Goal: Task Accomplishment & Management: Manage account settings

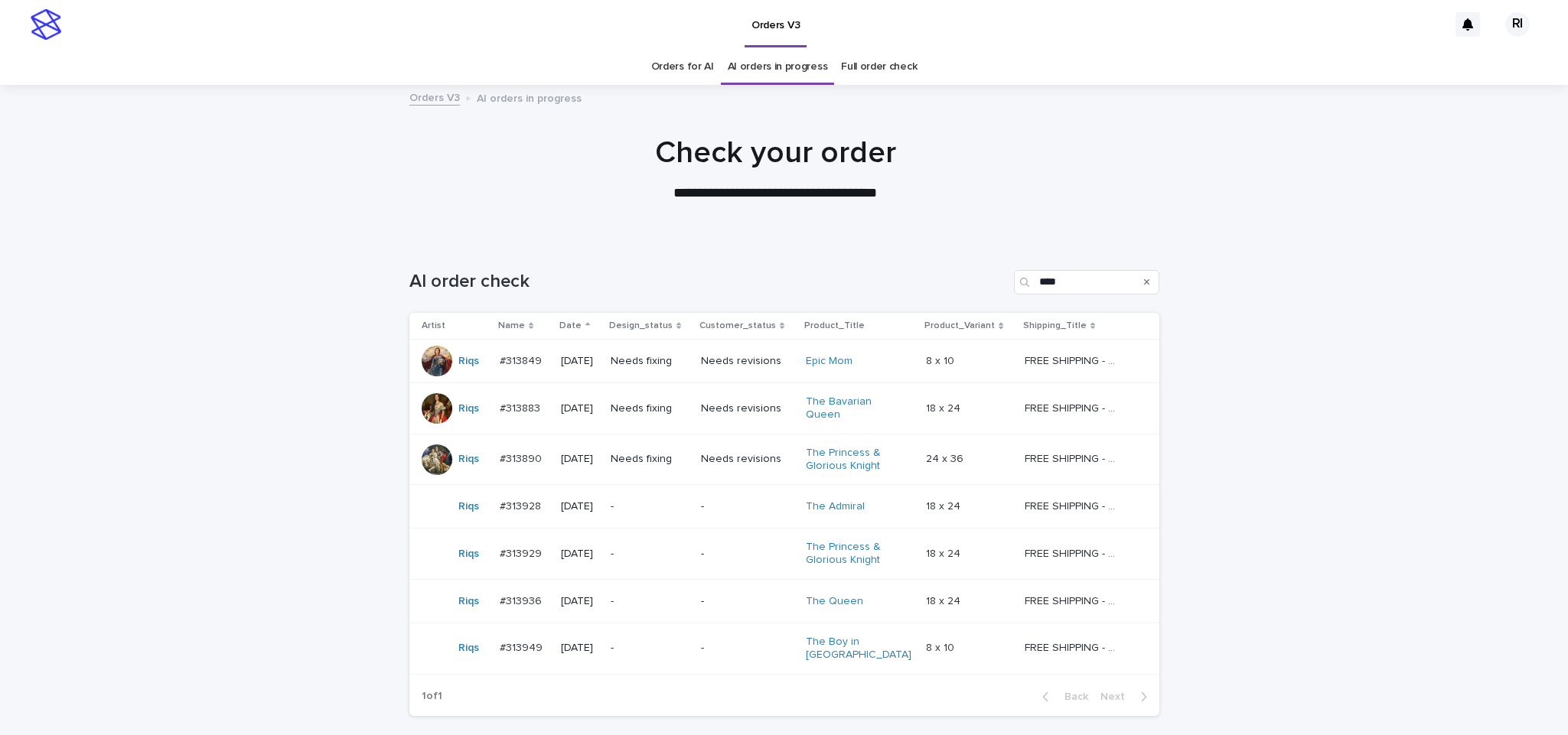
scroll to position [108, 0]
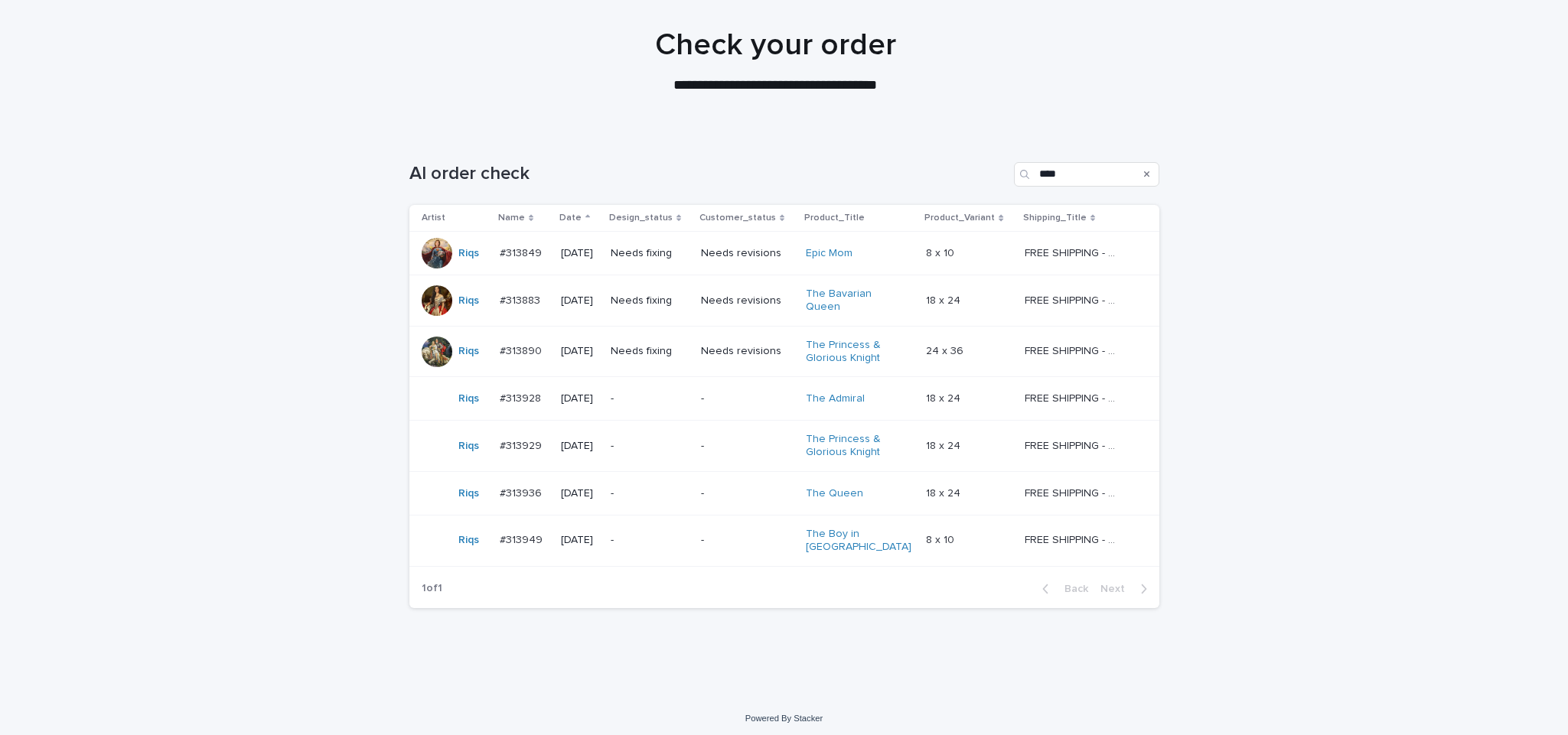
click at [673, 264] on div "Needs fixing" at bounding box center [650, 253] width 78 height 26
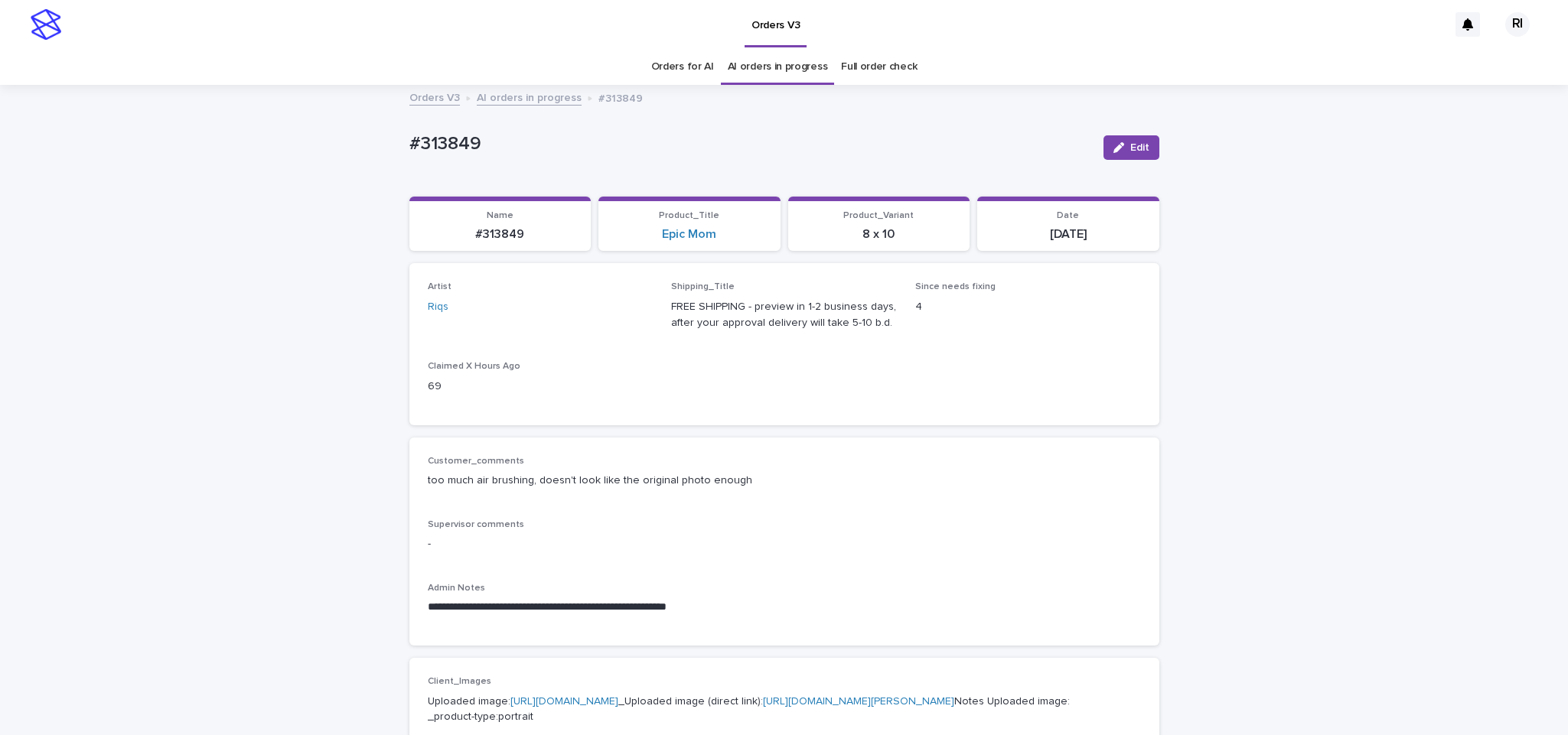
click at [559, 163] on div "#313849 Edit" at bounding box center [784, 147] width 750 height 62
click at [1114, 143] on icon "button" at bounding box center [1118, 147] width 10 height 10
click at [1032, 147] on div "button" at bounding box center [1038, 147] width 13 height 10
click at [1116, 153] on div "button" at bounding box center [1122, 147] width 17 height 10
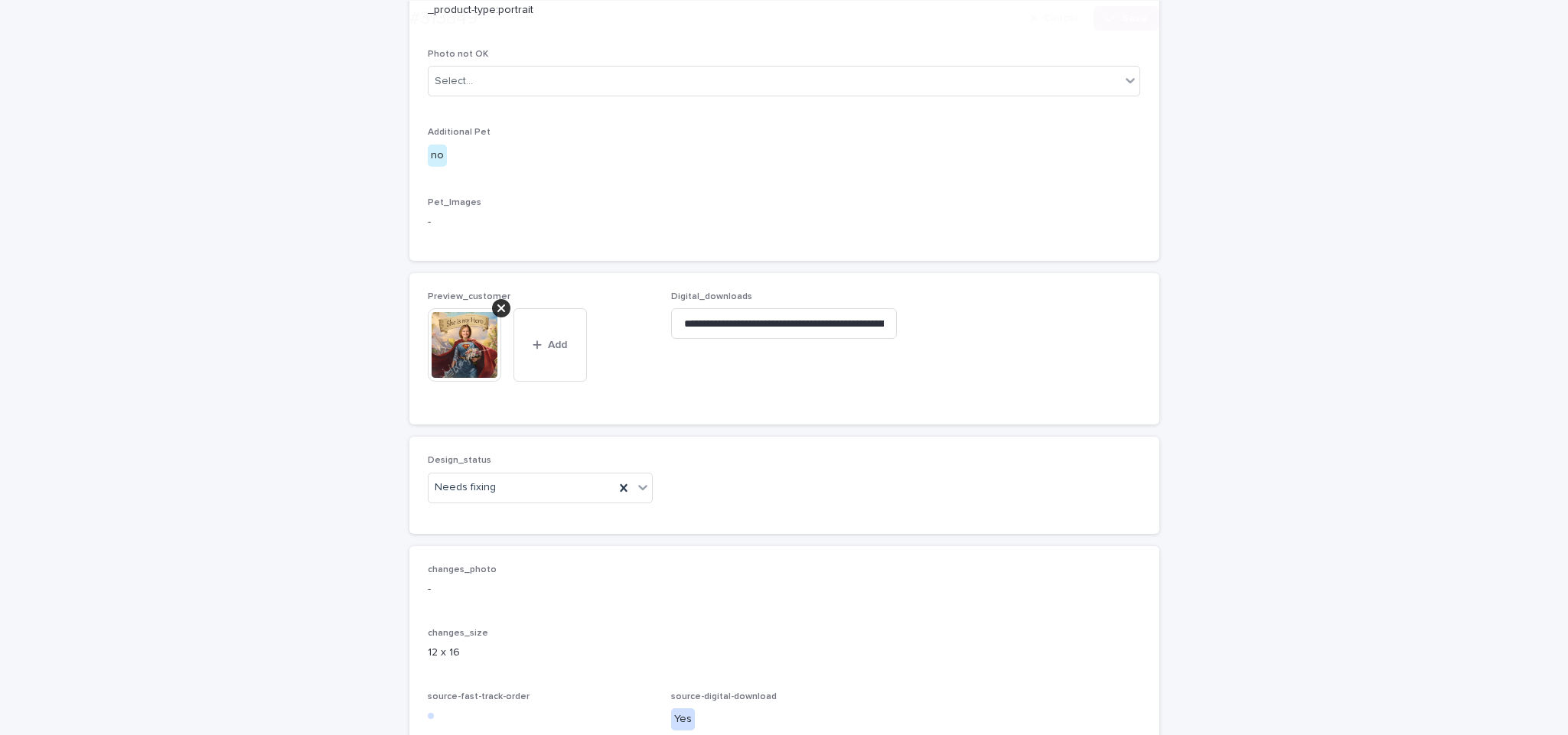
scroll to position [946, 0]
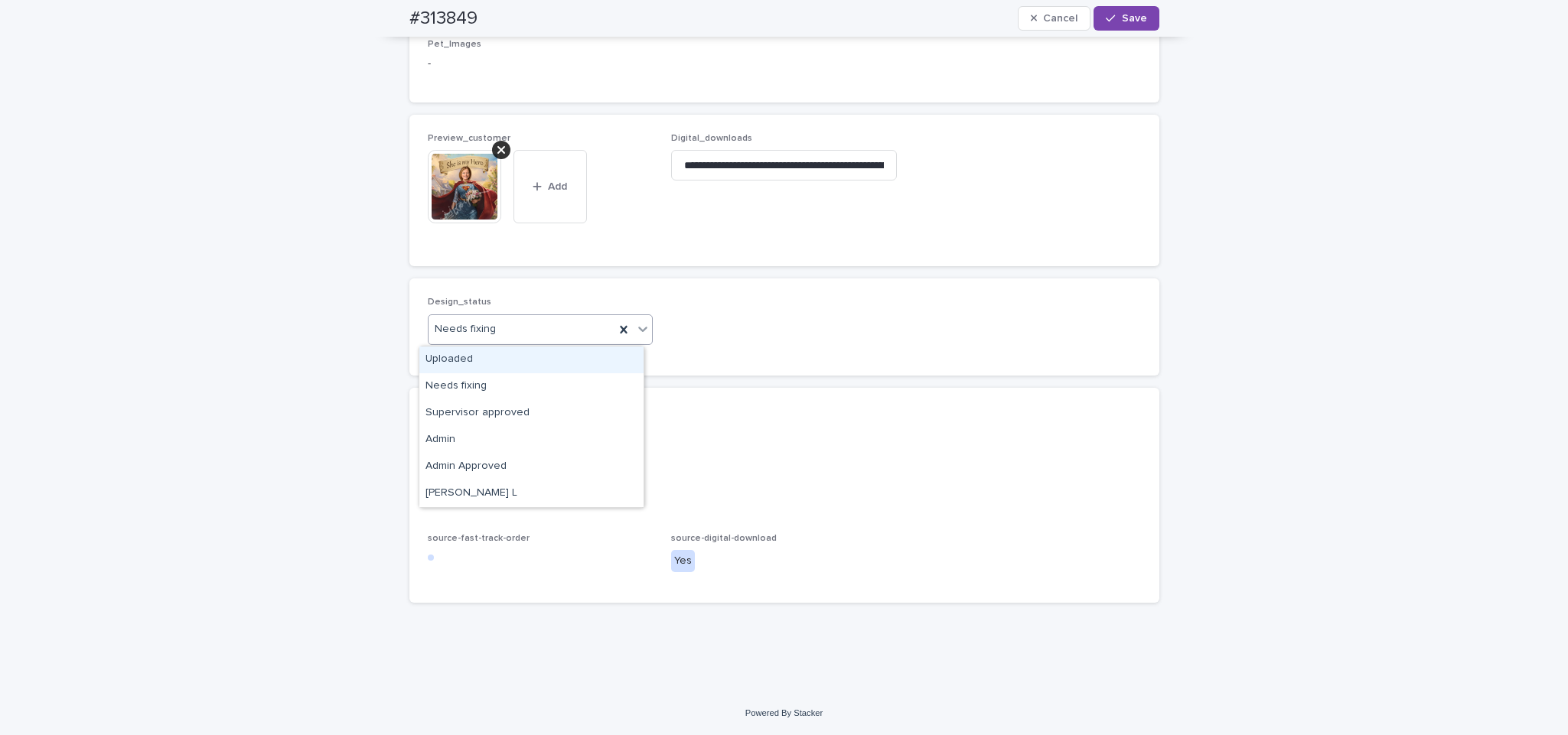
click at [558, 357] on div "Uploaded" at bounding box center [531, 359] width 224 height 27
click at [492, 145] on div at bounding box center [501, 149] width 18 height 18
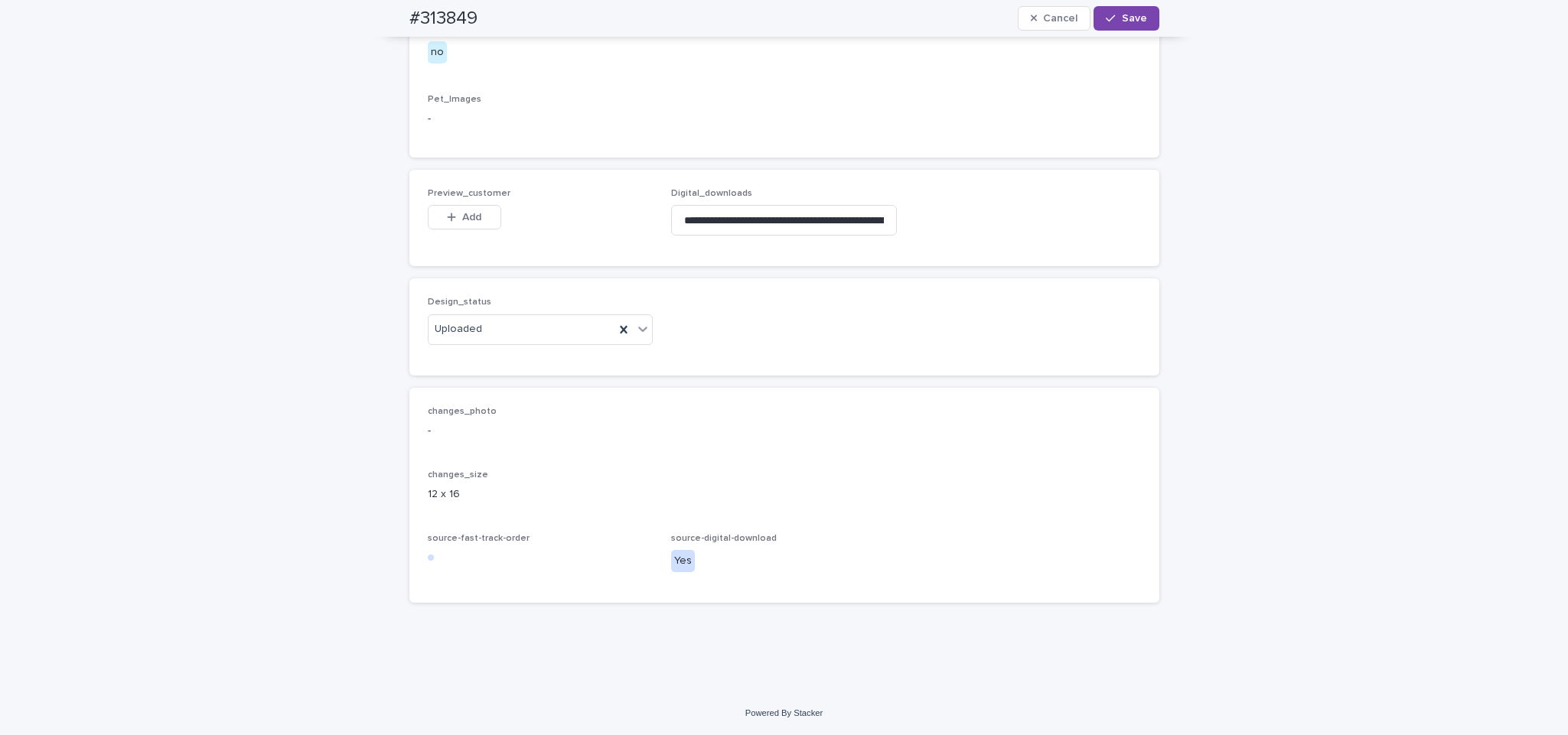
scroll to position [891, 0]
click at [462, 216] on span "Add" at bounding box center [471, 216] width 19 height 10
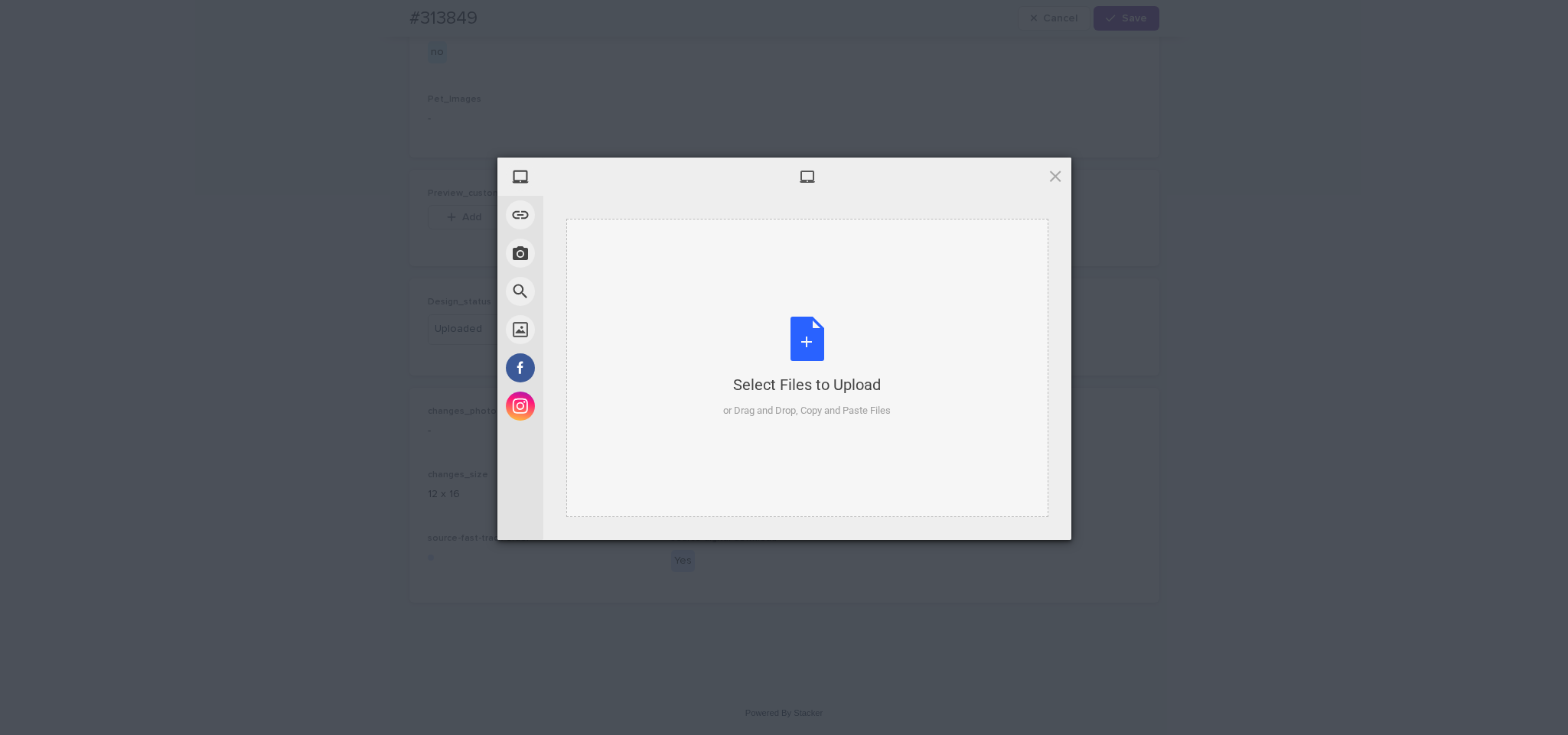
click at [721, 284] on div "Select Files to Upload or Drag and Drop, Copy and Paste Files" at bounding box center [807, 368] width 482 height 299
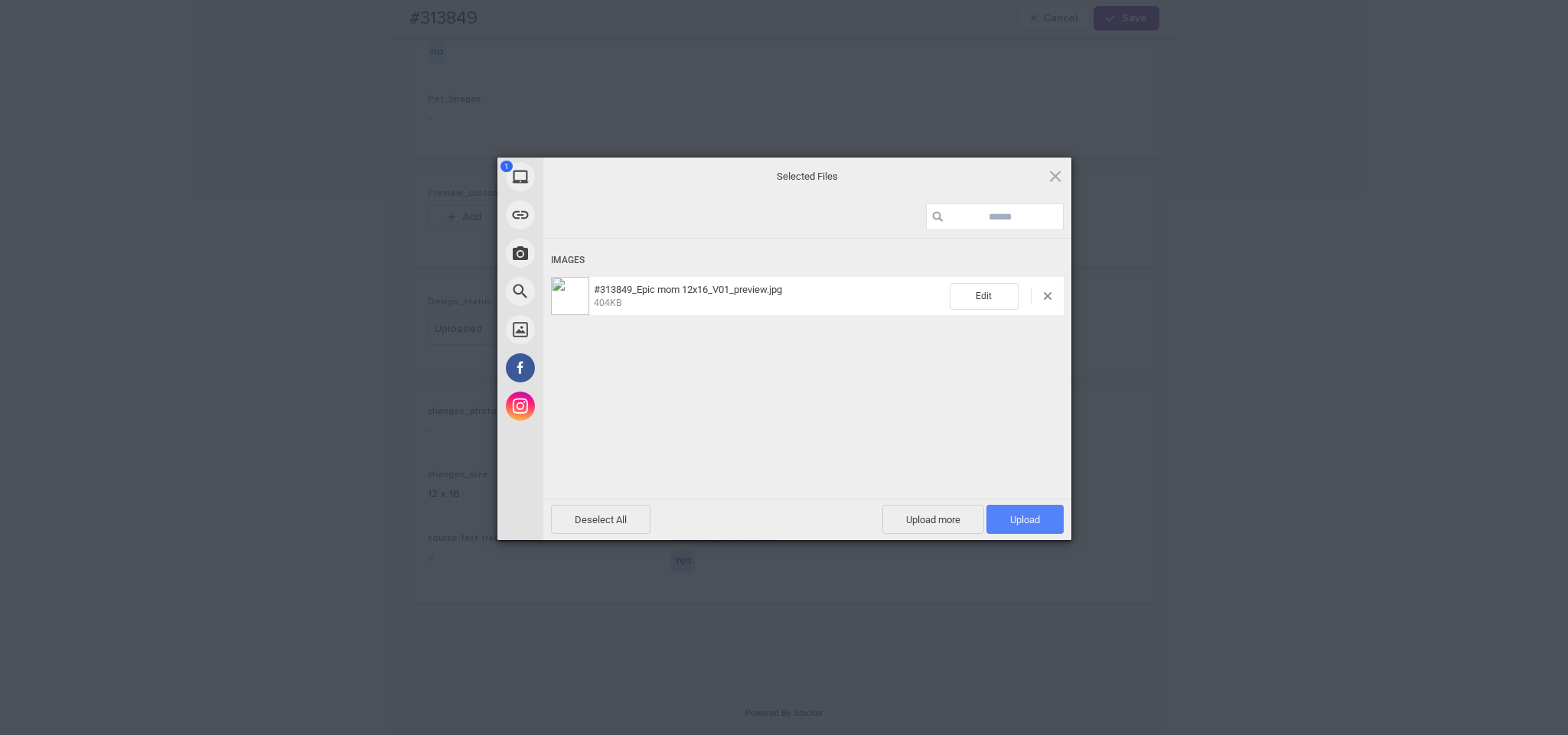
click at [1024, 525] on span "Upload 1" at bounding box center [1024, 520] width 29 height 11
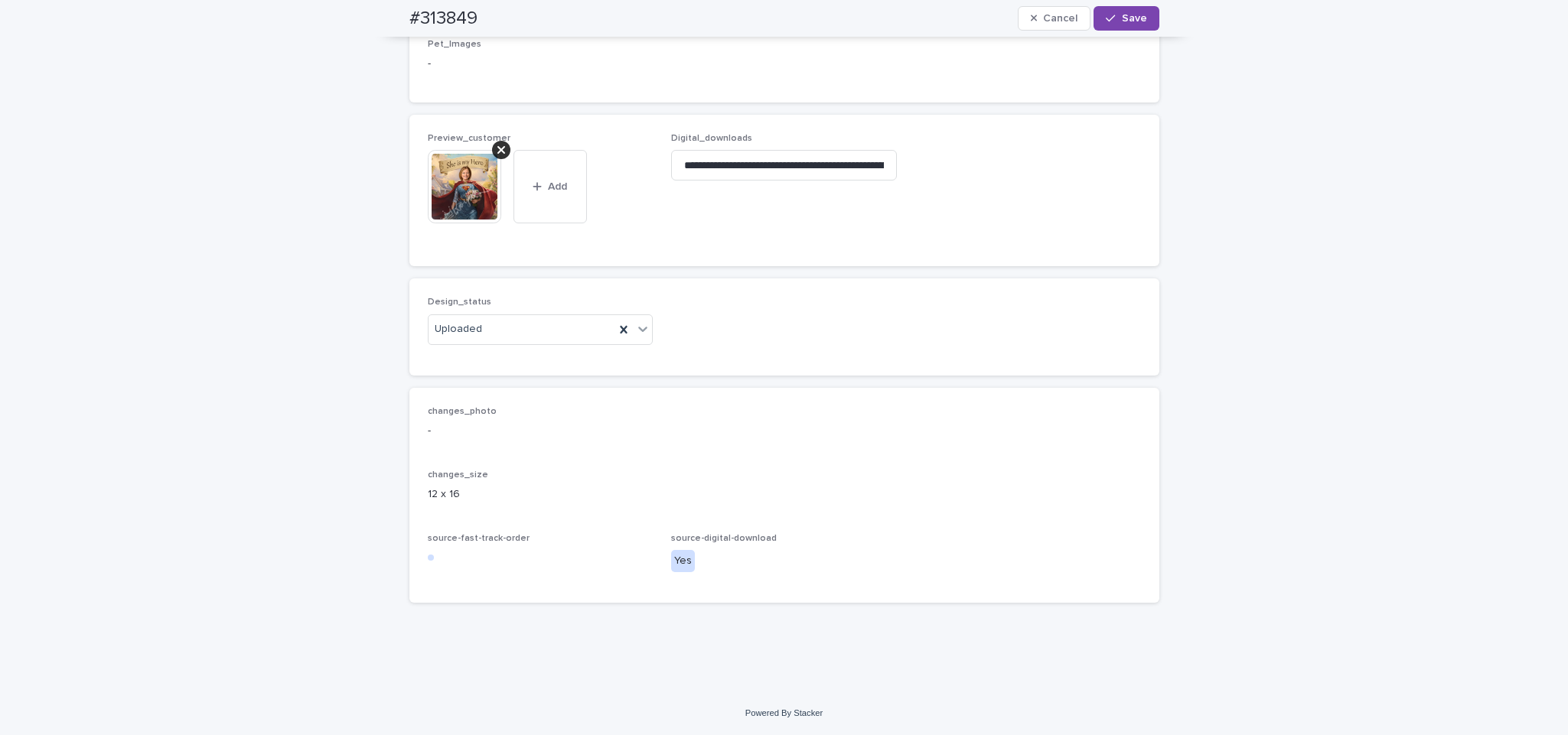
click at [1147, 12] on button "Save" at bounding box center [1126, 18] width 65 height 25
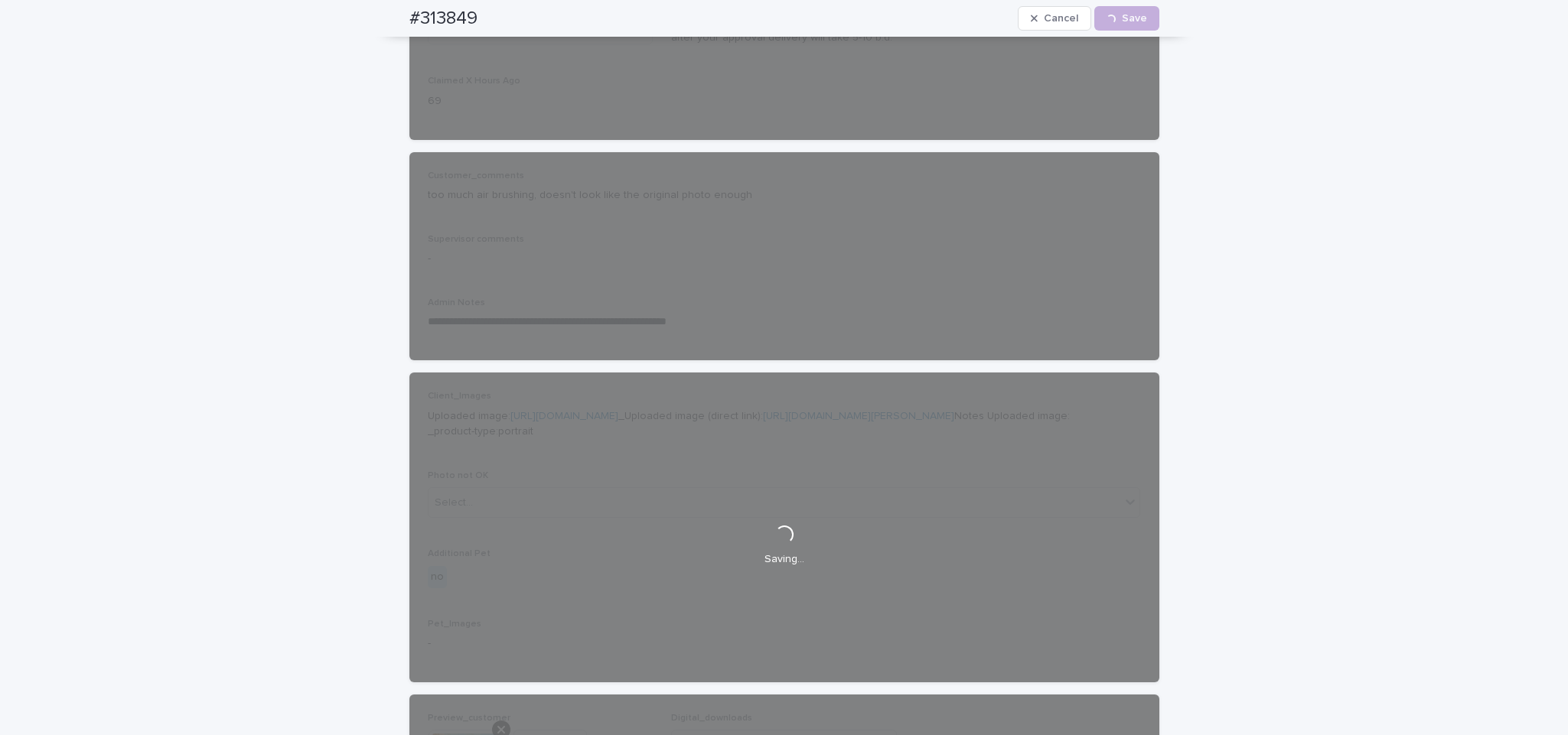
scroll to position [0, 0]
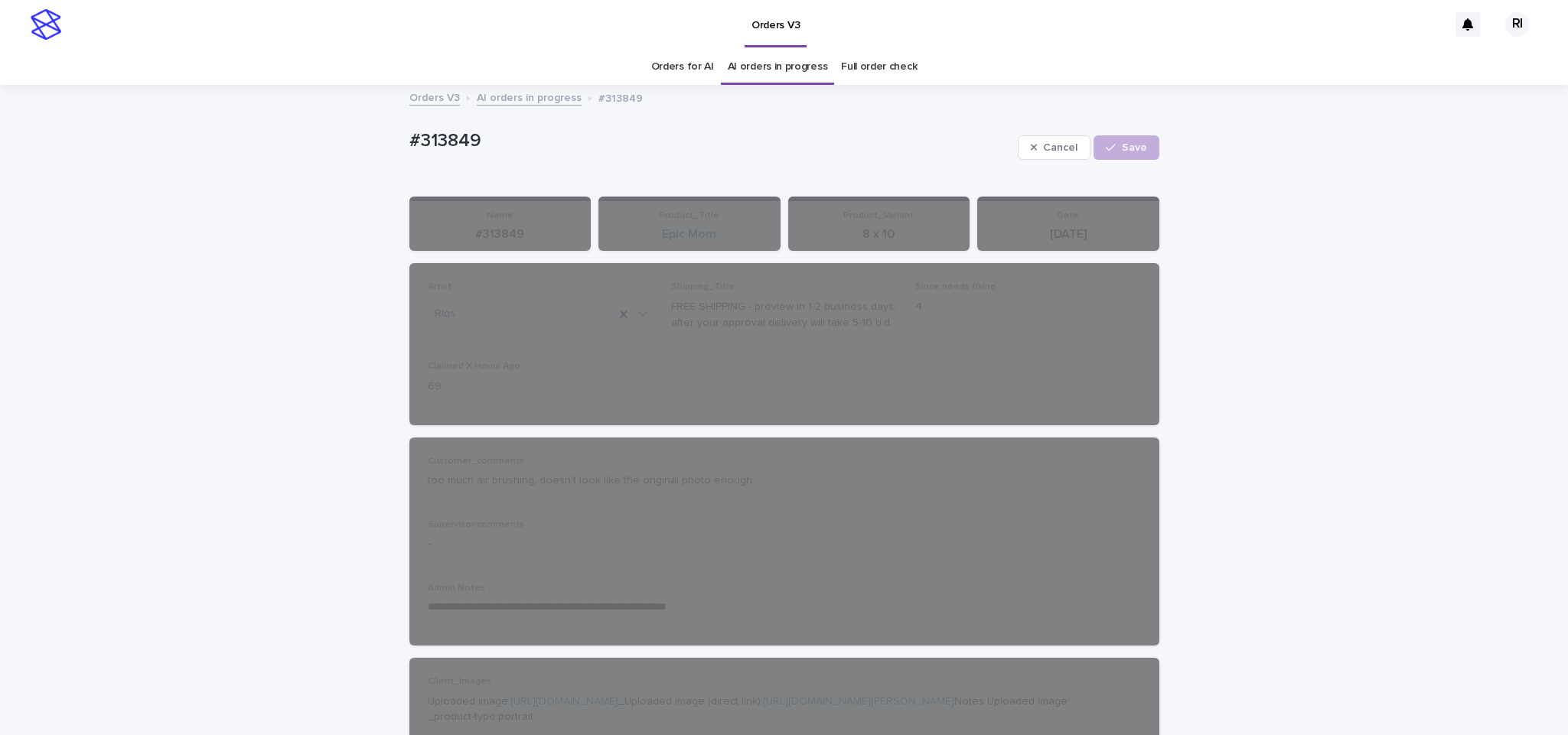
click at [521, 101] on link "AI orders in progress" at bounding box center [529, 97] width 105 height 18
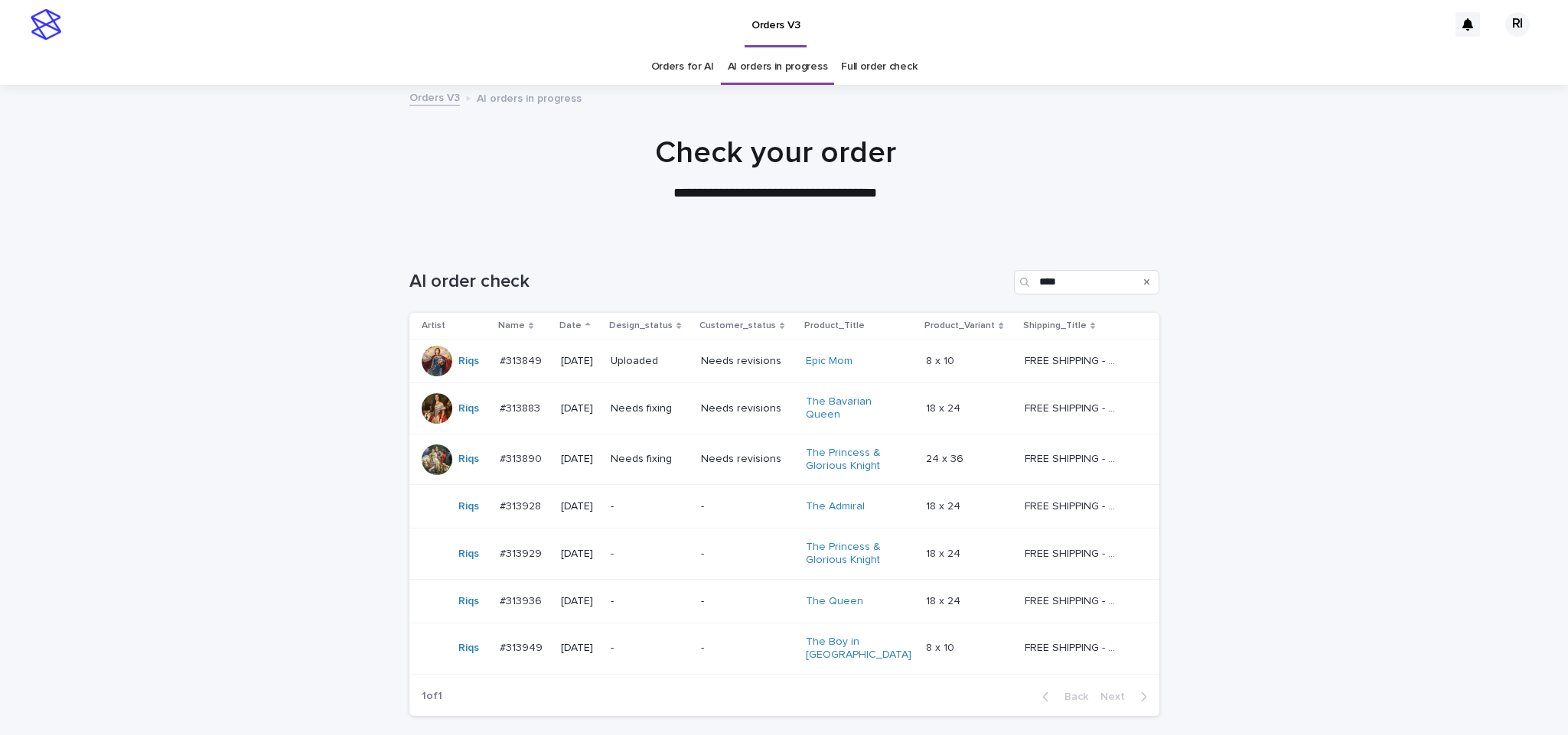
click at [664, 426] on td "Needs fixing" at bounding box center [649, 409] width 90 height 51
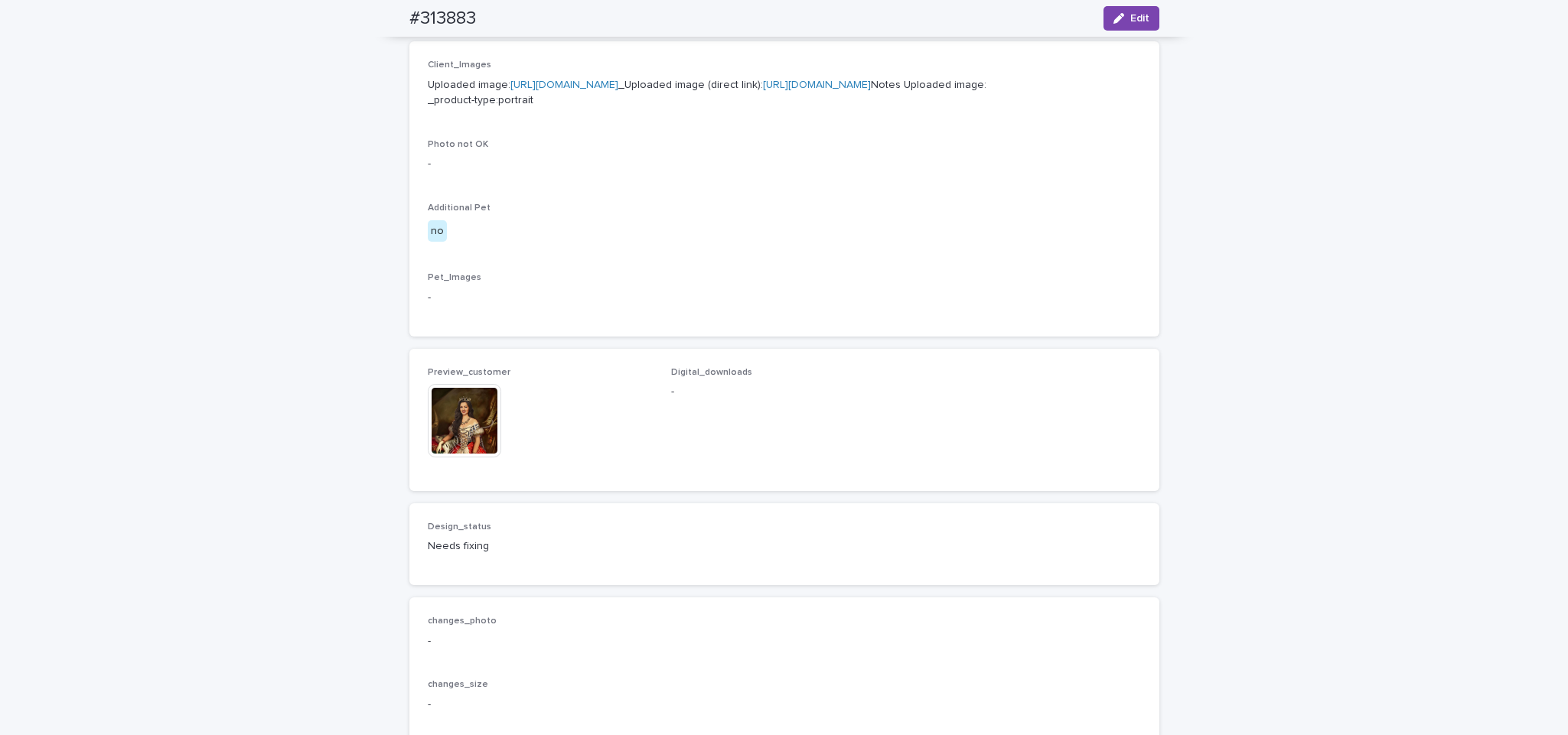
scroll to position [671, 0]
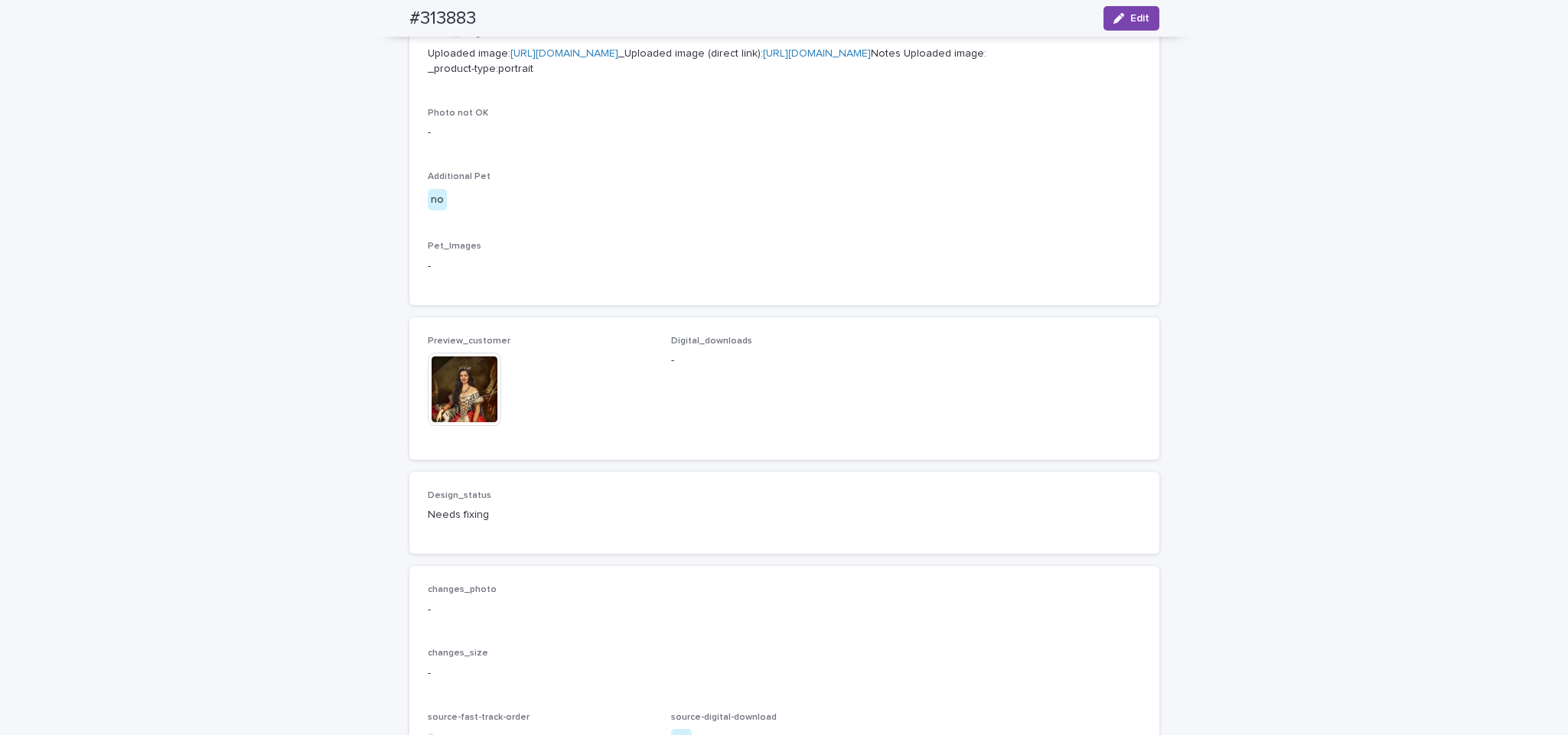
click at [470, 426] on img at bounding box center [464, 389] width 73 height 73
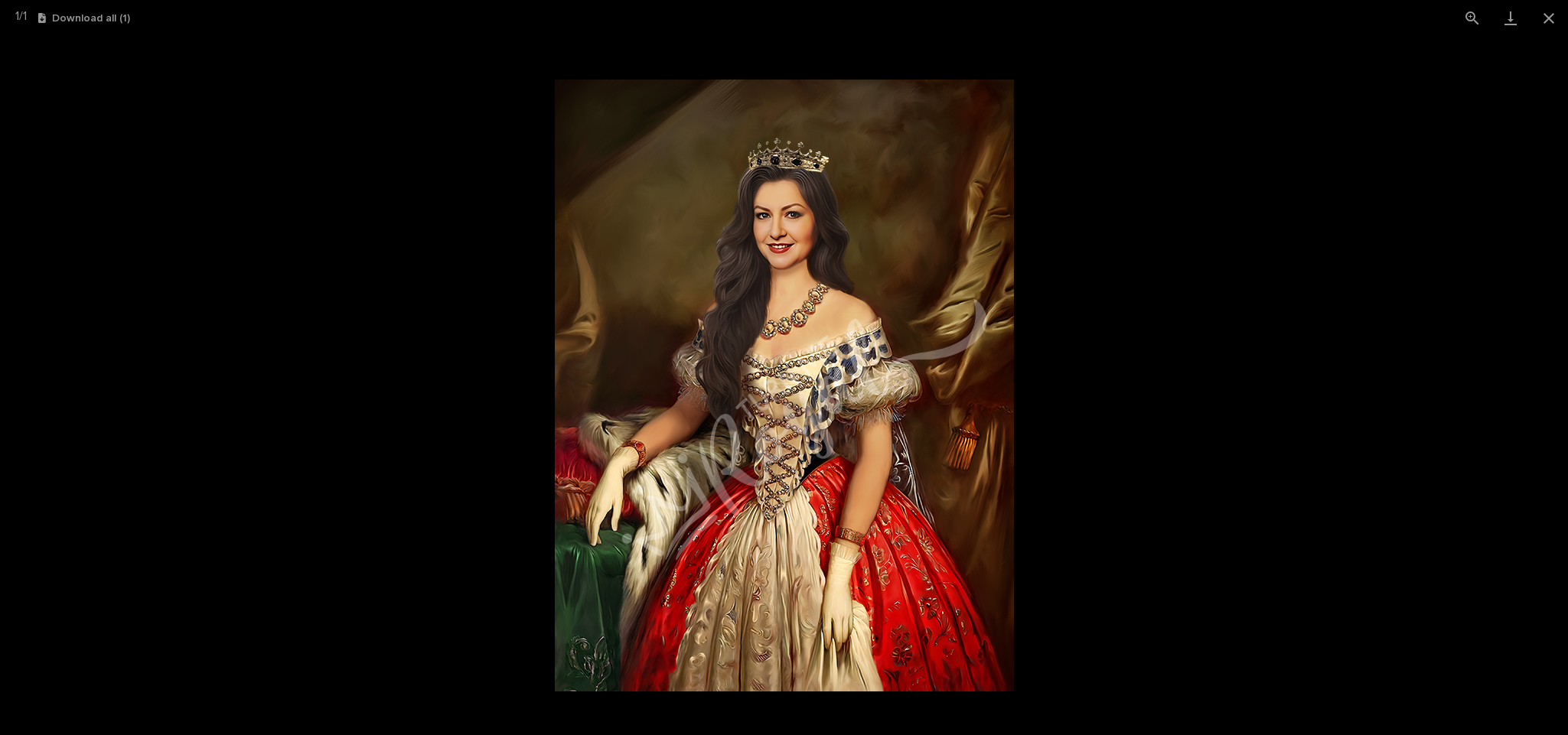
click at [1089, 266] on picture at bounding box center [784, 385] width 1568 height 699
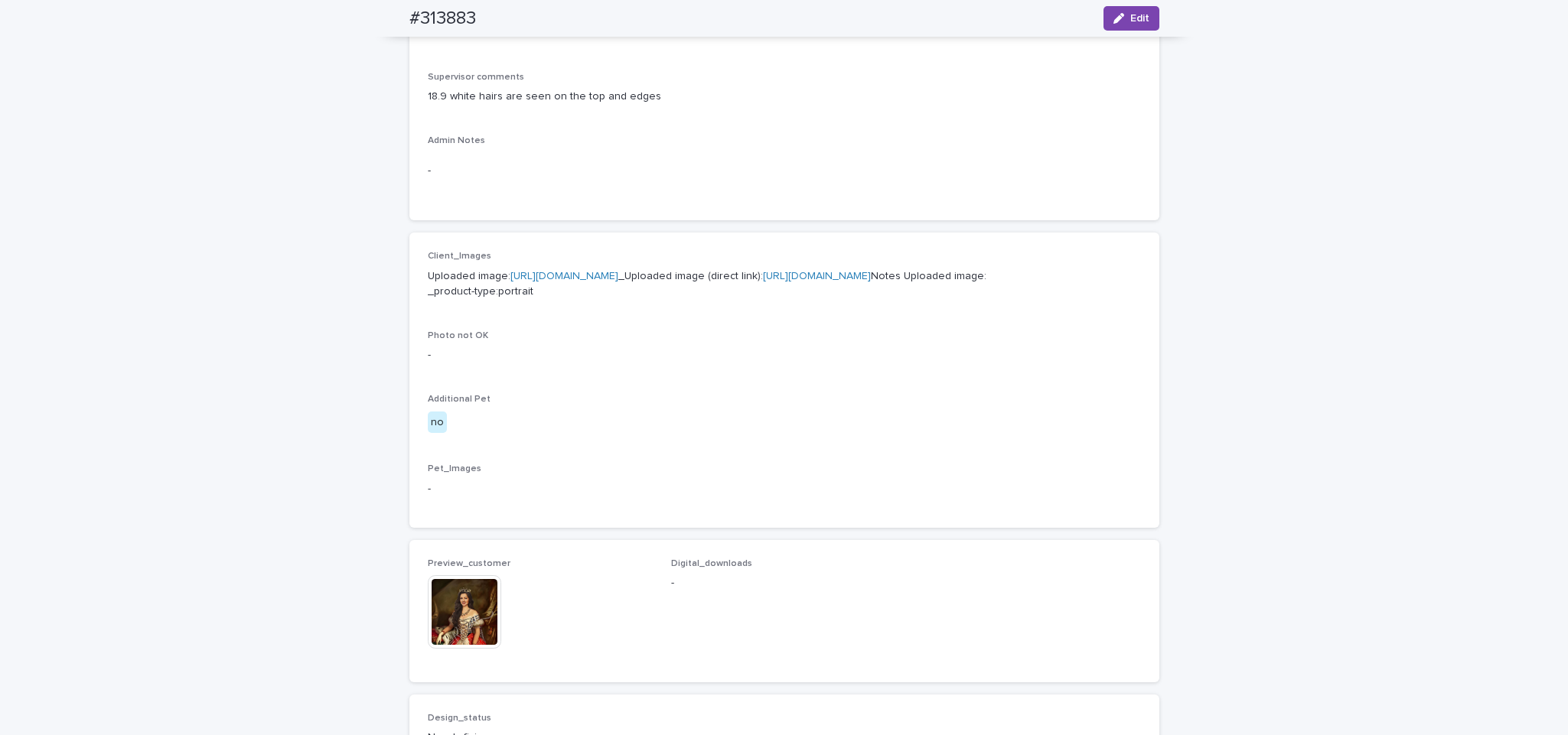
scroll to position [0, 0]
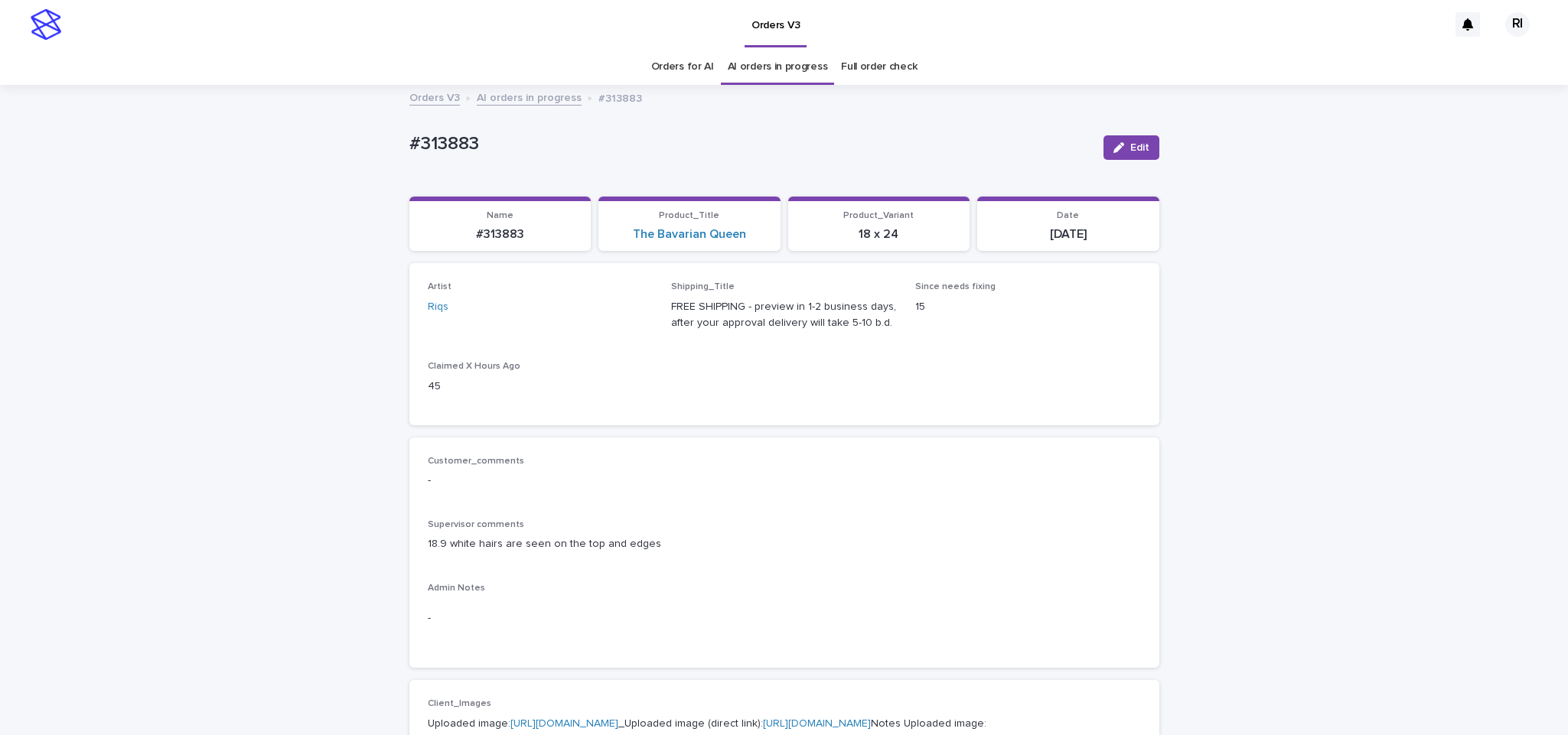
click at [1134, 156] on button "Edit" at bounding box center [1131, 148] width 56 height 25
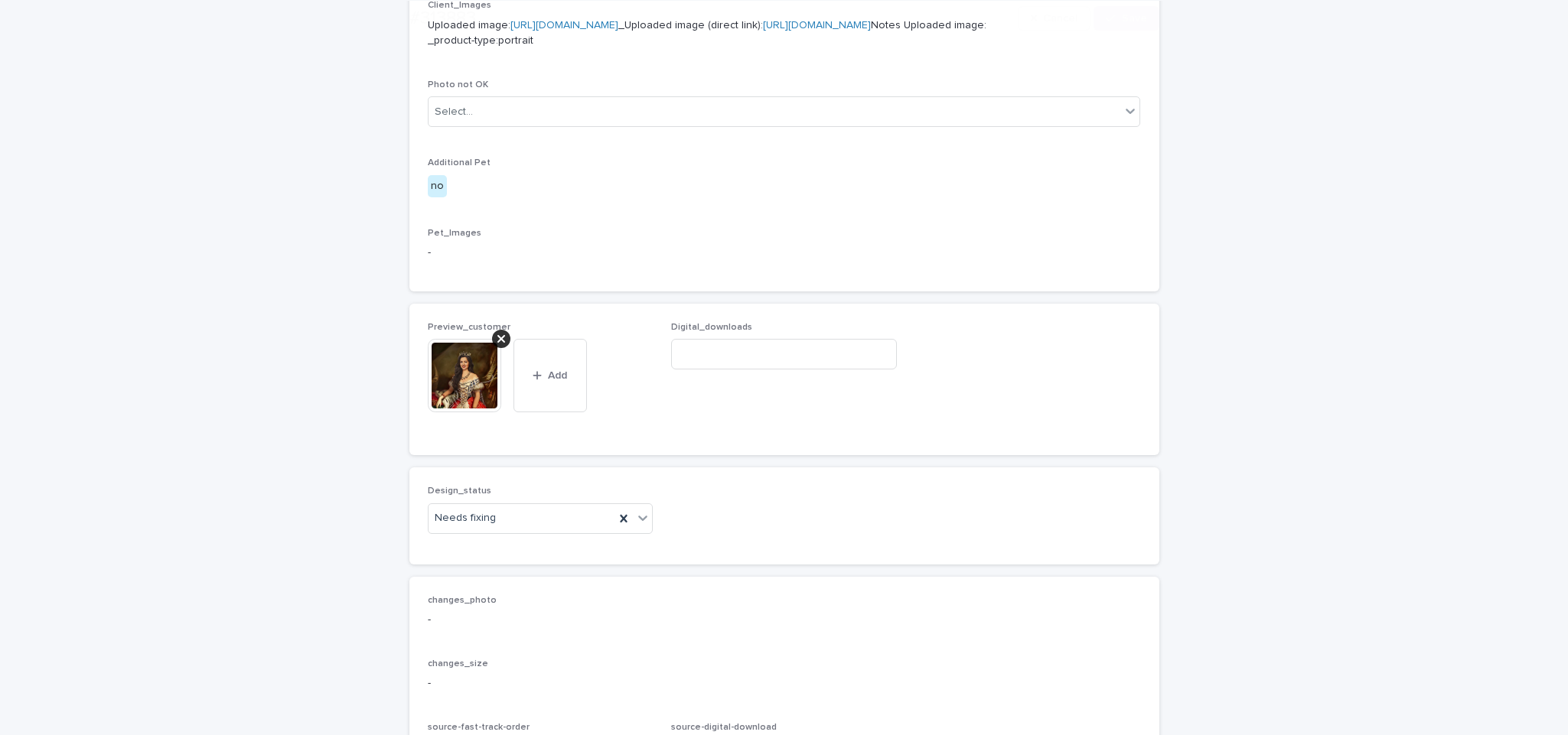
scroll to position [967, 0]
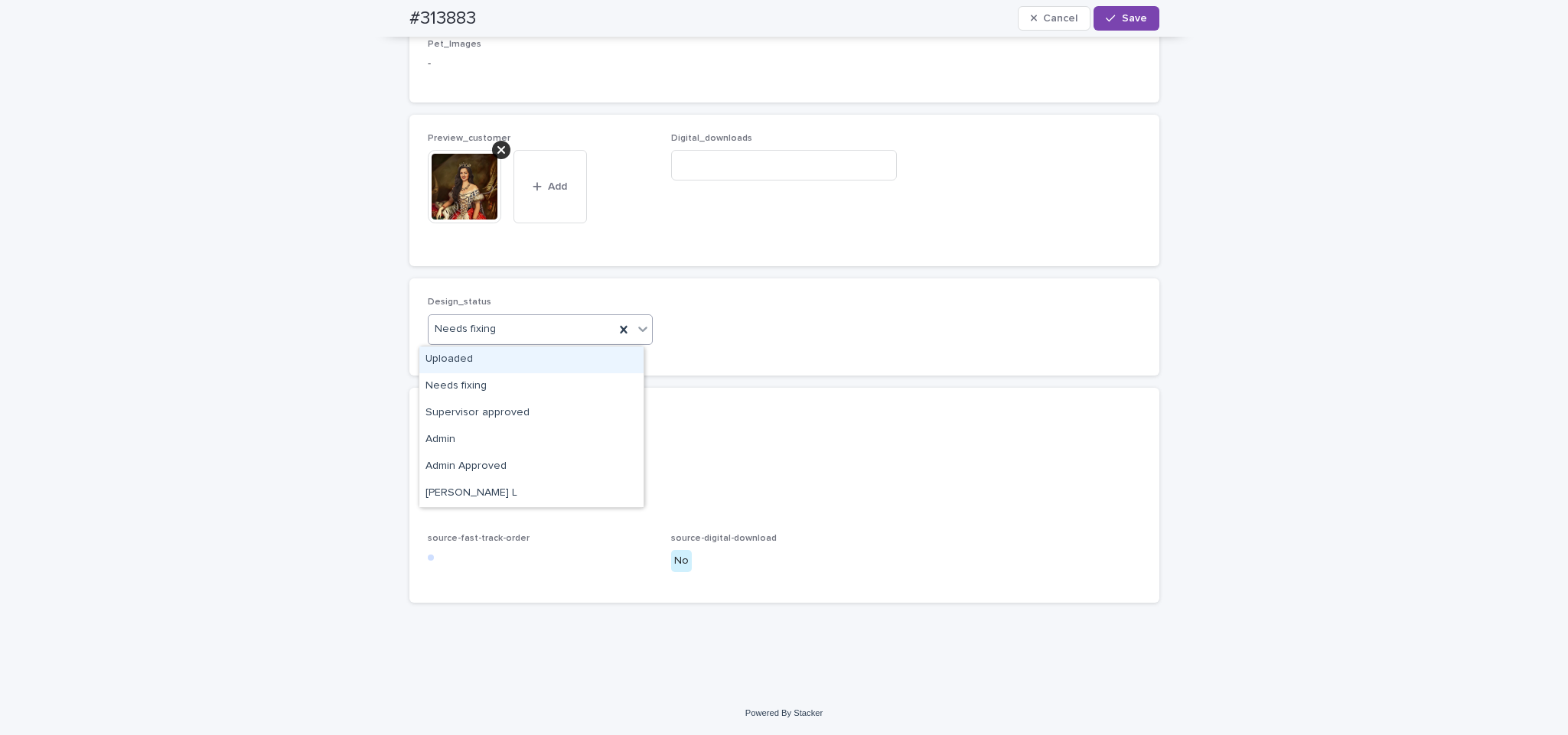
click at [528, 355] on div "Uploaded" at bounding box center [531, 359] width 224 height 27
click at [497, 145] on icon at bounding box center [501, 150] width 8 height 12
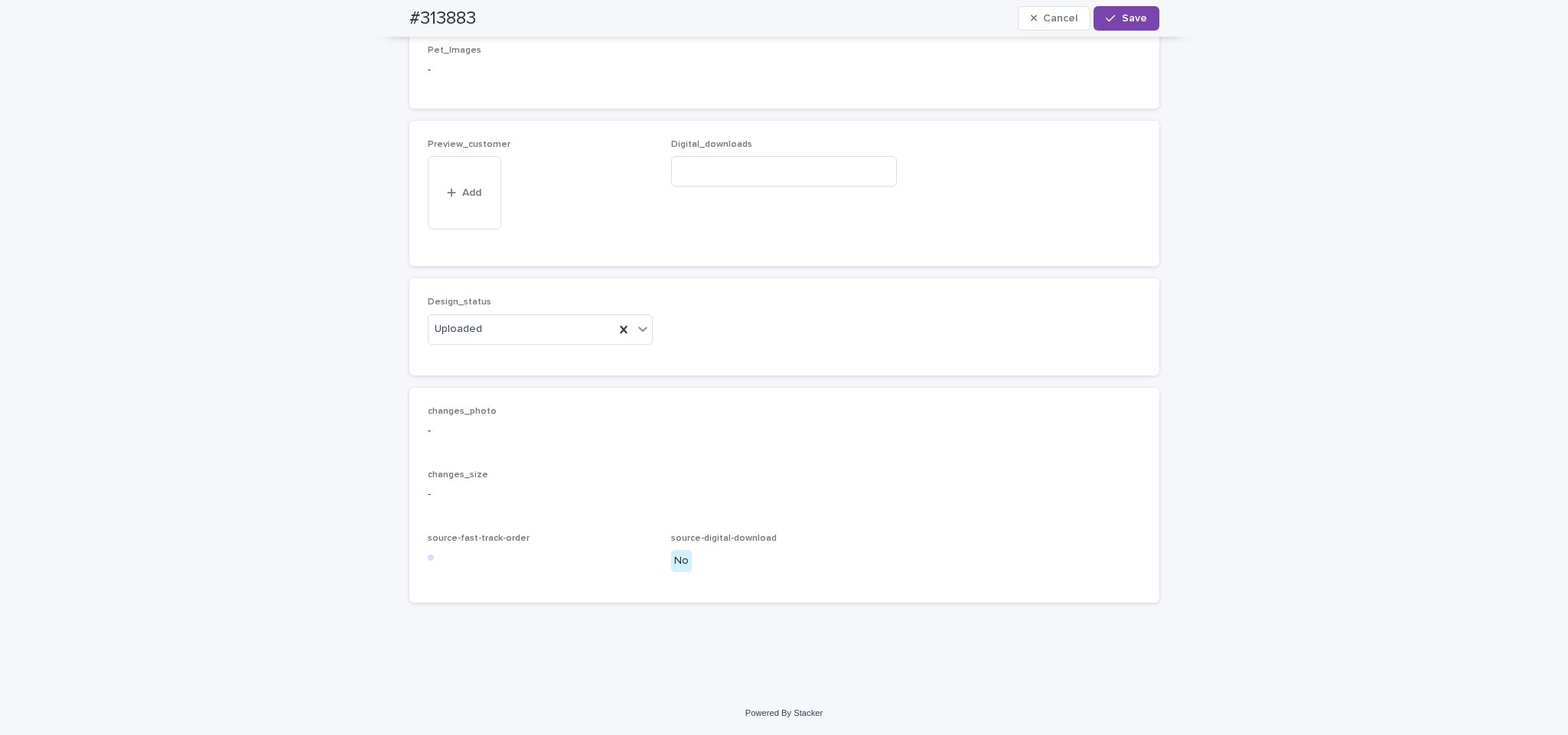
scroll to position [912, 0]
click at [470, 211] on span "Add" at bounding box center [471, 216] width 19 height 10
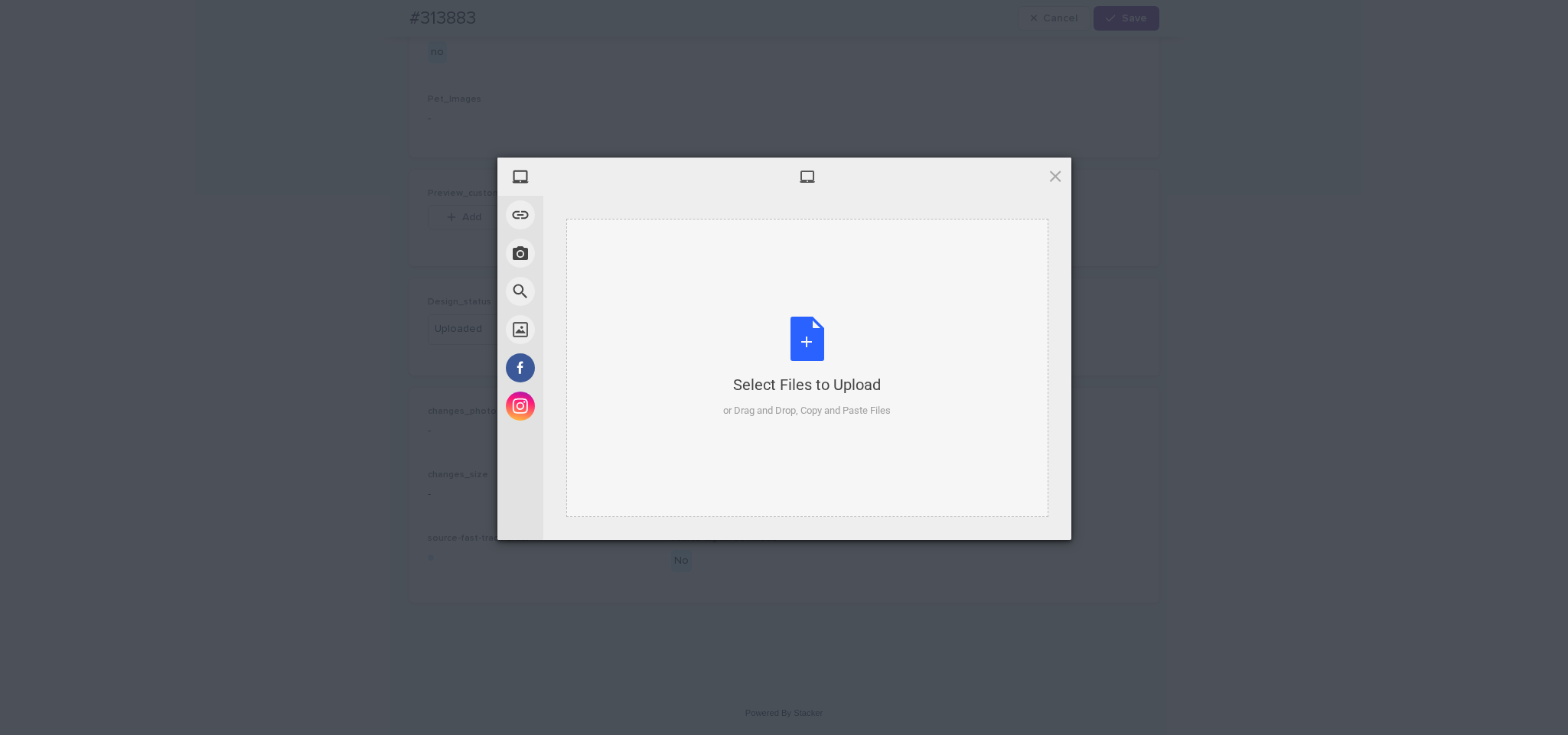
click at [822, 336] on div "Select Files to Upload or Drag and Drop, Copy and Paste Files" at bounding box center [806, 367] width 168 height 101
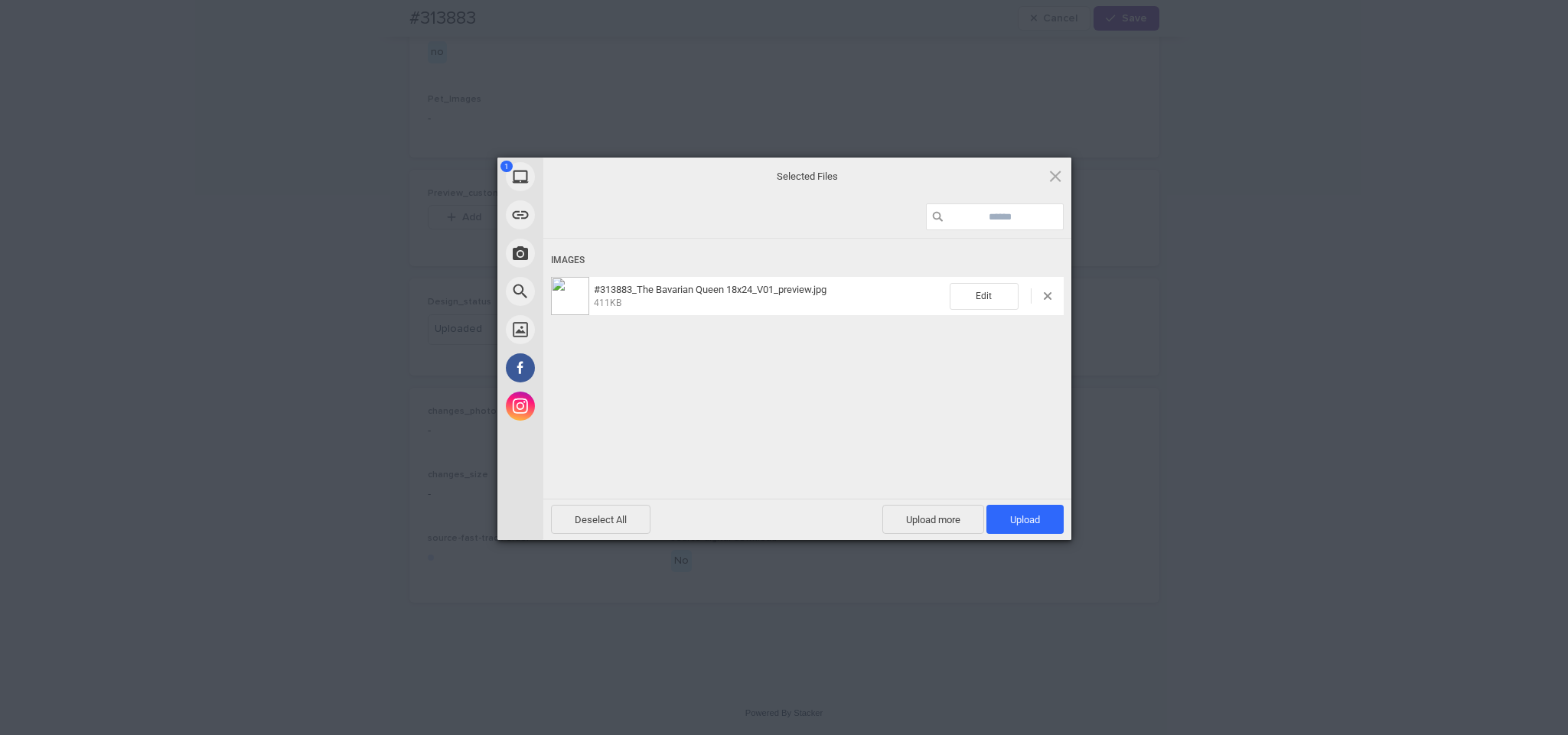
click at [1042, 519] on span "Upload 1" at bounding box center [1024, 519] width 77 height 29
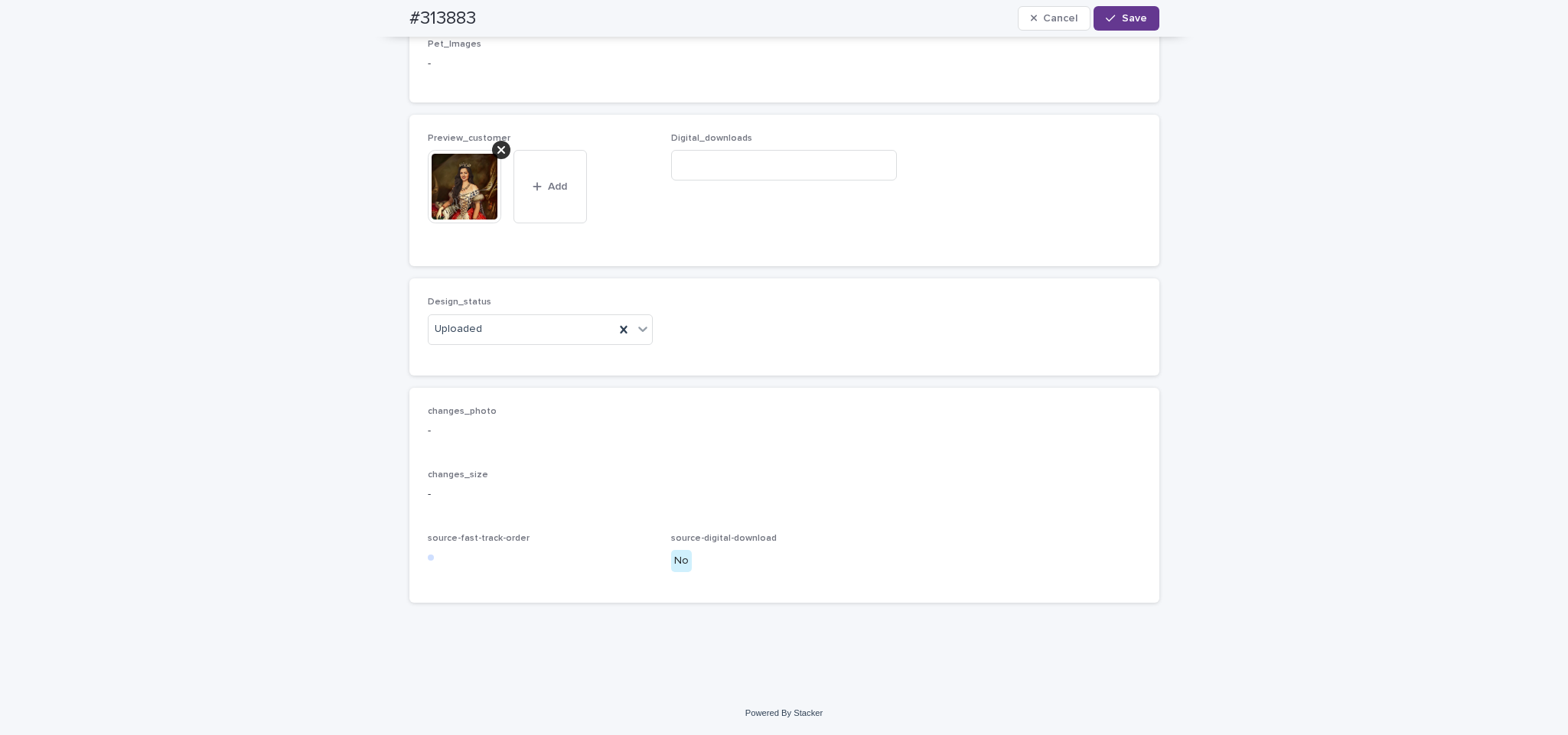
click at [1123, 14] on span "Save" at bounding box center [1134, 18] width 26 height 10
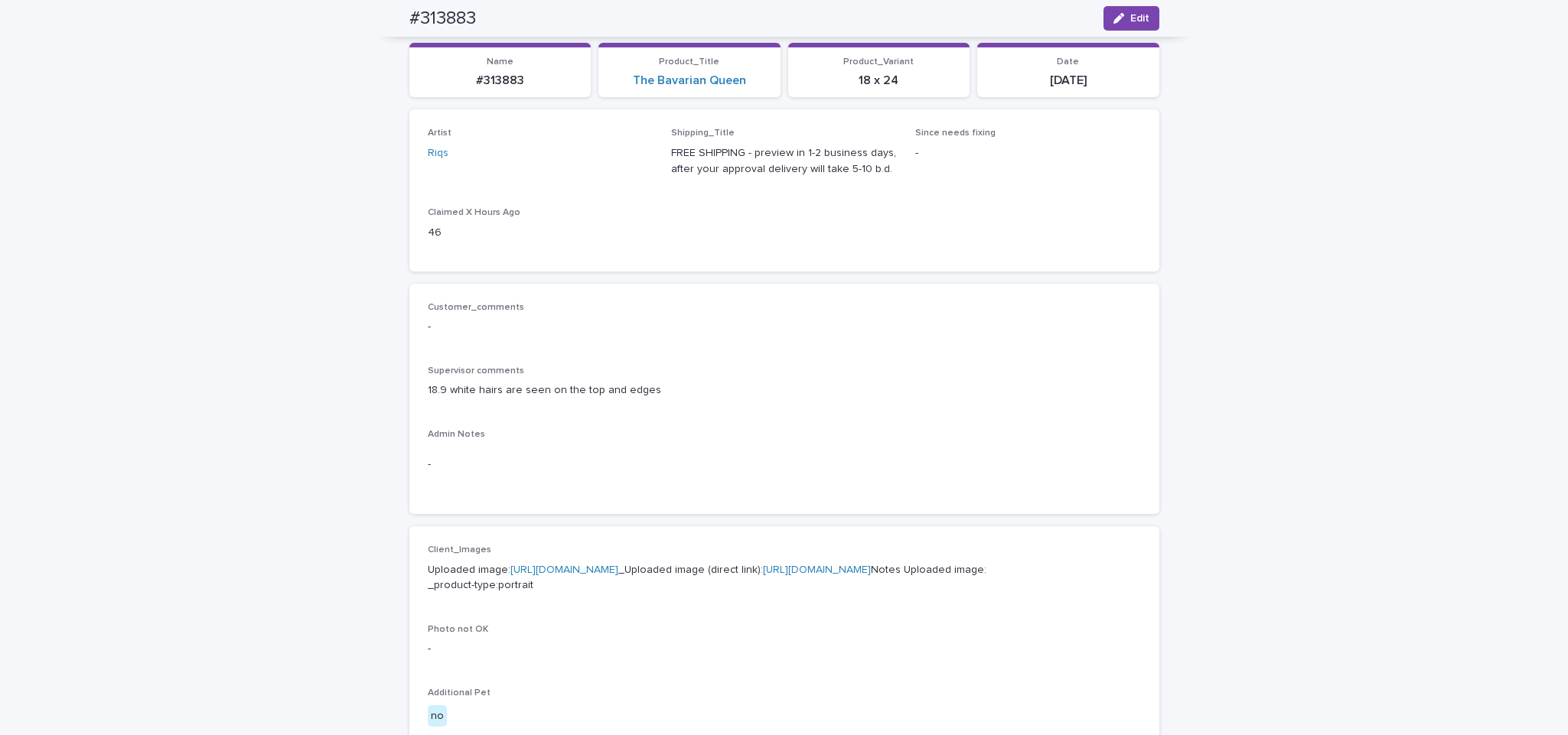
scroll to position [0, 0]
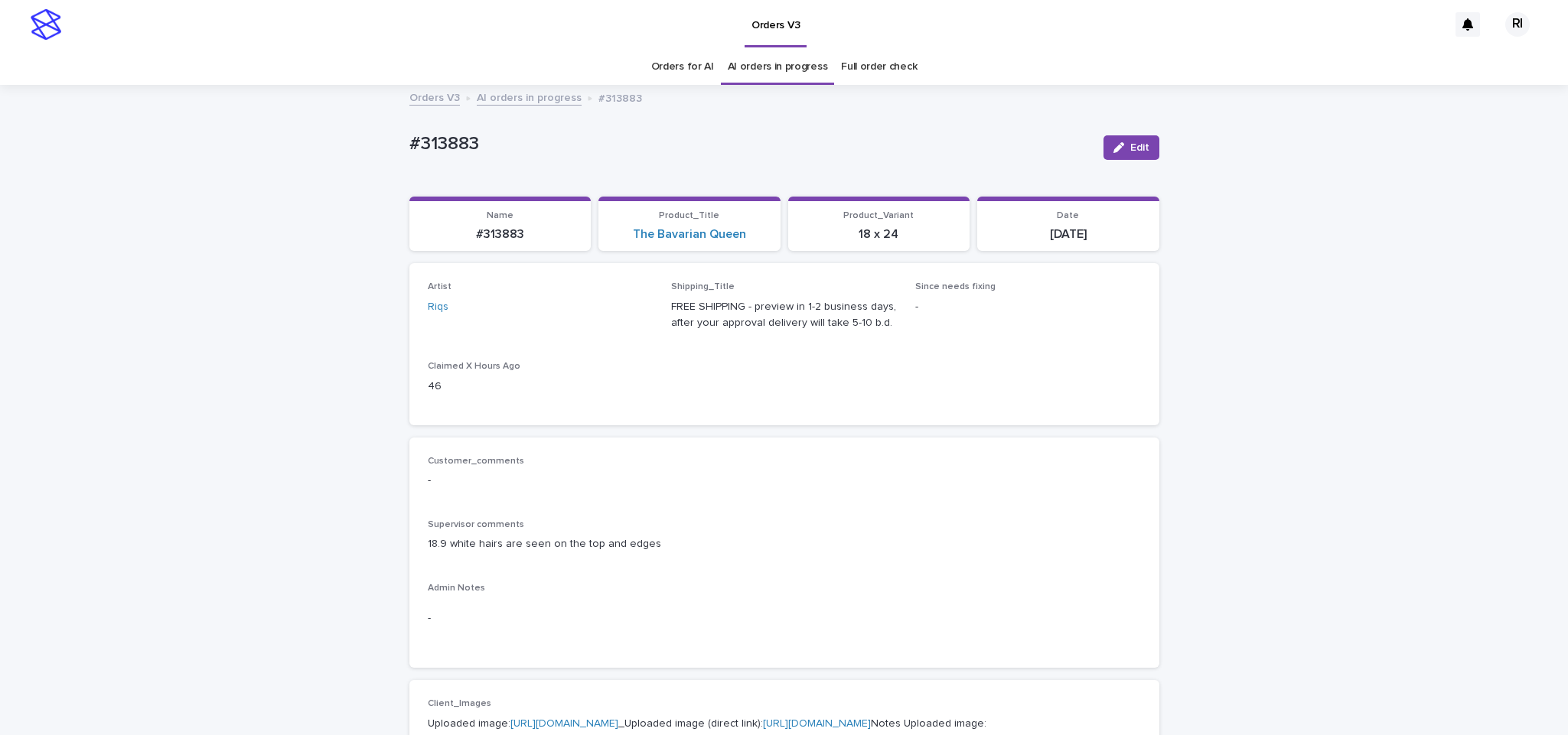
click at [501, 99] on link "AI orders in progress" at bounding box center [529, 97] width 105 height 18
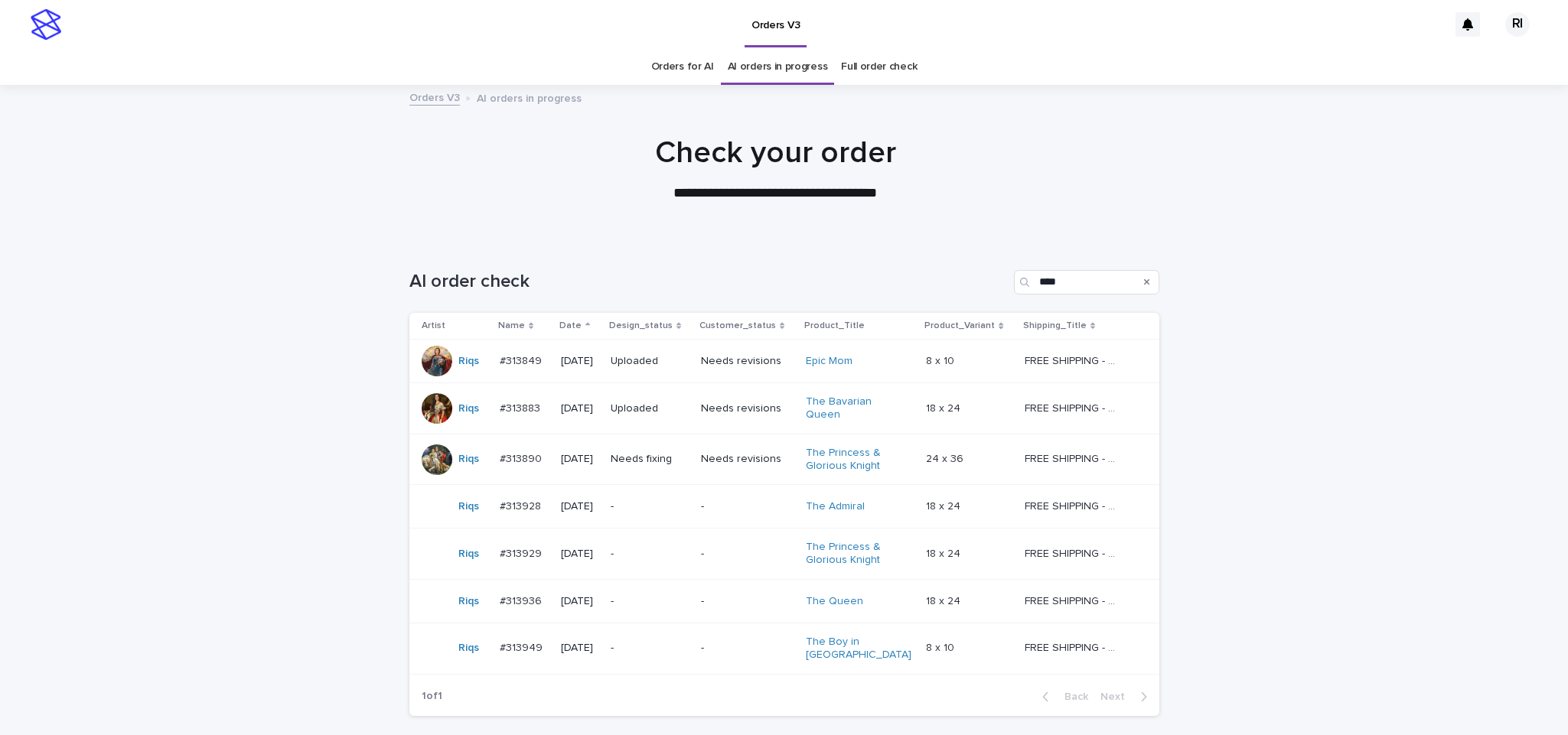
click at [677, 475] on td "Needs fixing" at bounding box center [649, 459] width 90 height 51
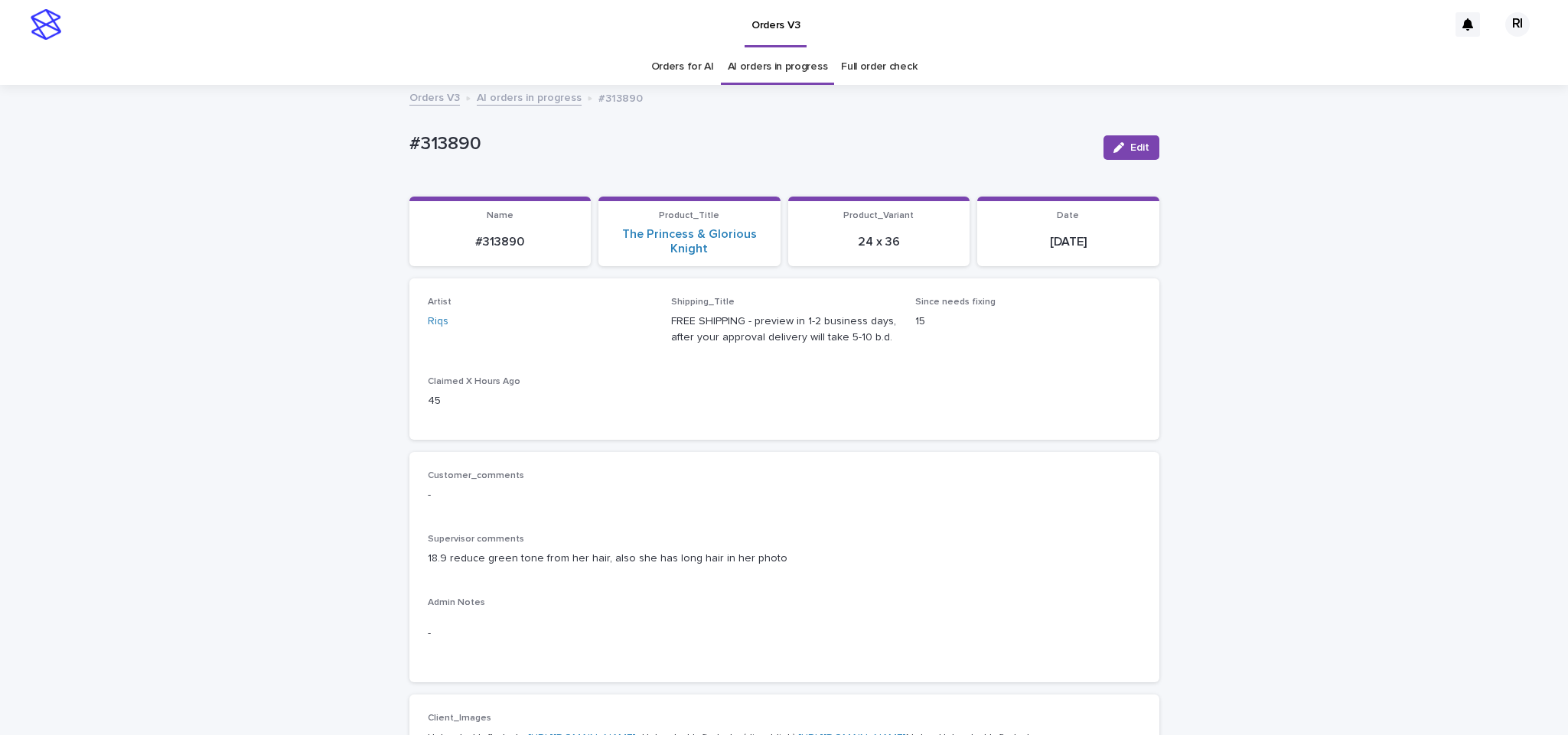
click at [524, 93] on link "AI orders in progress" at bounding box center [529, 97] width 105 height 18
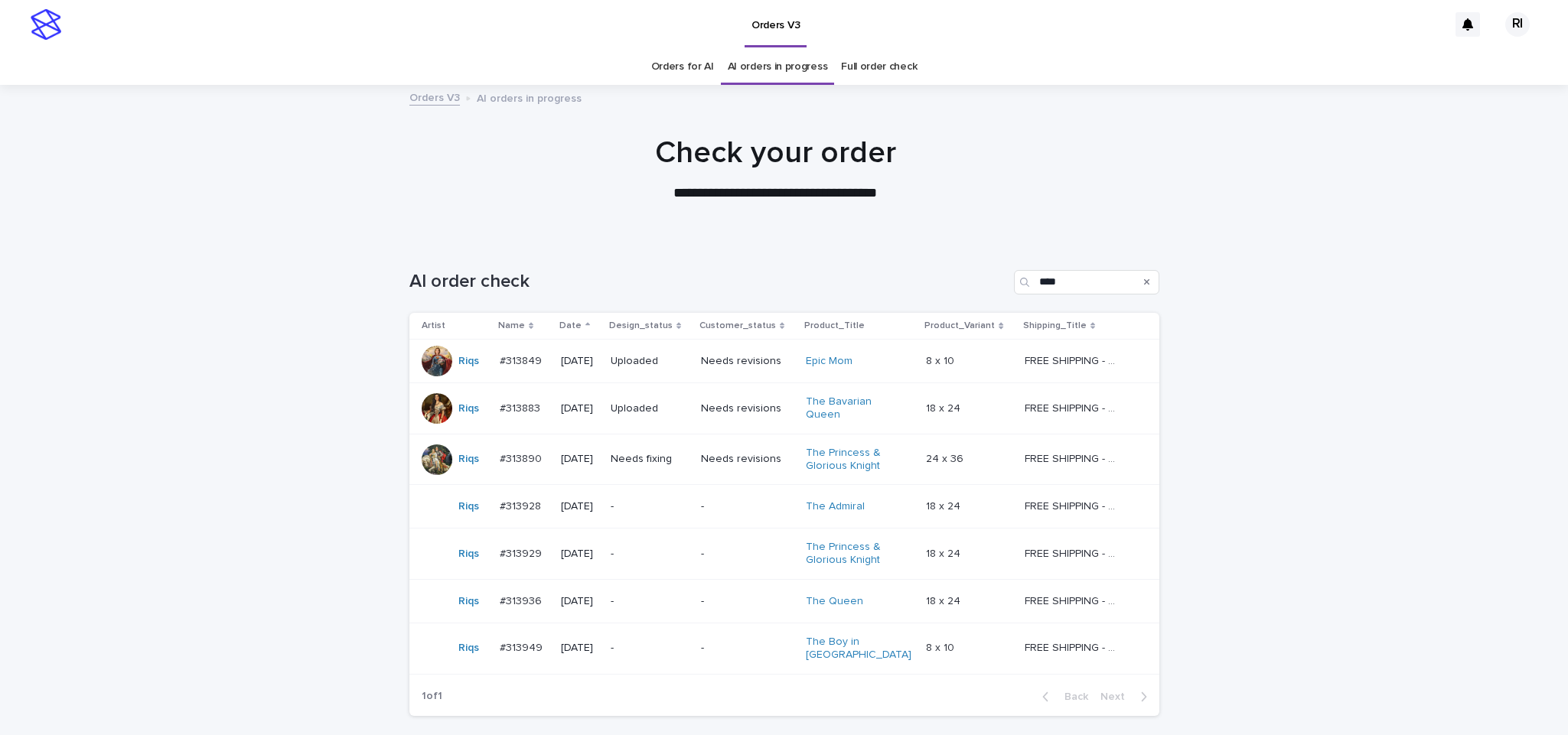
scroll to position [49, 0]
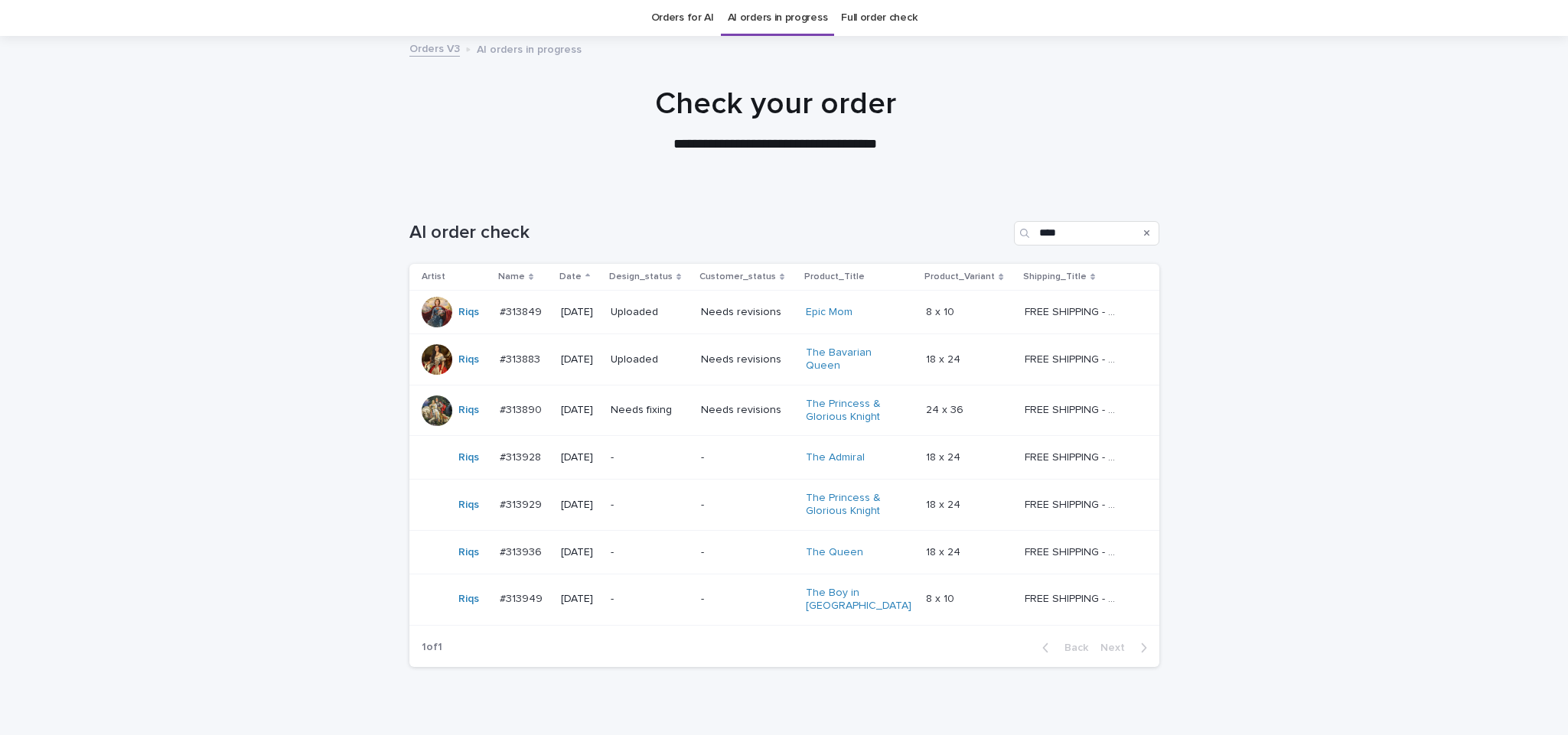
click at [537, 103] on h1 "Check your order" at bounding box center [775, 103] width 750 height 37
click at [667, 423] on div "Needs fixing" at bounding box center [650, 411] width 78 height 26
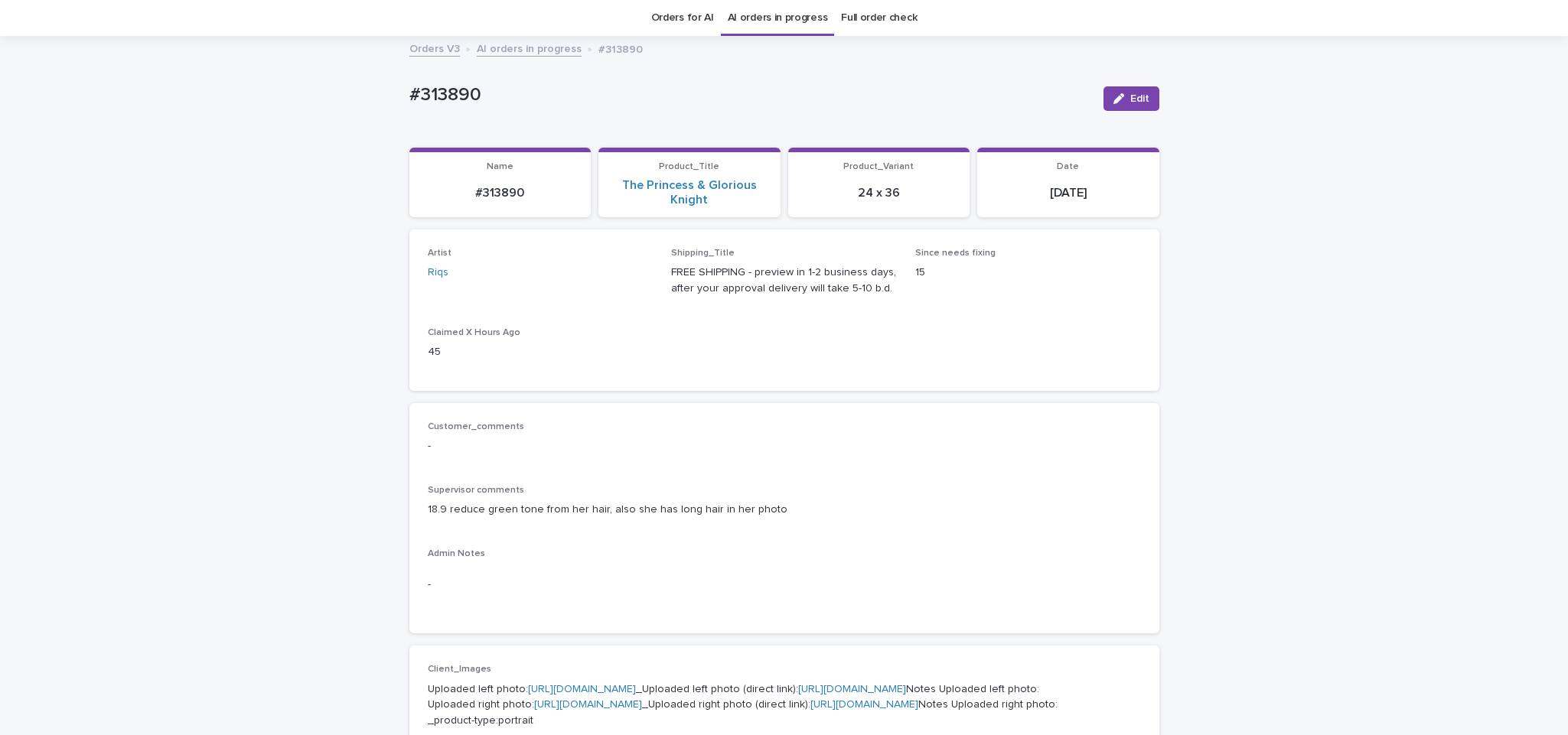
click at [1131, 99] on span "Edit" at bounding box center [1140, 98] width 19 height 10
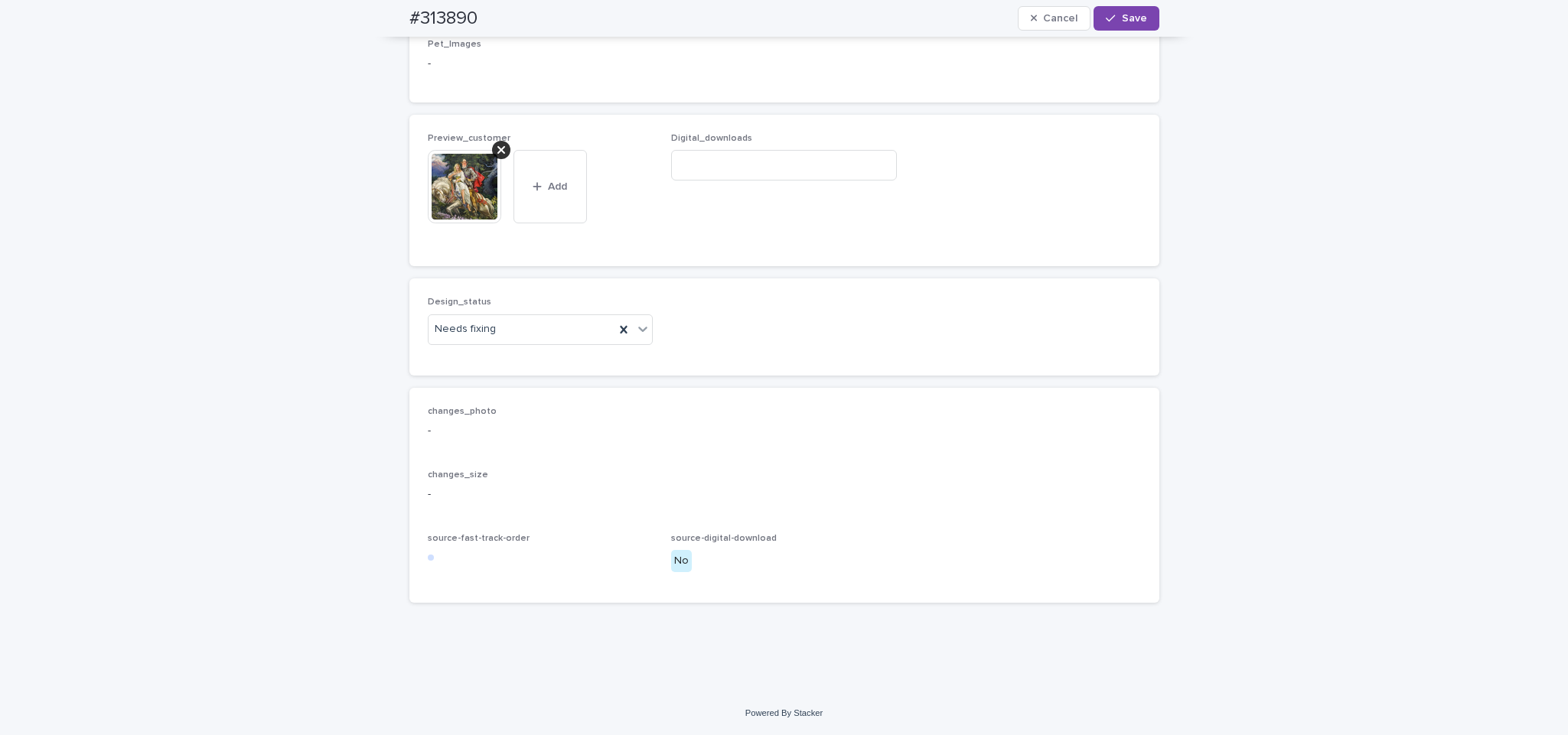
scroll to position [1110, 0]
click at [595, 334] on div "Needs fixing" at bounding box center [522, 329] width 187 height 26
click at [483, 143] on p "Preview_customer" at bounding box center [541, 138] width 226 height 10
click at [497, 149] on icon at bounding box center [501, 150] width 8 height 8
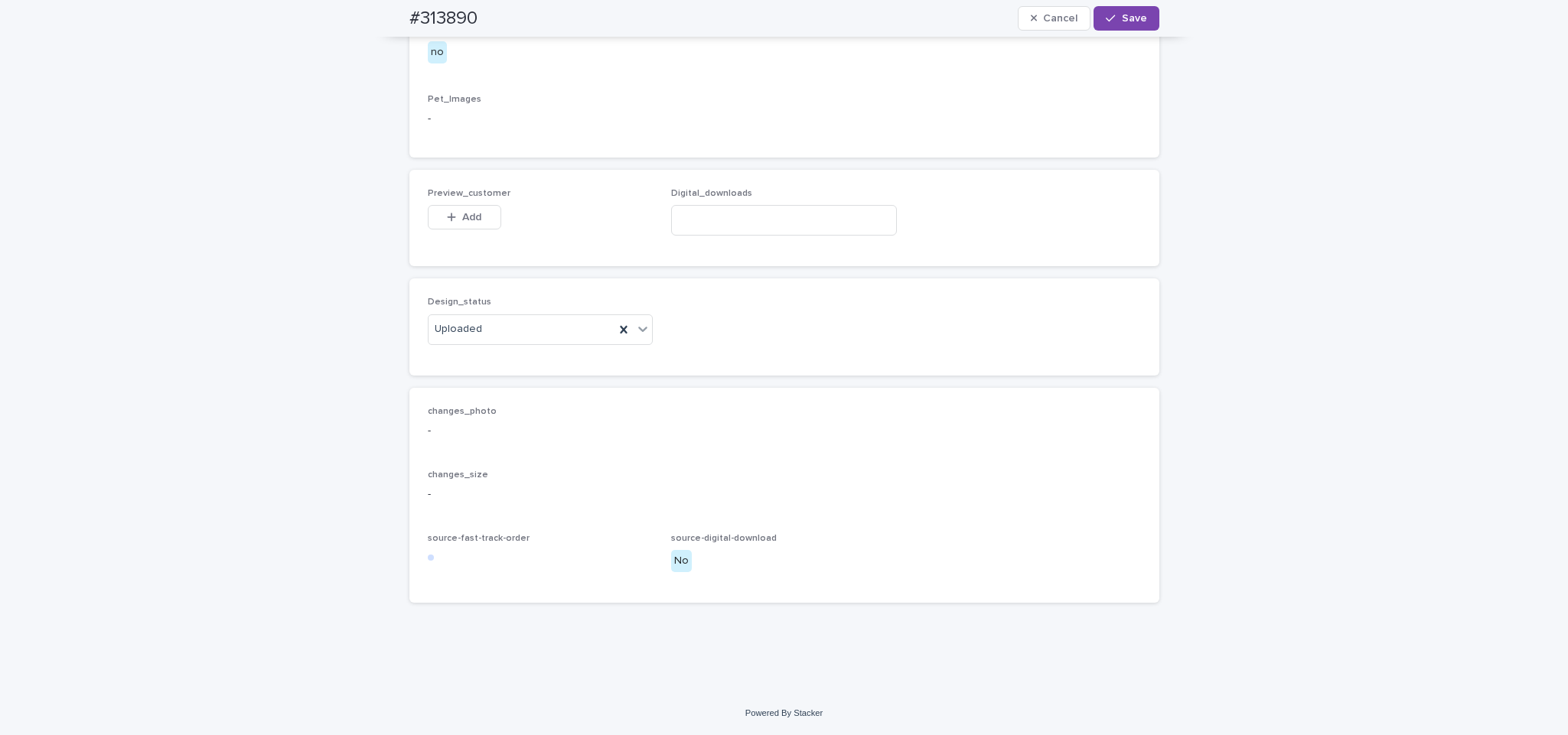
click at [469, 191] on span "Preview_customer" at bounding box center [469, 193] width 83 height 9
click at [464, 216] on span "Add" at bounding box center [471, 216] width 19 height 10
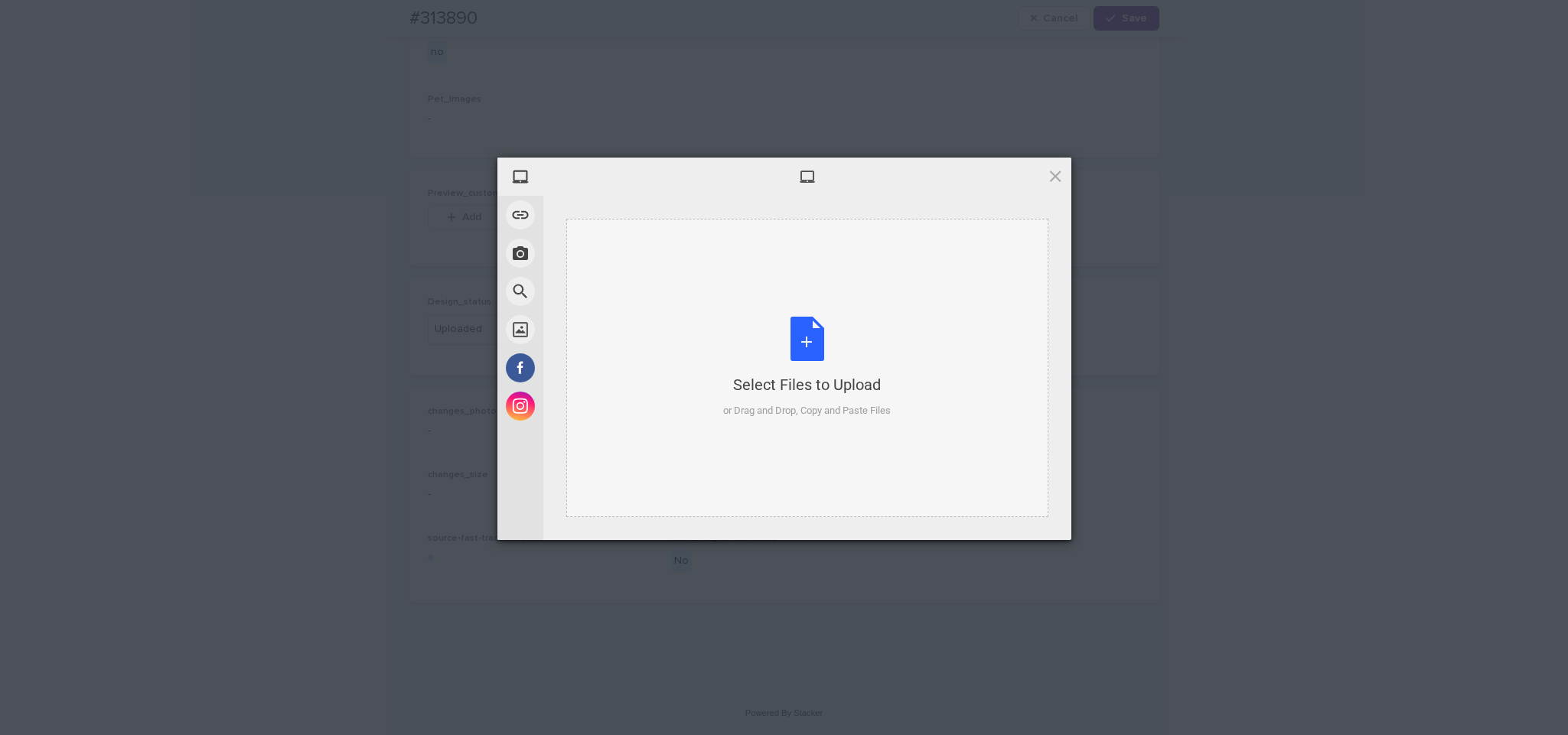
click at [667, 258] on div "Select Files to Upload or Drag and Drop, Copy and Paste Files" at bounding box center [807, 368] width 482 height 299
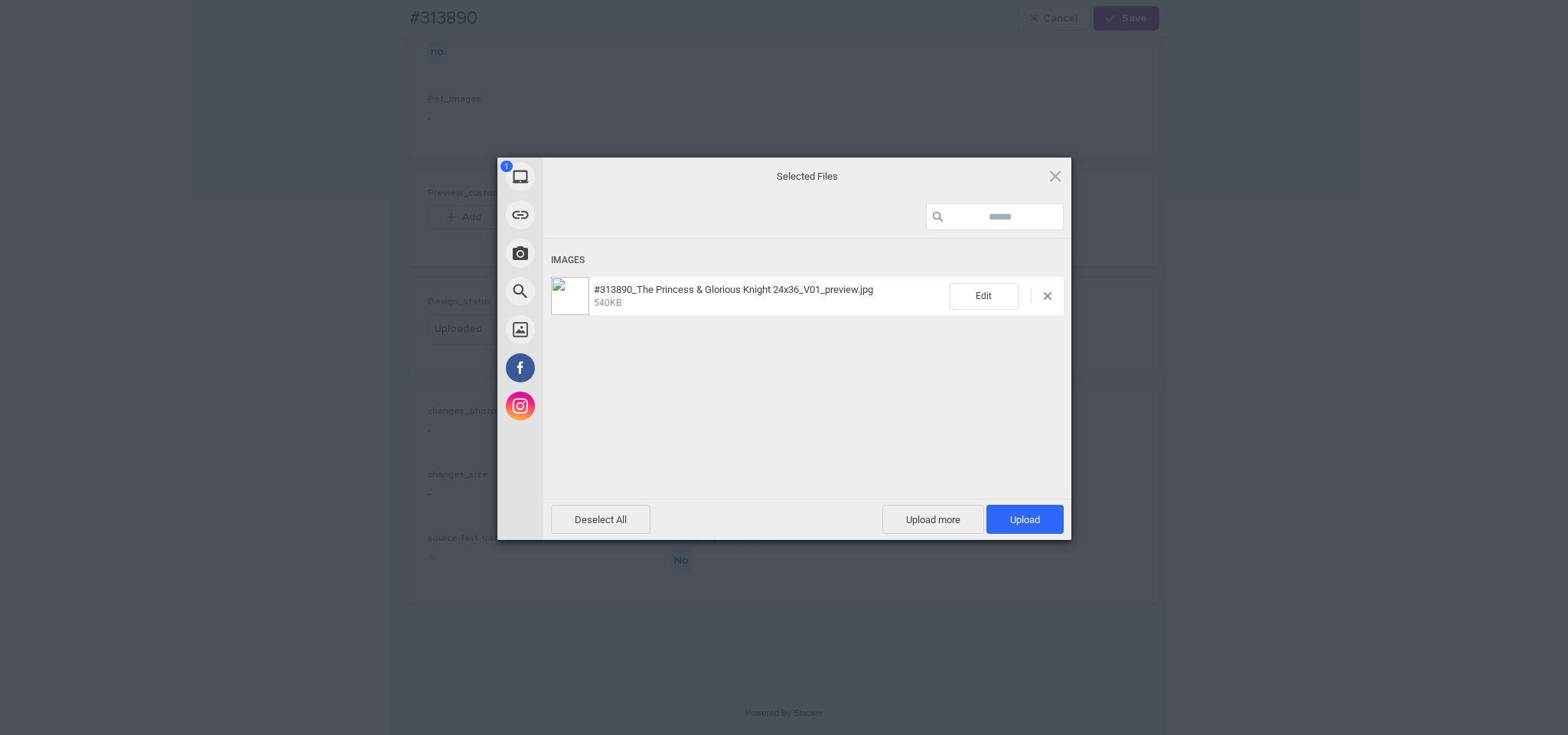
click at [1005, 515] on span "Upload 1" at bounding box center [1024, 519] width 77 height 29
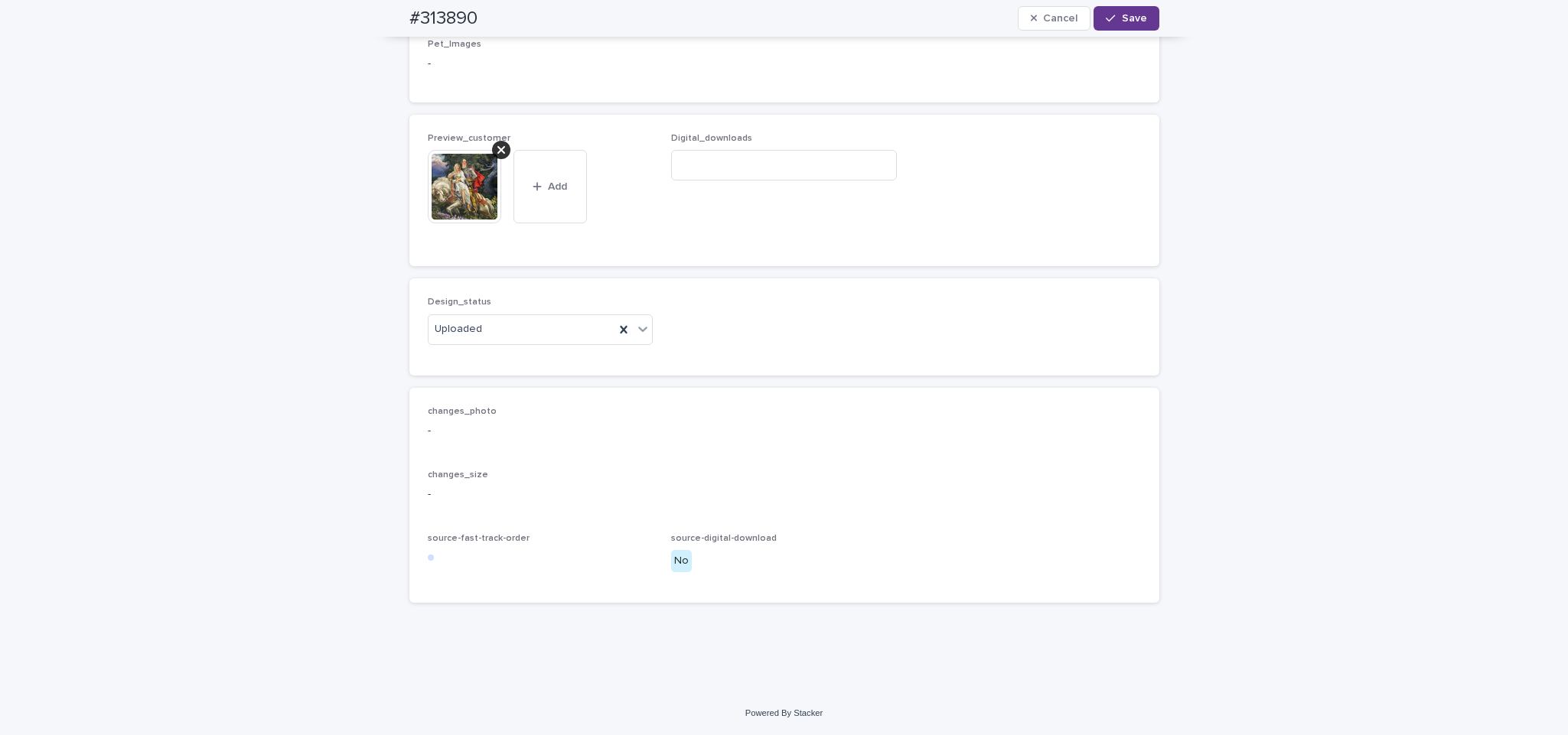
click at [1122, 21] on span "Save" at bounding box center [1134, 18] width 26 height 10
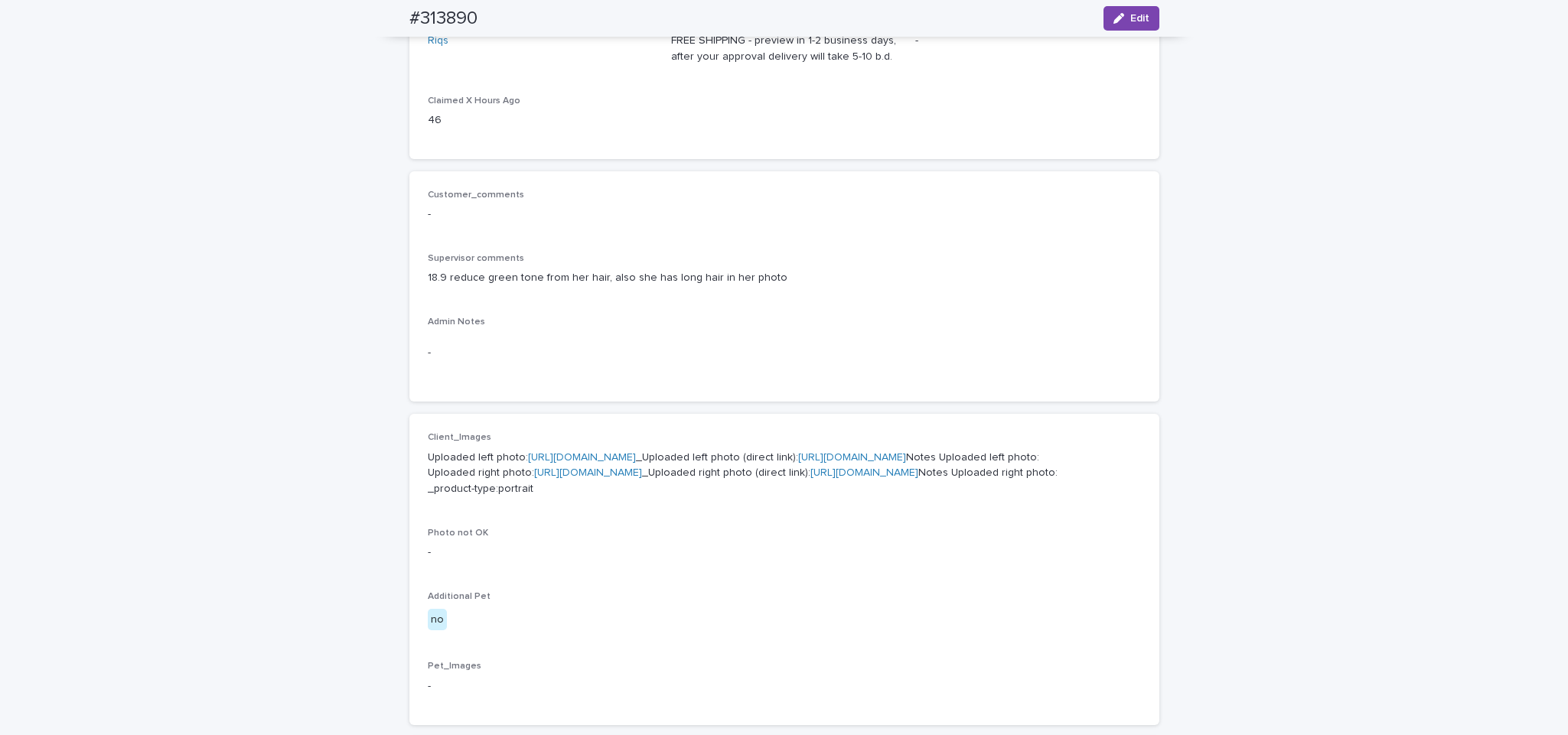
scroll to position [0, 0]
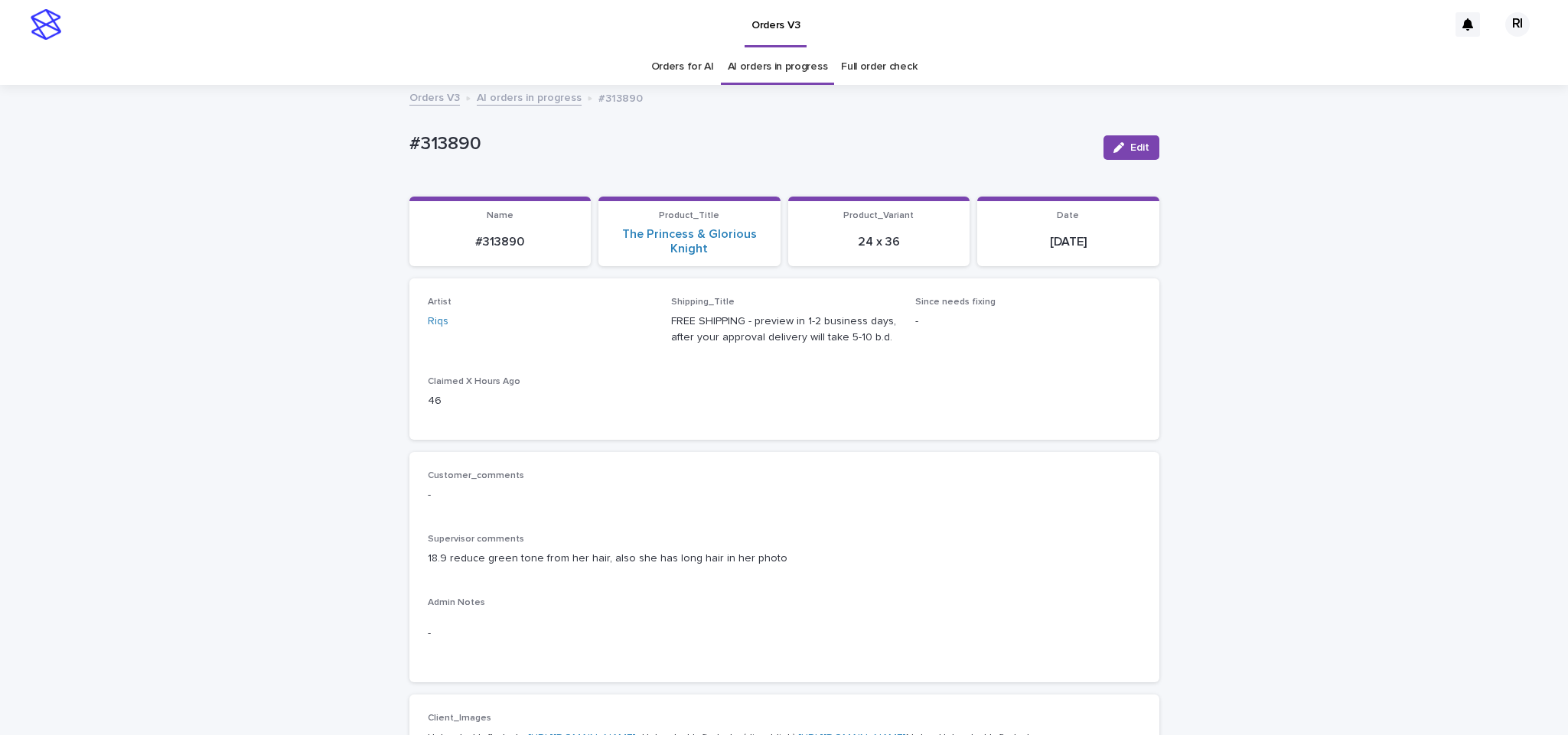
click at [506, 89] on link "AI orders in progress" at bounding box center [529, 97] width 105 height 18
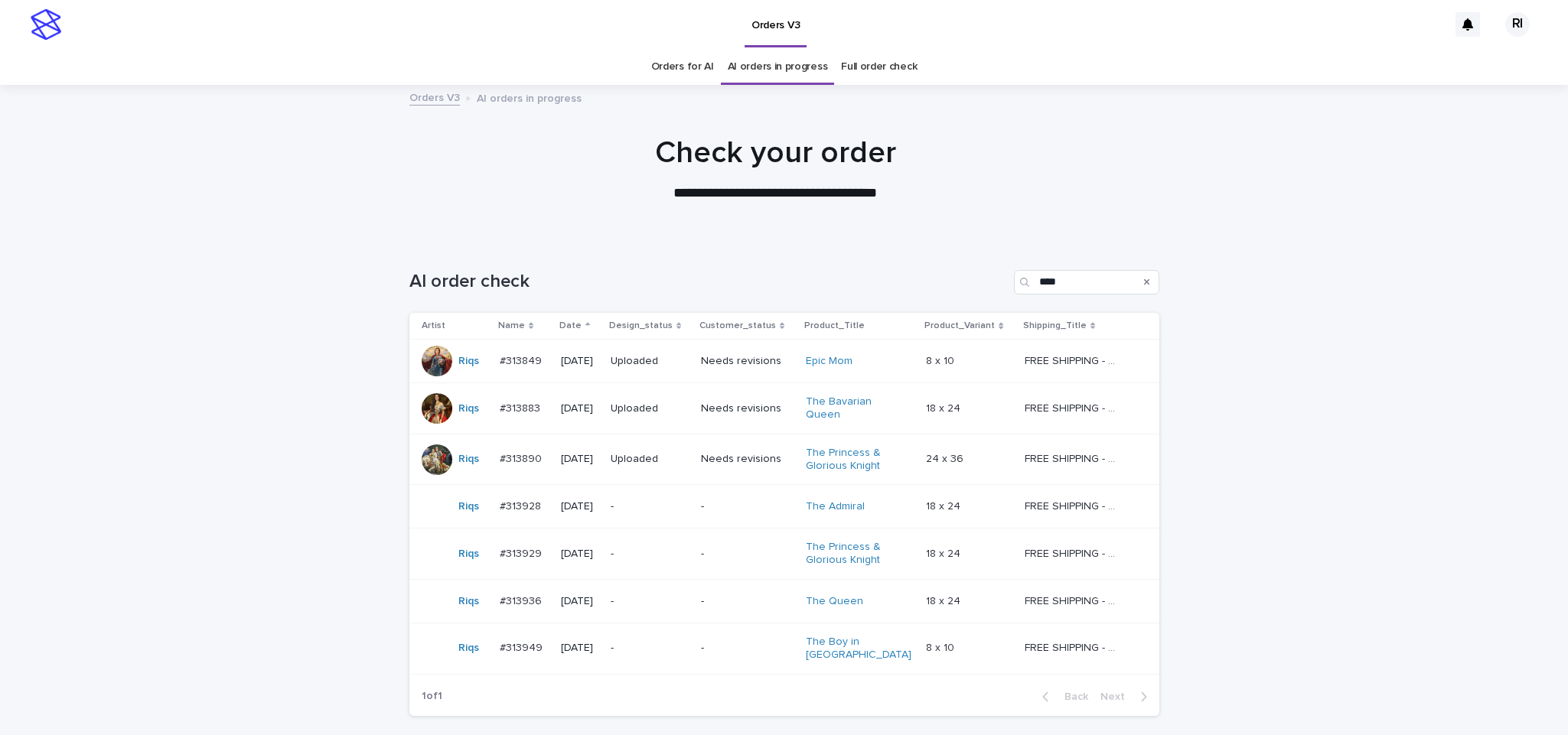
scroll to position [49, 0]
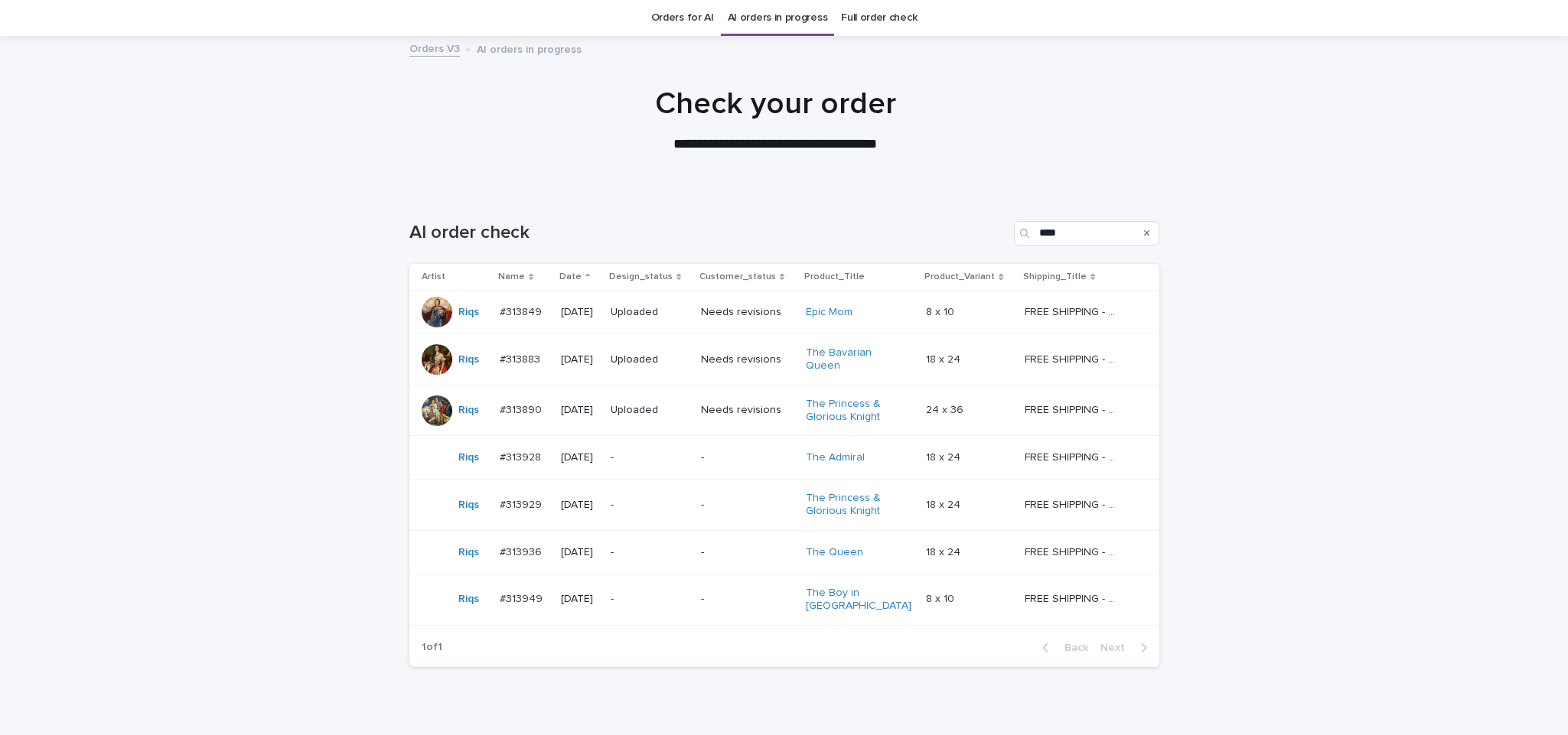
click at [666, 464] on p "-" at bounding box center [650, 458] width 78 height 13
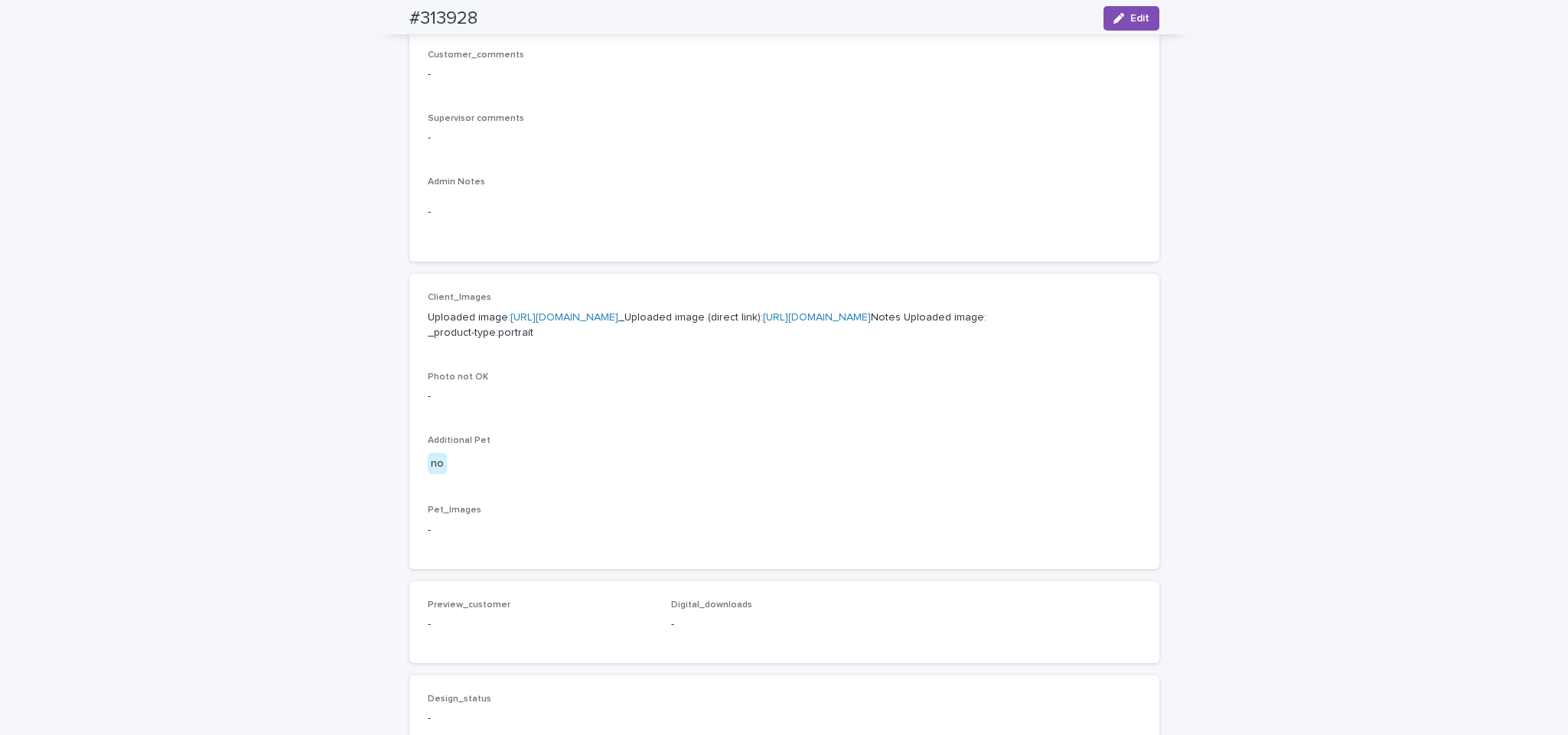
scroll to position [407, 0]
click at [618, 322] on link "https://cdn.shopify.com-uploadkit.app/s/files/1/0033/4807/0511/files/download.h…" at bounding box center [564, 316] width 108 height 10
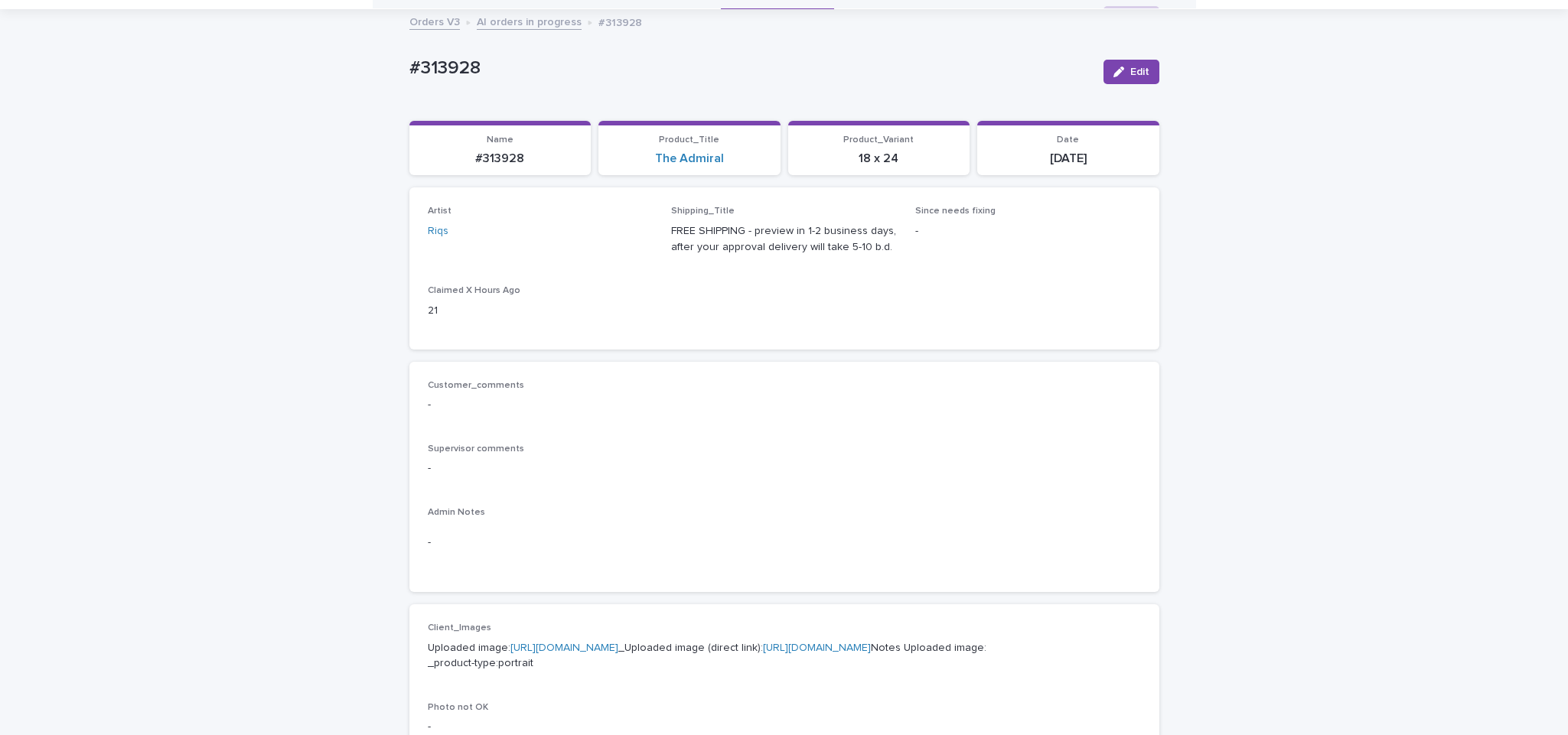
scroll to position [74, 0]
click at [530, 23] on link "AI orders in progress" at bounding box center [529, 23] width 105 height 18
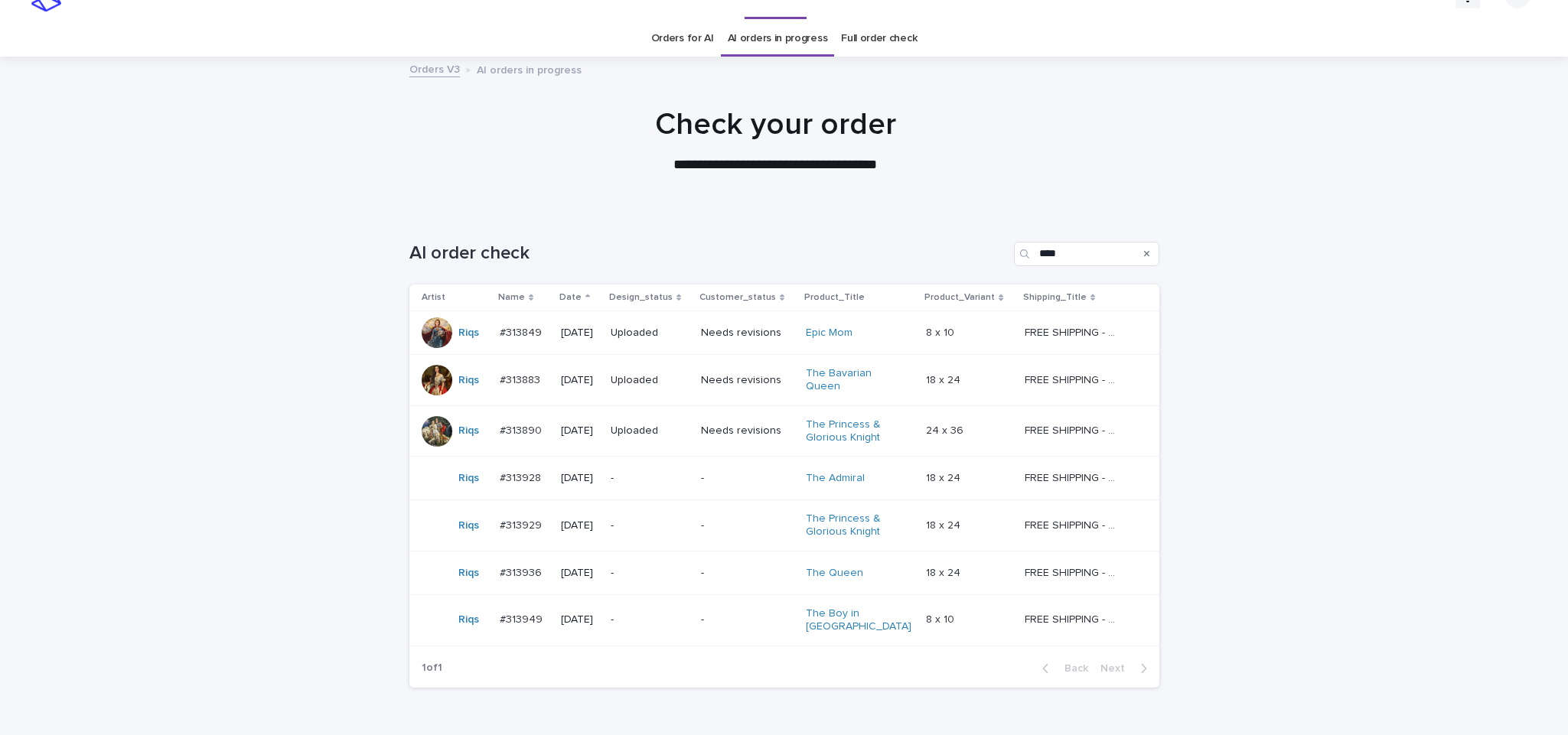
scroll to position [49, 0]
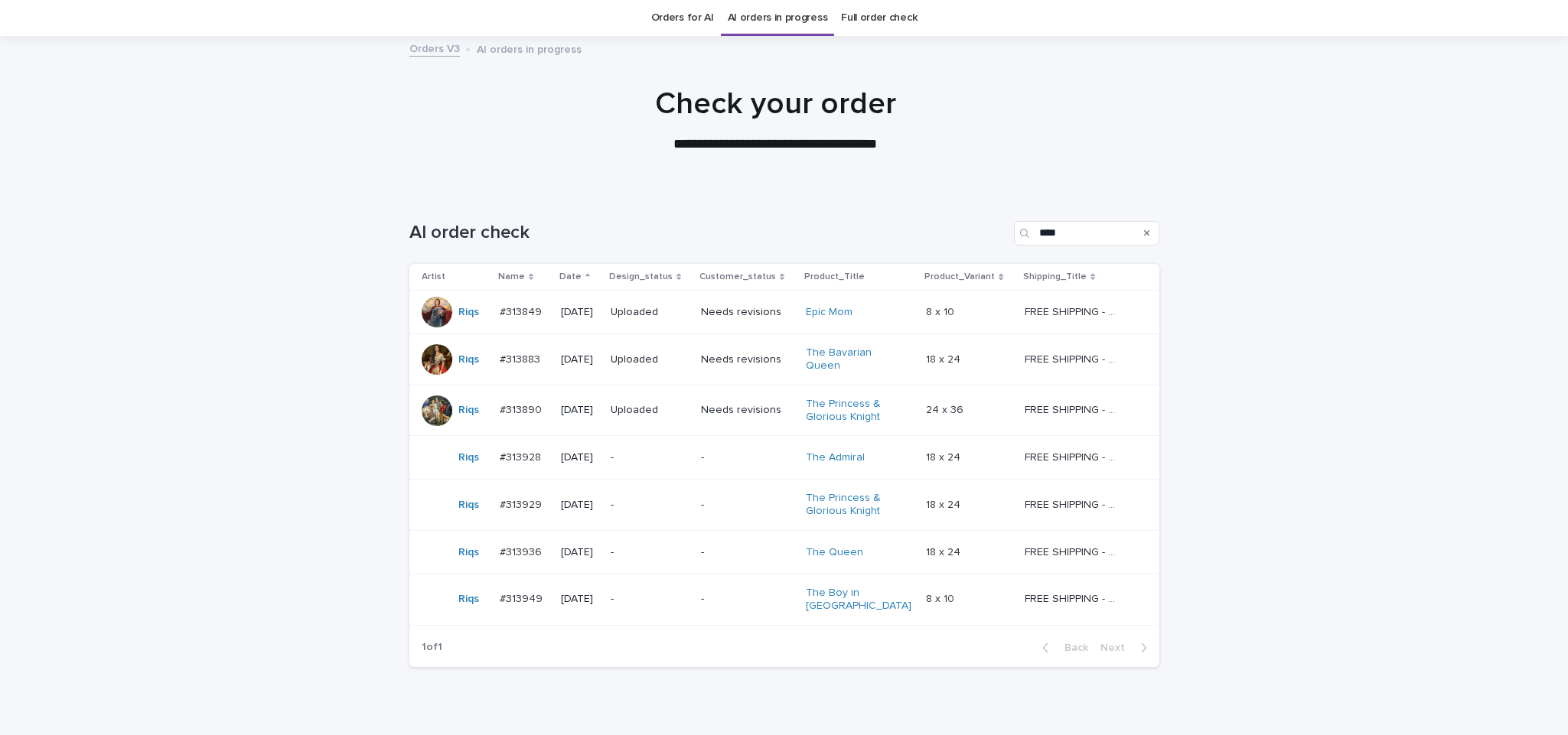
click at [652, 504] on p "-" at bounding box center [650, 505] width 78 height 13
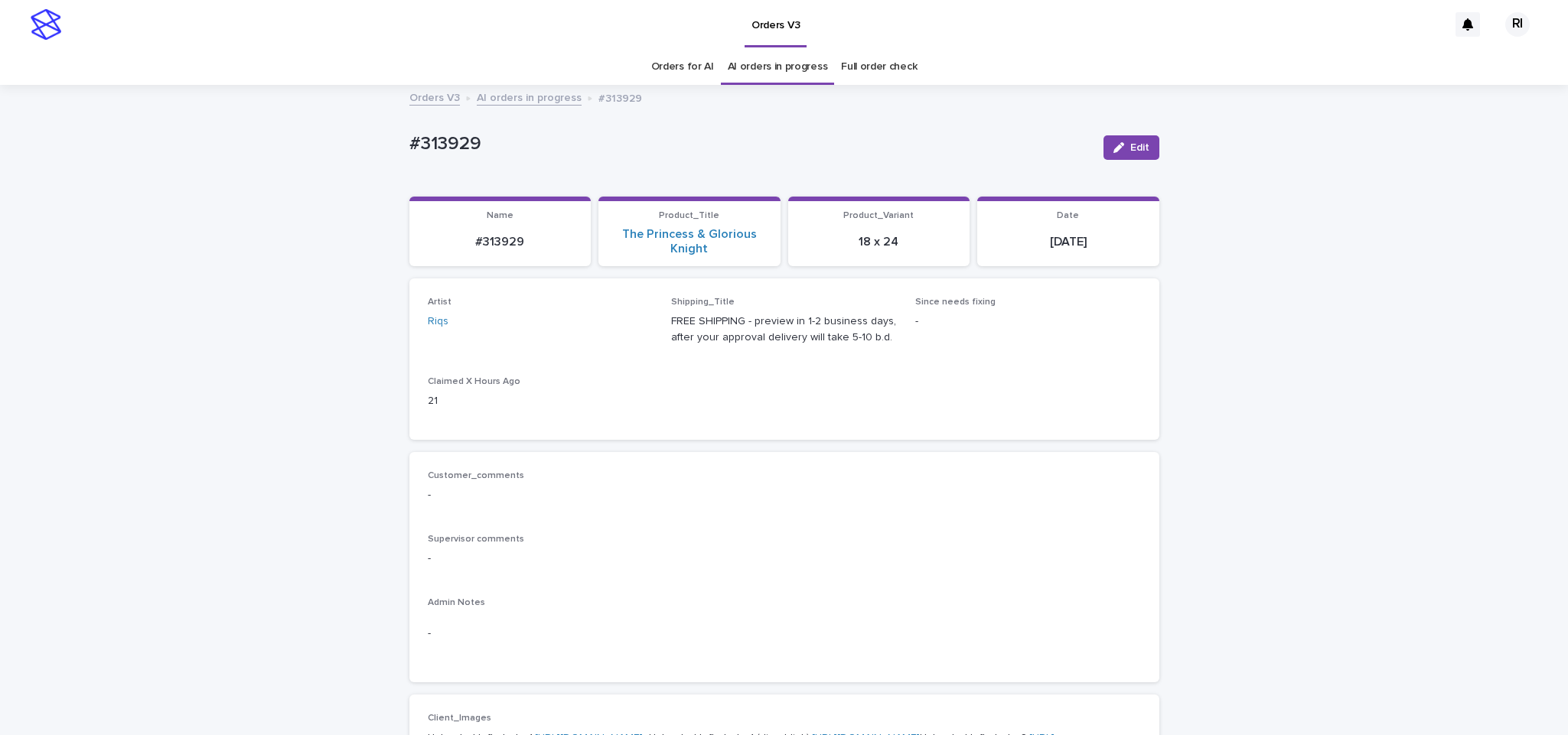
scroll to position [266, 0]
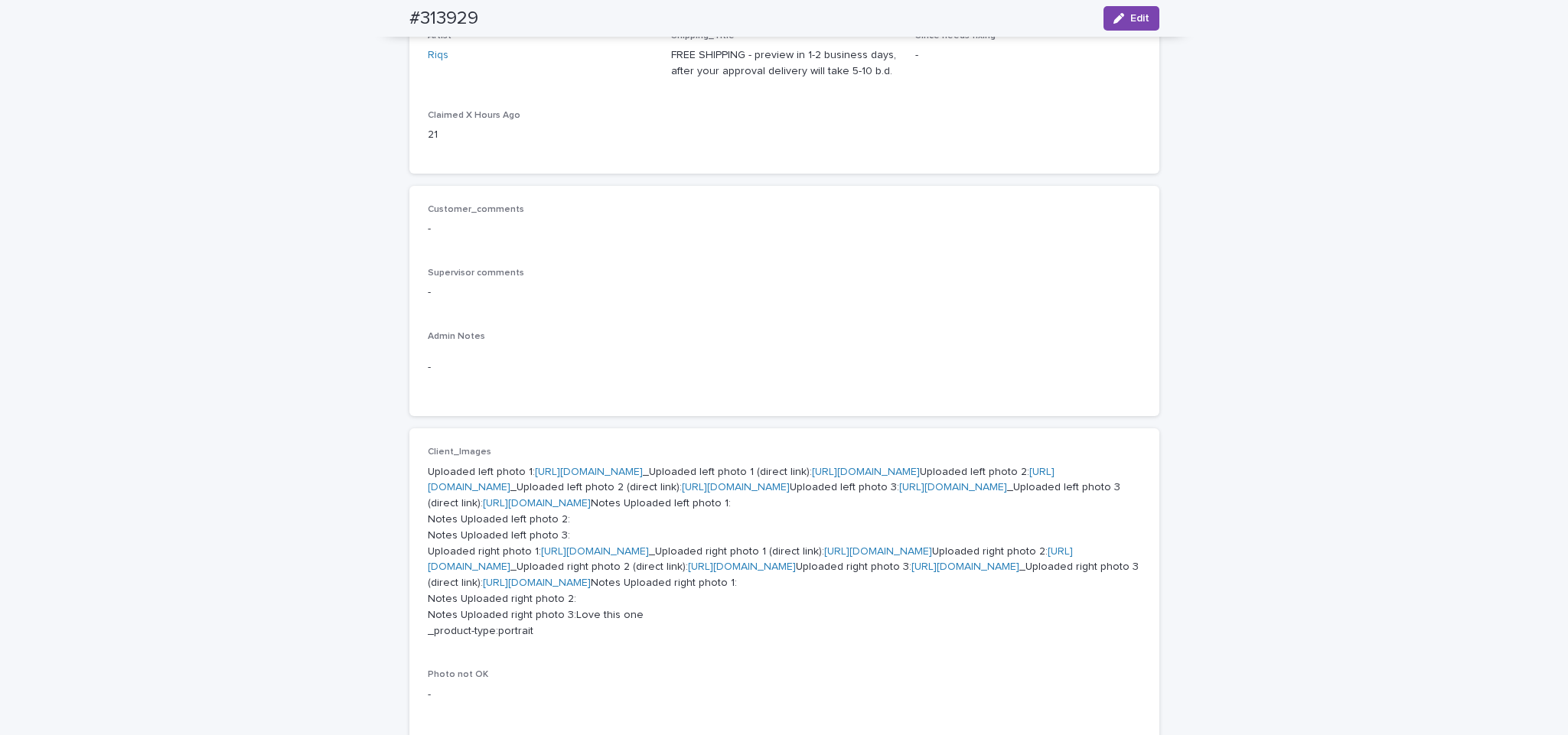
click at [643, 473] on link "https://cdn.shopify.com-uploadkit.app/s/files/1/0033/4807/0511/files/download.h…" at bounding box center [589, 471] width 108 height 10
click at [563, 493] on link "https://cdn.shopify.com-uploadkit.app/s/files/1/0033/4807/0511/files/download.h…" at bounding box center [741, 480] width 627 height 27
click at [899, 493] on link "https://cdn.shopify.com-uploadkit.app/s/files/1/0033/4807/0511/files/download.h…" at bounding box center [953, 487] width 108 height 10
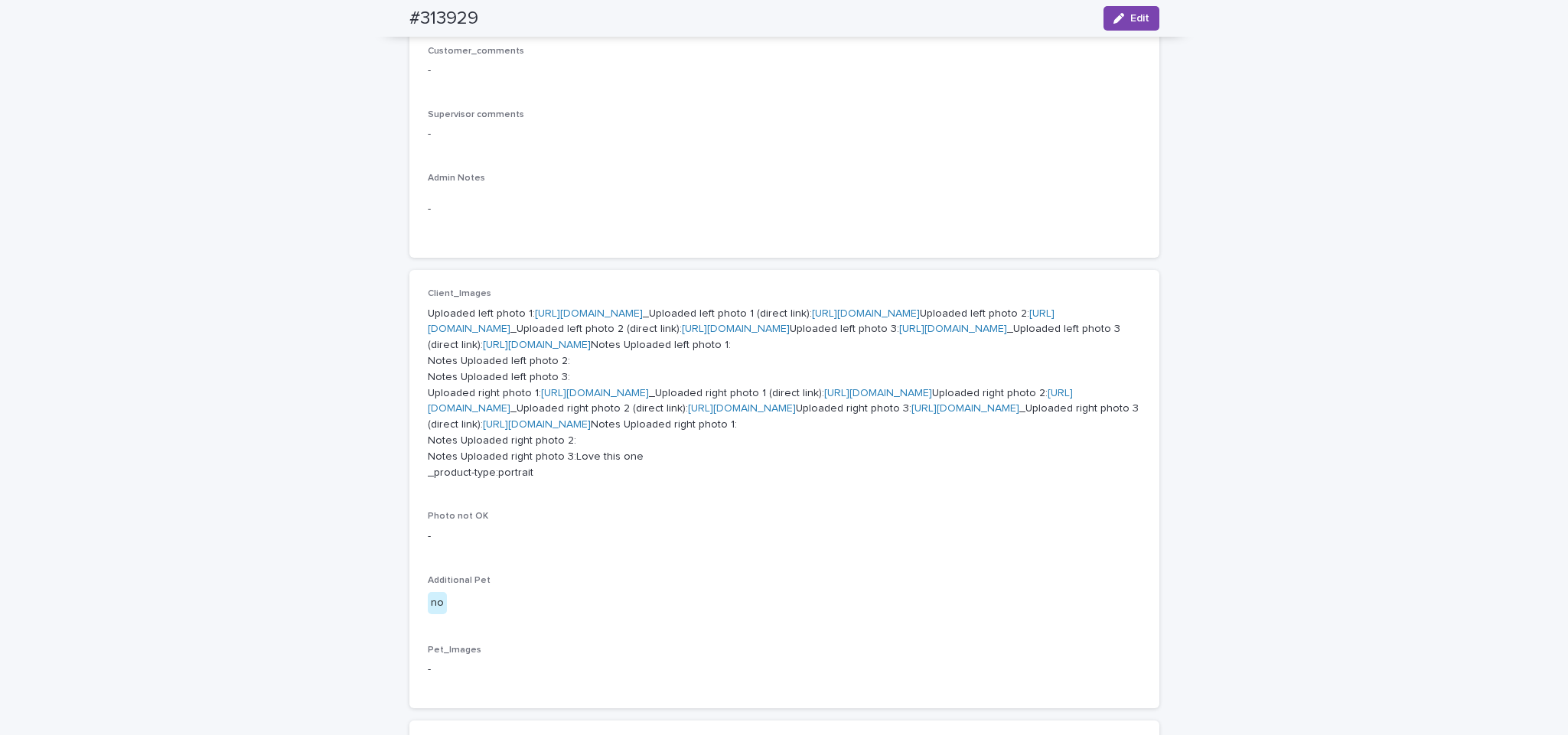
scroll to position [459, 0]
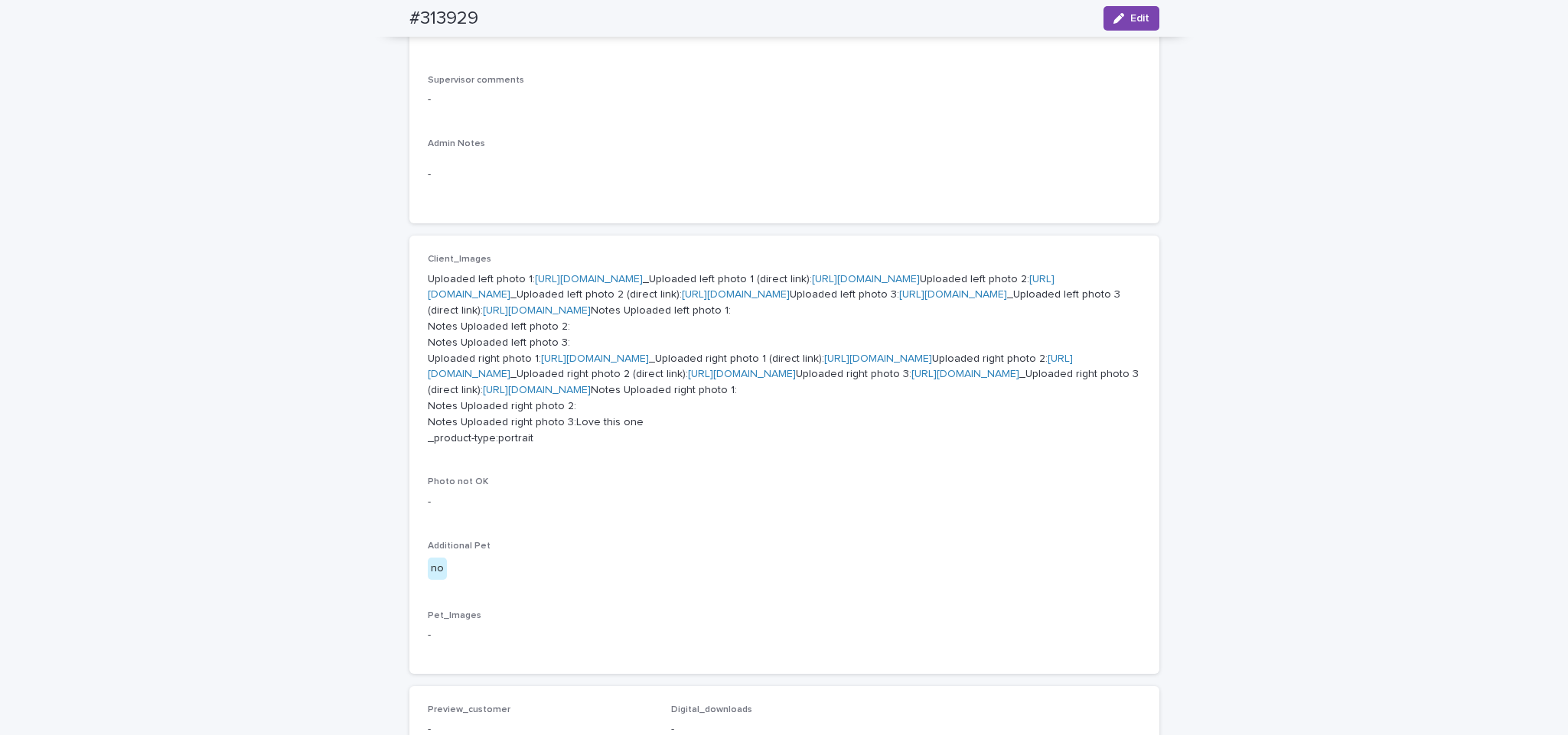
click at [643, 275] on link "https://cdn.shopify.com-uploadkit.app/s/files/1/0033/4807/0511/files/download.h…" at bounding box center [589, 279] width 108 height 10
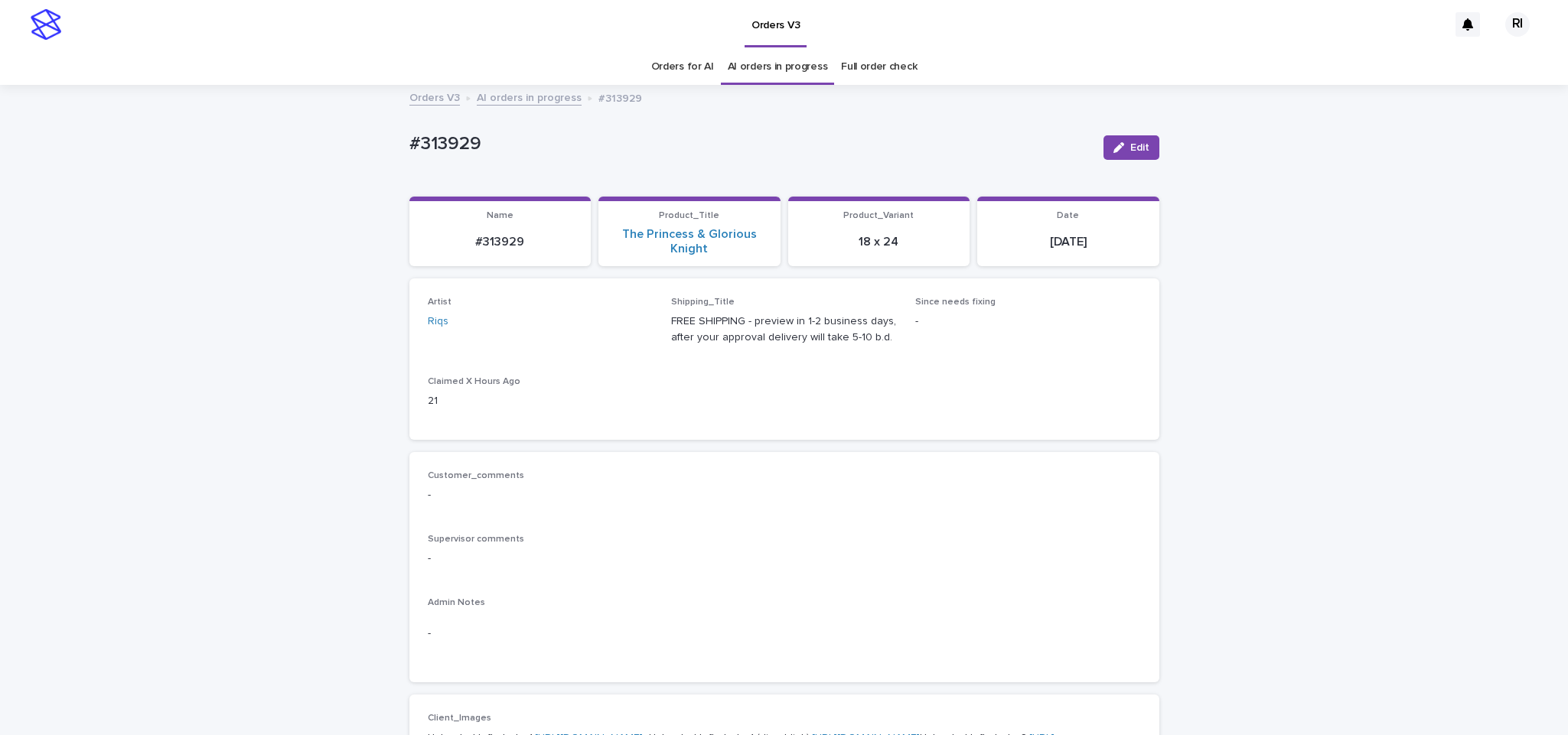
click at [478, 106] on div "Orders V3 AI orders in progress #313929" at bounding box center [784, 99] width 766 height 22
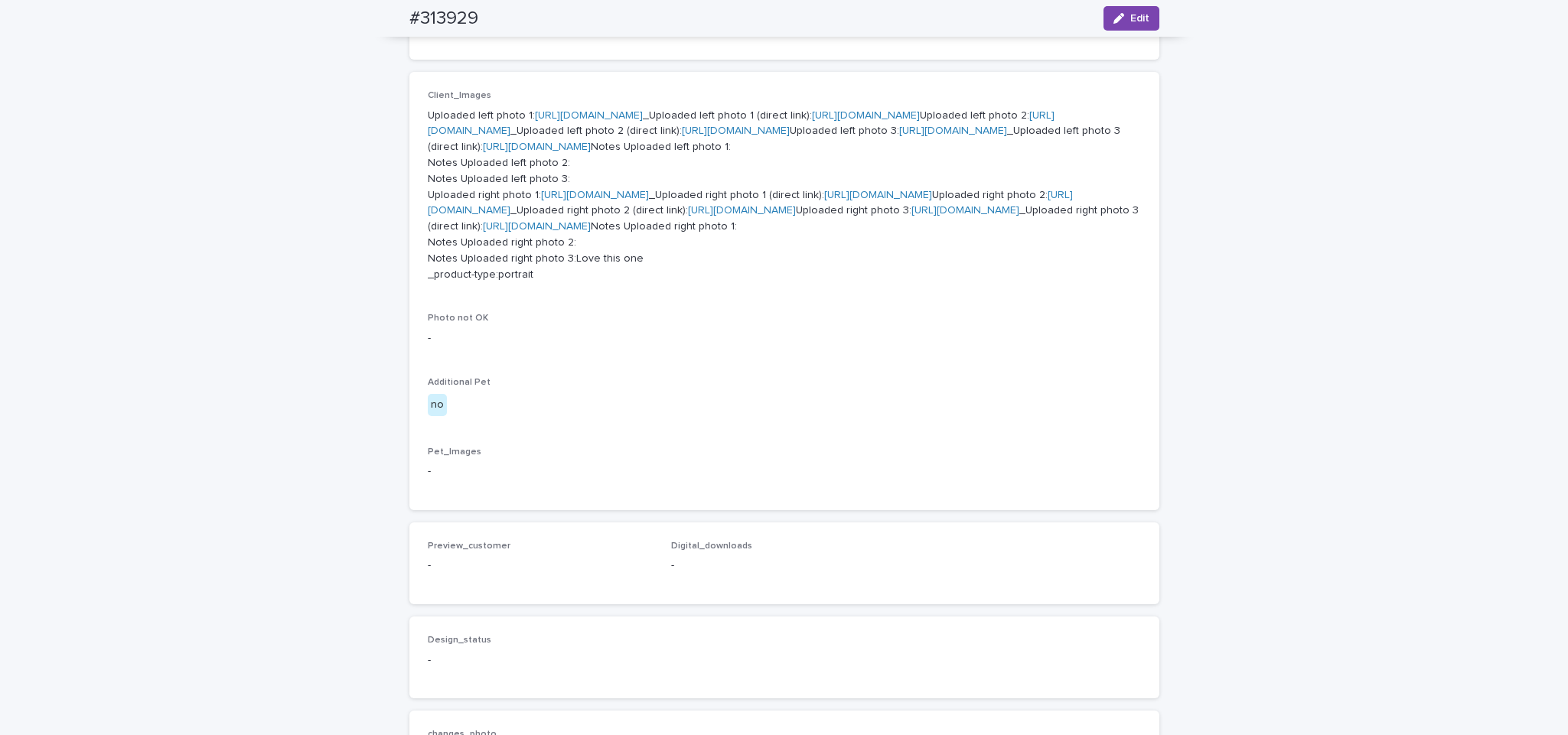
scroll to position [845, 0]
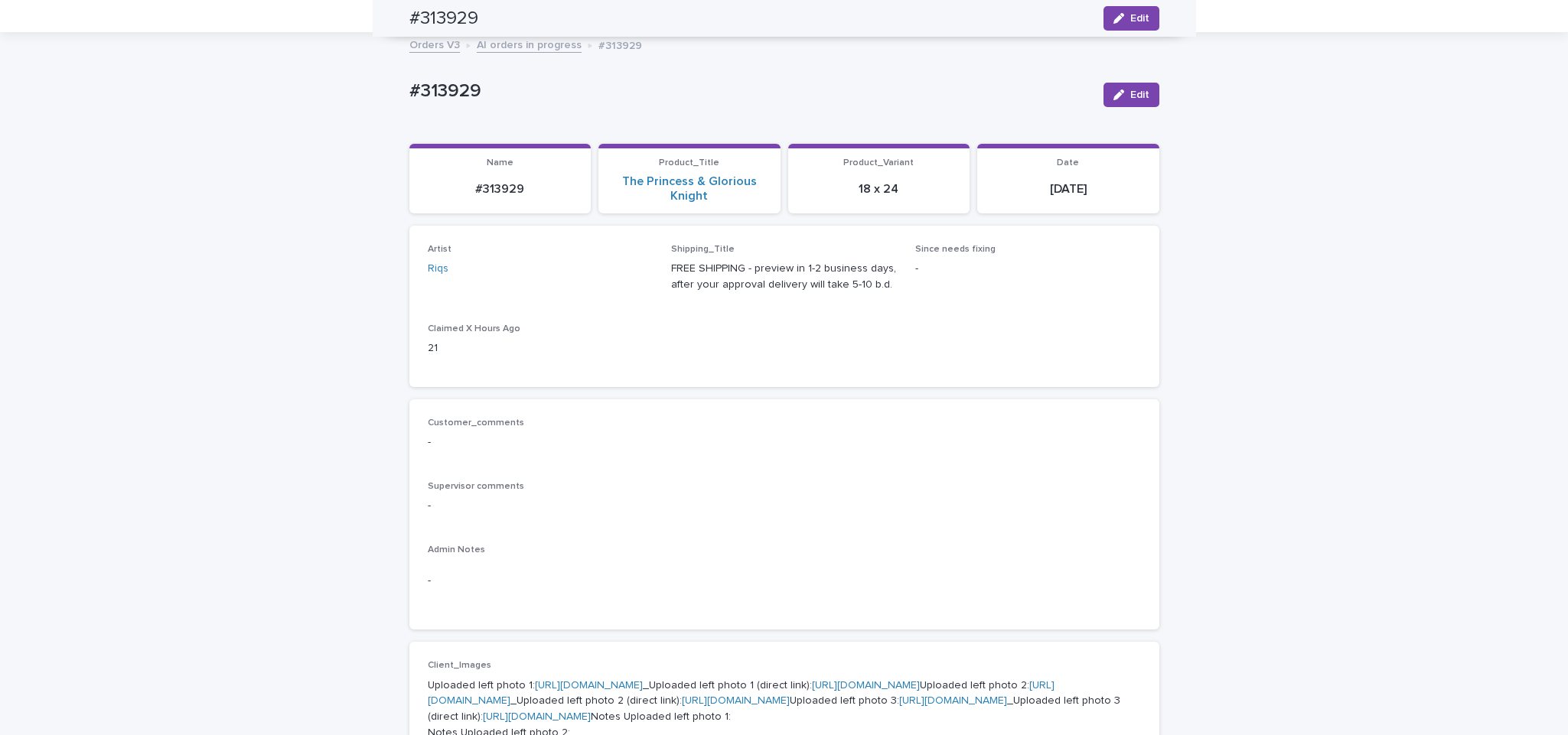
scroll to position [0, 0]
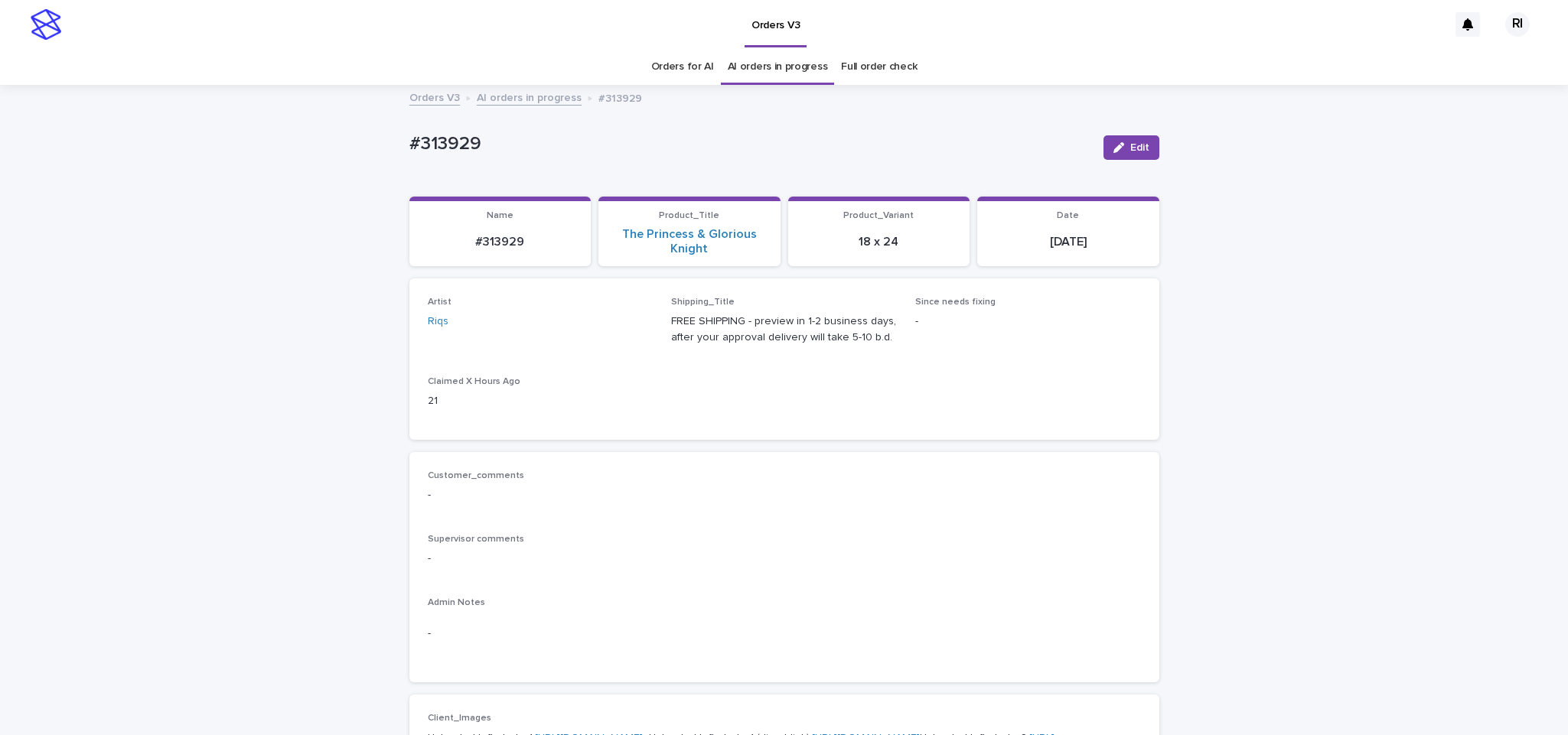
click at [498, 97] on link "AI orders in progress" at bounding box center [529, 97] width 105 height 18
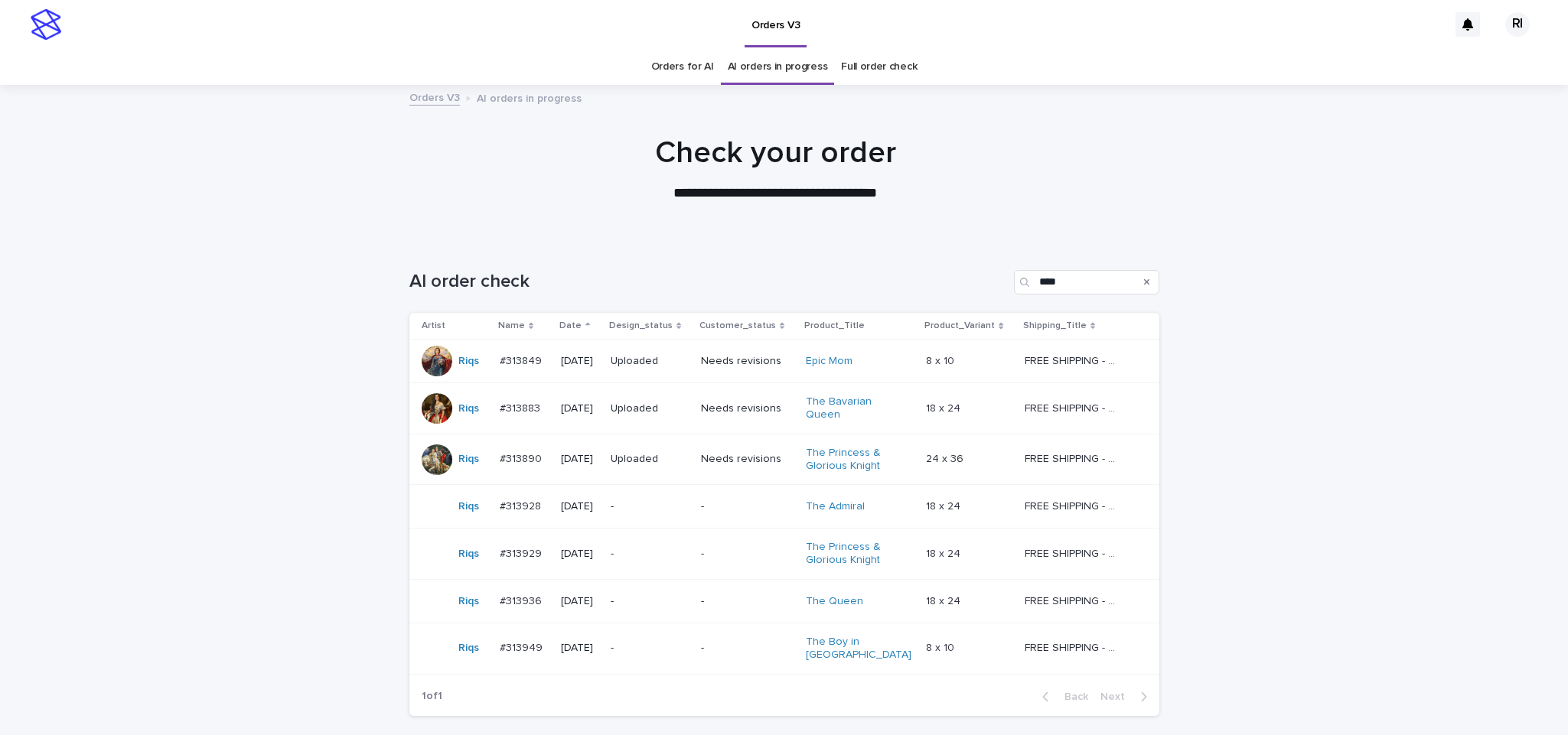
click at [651, 607] on p "-" at bounding box center [650, 602] width 78 height 13
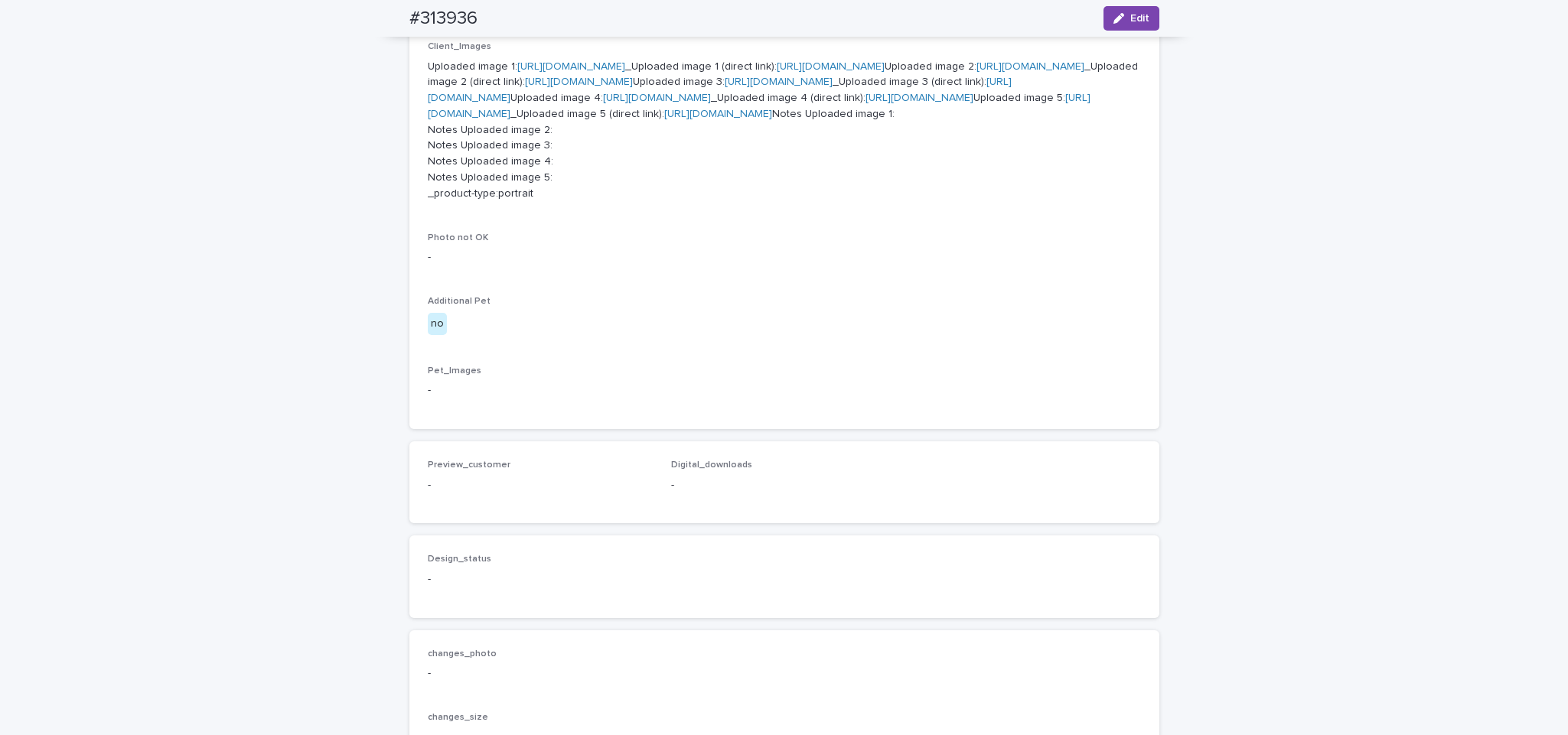
scroll to position [650, 0]
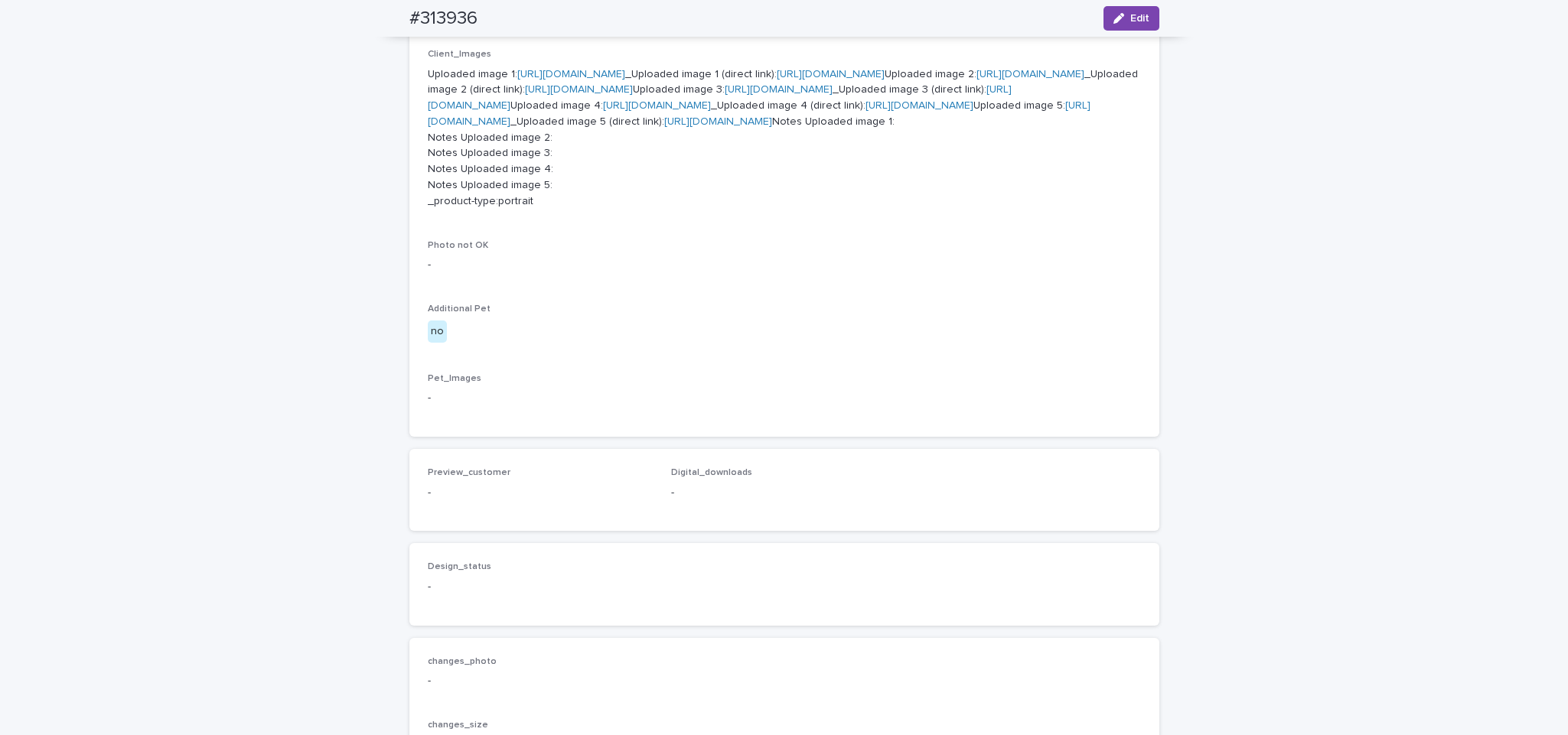
click at [625, 77] on link "https://cdn.shopify.com-uploadkit.app/s/files/1/0033/4807/0511/files/download.h…" at bounding box center [571, 74] width 108 height 10
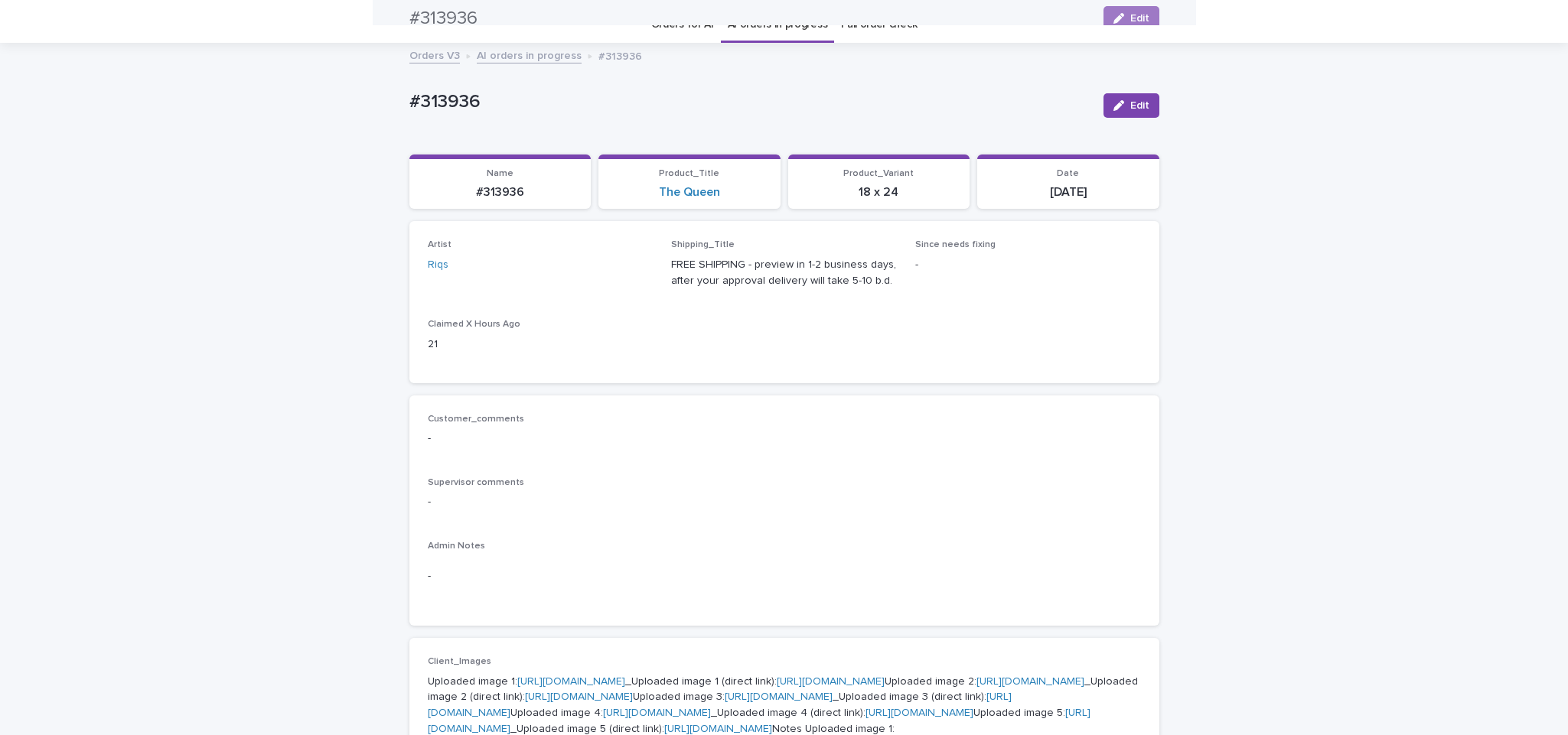
scroll to position [0, 0]
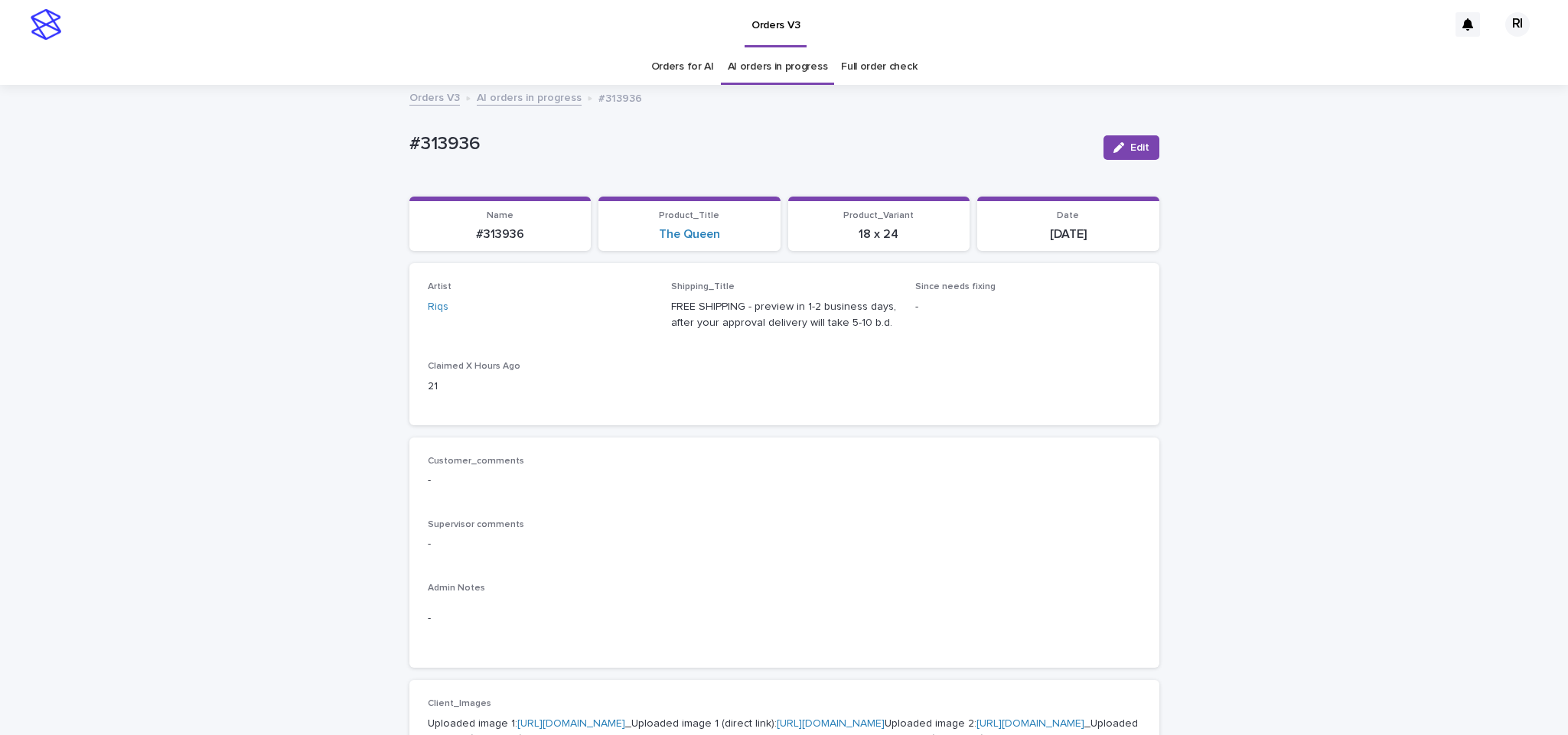
click at [528, 97] on link "AI orders in progress" at bounding box center [529, 97] width 105 height 18
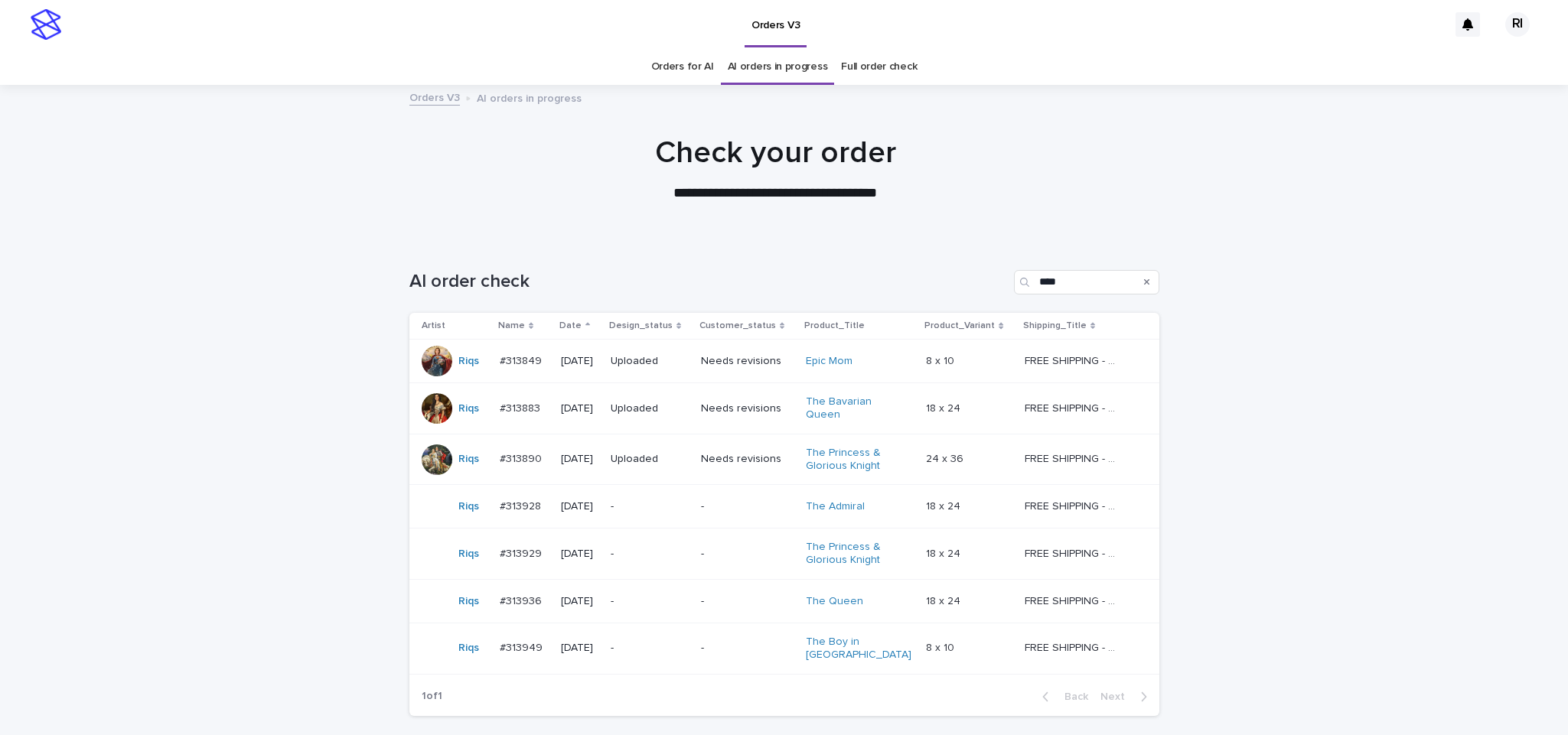
scroll to position [49, 0]
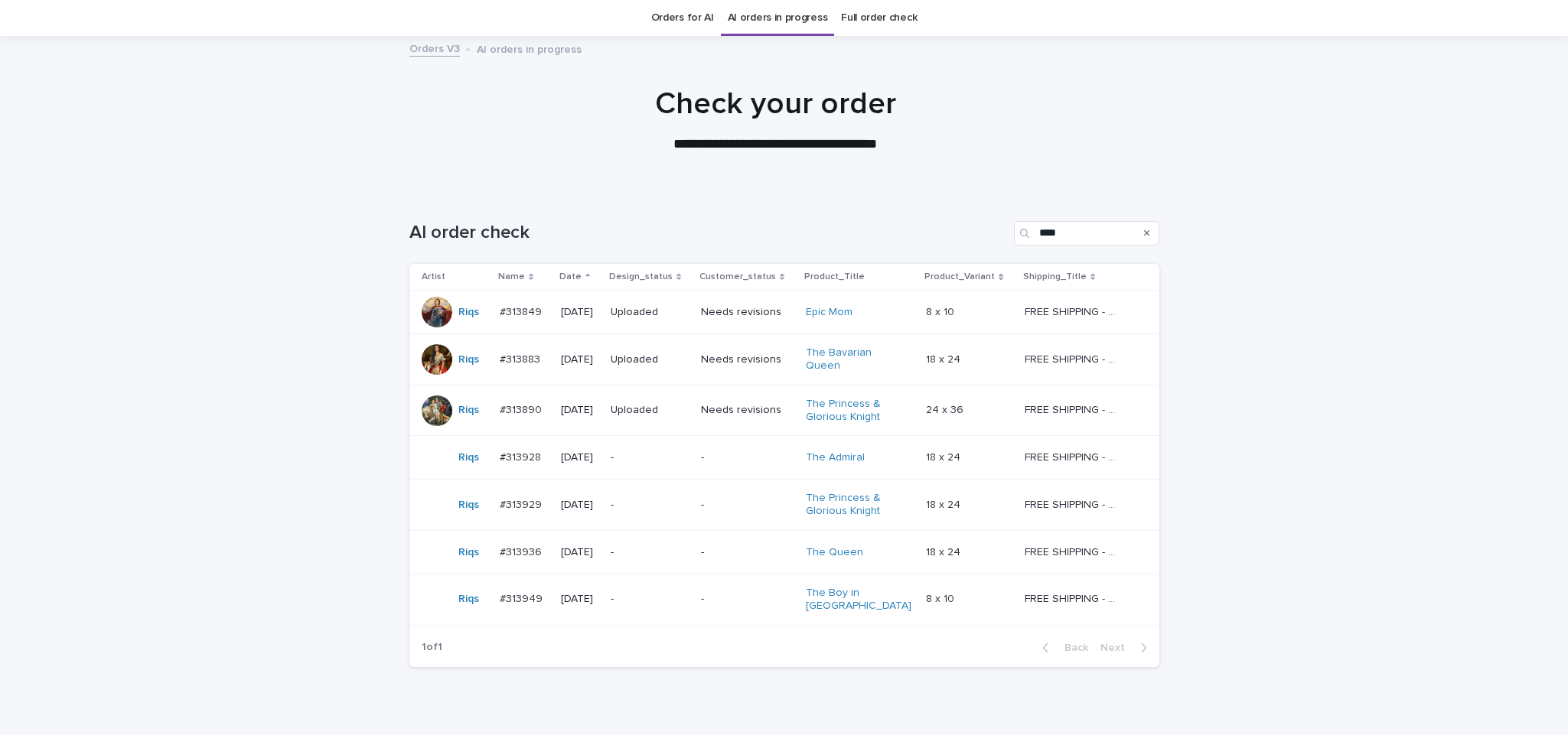
click at [680, 517] on div "-" at bounding box center [650, 505] width 78 height 26
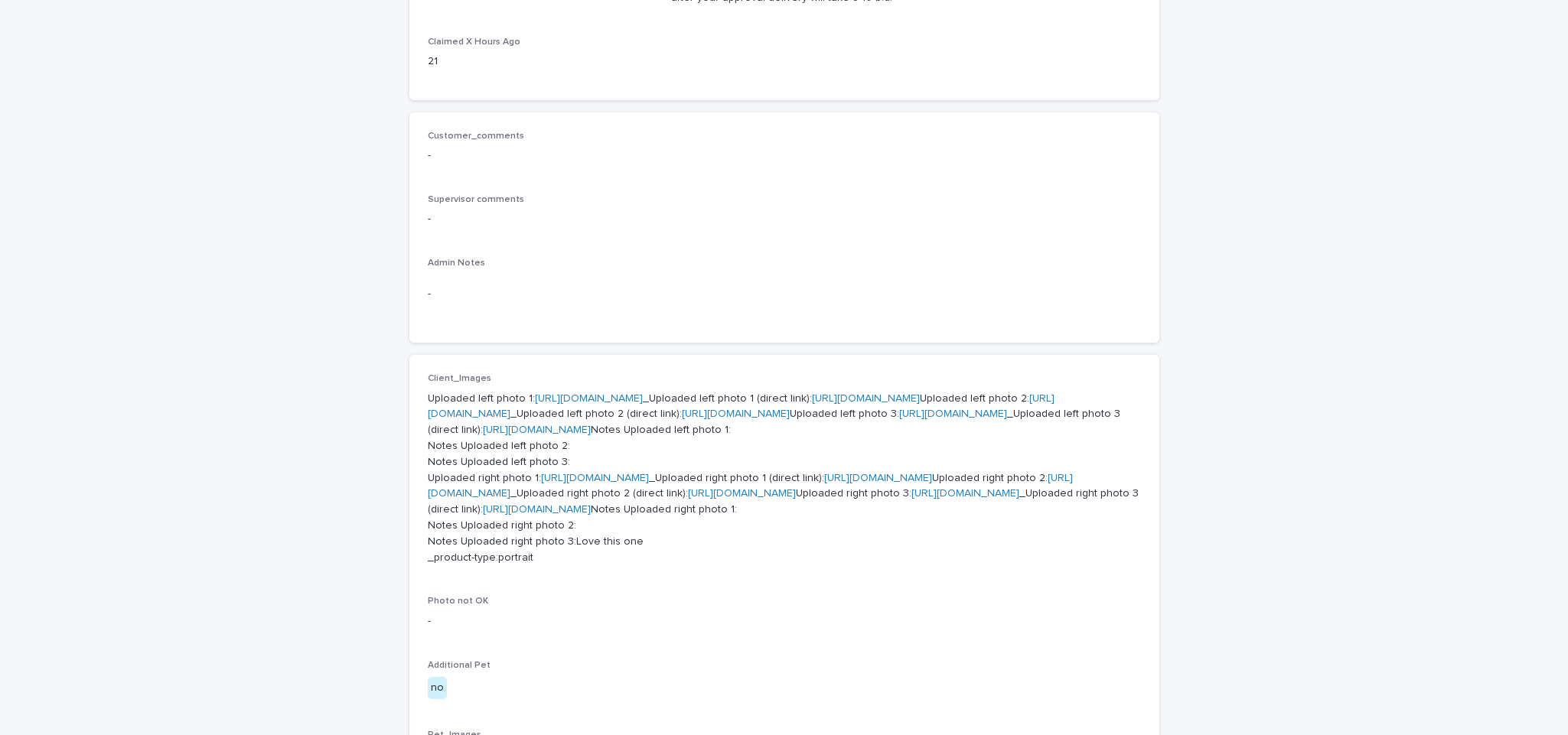
scroll to position [399, 0]
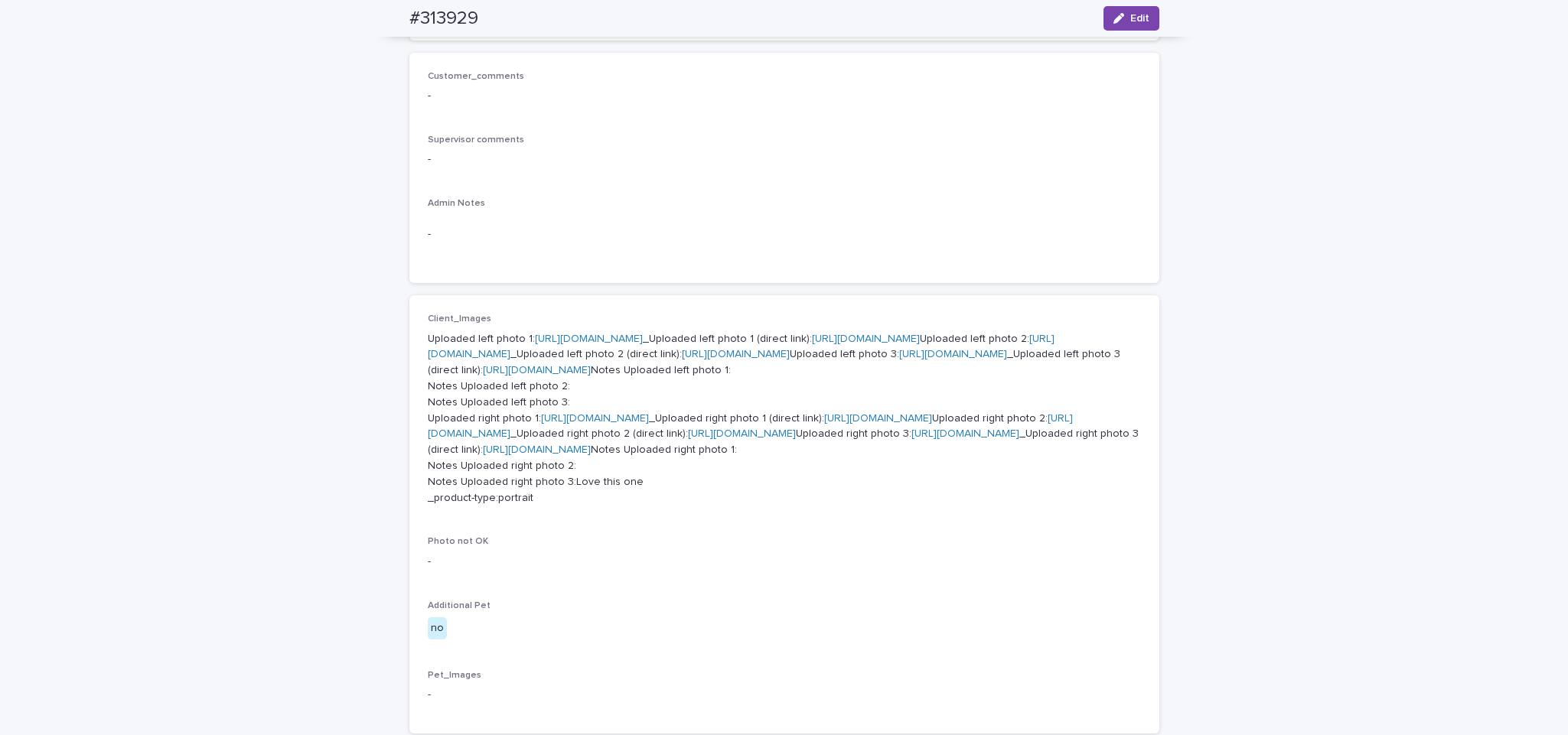
click at [899, 359] on link "https://cdn.shopify.com-uploadkit.app/s/files/1/0033/4807/0511/files/download.h…" at bounding box center [953, 354] width 108 height 10
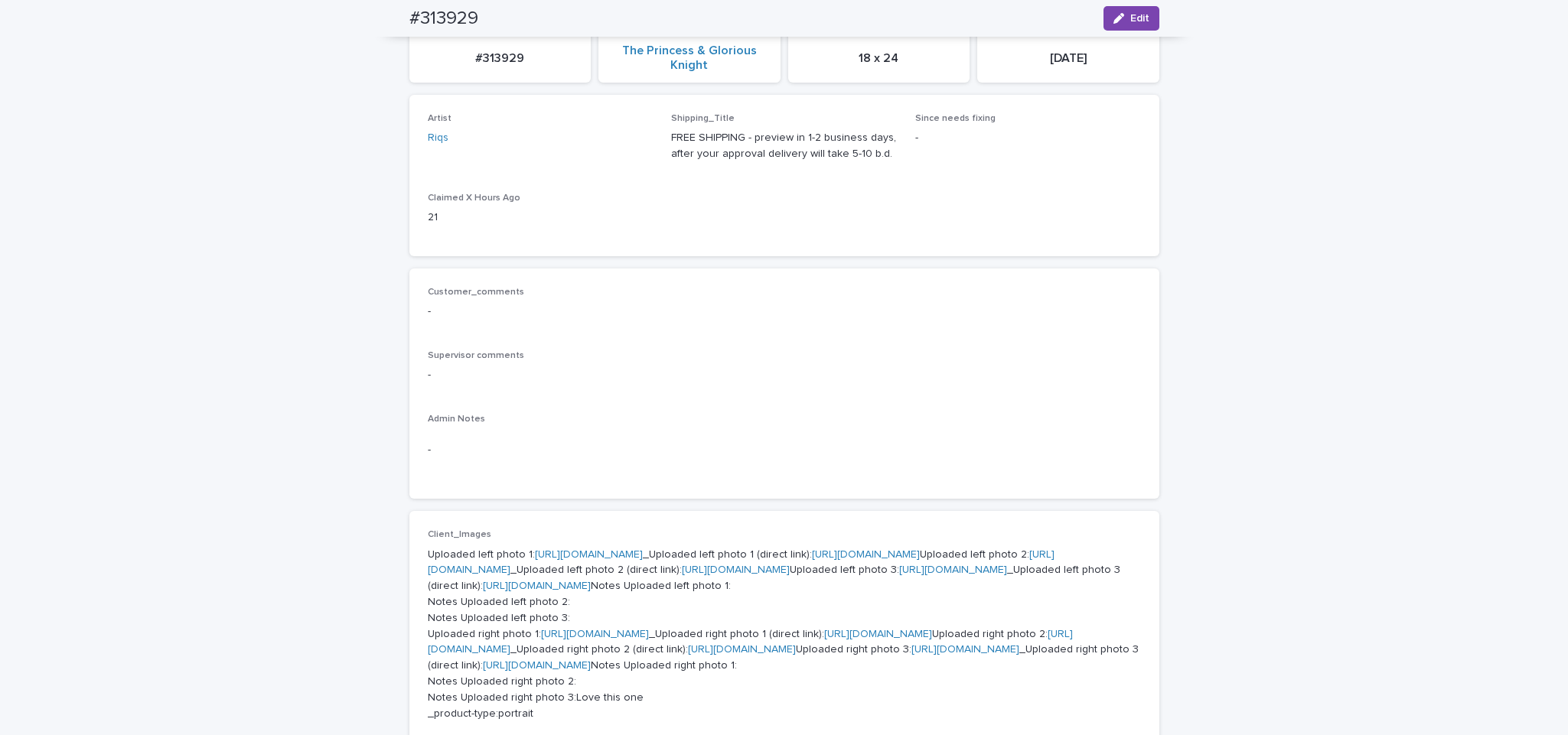
scroll to position [0, 0]
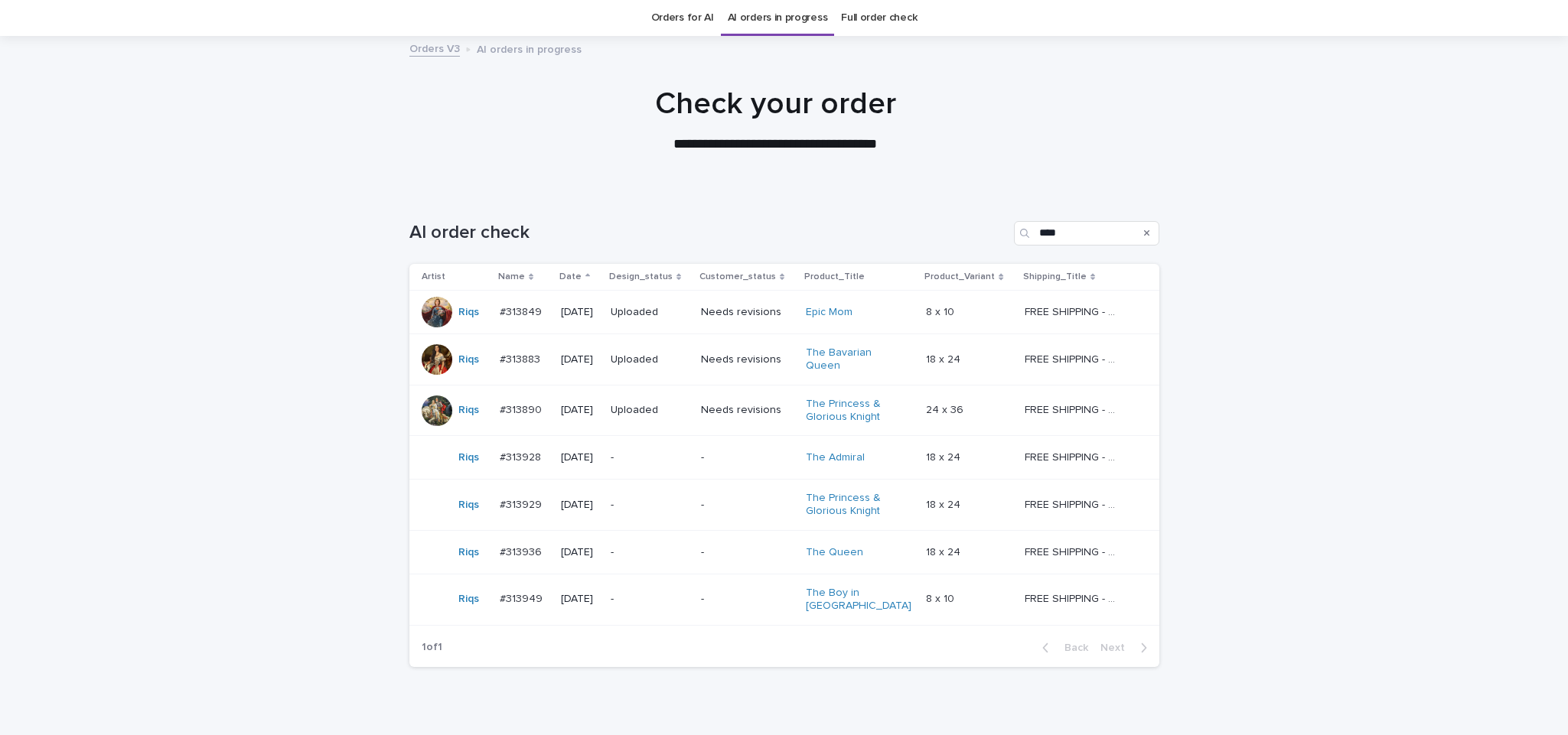
scroll to position [108, 0]
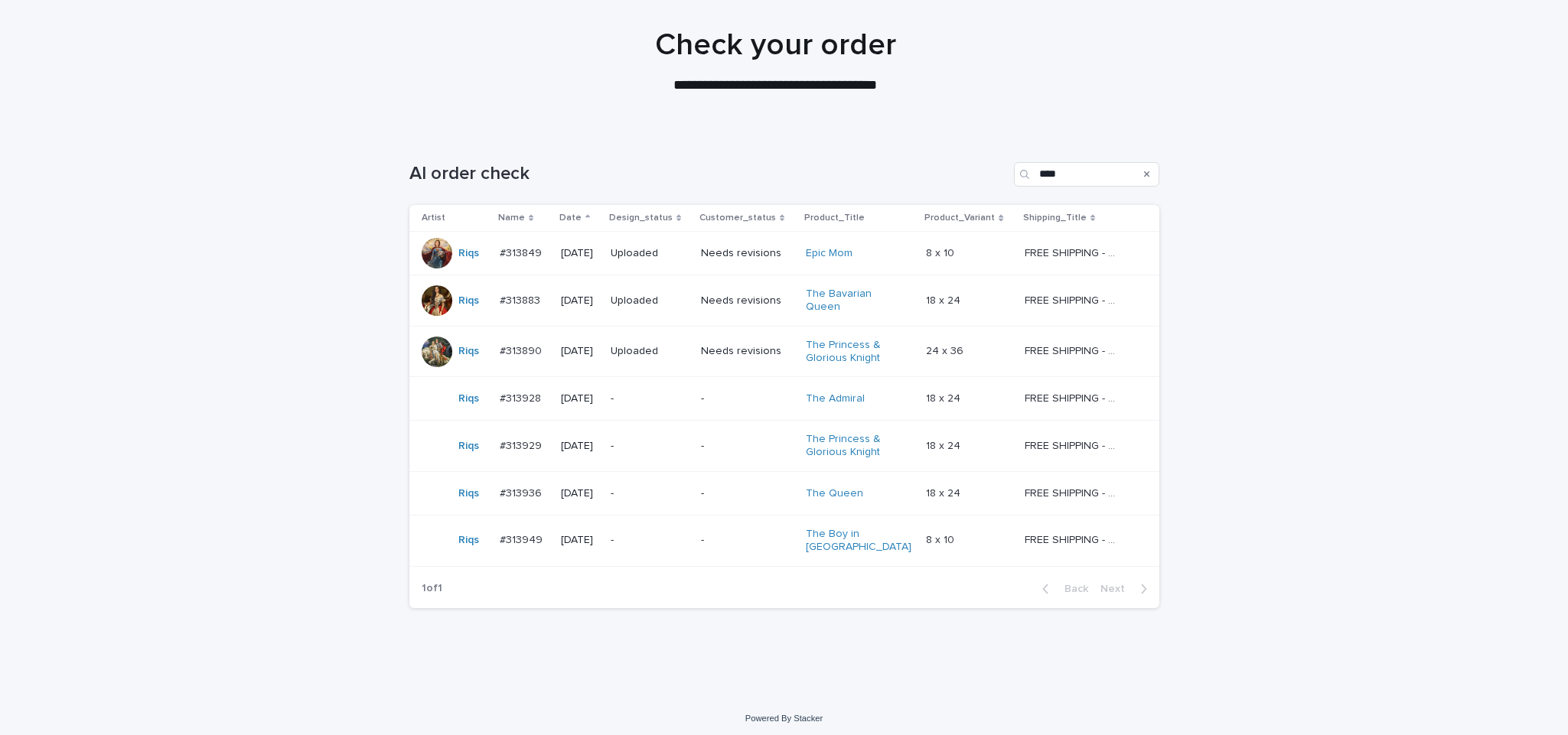
click at [679, 548] on div "-" at bounding box center [650, 541] width 78 height 26
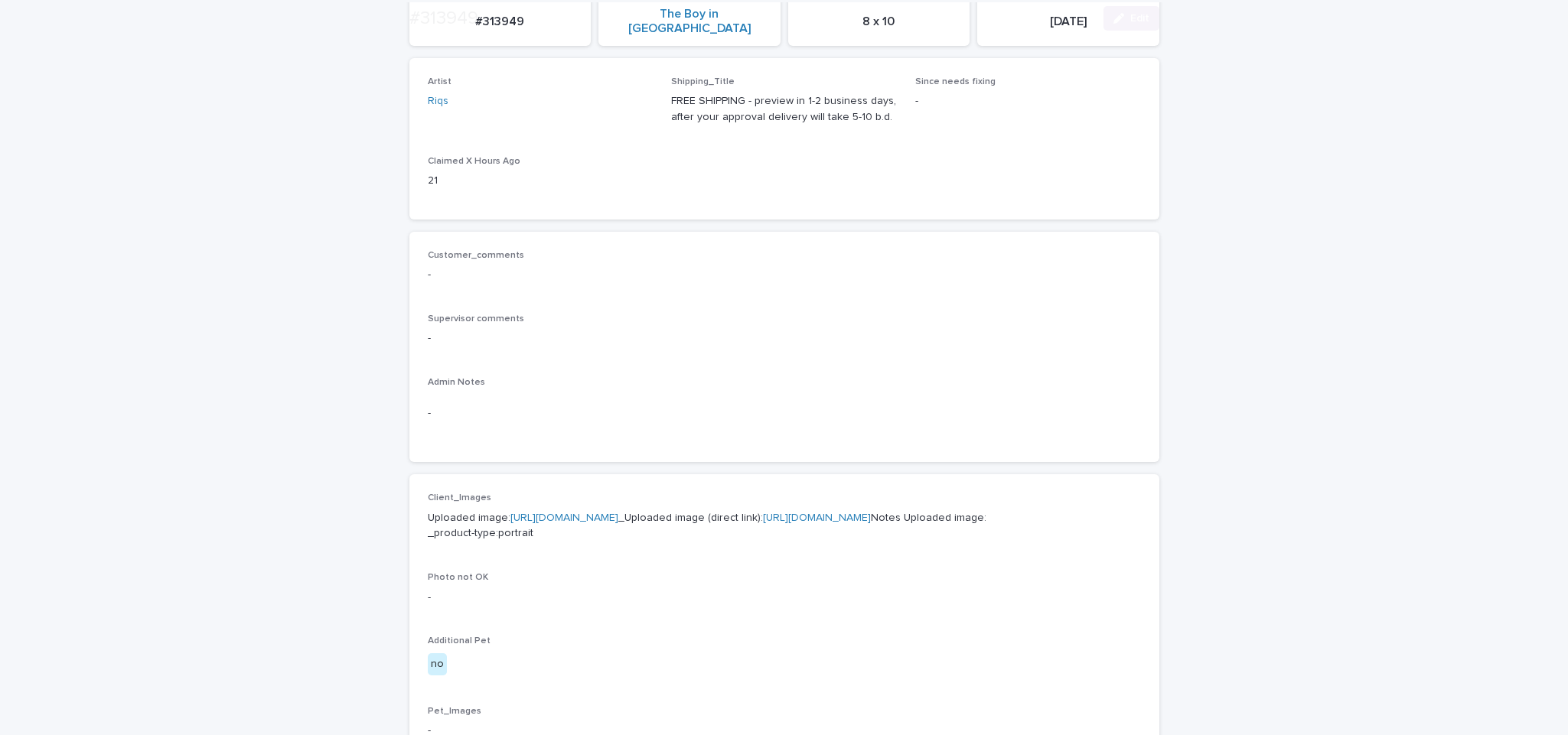
scroll to position [248, 0]
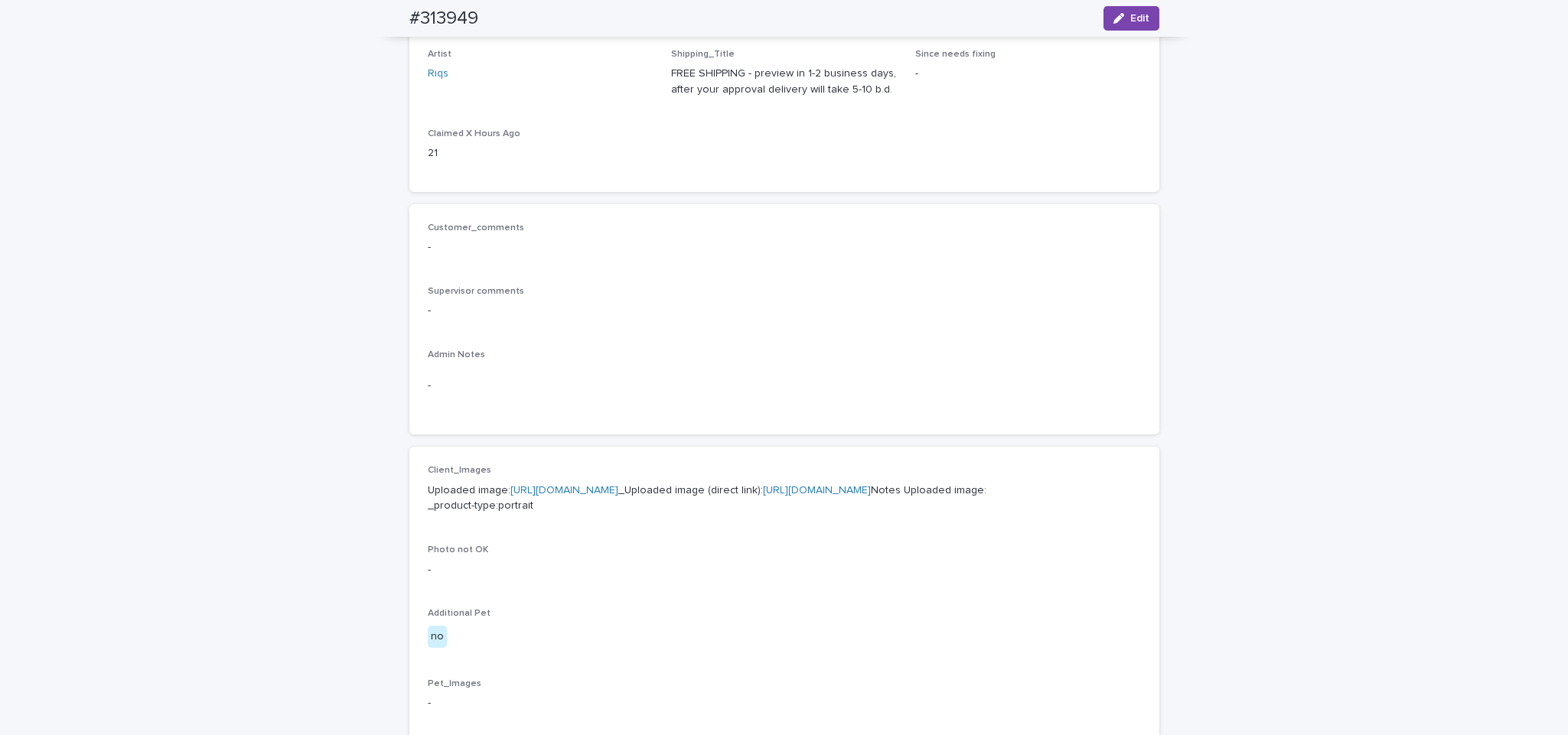
click at [618, 486] on link "https://cdn.shopify.com-uploadkit.app/s/files/1/0033/4807/0511/files/download.h…" at bounding box center [564, 490] width 108 height 10
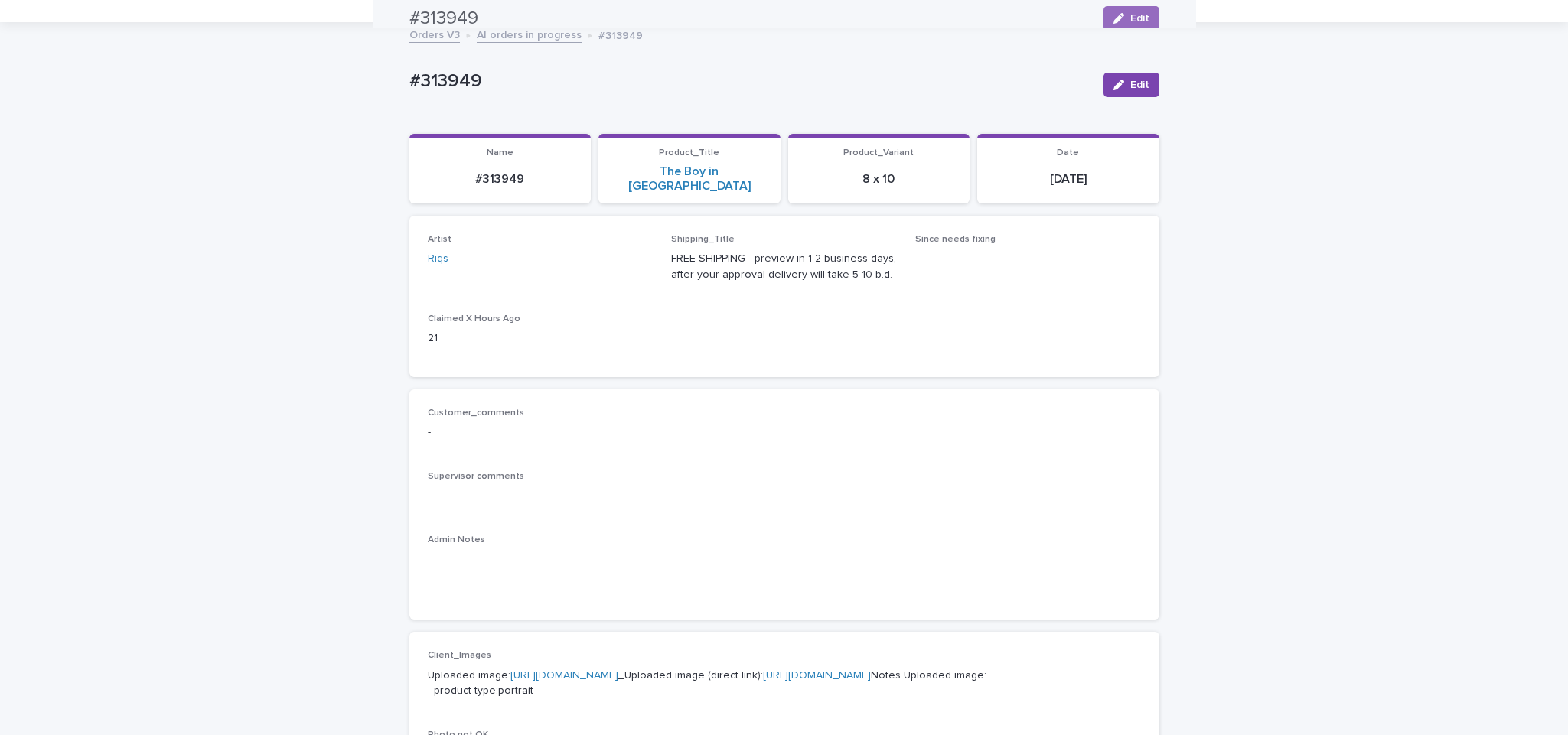
scroll to position [0, 0]
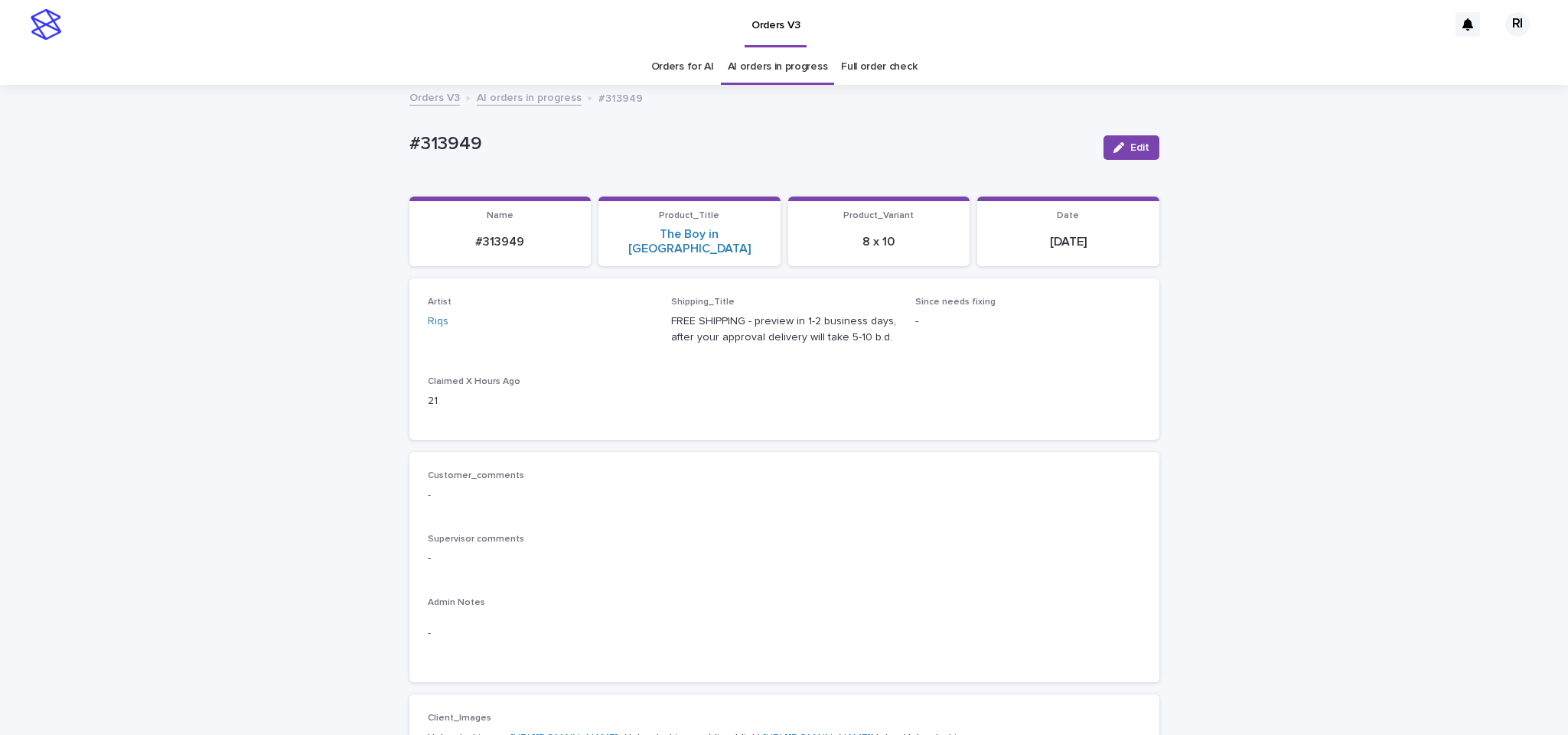
click at [526, 85] on div "Orders V3 AI orders in progress #313949" at bounding box center [784, 86] width 1568 height 2
click at [537, 90] on link "AI orders in progress" at bounding box center [529, 97] width 105 height 18
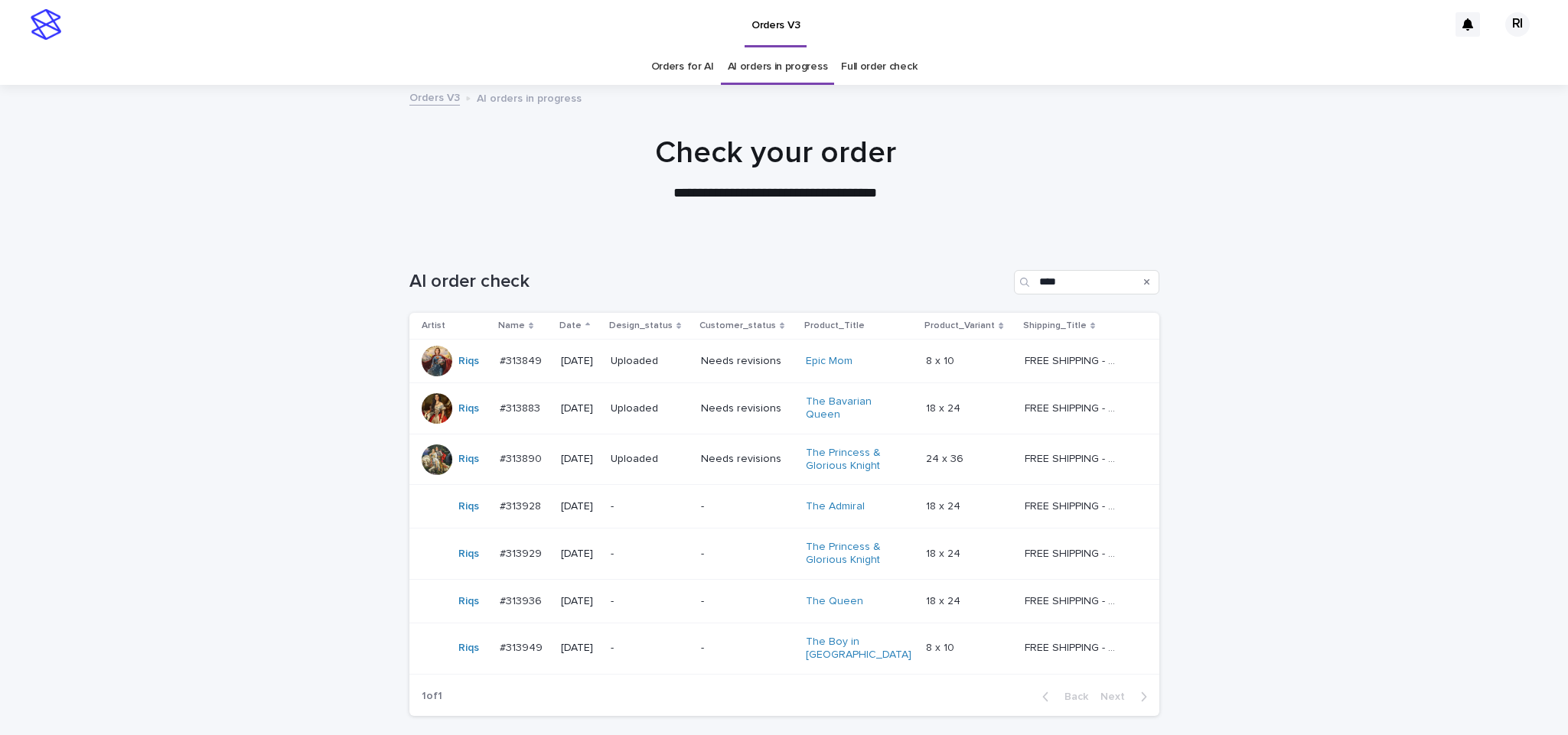
scroll to position [49, 0]
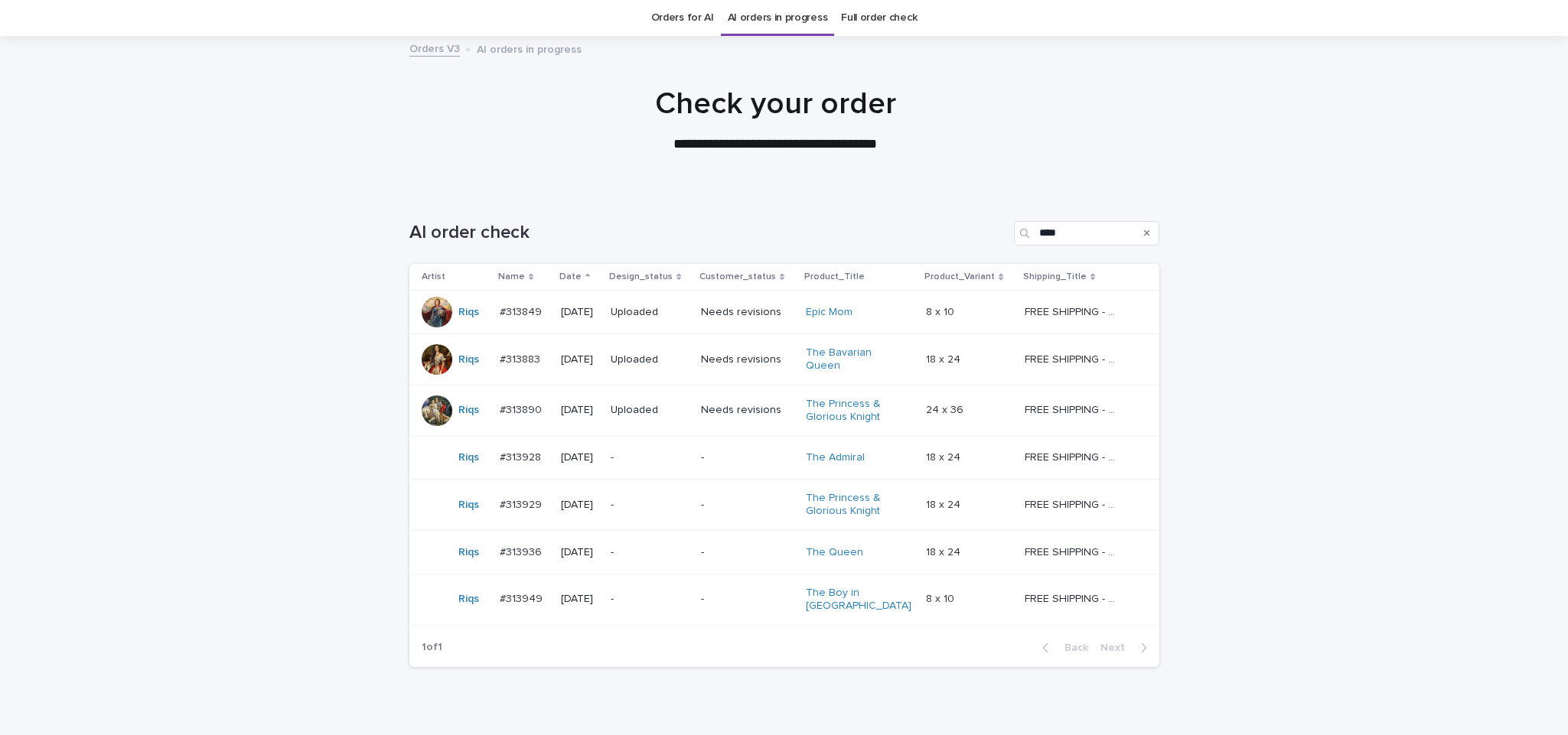
click at [328, 551] on div "Loading... Saving… Loading... Saving… AI order check **** Artist Name Date Desi…" at bounding box center [784, 473] width 1568 height 565
click at [678, 505] on p "-" at bounding box center [650, 505] width 78 height 13
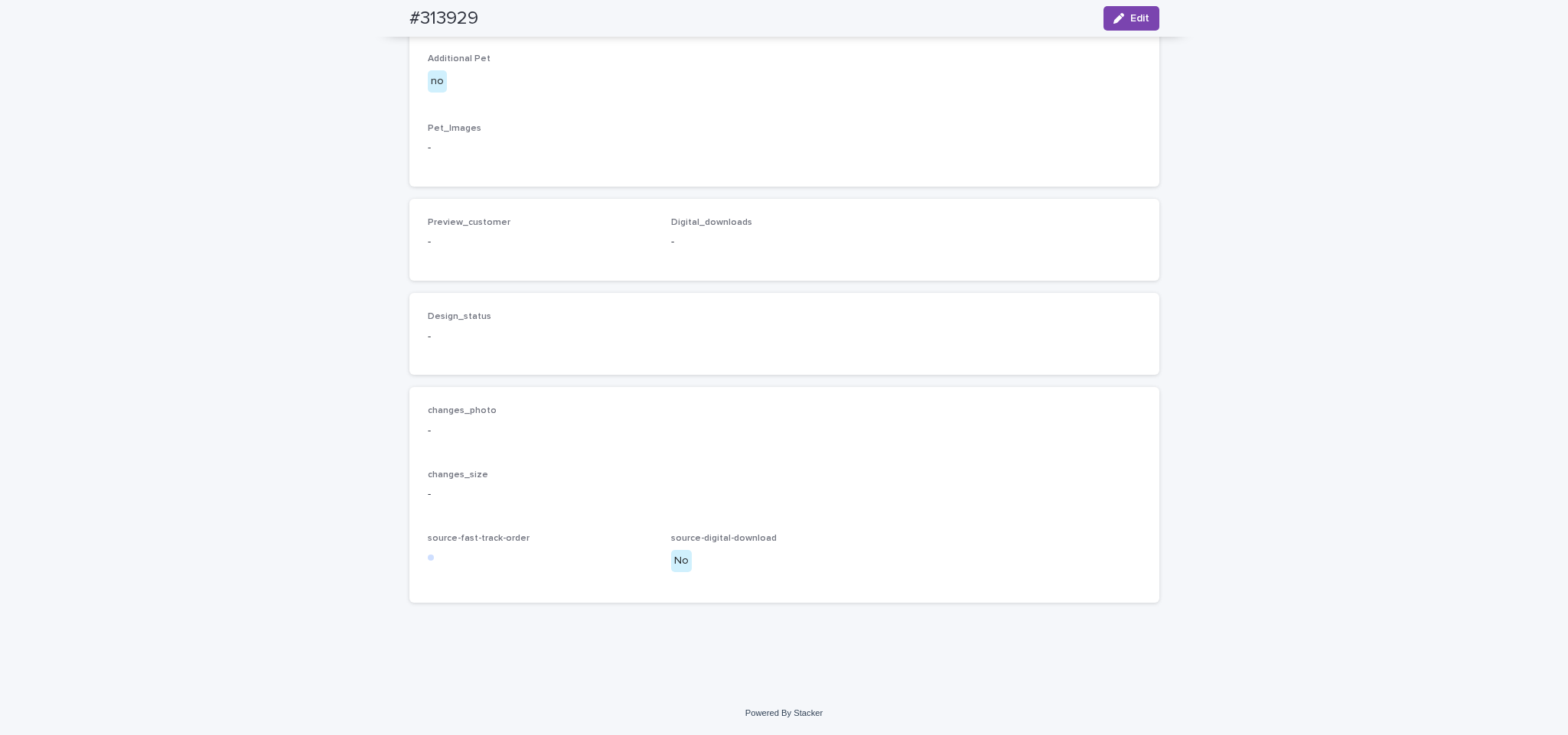
scroll to position [1359, 0]
click at [1125, 11] on button "Edit" at bounding box center [1131, 18] width 56 height 25
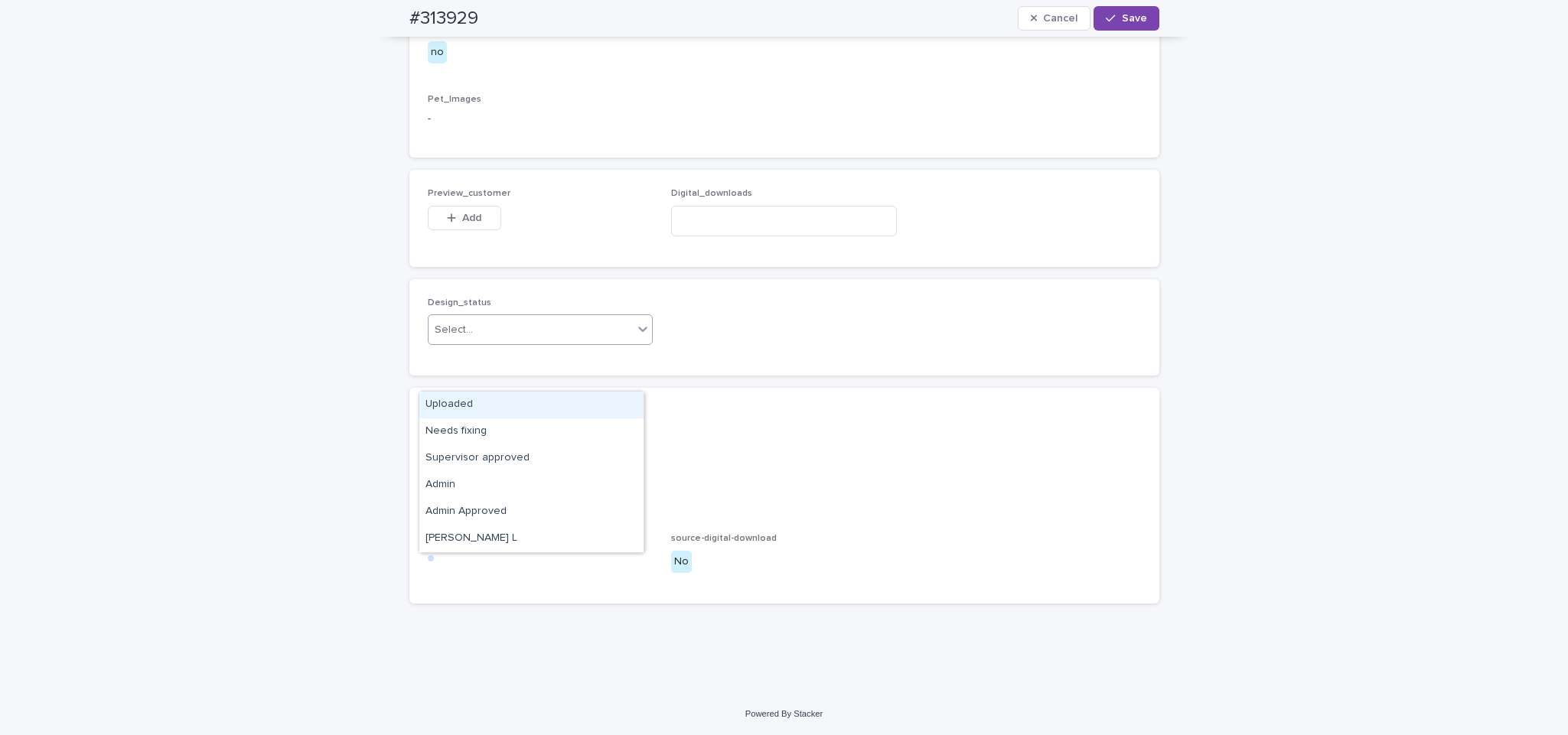
click at [528, 402] on div "Uploaded" at bounding box center [531, 405] width 224 height 27
click at [469, 230] on button "Add" at bounding box center [464, 218] width 73 height 25
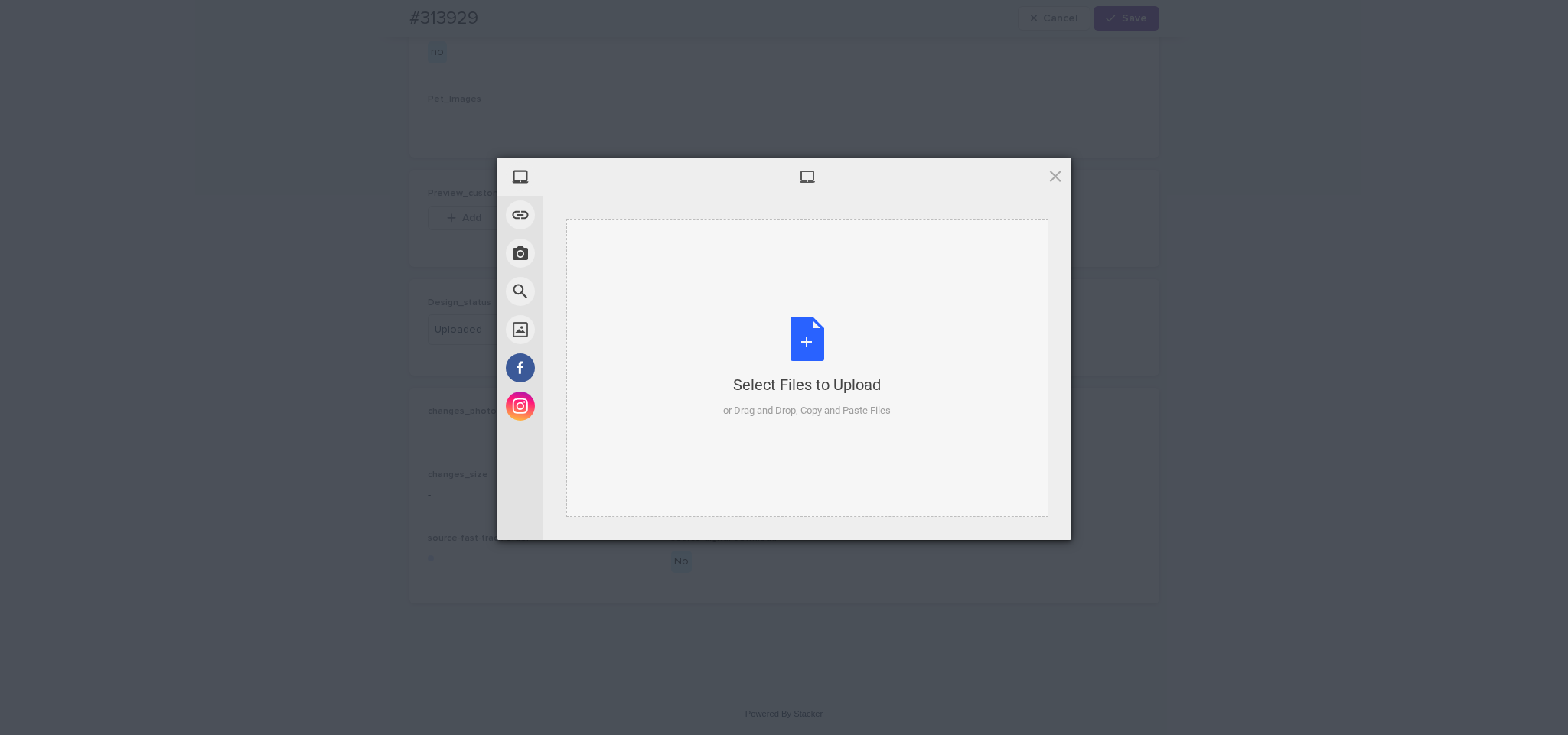
click at [761, 355] on div "Select Files to Upload or Drag and Drop, Copy and Paste Files" at bounding box center [806, 367] width 168 height 101
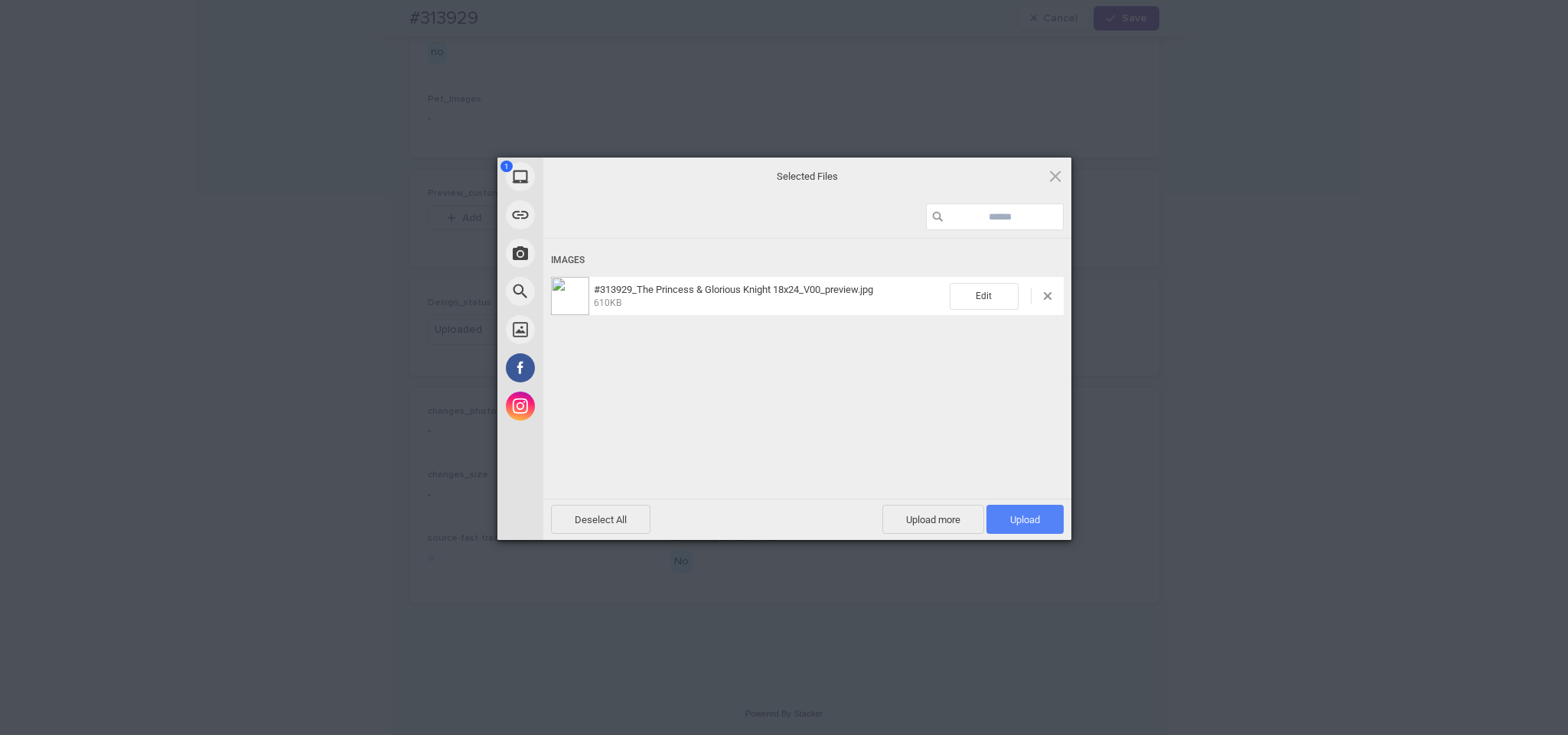
click at [1023, 525] on span "Upload 1" at bounding box center [1024, 520] width 29 height 11
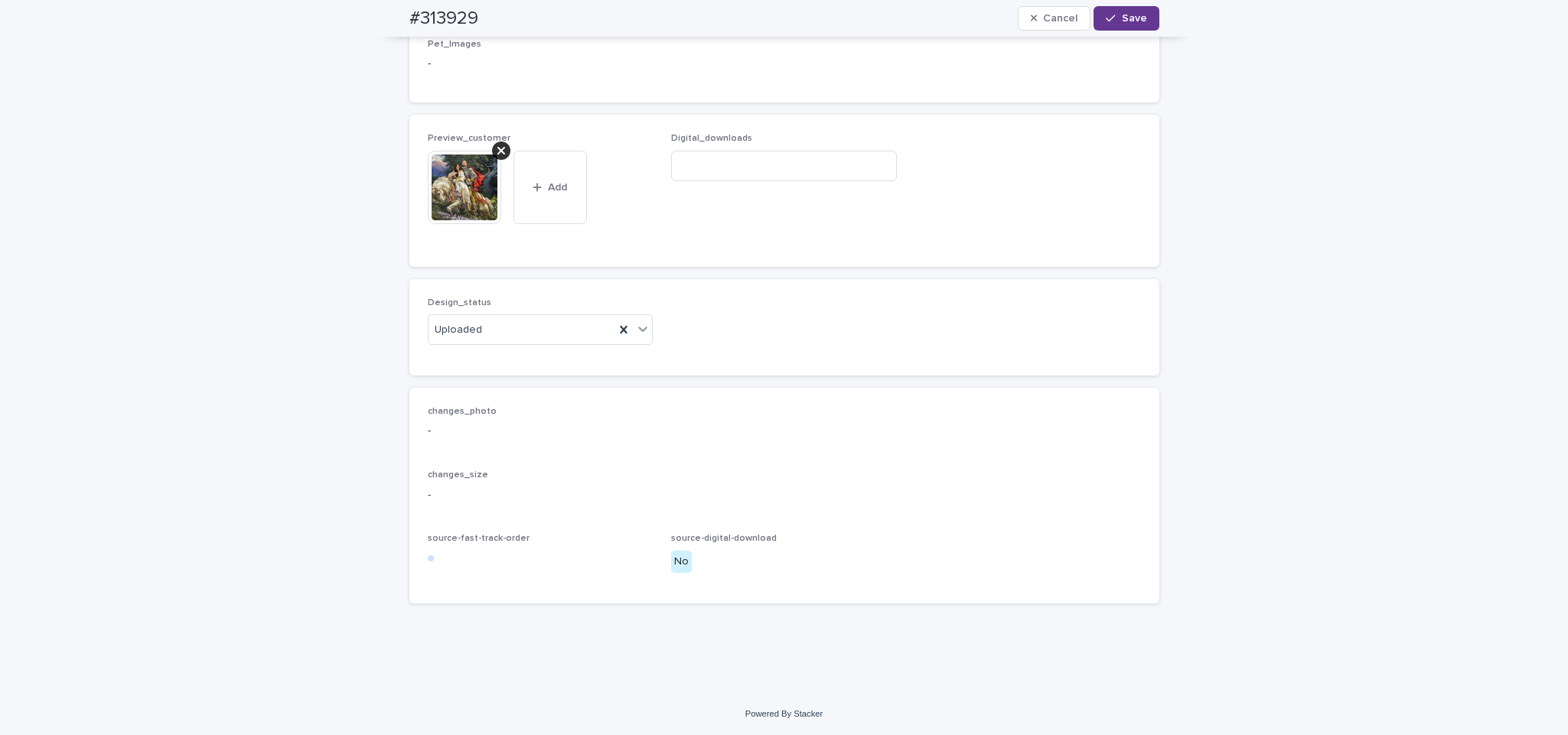
click at [1115, 8] on button "Save" at bounding box center [1126, 18] width 65 height 25
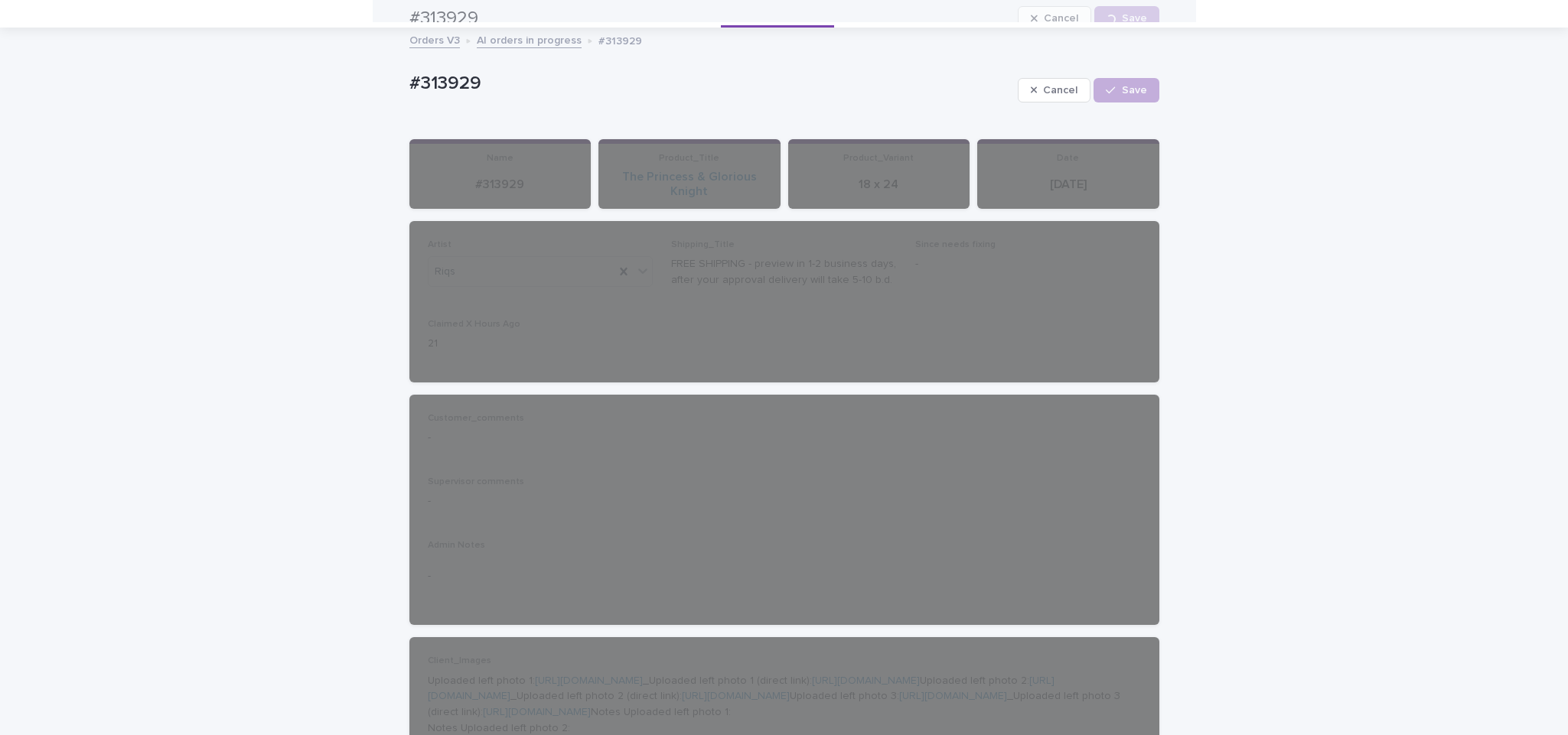
scroll to position [0, 0]
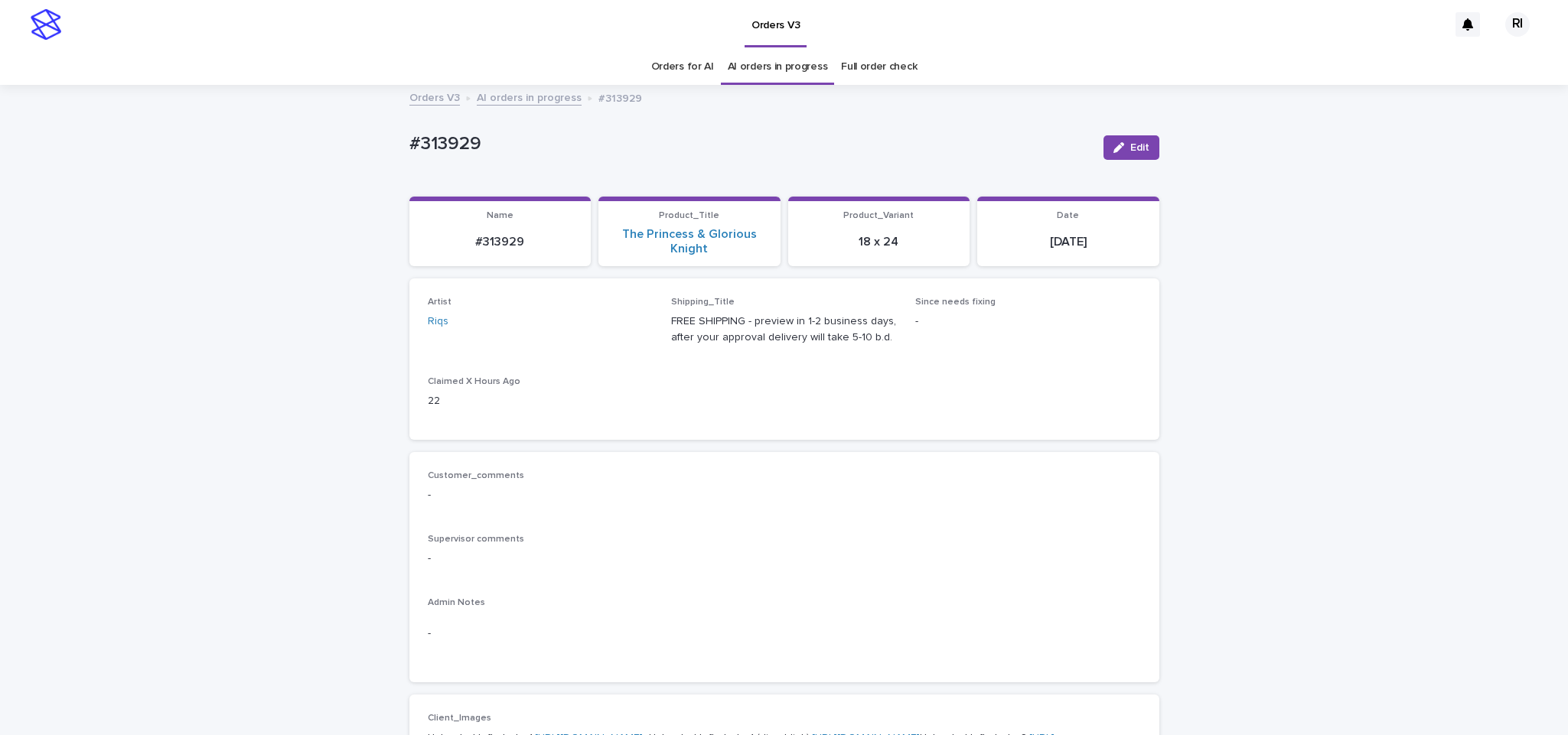
click at [533, 101] on link "AI orders in progress" at bounding box center [529, 97] width 105 height 18
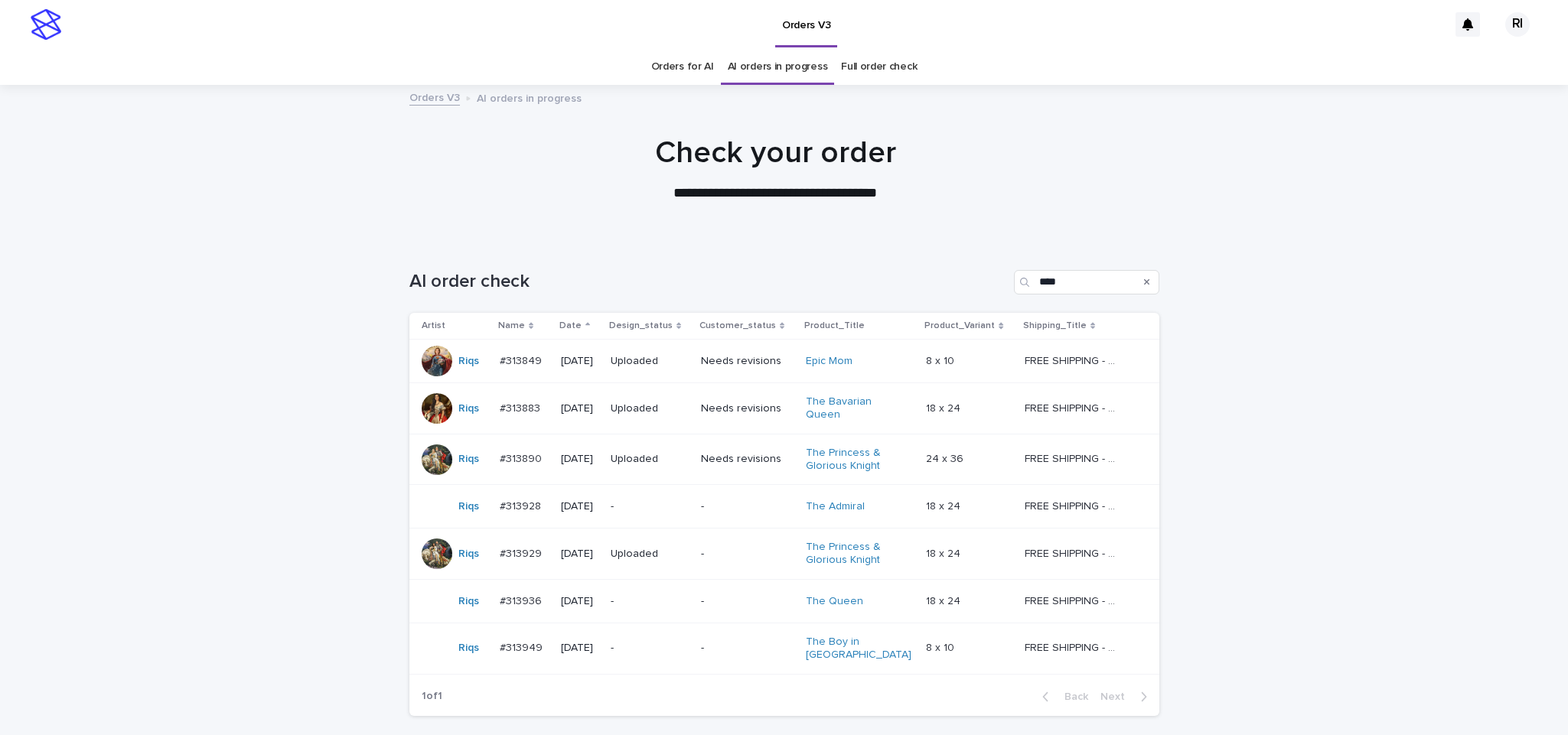
scroll to position [49, 0]
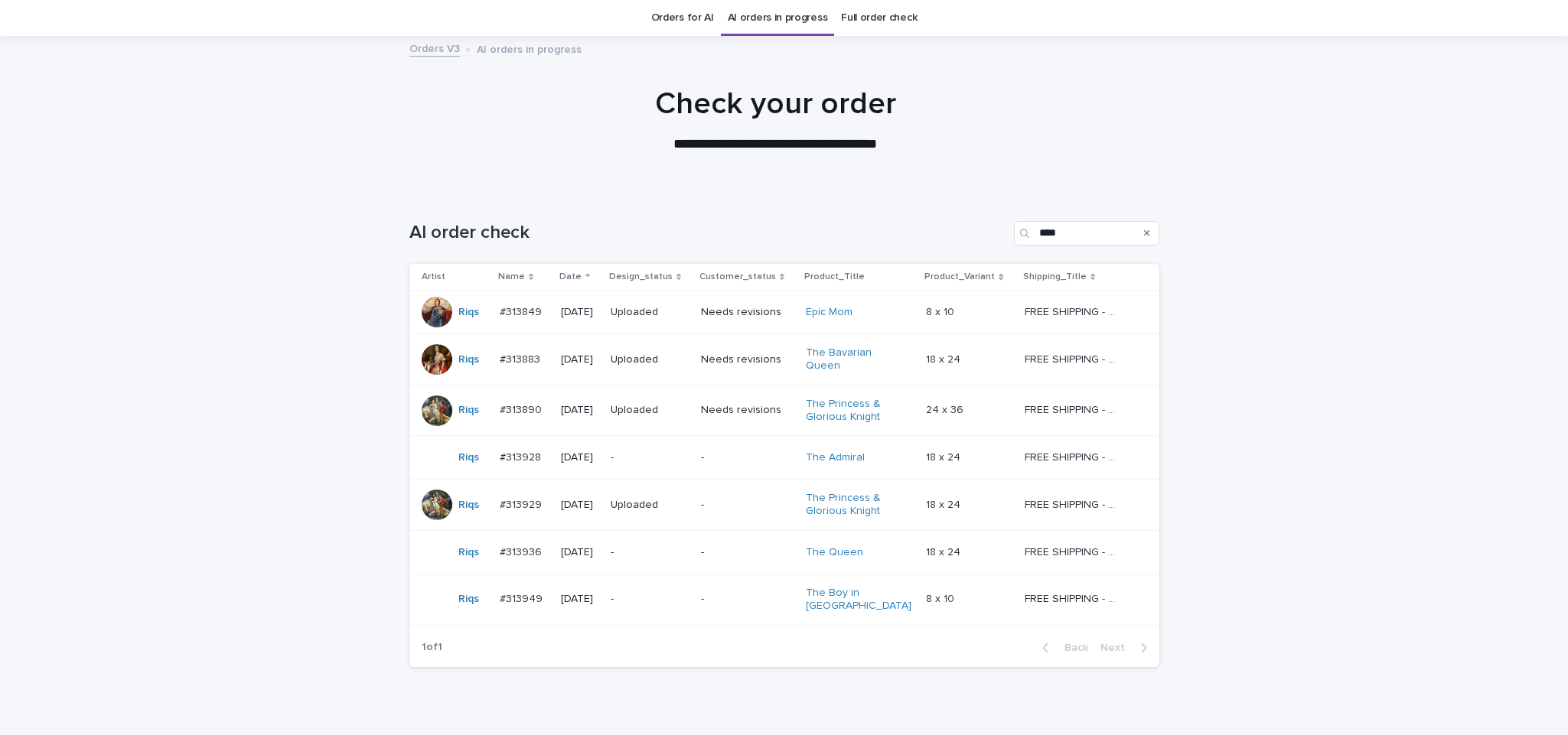
click at [659, 459] on p "-" at bounding box center [650, 458] width 78 height 13
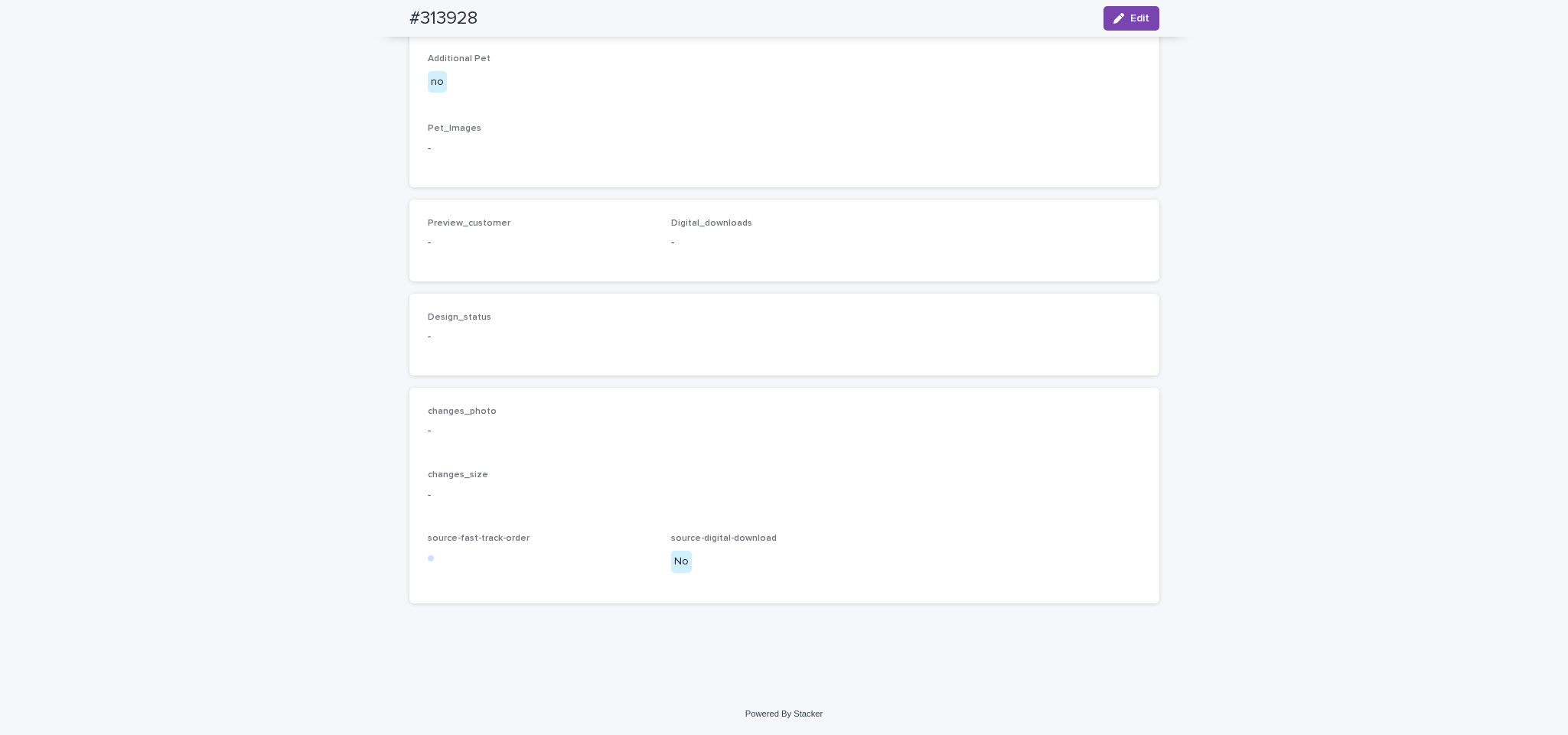
scroll to position [868, 0]
click at [1131, 18] on span "Edit" at bounding box center [1140, 18] width 19 height 10
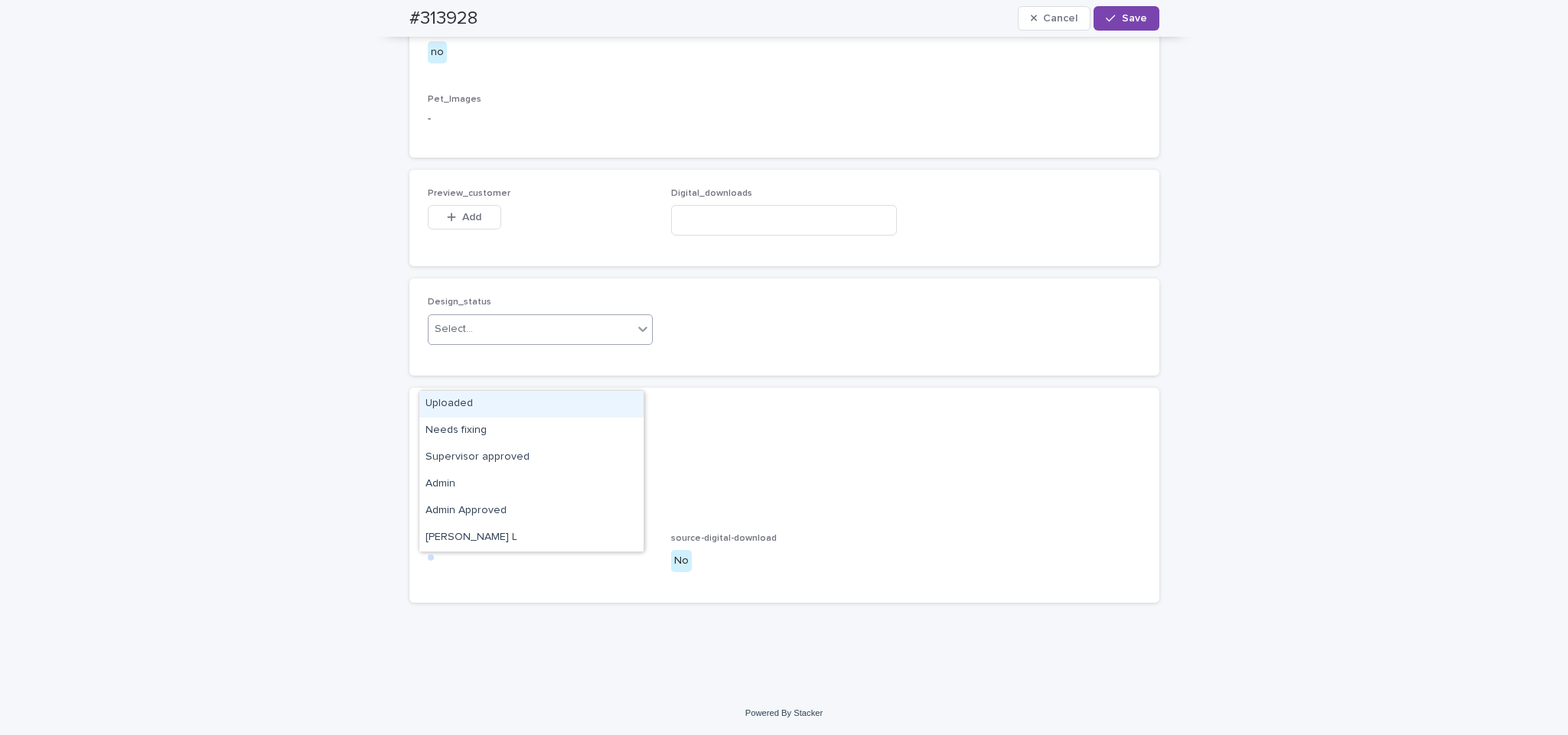
click at [450, 198] on span "Preview_customer" at bounding box center [469, 193] width 83 height 9
click at [462, 223] on span "Add" at bounding box center [471, 216] width 19 height 10
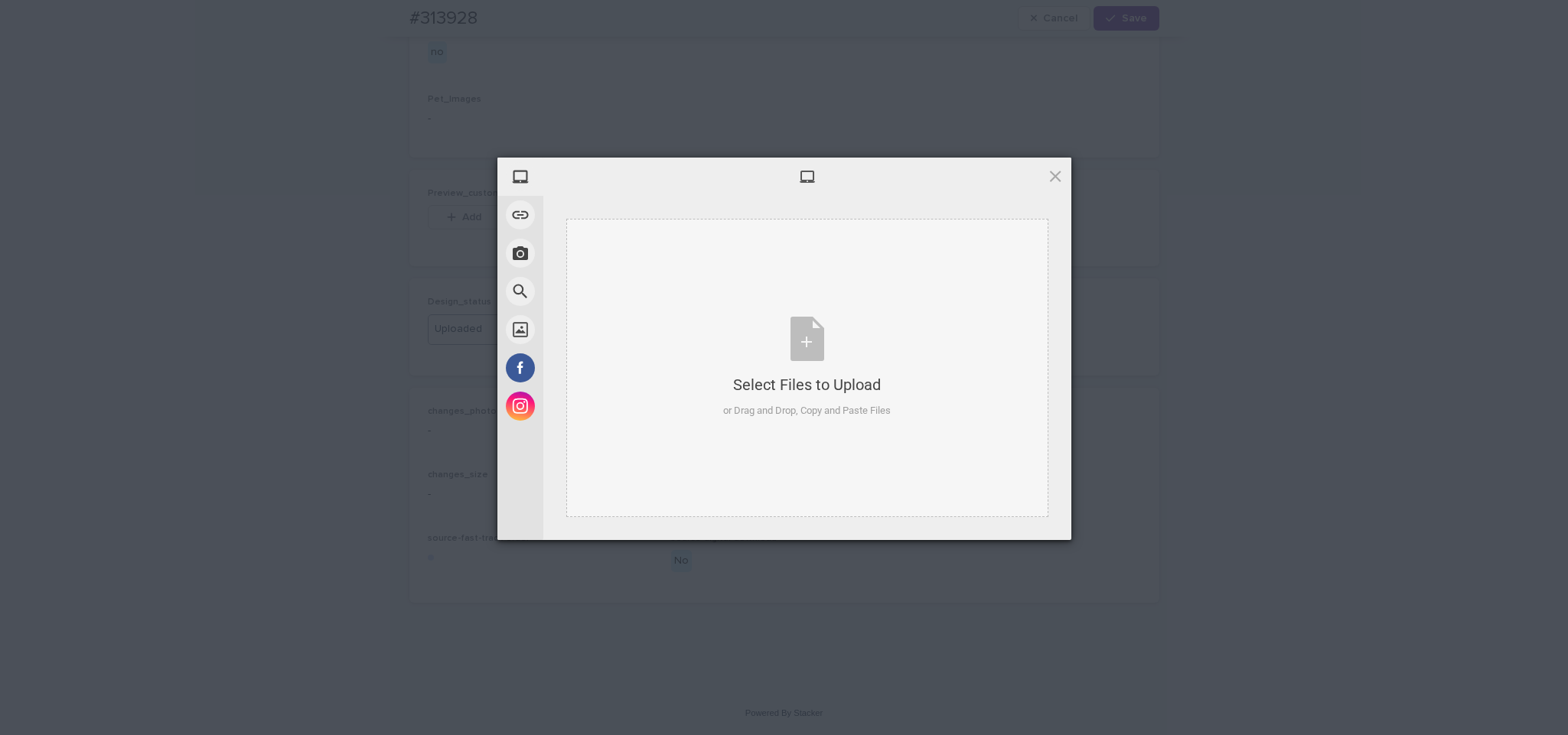
click at [843, 317] on div "Select Files to Upload or Drag and Drop, Copy and Paste Files" at bounding box center [806, 367] width 168 height 101
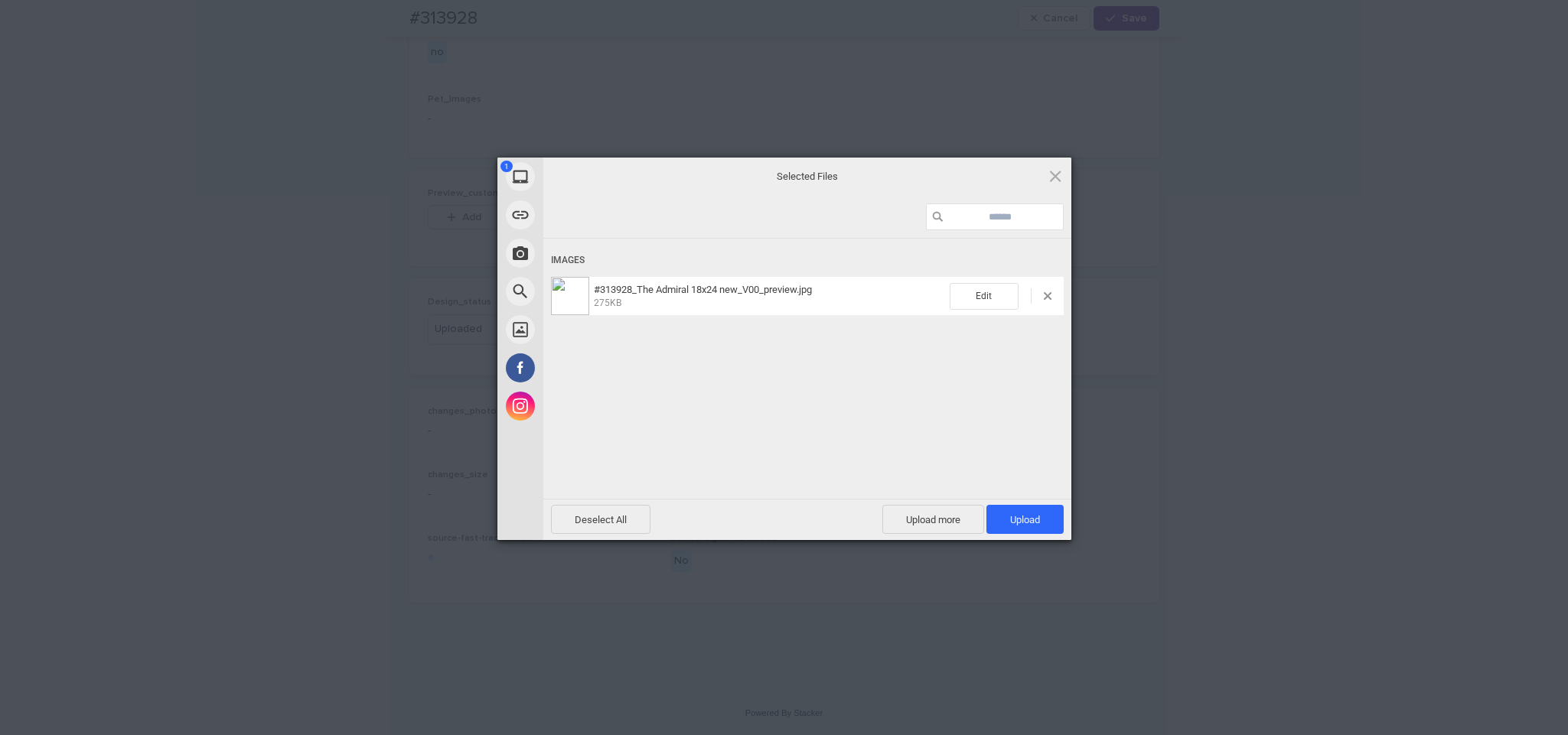
click at [1033, 513] on span "Upload 1" at bounding box center [1024, 519] width 77 height 29
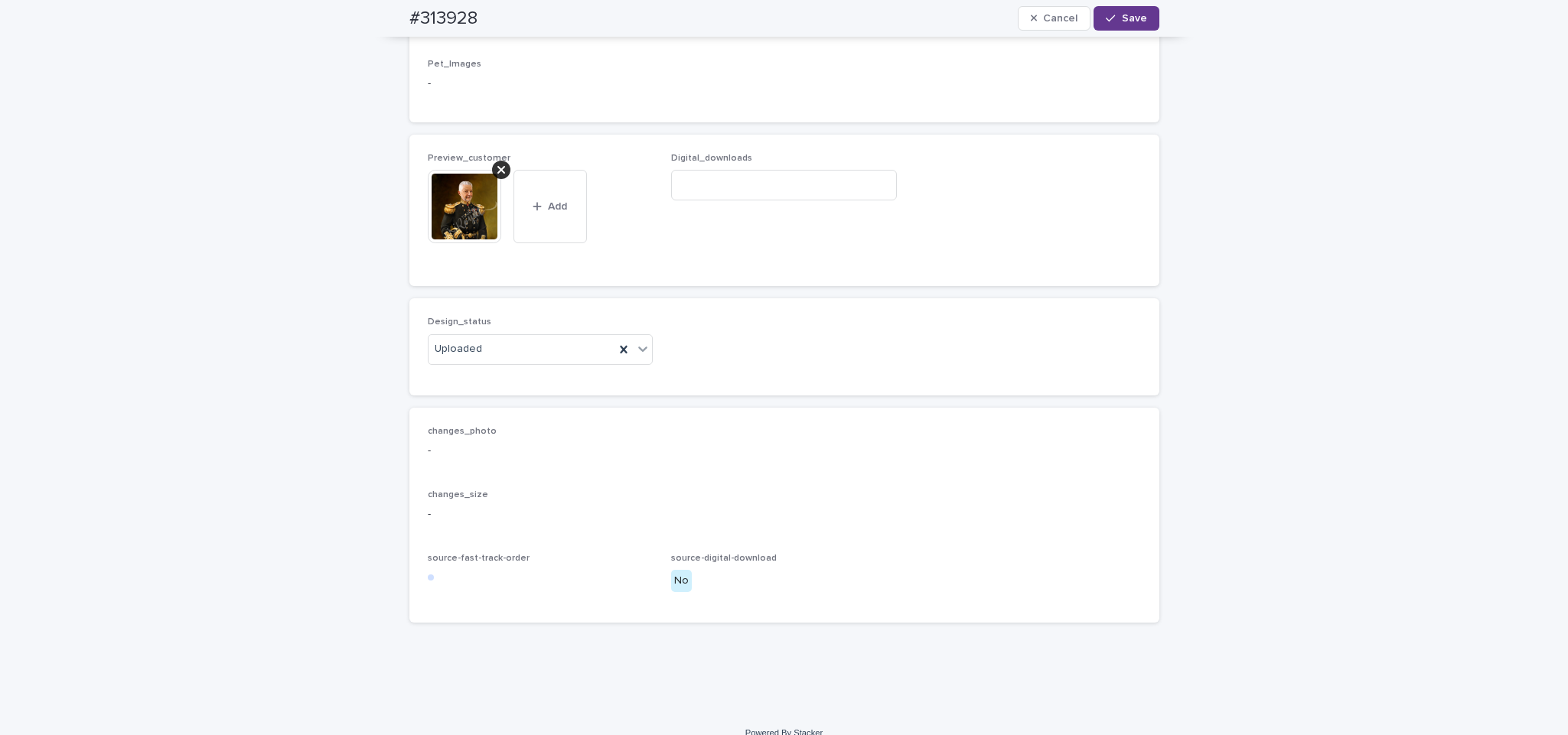
click at [1112, 22] on div "button" at bounding box center [1114, 18] width 15 height 10
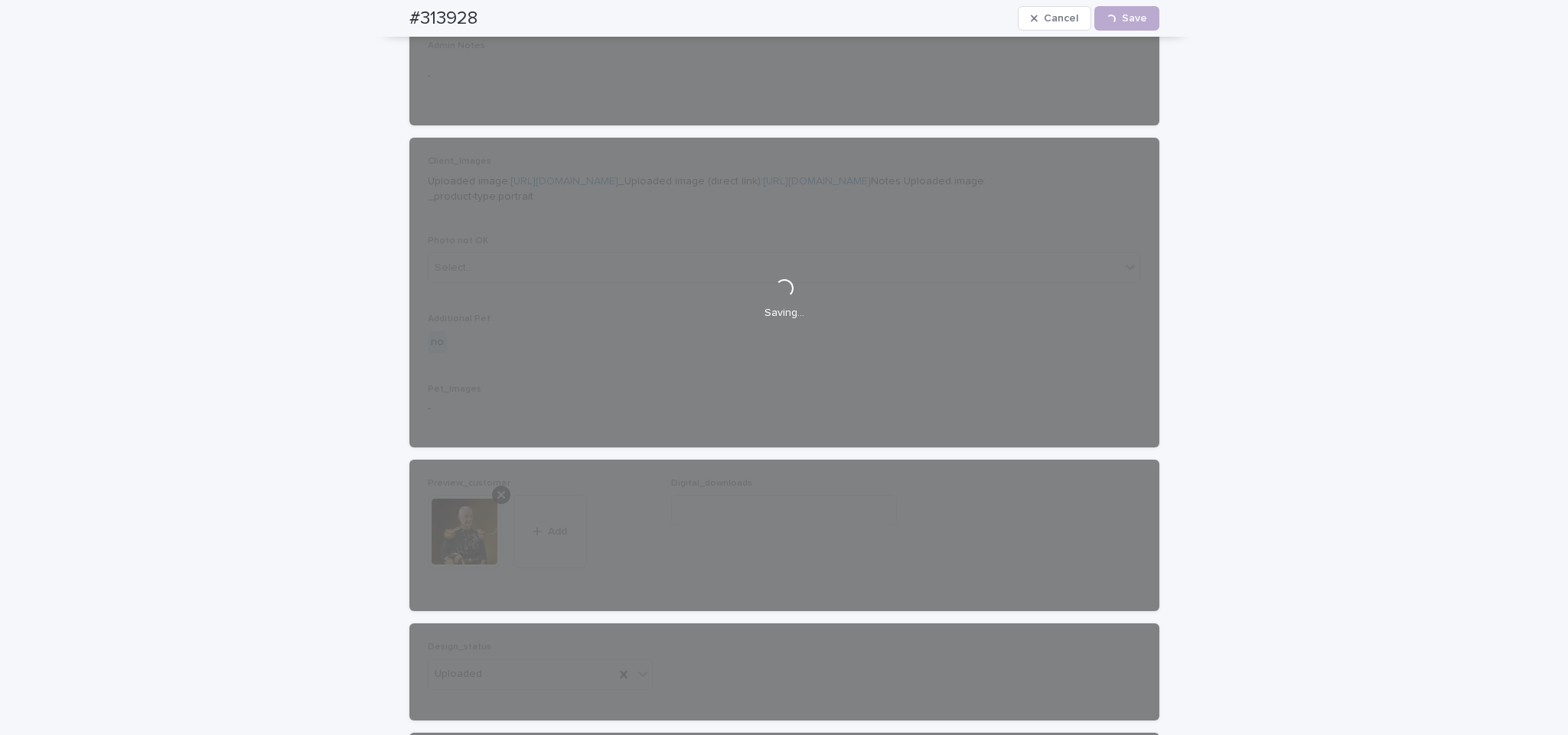
scroll to position [0, 0]
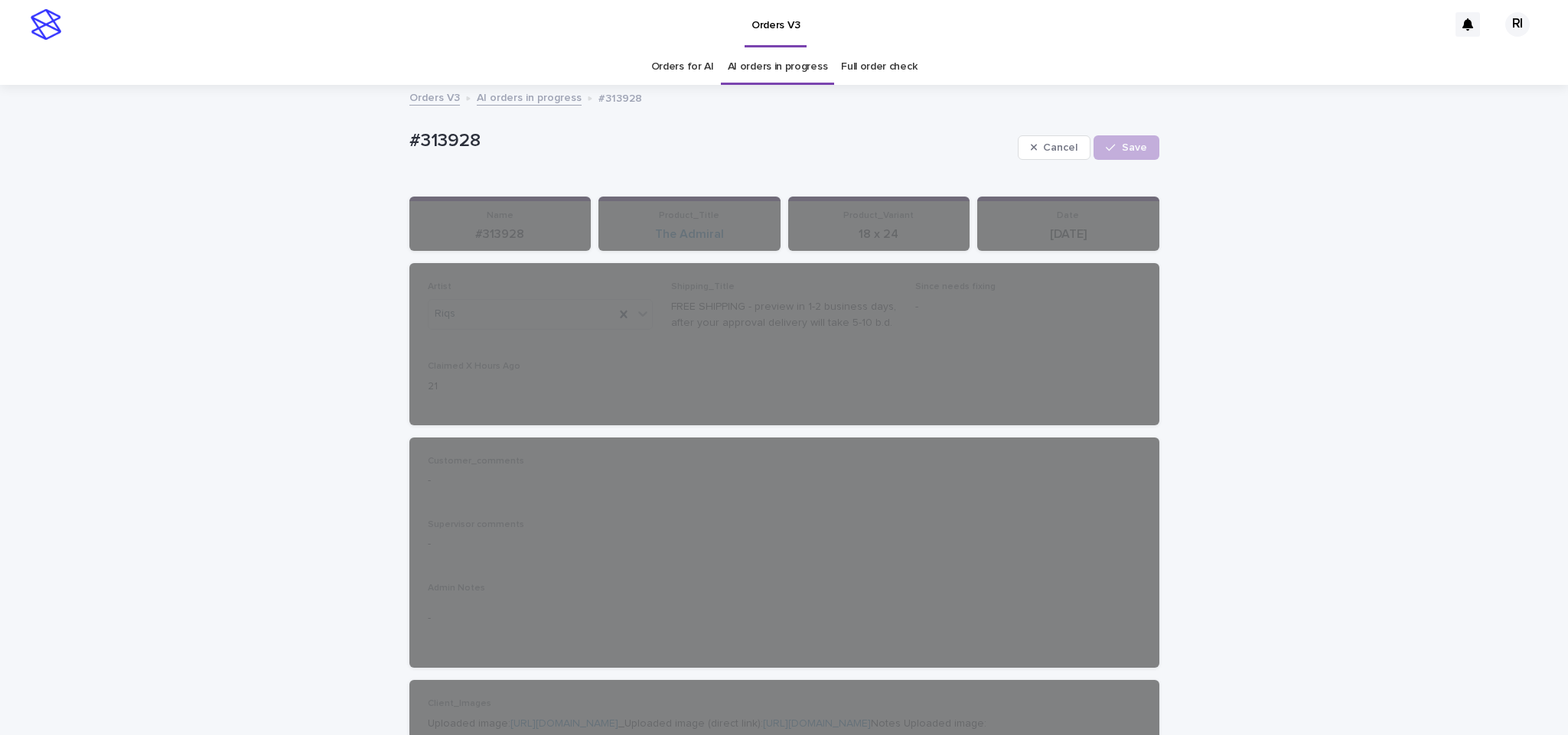
click at [507, 108] on div "Orders V3 AI orders in progress #313928" at bounding box center [784, 99] width 766 height 22
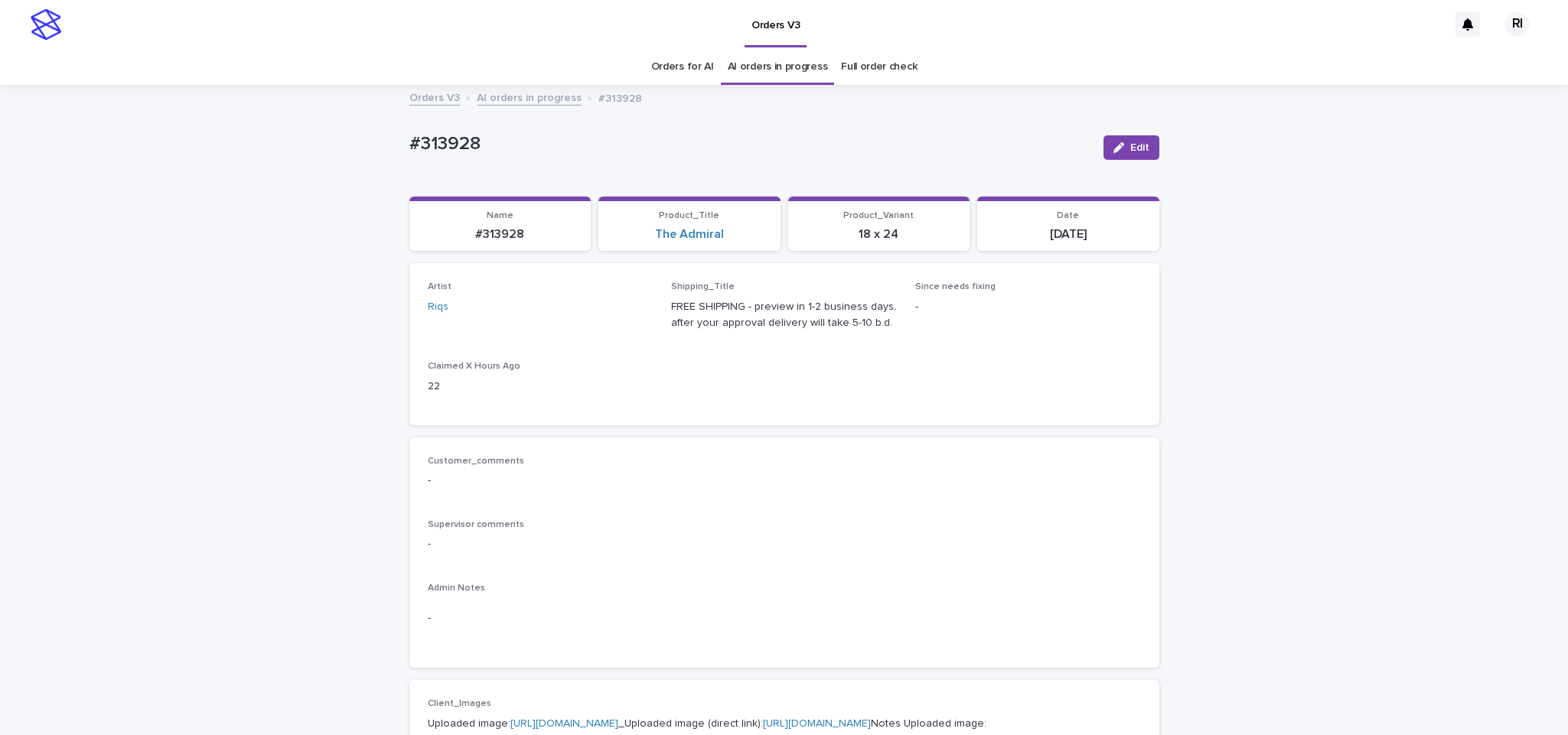
click at [540, 103] on link "AI orders in progress" at bounding box center [529, 97] width 105 height 18
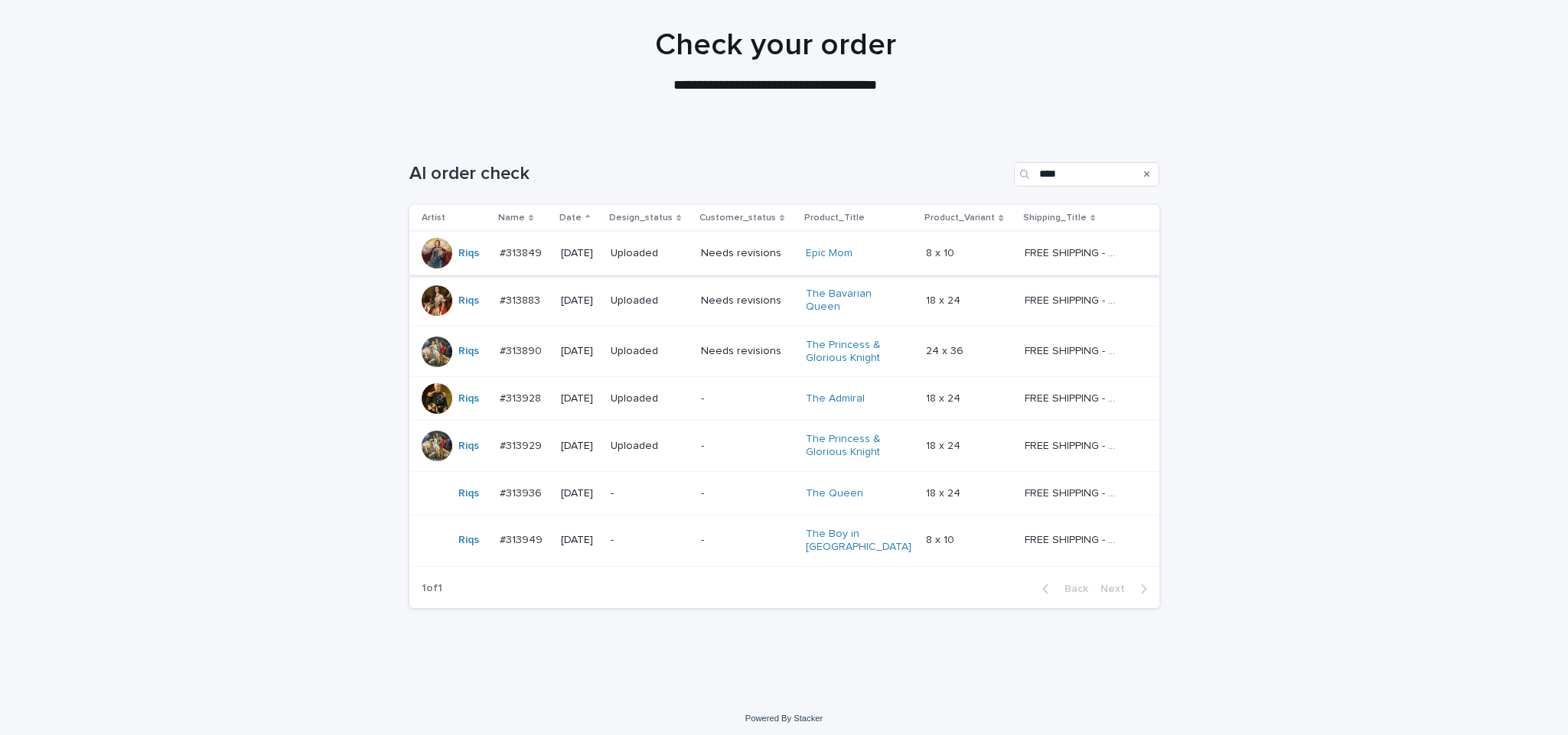
scroll to position [106, 0]
click at [651, 482] on td "-" at bounding box center [649, 495] width 90 height 44
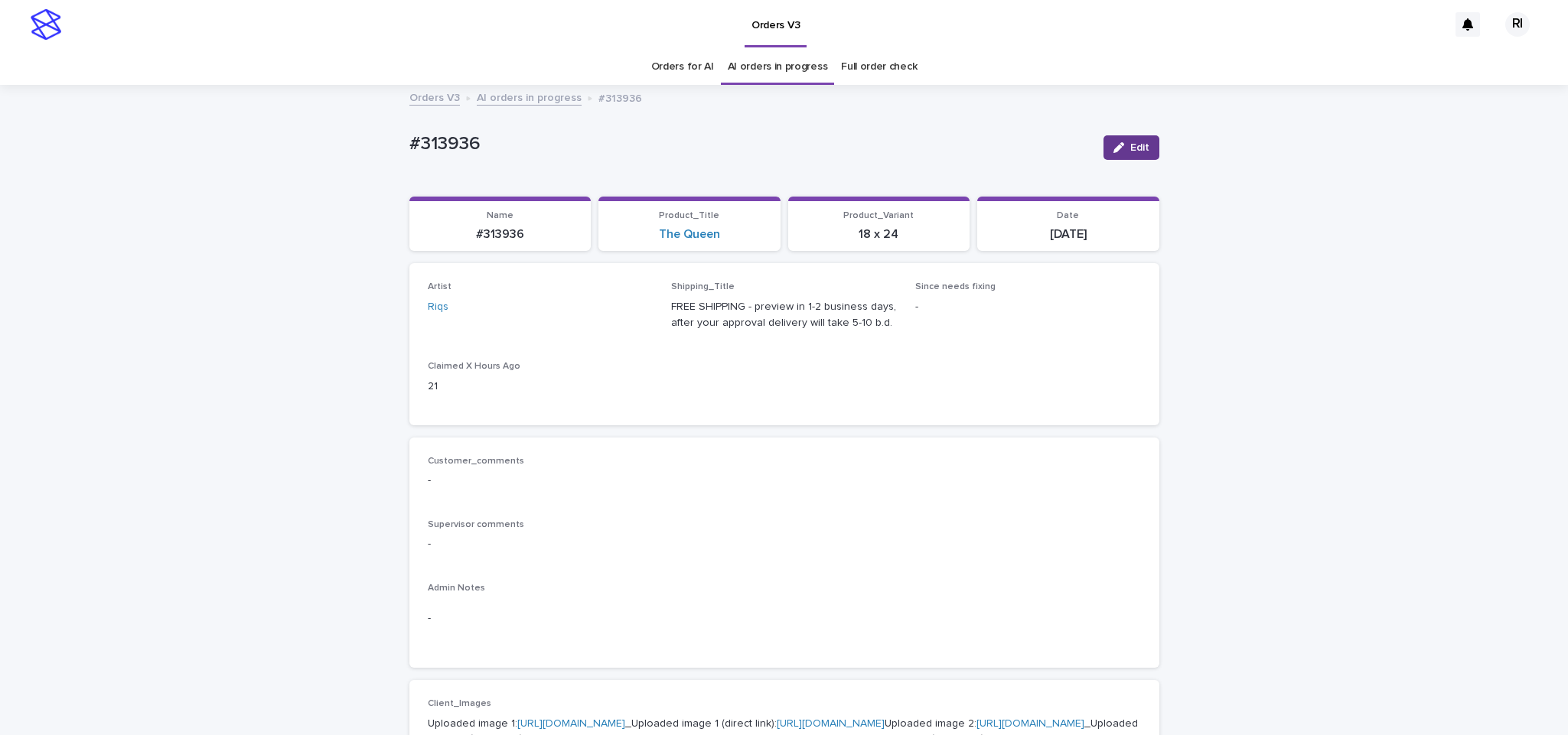
click at [1121, 137] on button "Edit" at bounding box center [1131, 148] width 56 height 25
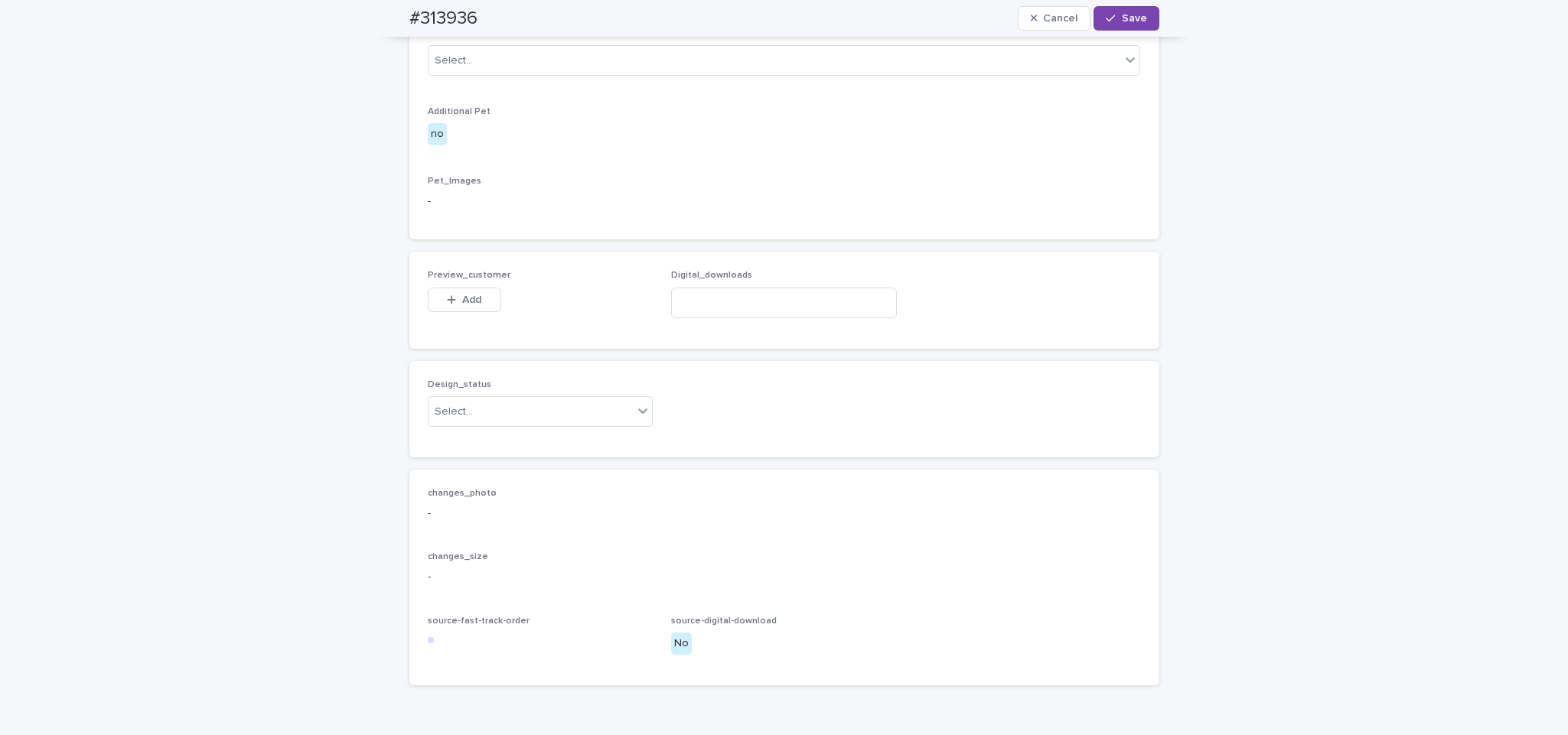
scroll to position [1343, 0]
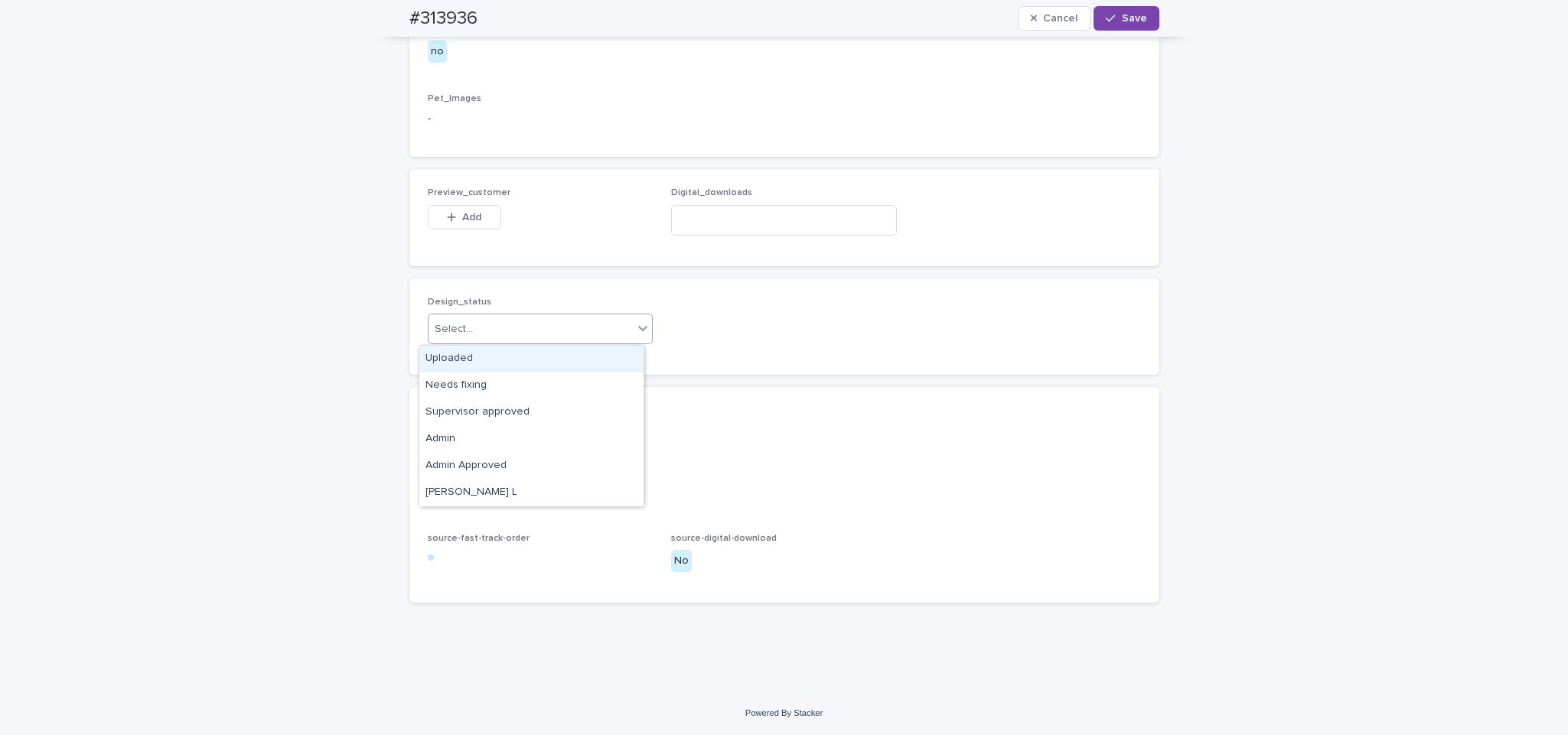
click at [568, 360] on div "Uploaded" at bounding box center [531, 359] width 224 height 27
click at [483, 221] on button "Add" at bounding box center [464, 217] width 73 height 25
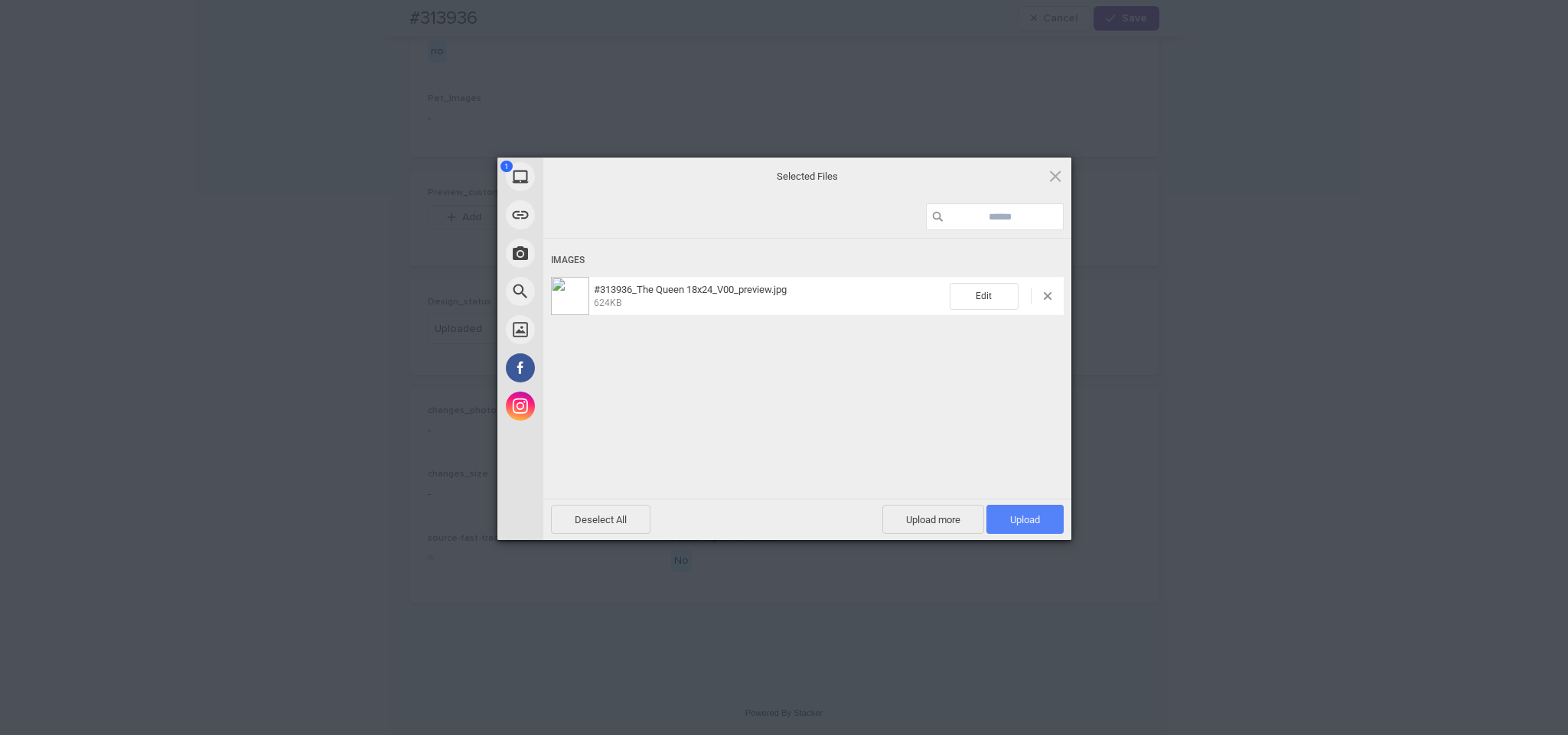
click at [1020, 522] on span "Upload 1" at bounding box center [1024, 520] width 29 height 11
click at [1158, 418] on div "My Device Link (URL) Take Photo Web Search Unsplash Facebook Instagram Uploaded…" at bounding box center [784, 367] width 1568 height 735
click at [543, 53] on div "My Device Link (URL) Take Photo Web Search Unsplash Facebook Instagram Uploaded…" at bounding box center [784, 367] width 1568 height 735
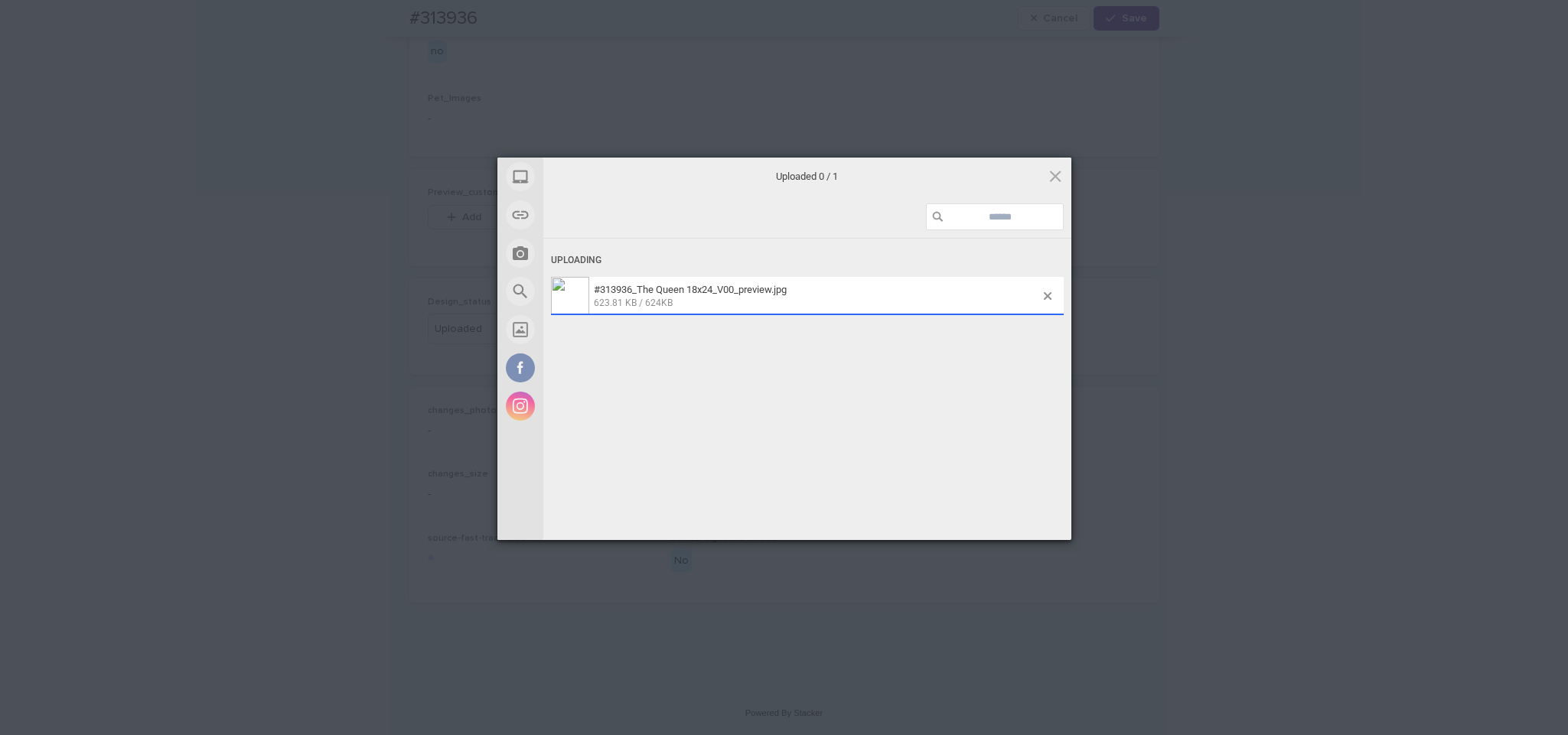
click at [1123, 24] on div "My Device Link (URL) Take Photo Web Search Unsplash Facebook Instagram Uploaded…" at bounding box center [784, 367] width 1568 height 735
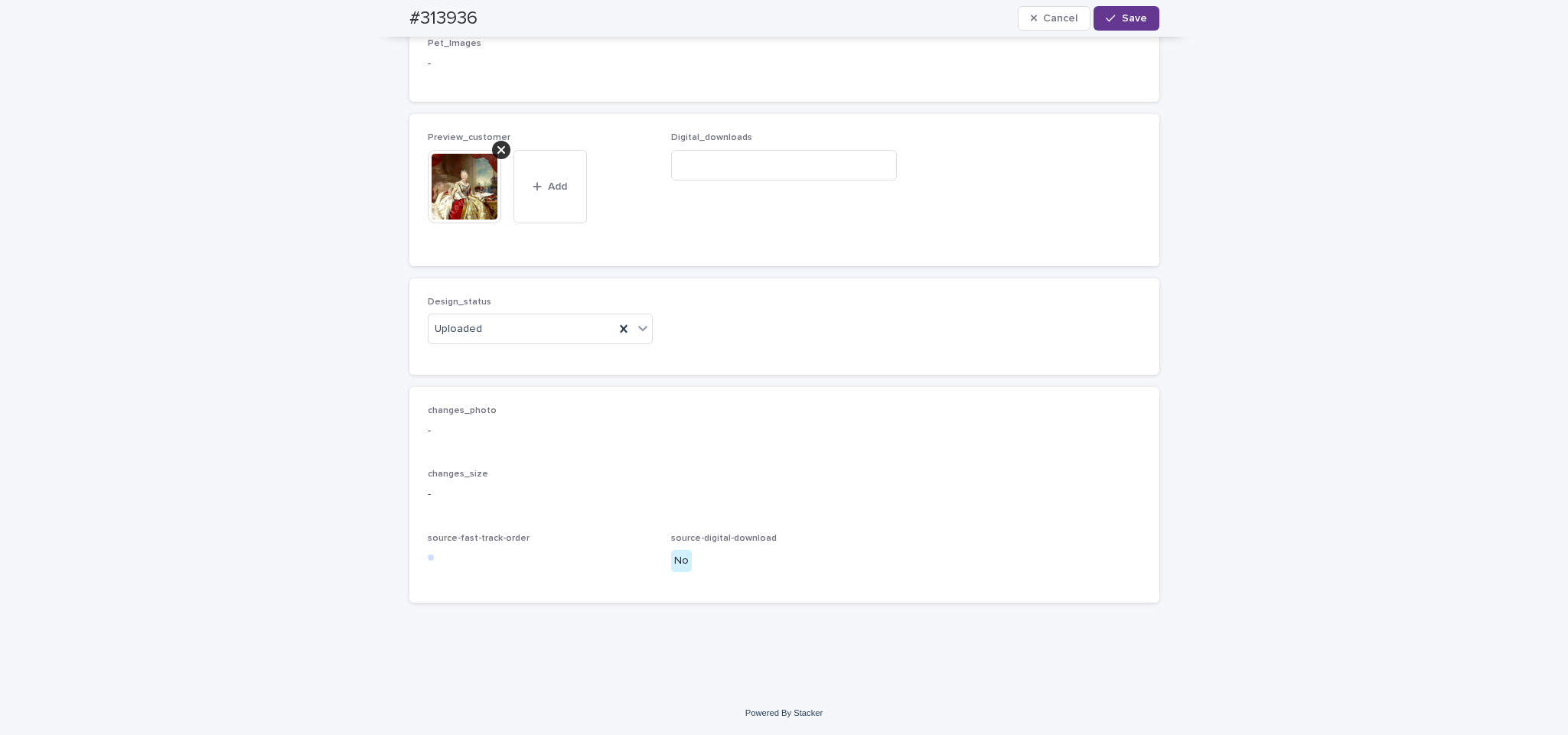
click at [1123, 26] on button "Save" at bounding box center [1126, 18] width 65 height 25
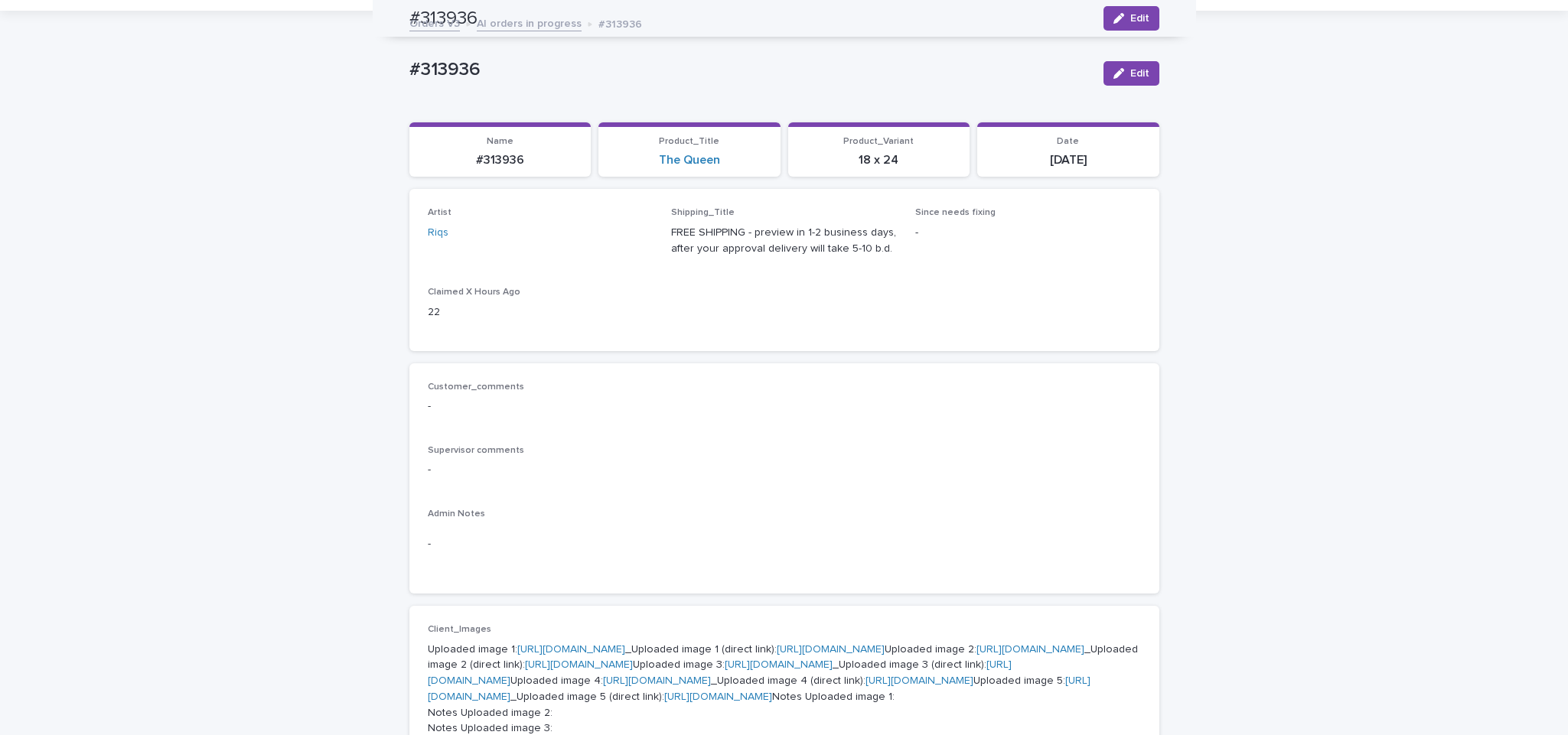
scroll to position [0, 0]
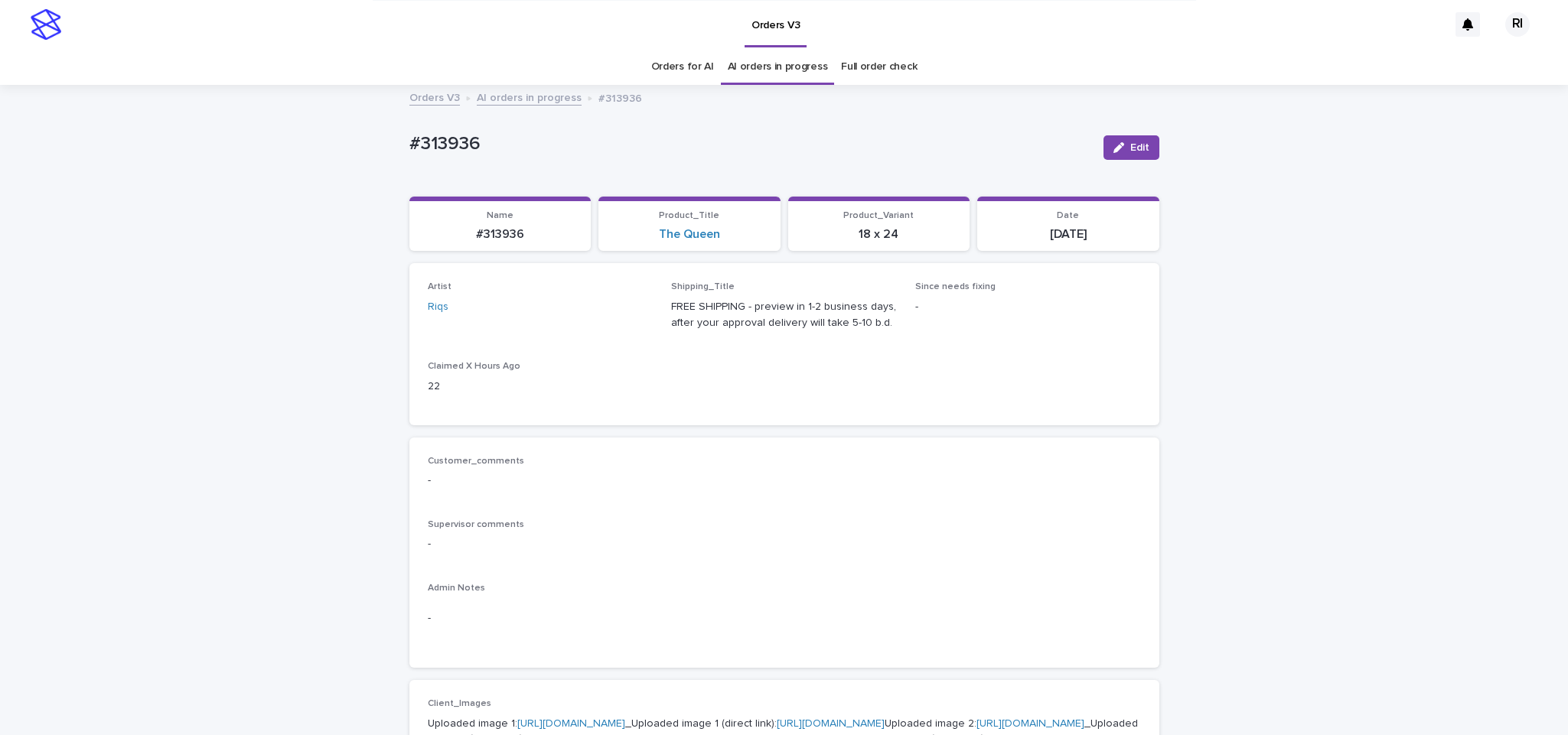
click at [525, 100] on link "AI orders in progress" at bounding box center [529, 97] width 105 height 18
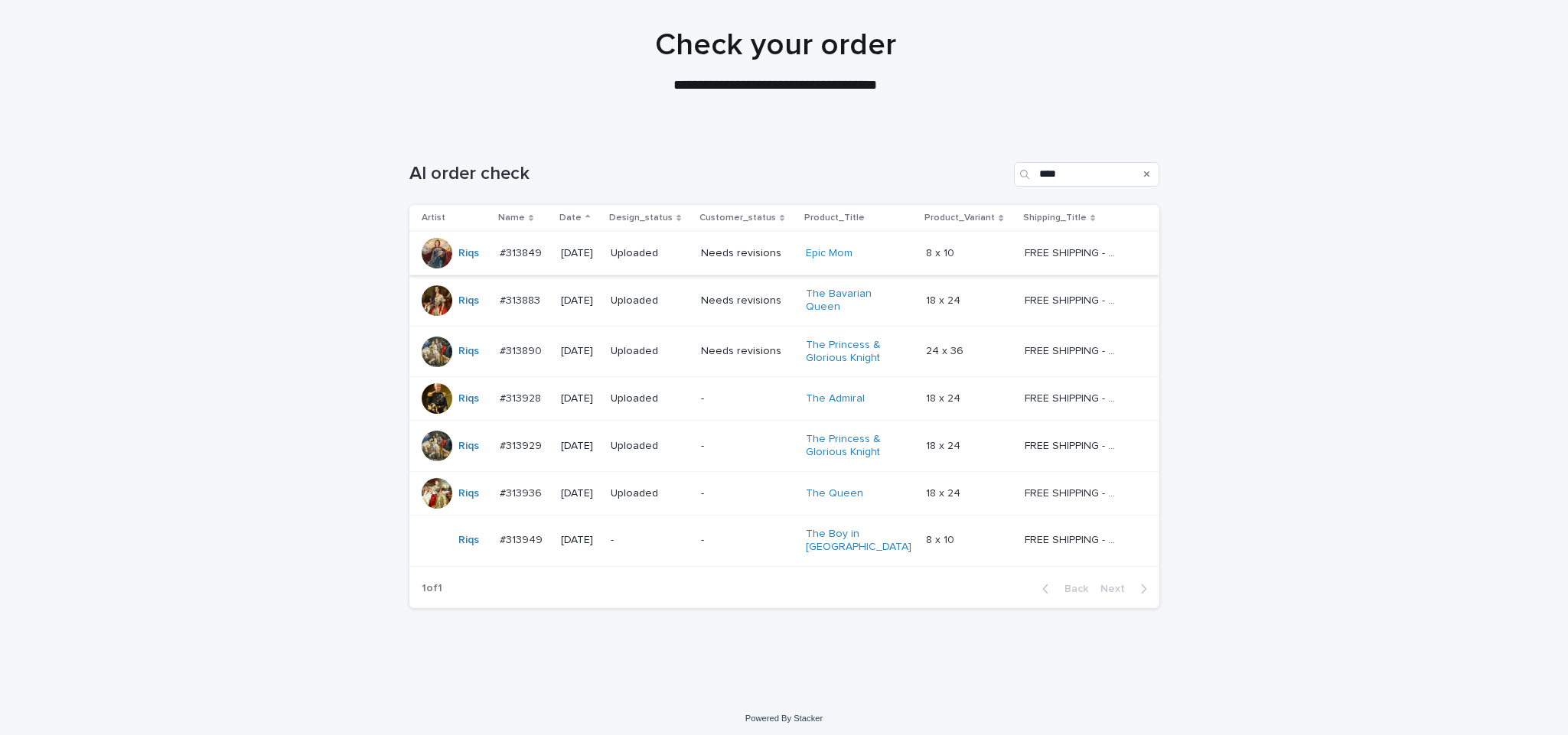
scroll to position [106, 0]
click at [638, 544] on p "-" at bounding box center [650, 542] width 78 height 13
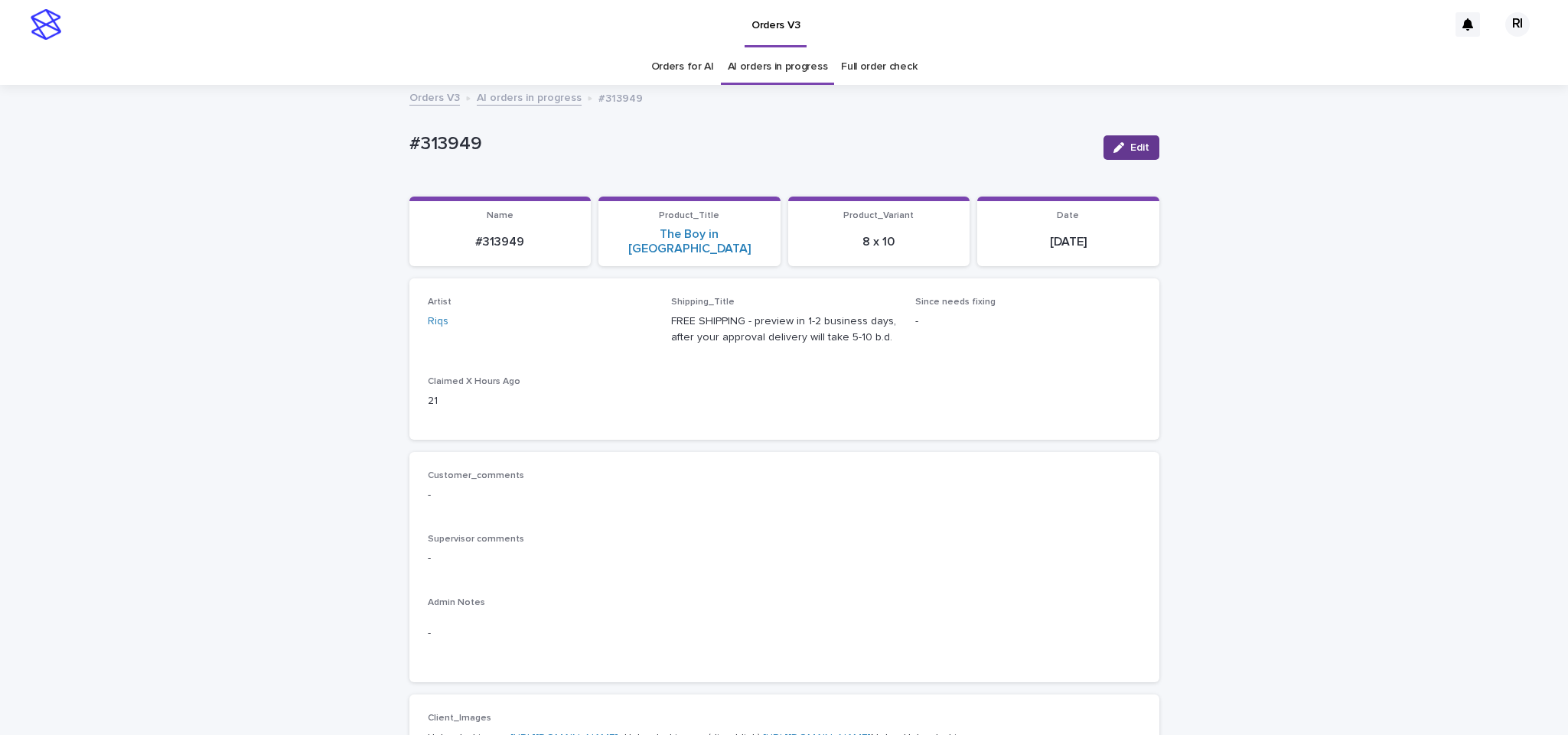
click at [1116, 140] on button "Edit" at bounding box center [1131, 148] width 56 height 25
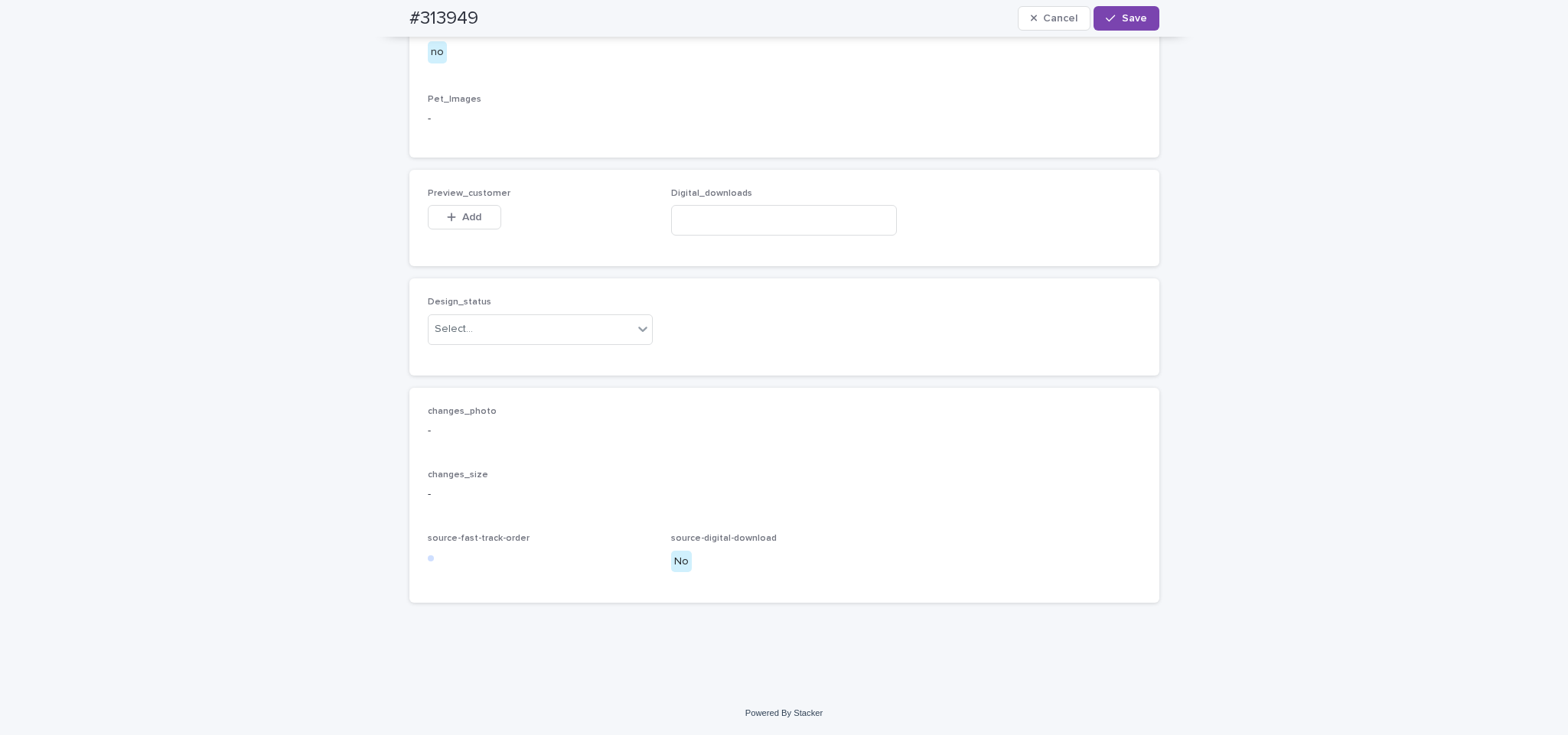
scroll to position [928, 0]
click at [569, 349] on div "Uploaded" at bounding box center [531, 359] width 224 height 27
click at [469, 213] on span "Add" at bounding box center [471, 216] width 19 height 10
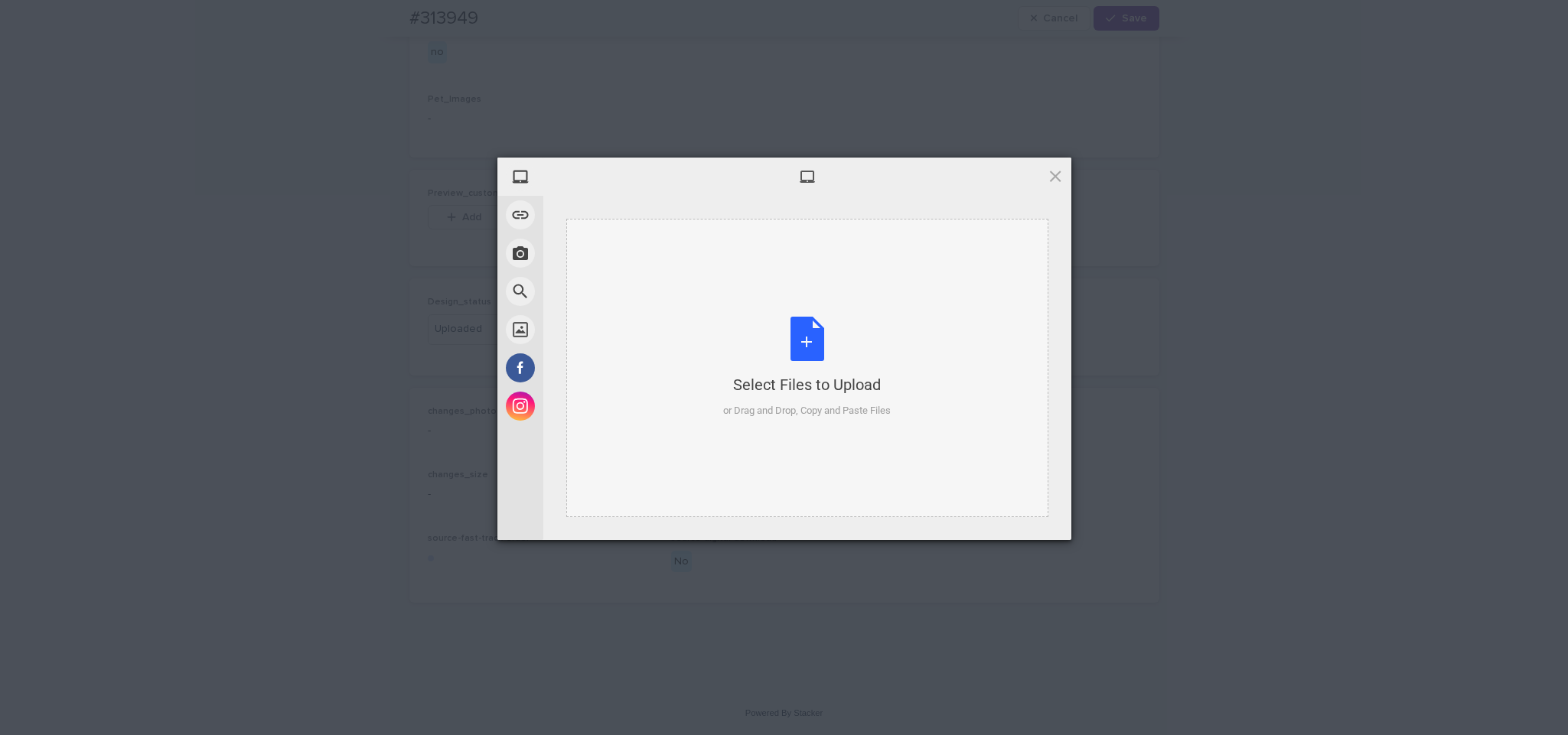
click at [750, 335] on div "Select Files to Upload or Drag and Drop, Copy and Paste Files" at bounding box center [806, 367] width 168 height 101
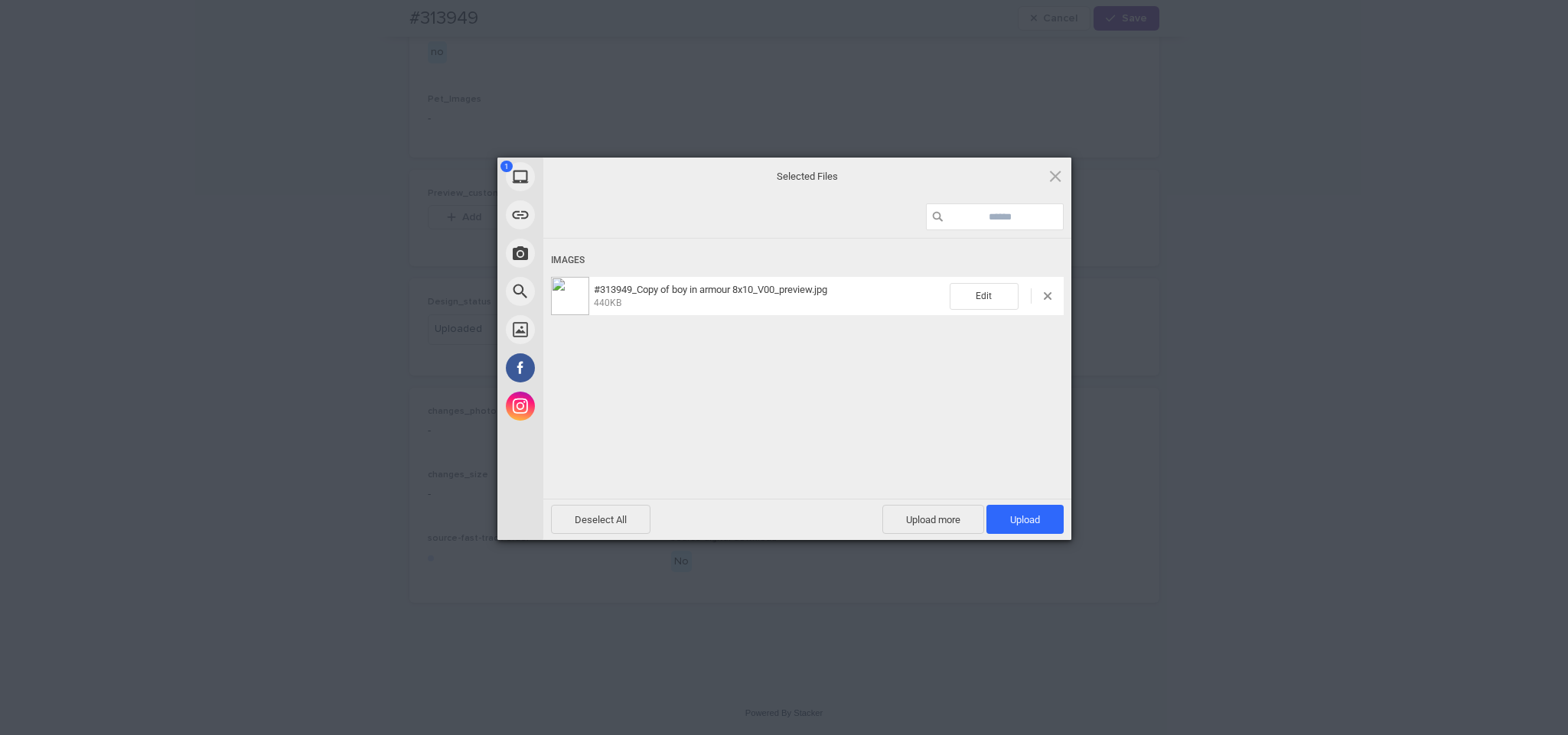
click at [1004, 522] on span "Upload 1" at bounding box center [1024, 519] width 77 height 29
click at [1187, 434] on div "My Device Link (URL) Take Photo Web Search Unsplash Facebook Instagram Uploaded…" at bounding box center [784, 367] width 1568 height 735
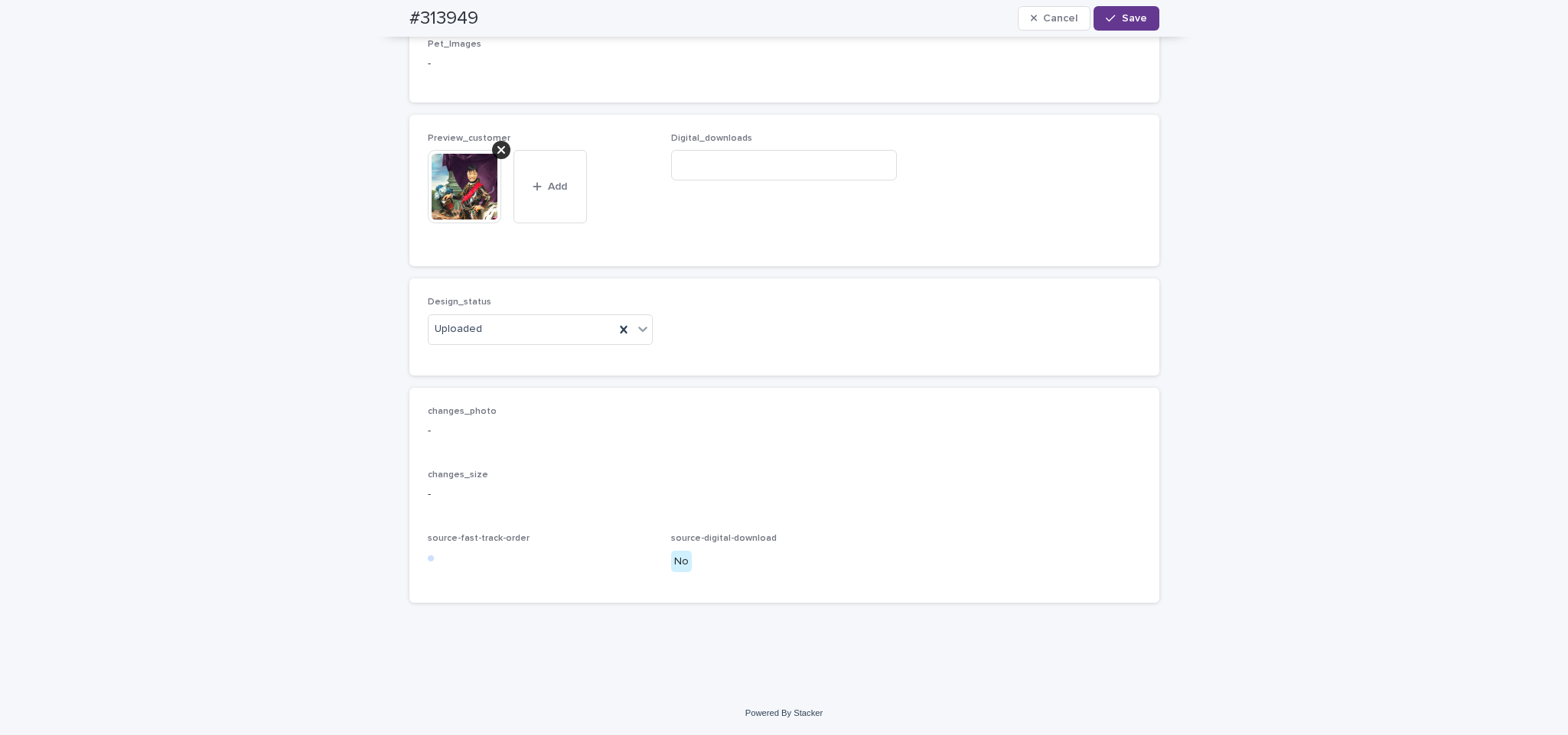
click at [1111, 14] on div "button" at bounding box center [1114, 18] width 15 height 10
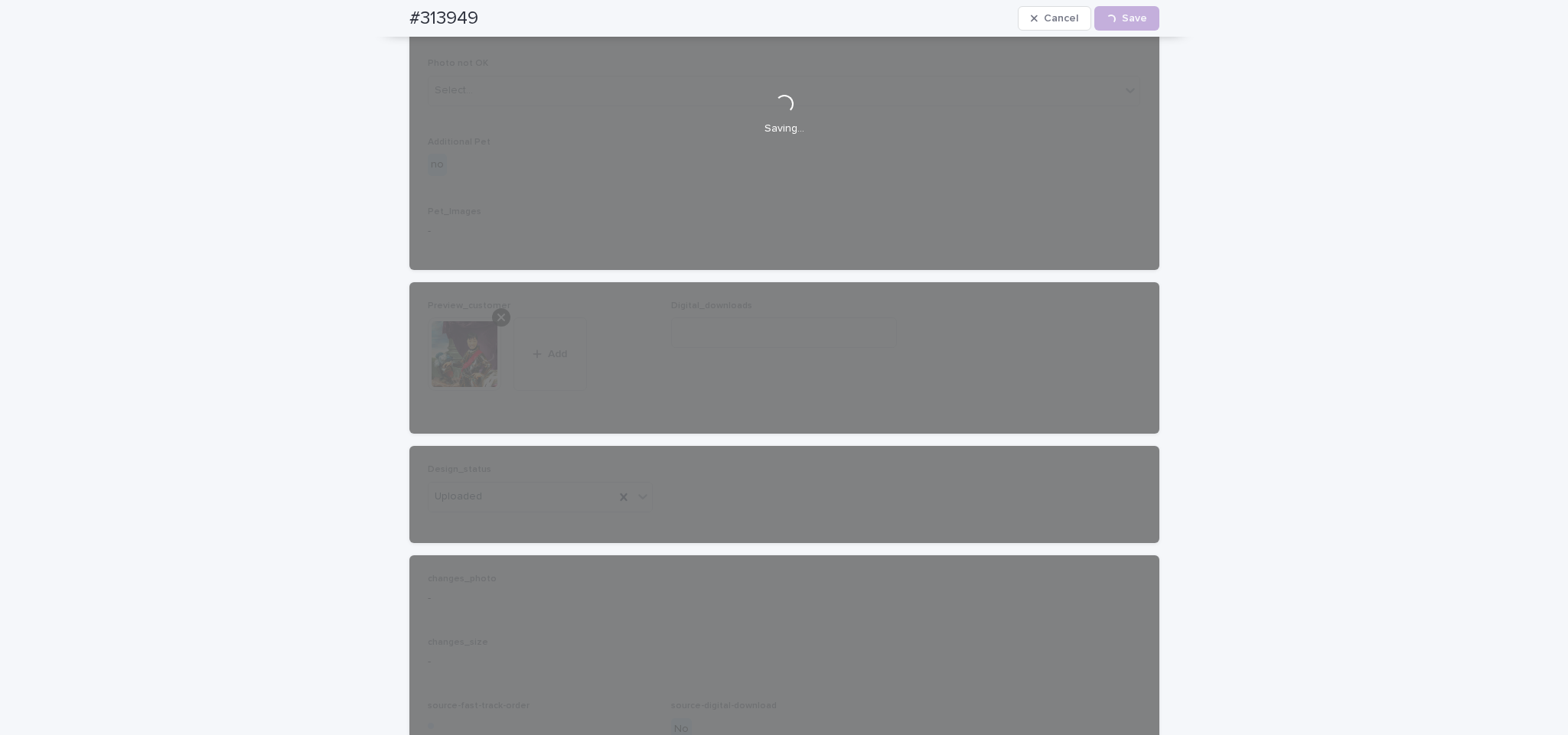
scroll to position [0, 0]
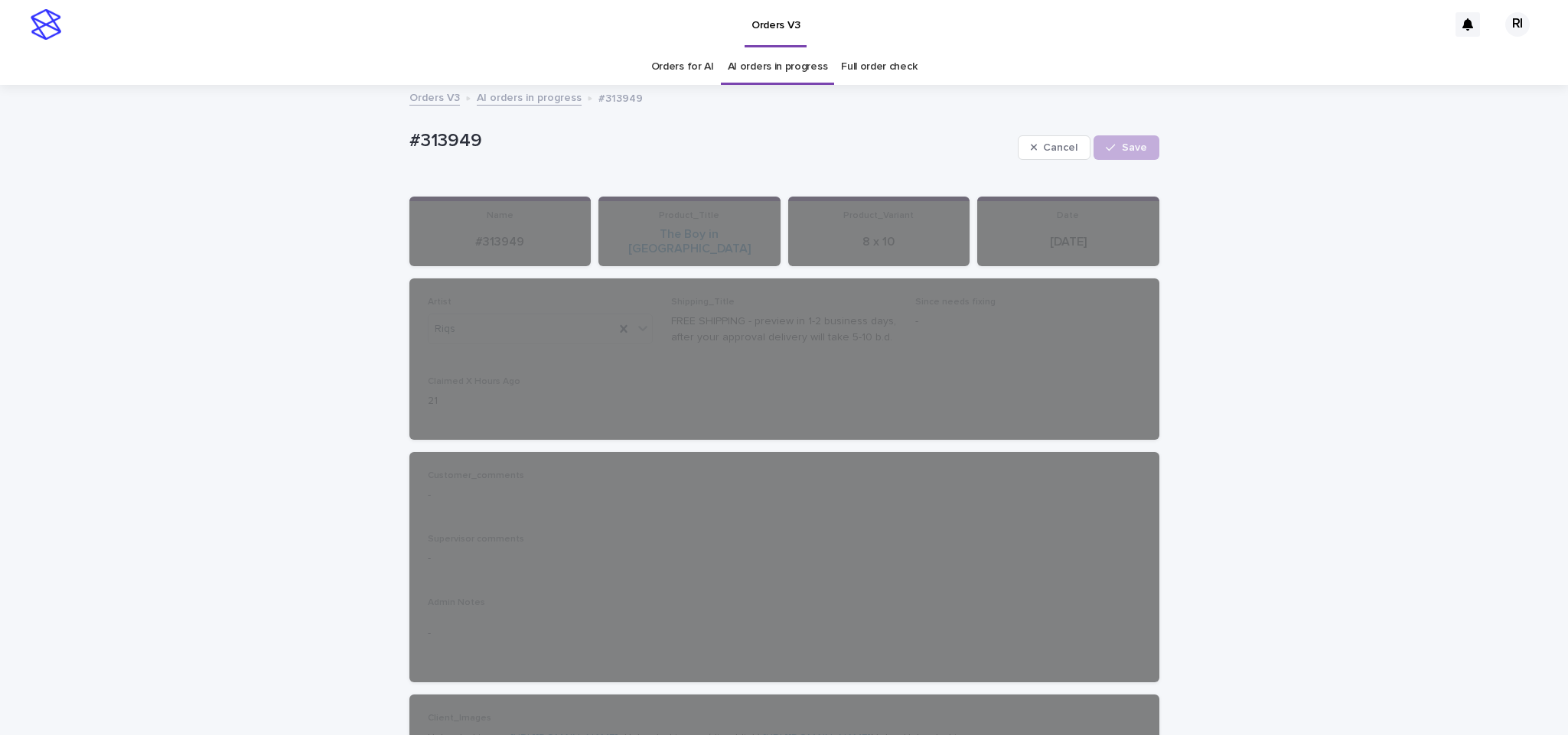
click at [478, 95] on link "AI orders in progress" at bounding box center [529, 97] width 105 height 18
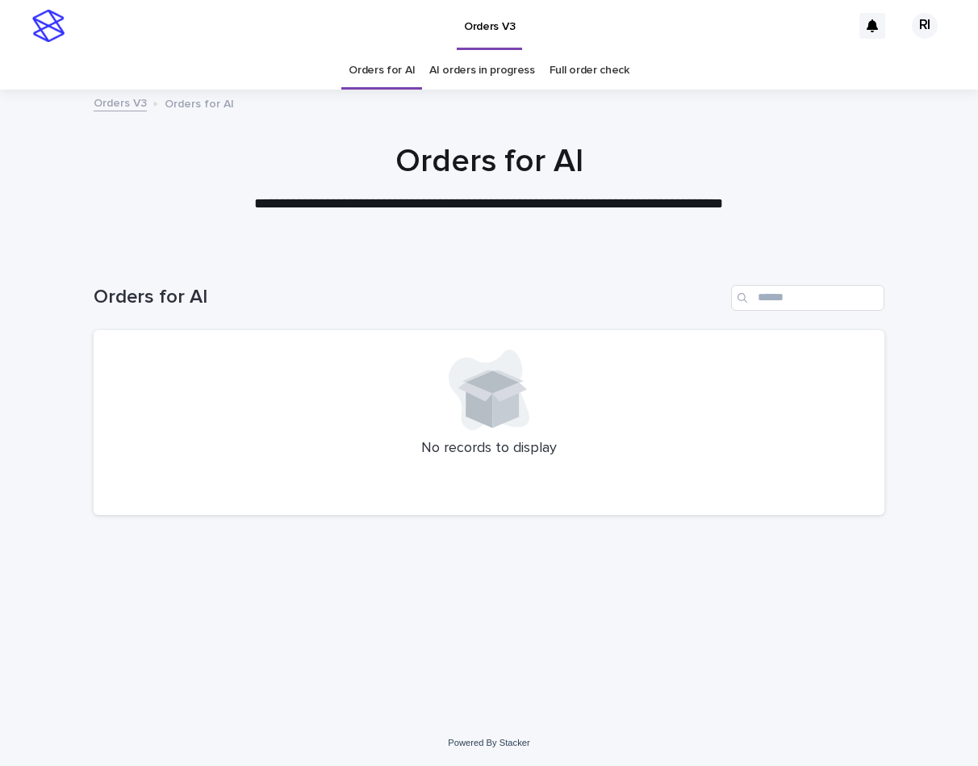
click at [444, 261] on div "Orders for AI" at bounding box center [489, 291] width 791 height 77
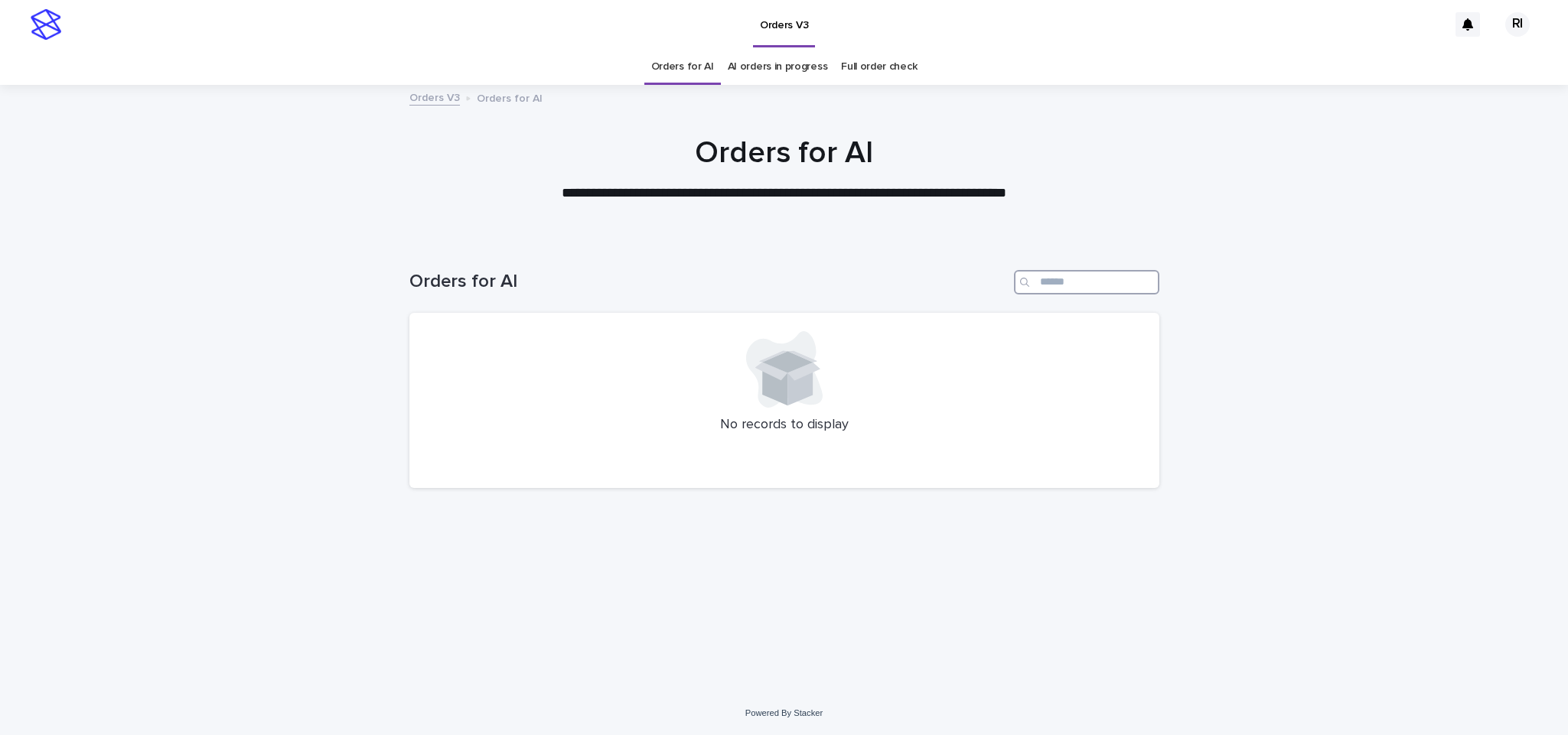
click at [1078, 292] on input "Search" at bounding box center [1086, 283] width 145 height 25
paste input "*"
click at [1061, 285] on input "Search" at bounding box center [1086, 283] width 145 height 25
type input "*"
type input "****"
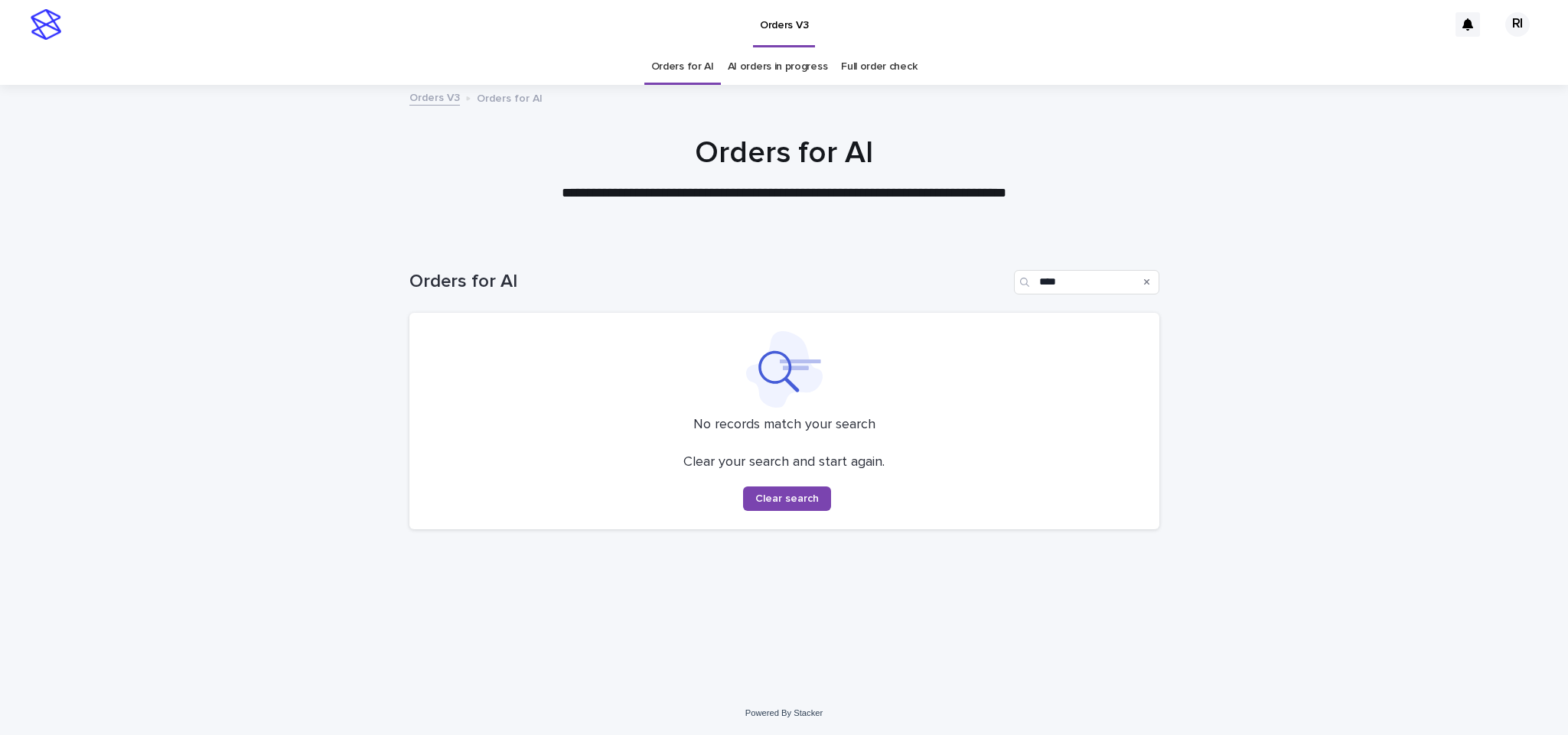
click at [695, 61] on link "Orders for AI" at bounding box center [683, 67] width 63 height 36
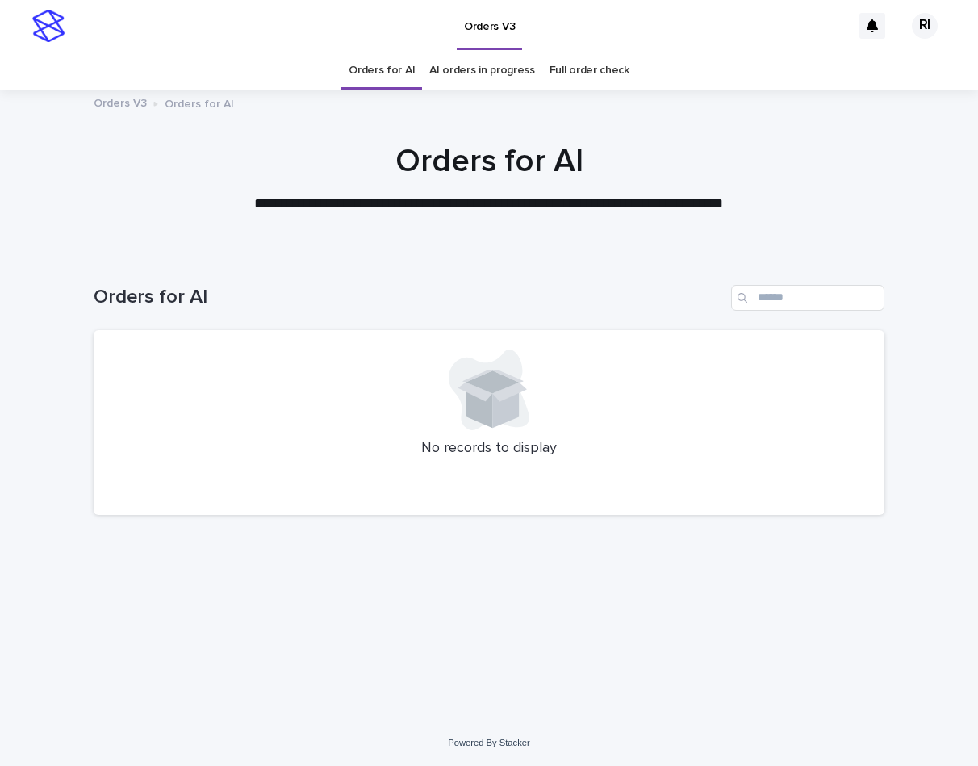
click at [400, 230] on div at bounding box center [489, 170] width 978 height 161
click at [467, 400] on icon at bounding box center [479, 405] width 27 height 46
click at [260, 654] on div "Loading... Saving… Loading... Saving… Orders for AI No records to display" at bounding box center [489, 466] width 807 height 427
click at [319, 549] on div "Loading... Saving… Loading... Saving… Orders for AI No records to display" at bounding box center [489, 466] width 807 height 427
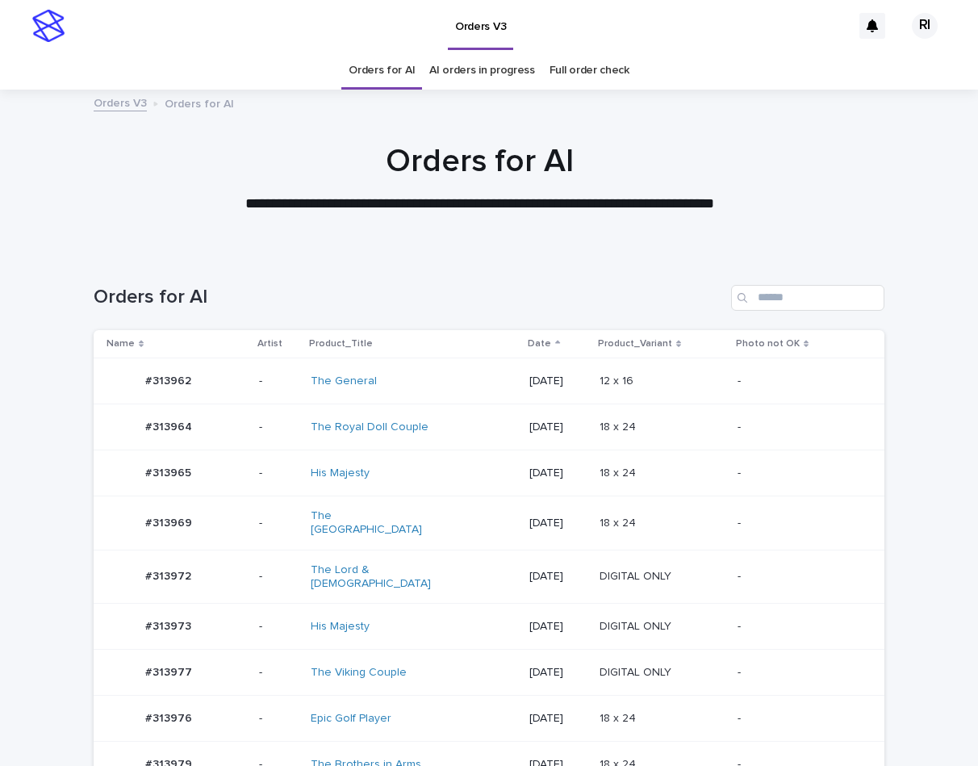
click at [272, 499] on td "-" at bounding box center [279, 523] width 52 height 54
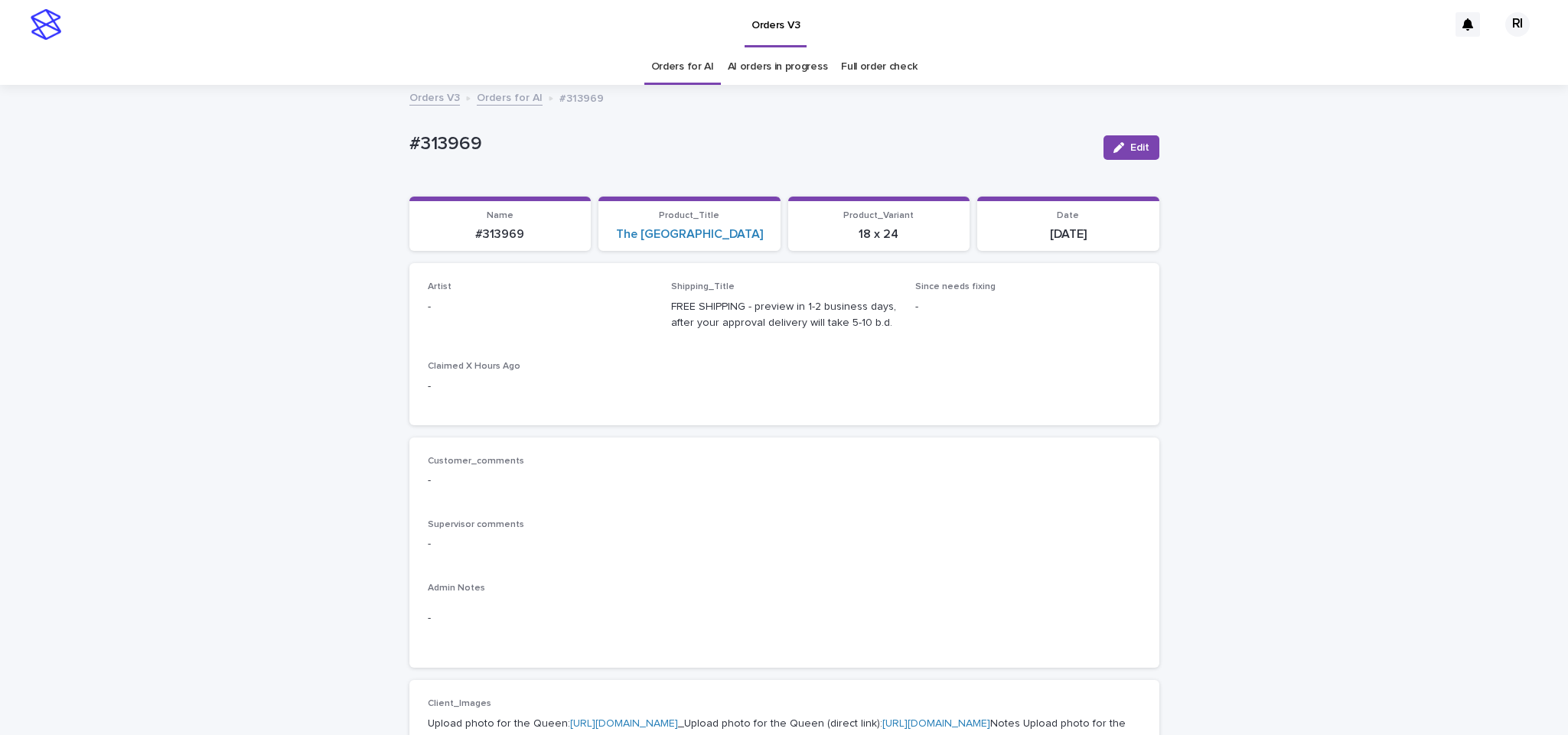
click at [1116, 150] on div "button" at bounding box center [1122, 147] width 17 height 10
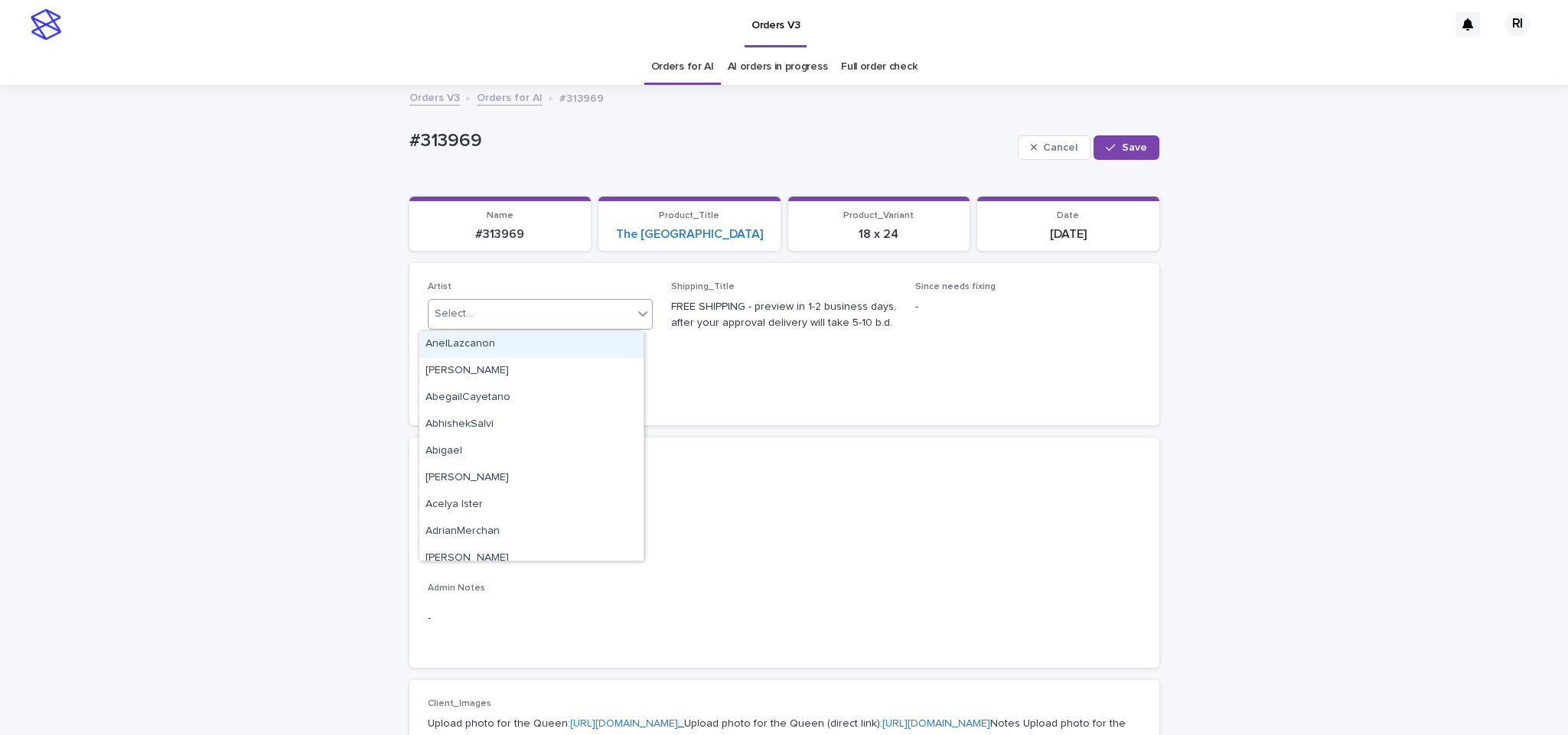
paste input "****"
type input "****"
click at [505, 344] on div "Riqs" at bounding box center [531, 344] width 224 height 27
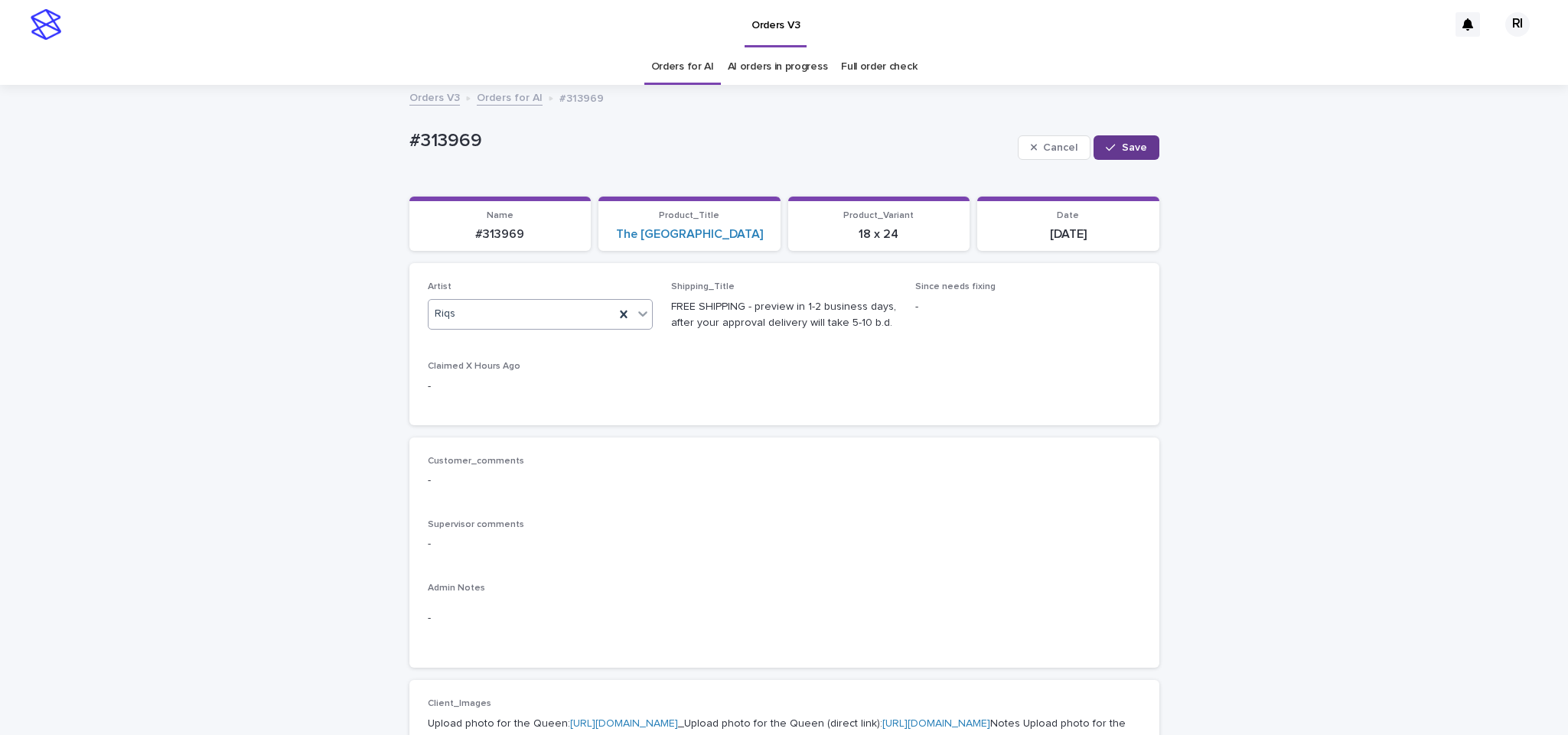
click at [1131, 138] on button "Save" at bounding box center [1126, 148] width 65 height 25
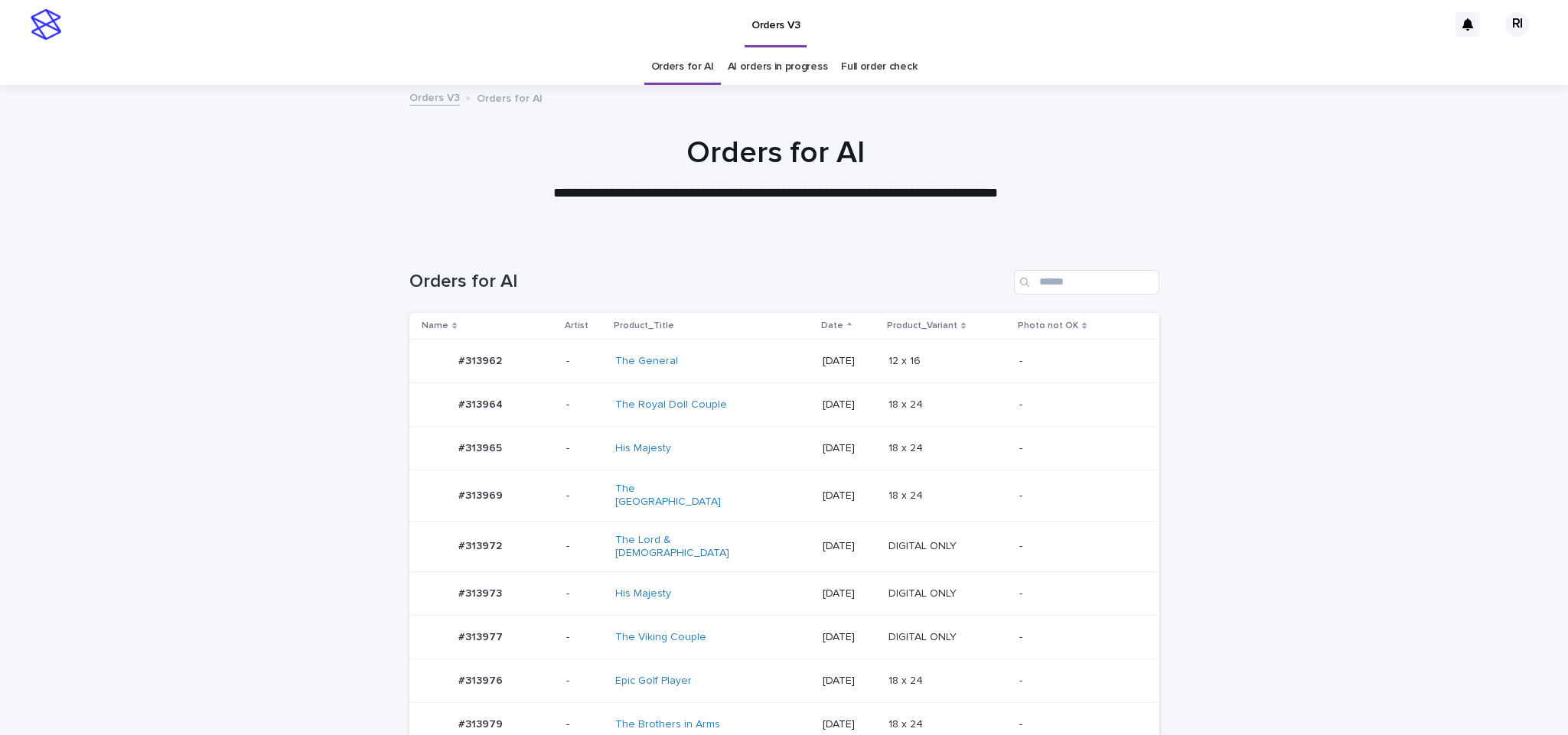
click at [910, 557] on td "DIGITAL ONLY DIGITAL ONLY" at bounding box center [948, 546] width 131 height 51
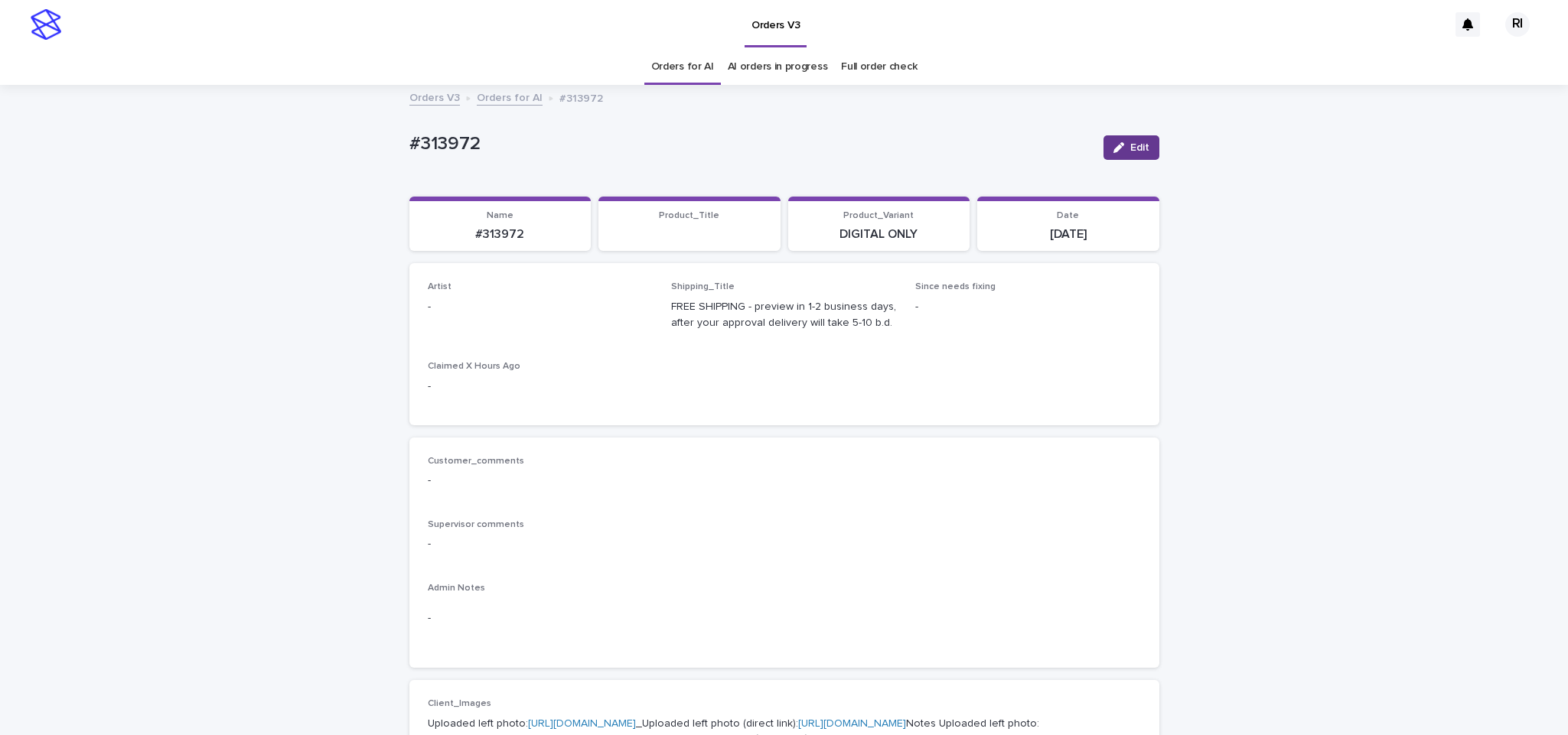
click at [1103, 143] on button "Edit" at bounding box center [1131, 148] width 56 height 25
paste input "****"
type input "****"
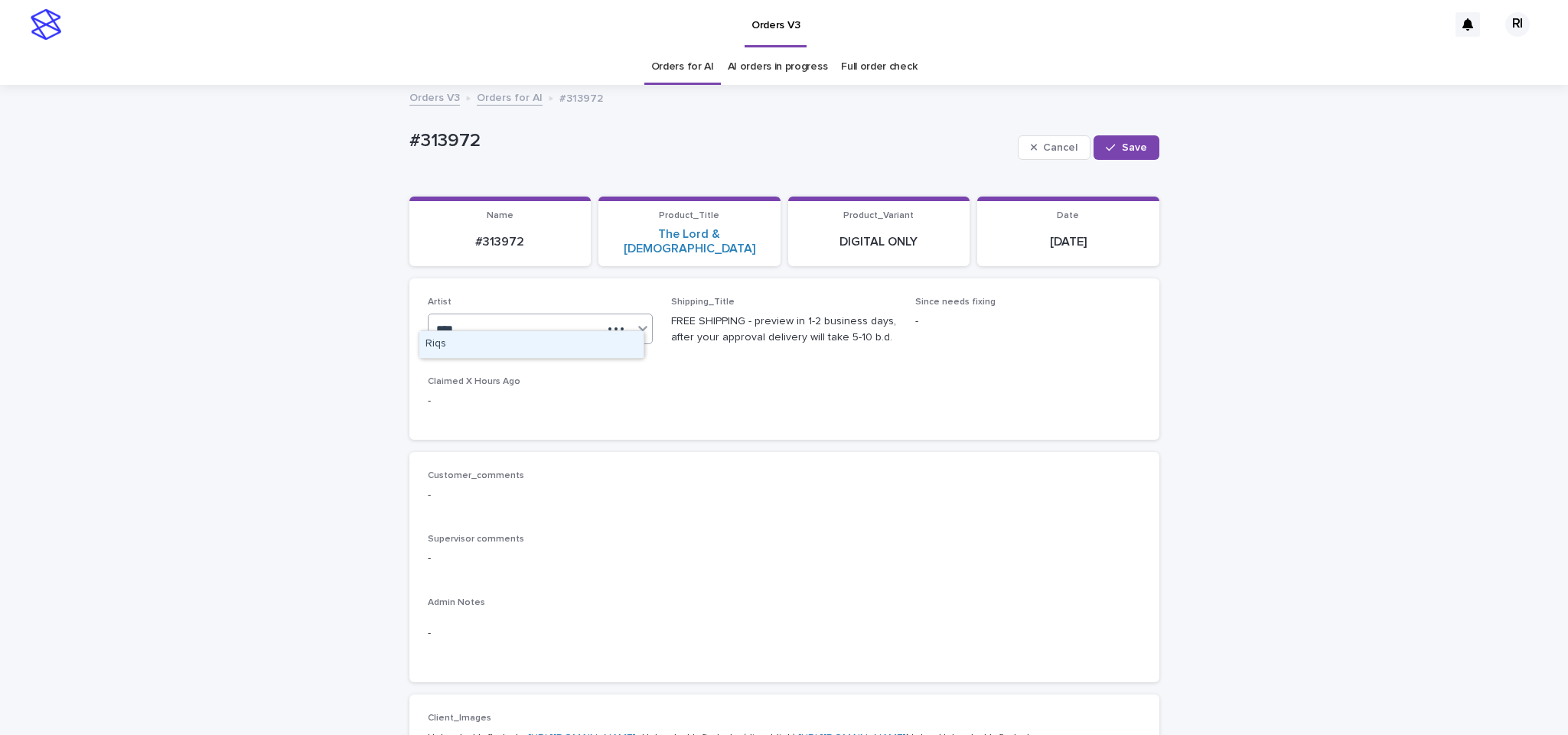
click at [513, 342] on div "Riqs" at bounding box center [531, 344] width 224 height 27
click at [1107, 148] on icon "button" at bounding box center [1111, 147] width 9 height 10
click at [1114, 140] on button "Edit" at bounding box center [1131, 148] width 56 height 25
click at [473, 322] on div "Riqs" at bounding box center [522, 329] width 187 height 26
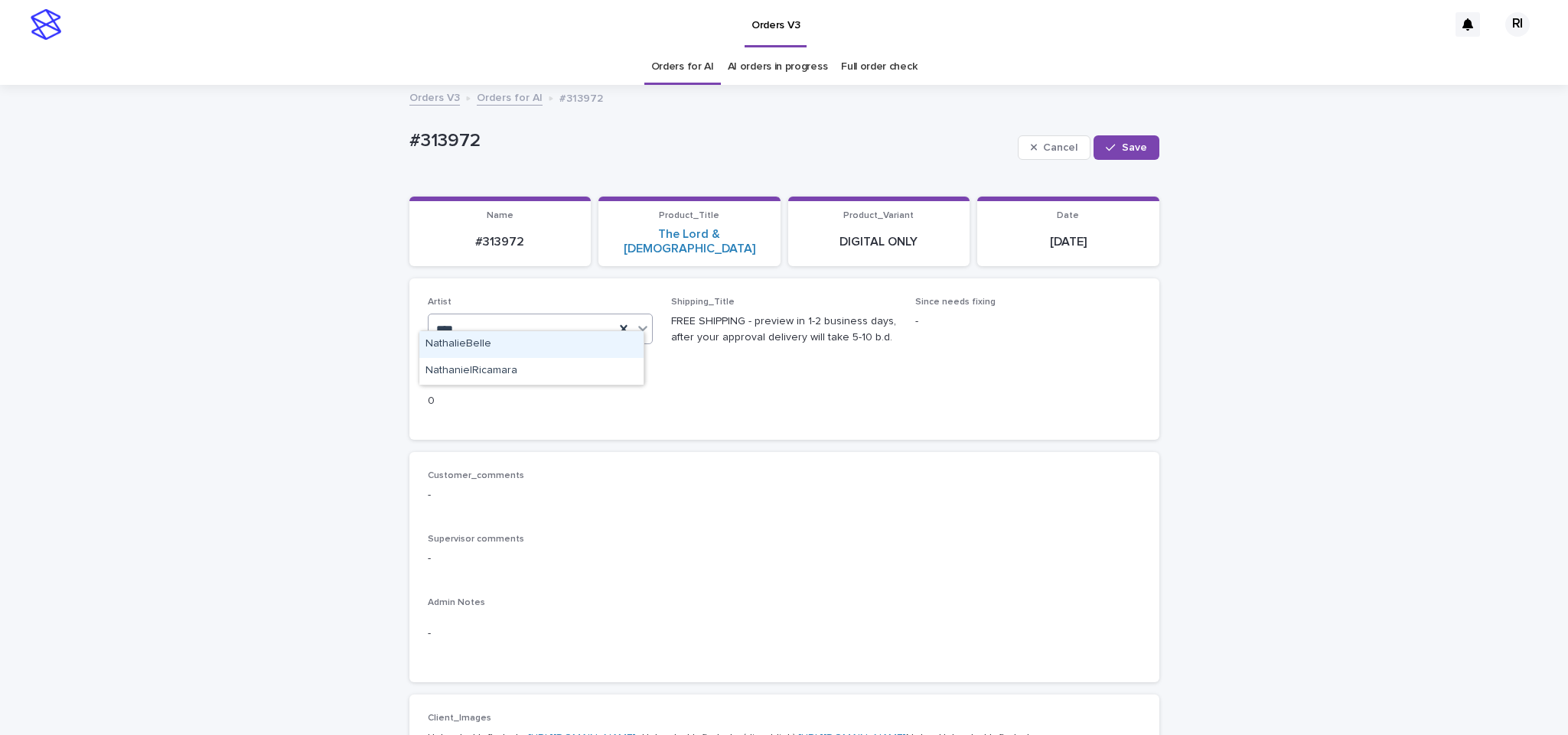
type input "*****"
click at [496, 381] on div "NathanielRicamara" at bounding box center [531, 372] width 224 height 27
click at [1136, 140] on button "Save" at bounding box center [1126, 148] width 65 height 25
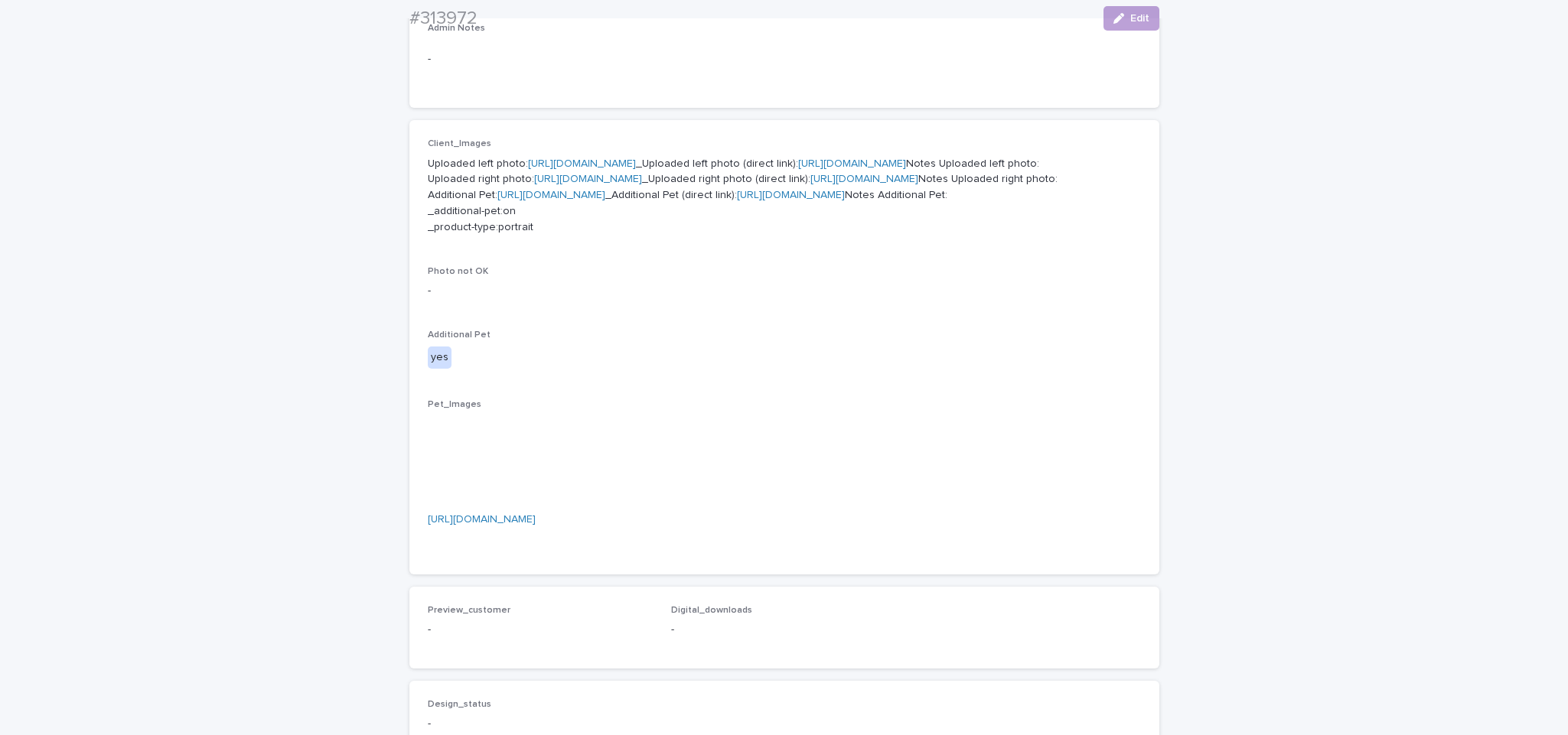
scroll to position [579, 0]
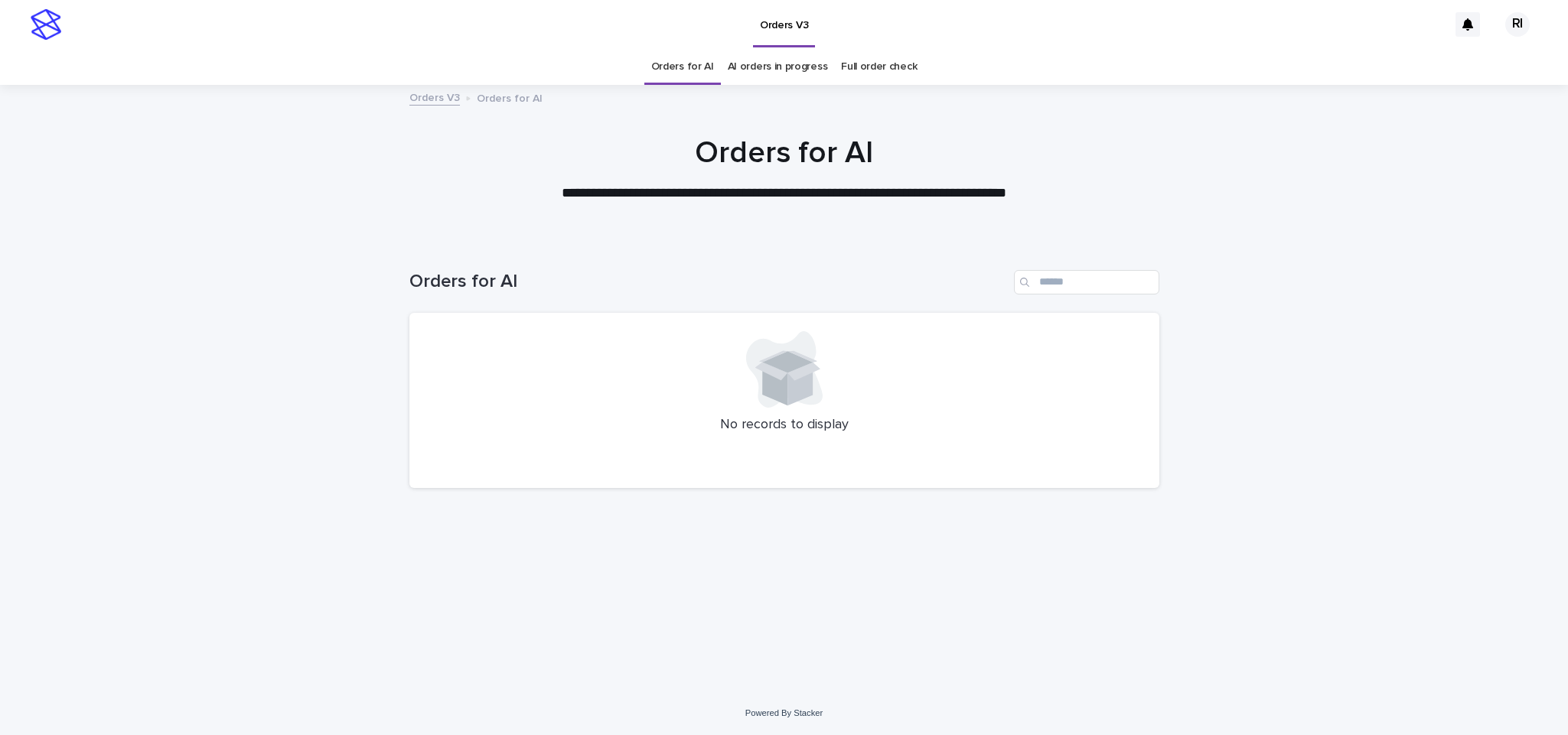
click at [685, 65] on link "Orders for AI" at bounding box center [683, 67] width 63 height 36
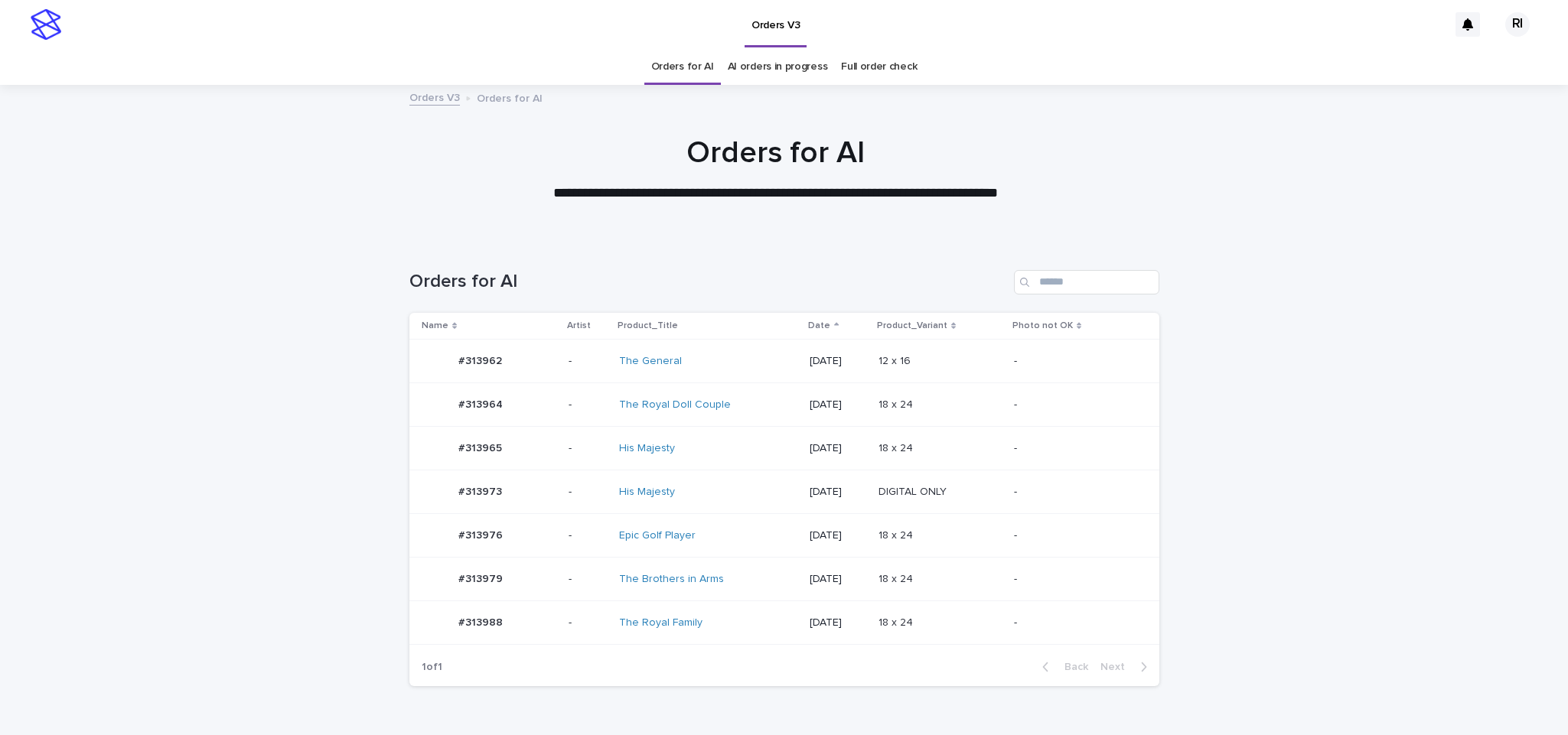
click at [1061, 391] on td "-" at bounding box center [1083, 405] width 151 height 44
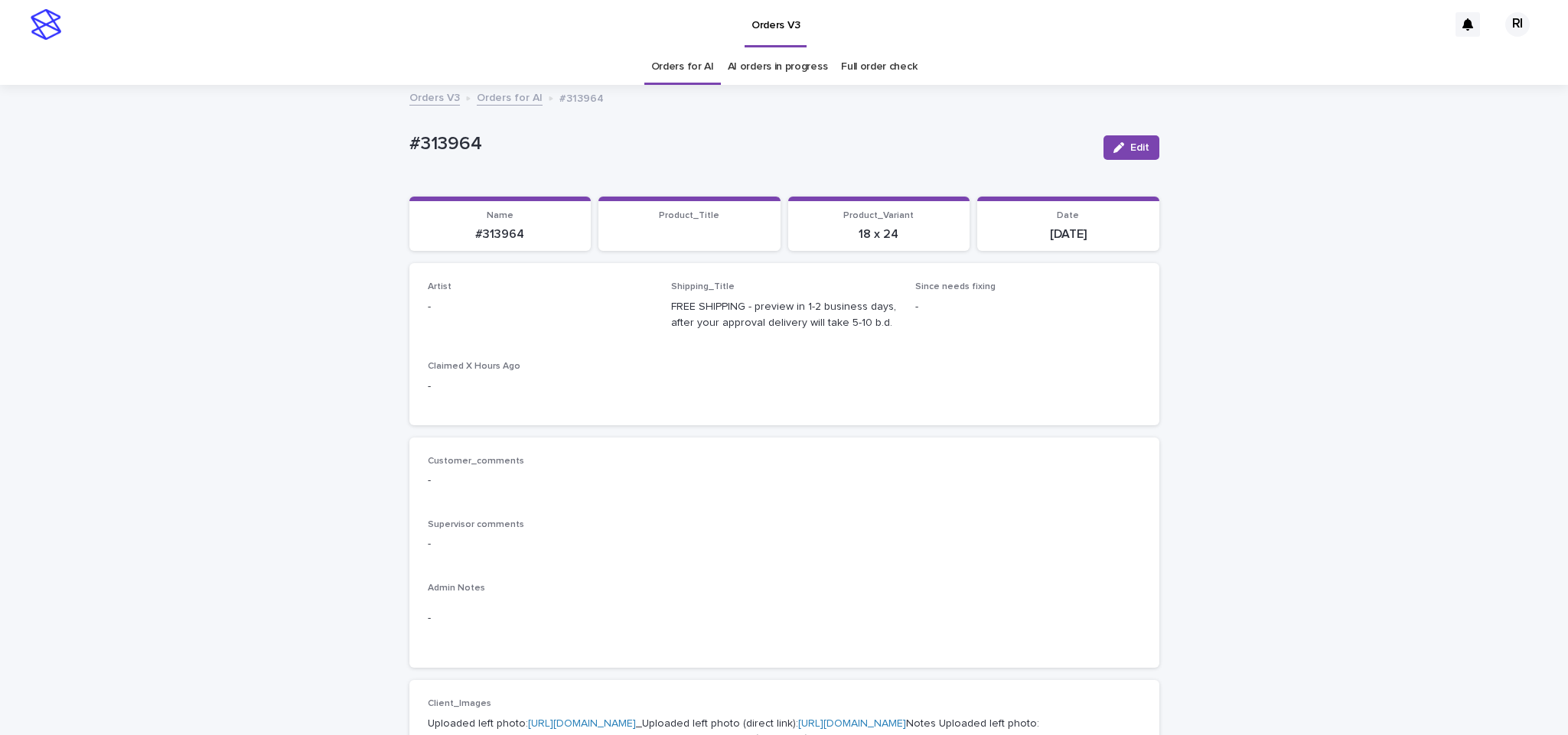
click at [1132, 145] on span "Edit" at bounding box center [1140, 147] width 19 height 10
paste input "****"
type input "****"
click at [522, 331] on div "Riqs" at bounding box center [531, 345] width 226 height 28
click at [581, 344] on div "Riqs" at bounding box center [531, 344] width 224 height 27
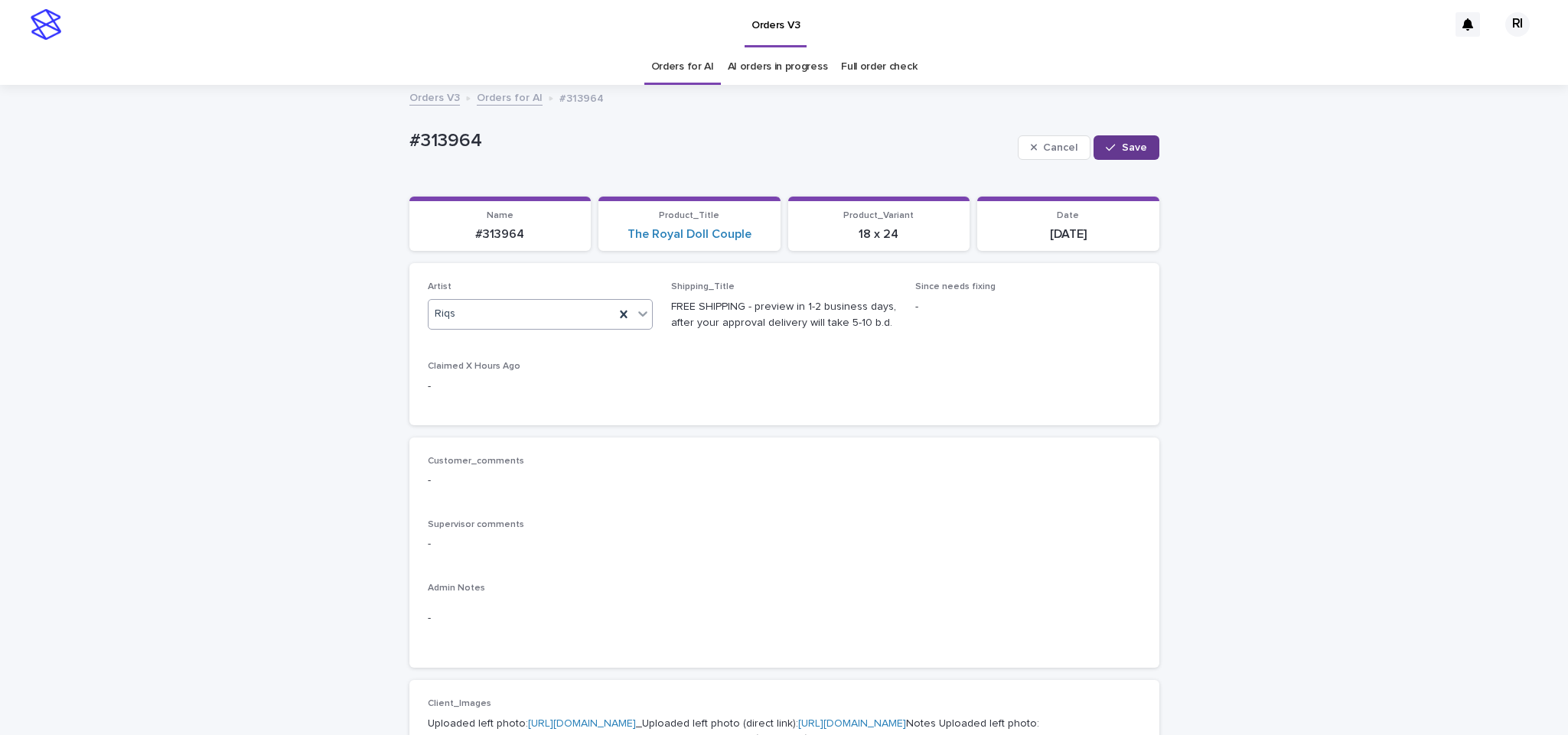
click at [1122, 149] on span "Save" at bounding box center [1134, 147] width 26 height 10
click at [1133, 142] on span "Edit" at bounding box center [1140, 147] width 19 height 10
type input "***"
click at [508, 342] on div "RoxsanaRoa" at bounding box center [531, 344] width 224 height 27
click at [1114, 144] on div "button" at bounding box center [1114, 147] width 15 height 10
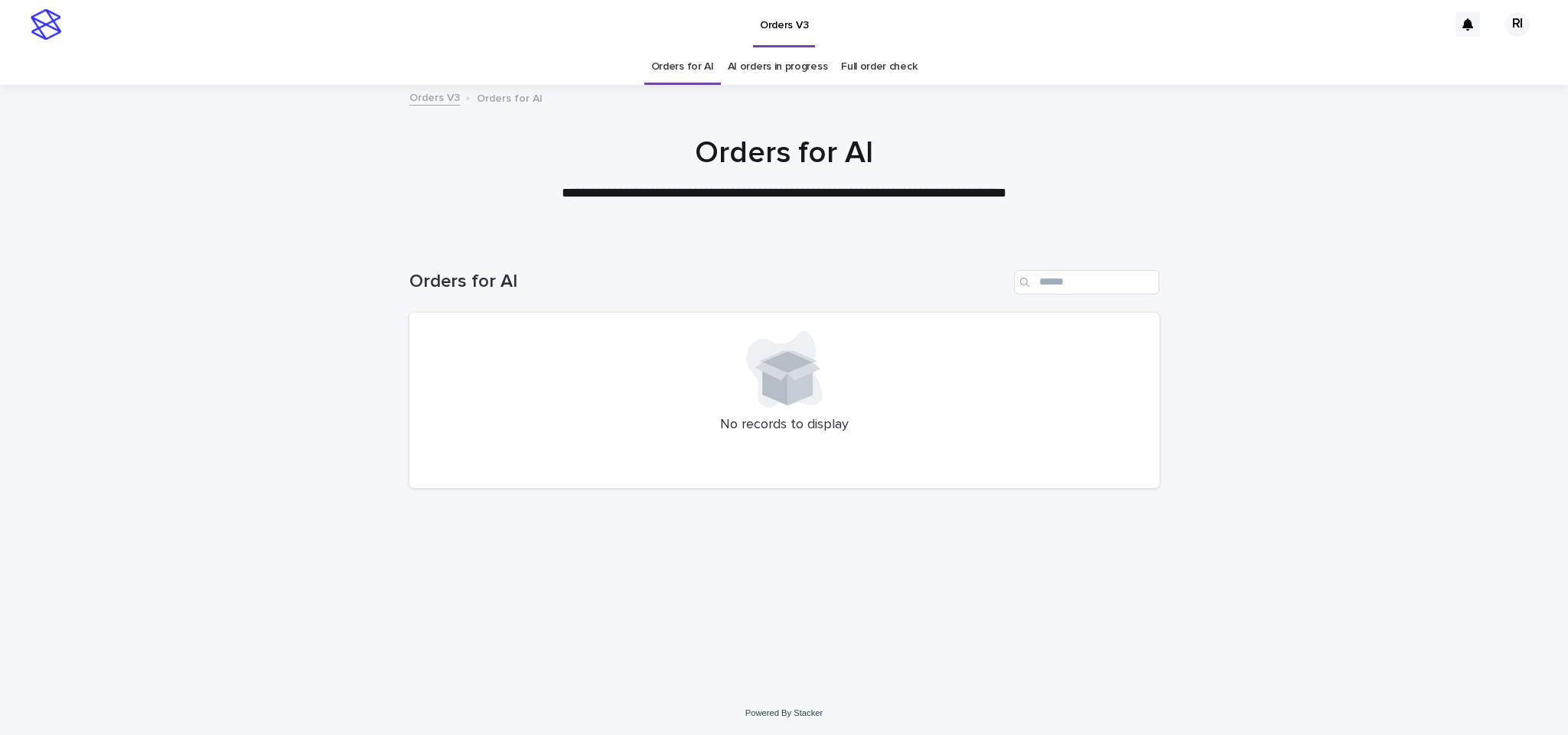
click at [689, 62] on link "Orders for AI" at bounding box center [683, 67] width 63 height 36
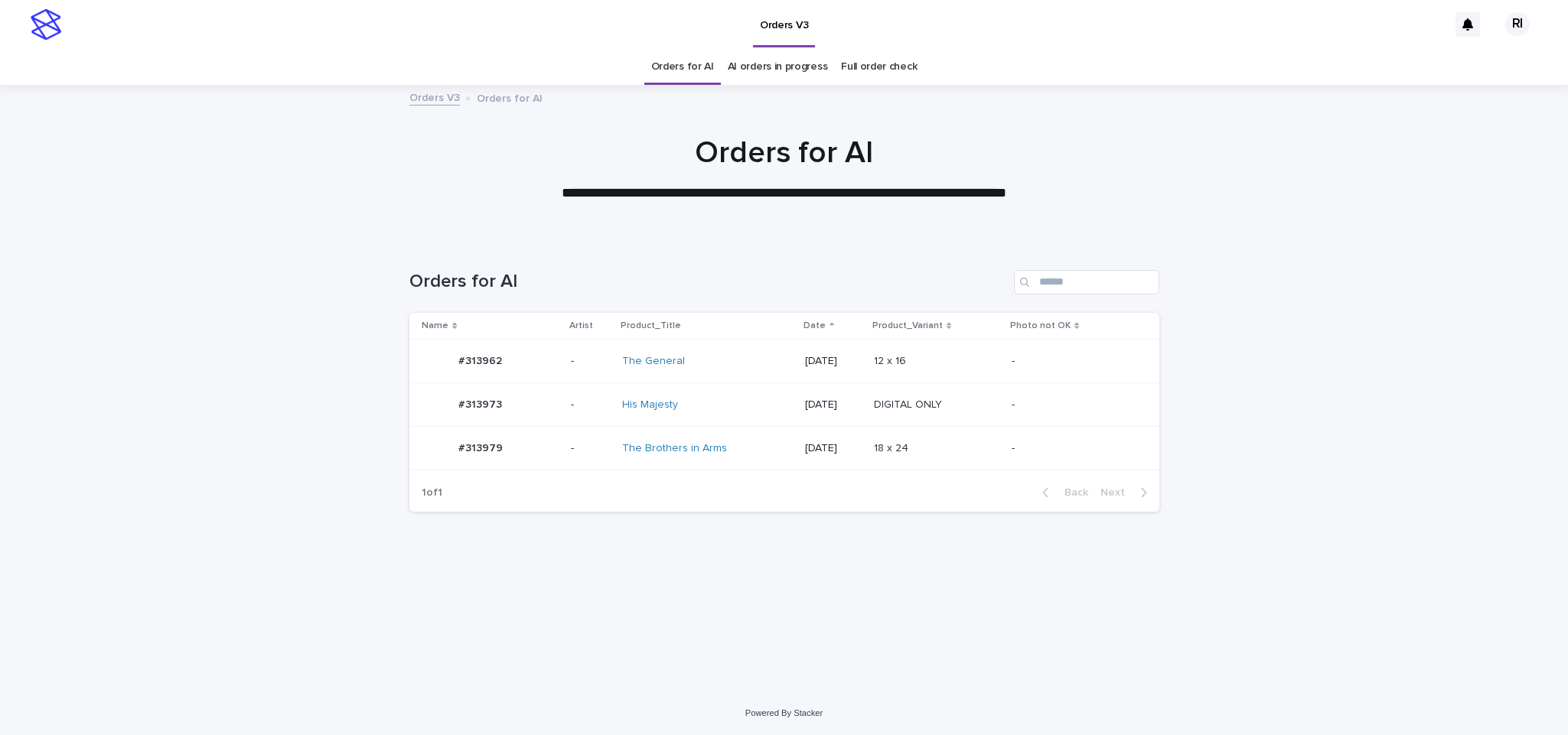
click at [1016, 470] on td "-" at bounding box center [1081, 449] width 153 height 44
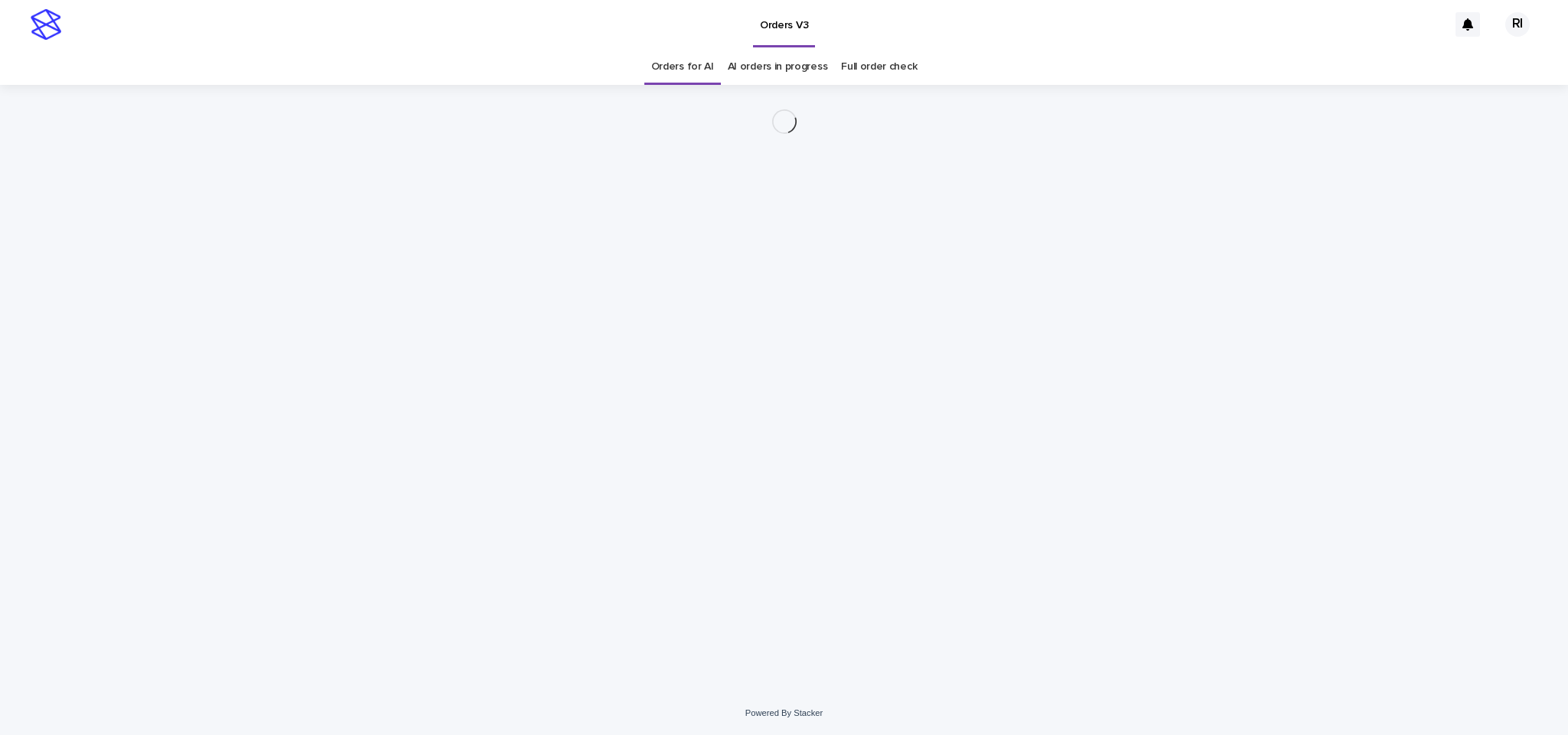
click at [1008, 444] on div "Loading... Saving… Loading... Saving…" at bounding box center [784, 369] width 766 height 568
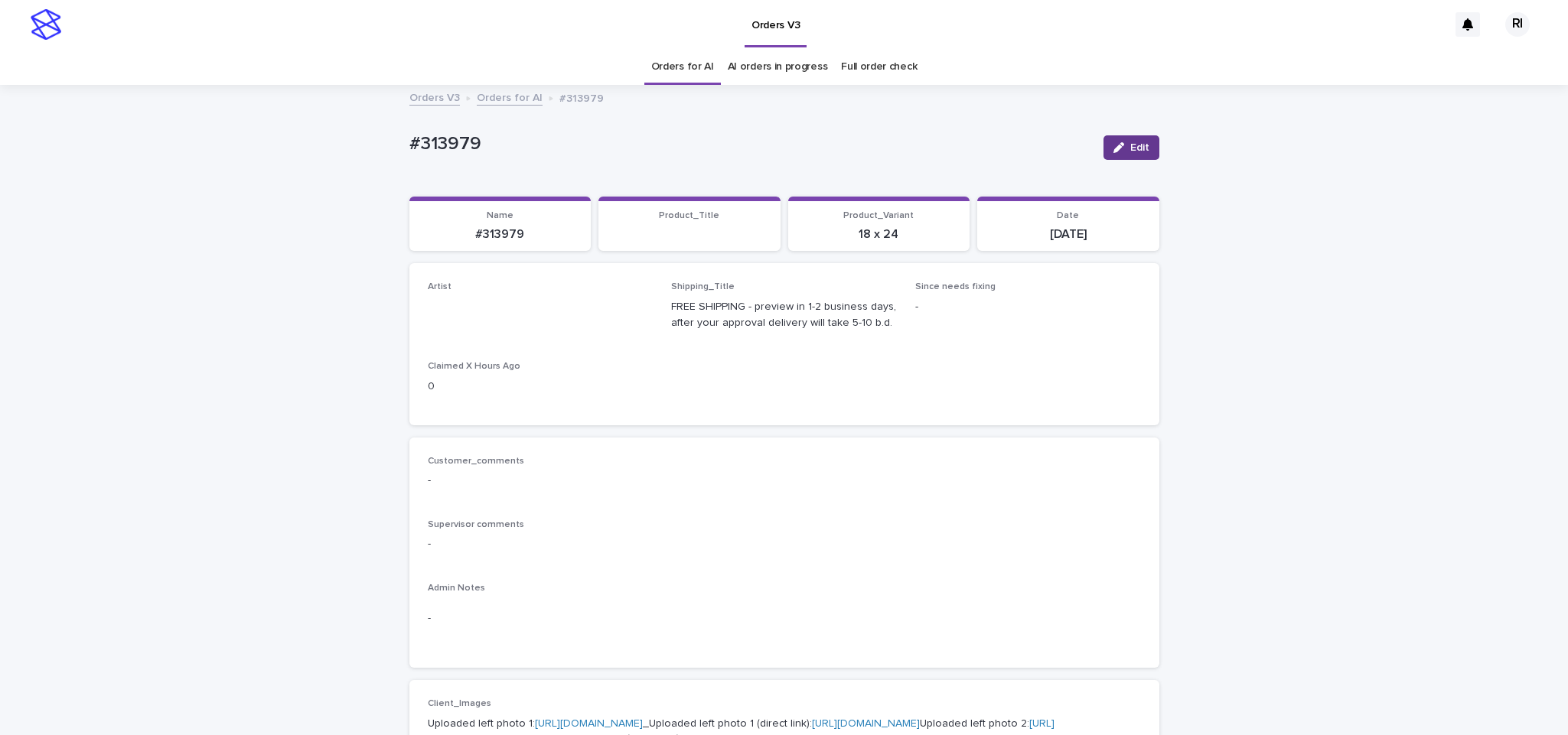
click at [1131, 152] on span "Edit" at bounding box center [1140, 147] width 19 height 10
click at [663, 72] on link "Orders for AI" at bounding box center [683, 67] width 63 height 36
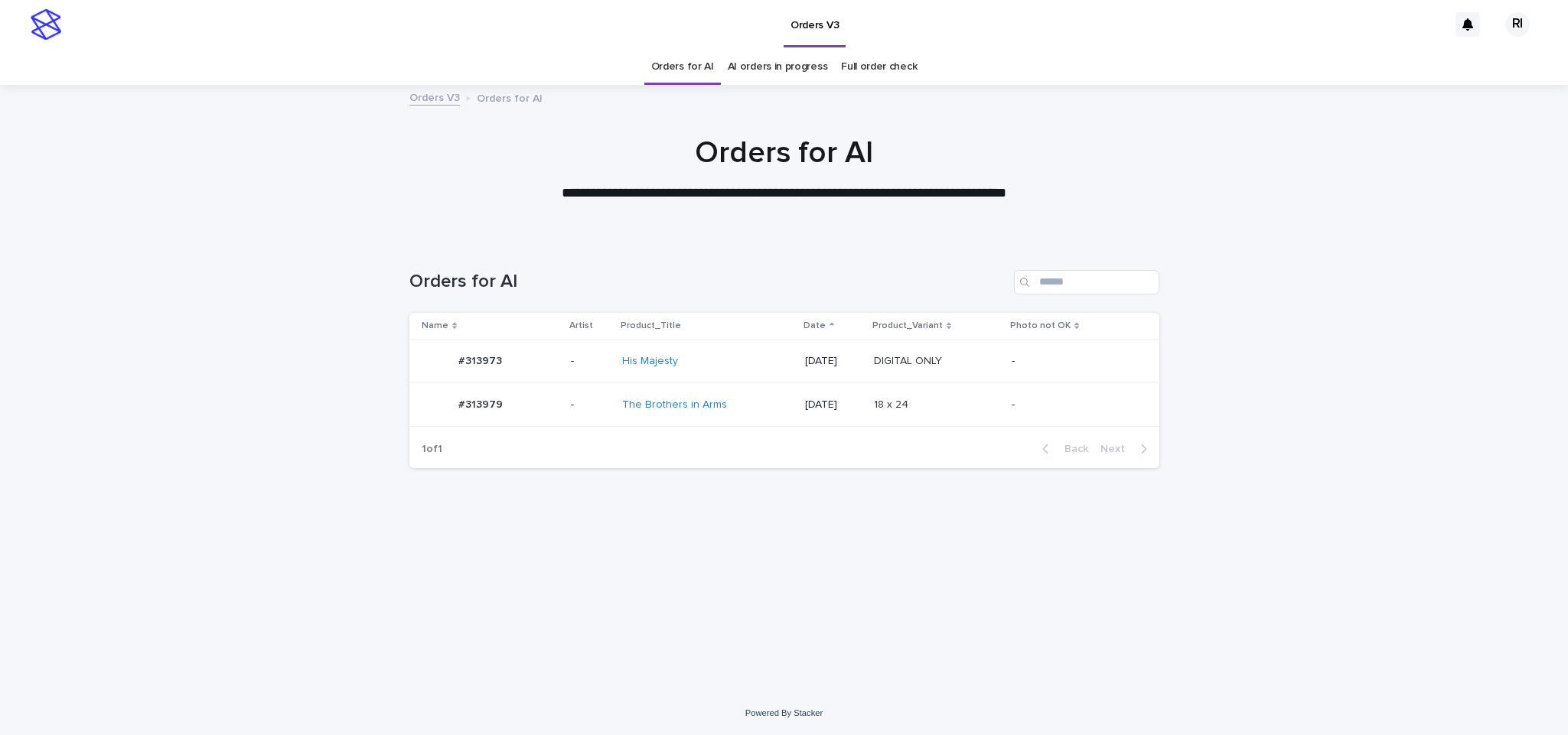
click at [821, 307] on div "Orders for AI" at bounding box center [784, 276] width 750 height 73
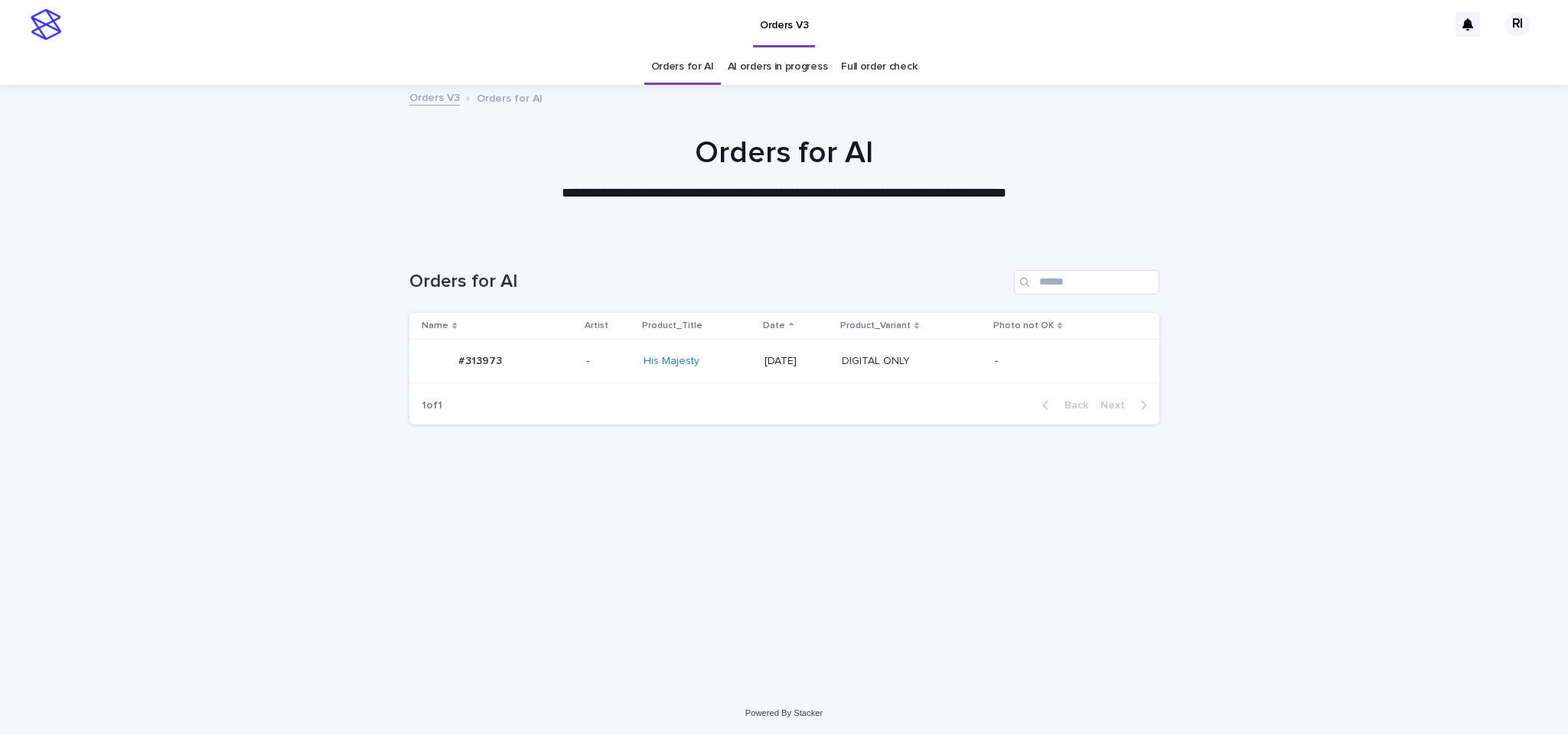
click at [836, 346] on td "[DATE]" at bounding box center [797, 361] width 77 height 44
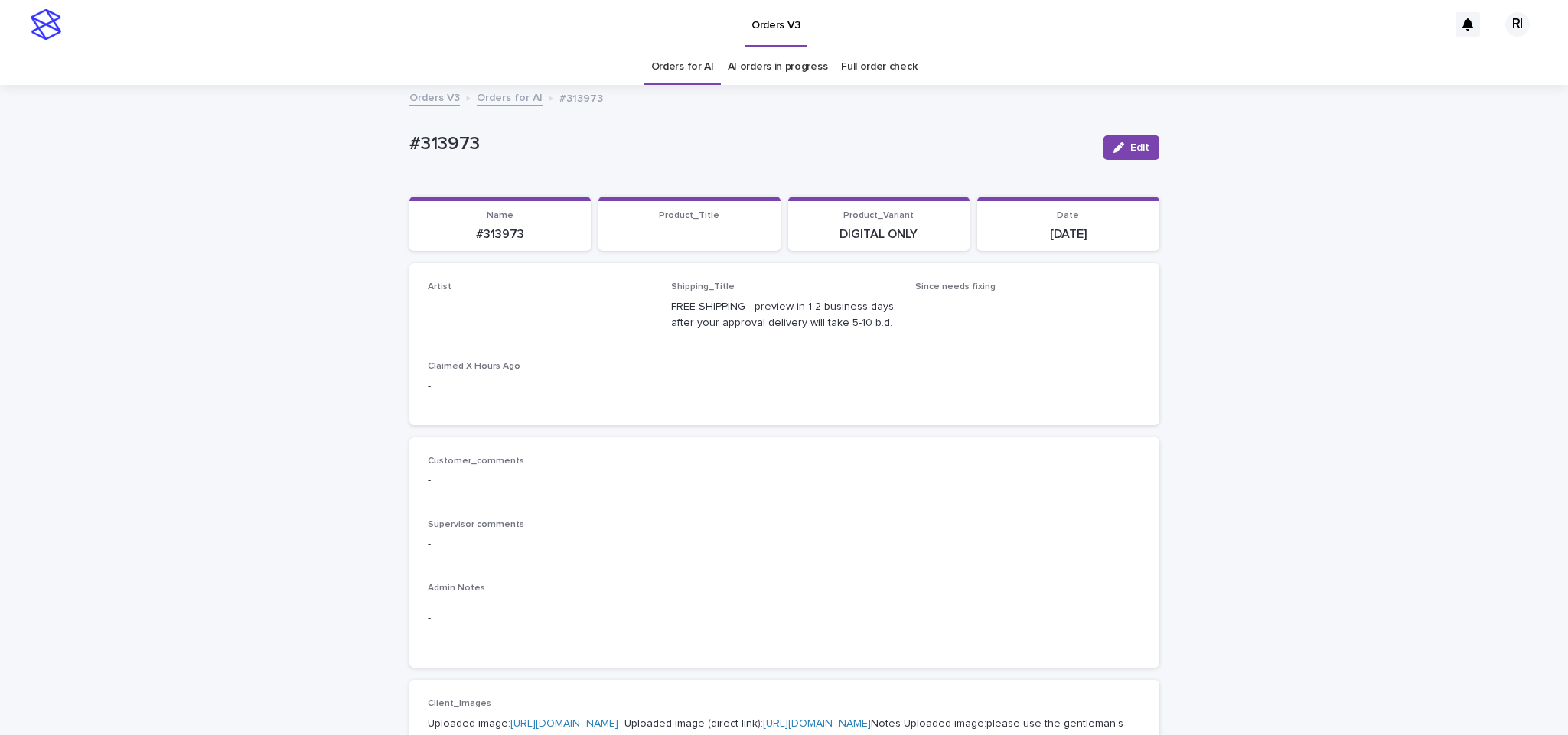
click at [1131, 142] on span "Edit" at bounding box center [1140, 147] width 19 height 10
paste input "****"
type input "****"
click at [542, 351] on div "Riqs" at bounding box center [531, 344] width 224 height 27
click at [1107, 153] on icon "button" at bounding box center [1111, 147] width 9 height 10
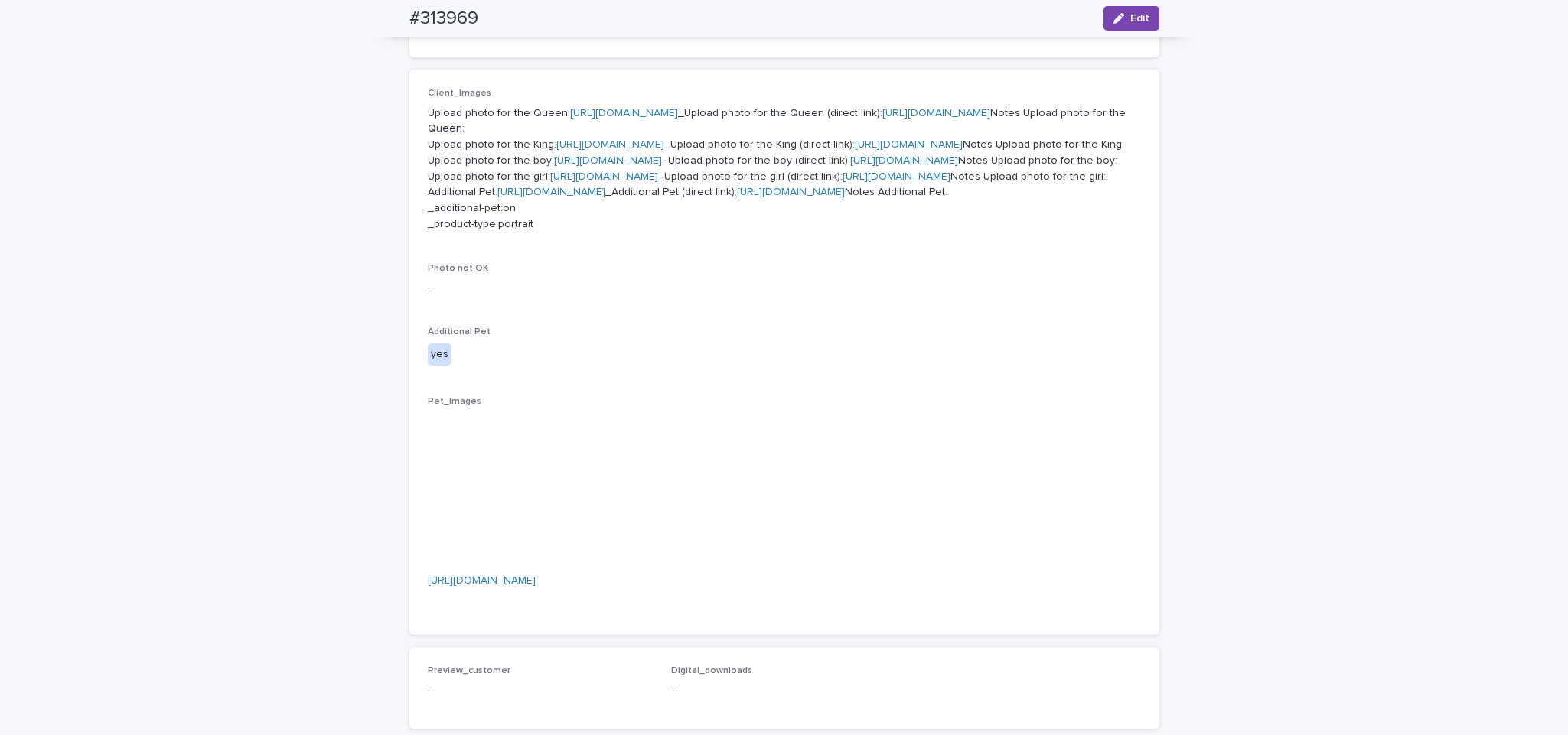
scroll to position [612, 0]
click at [605, 196] on link "[URL][DOMAIN_NAME]" at bounding box center [551, 191] width 108 height 10
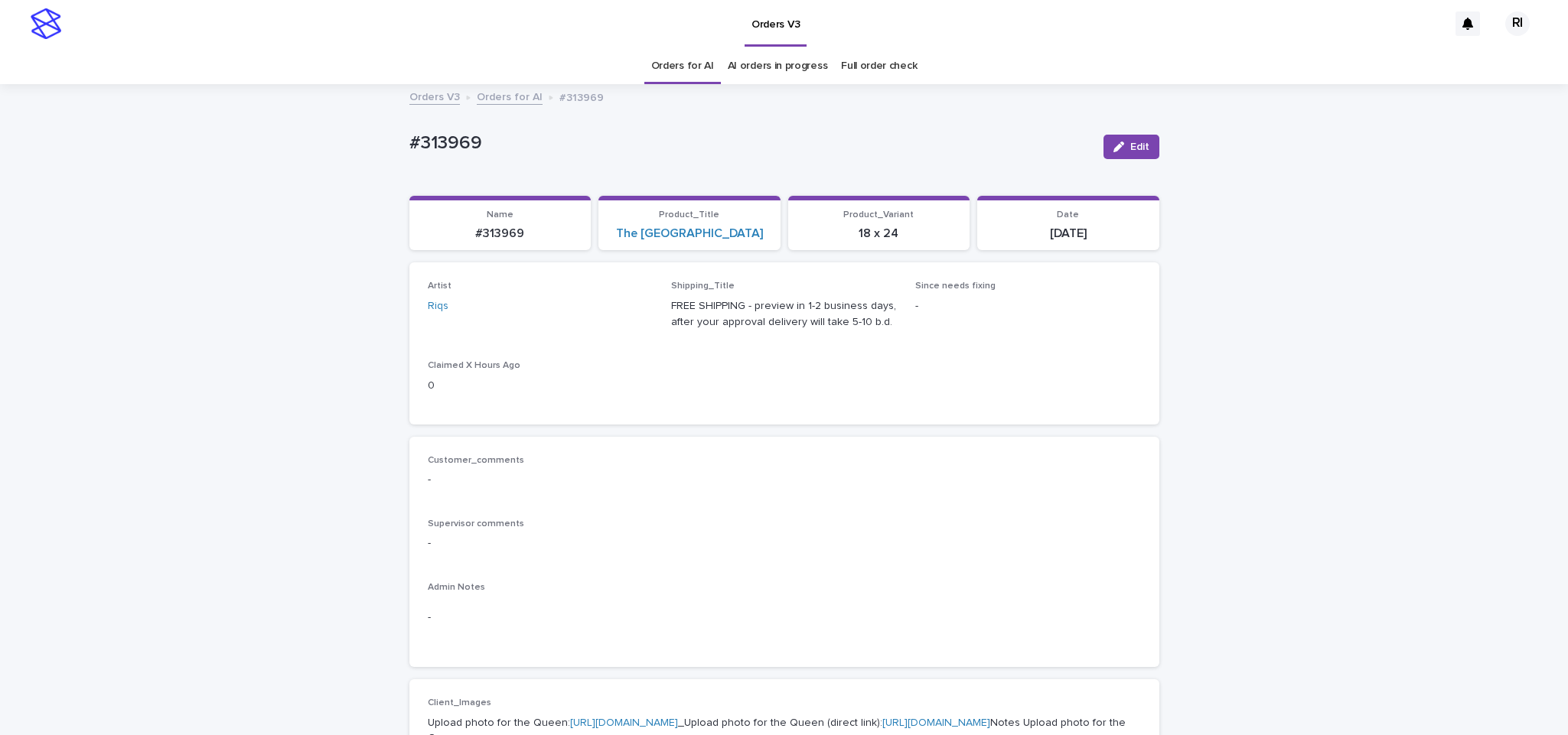
scroll to position [0, 0]
click at [505, 97] on link "Orders for AI" at bounding box center [509, 97] width 65 height 18
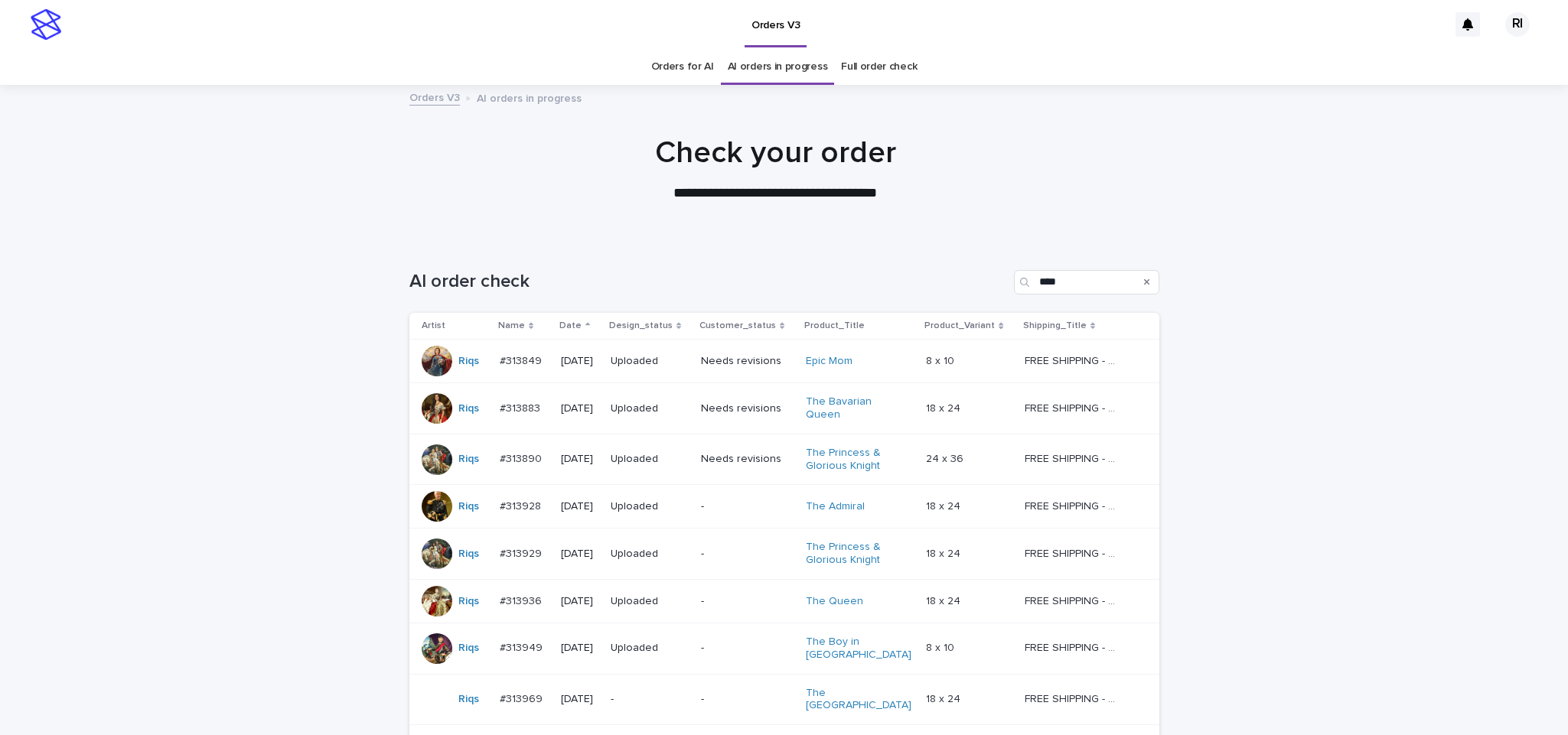
scroll to position [152, 0]
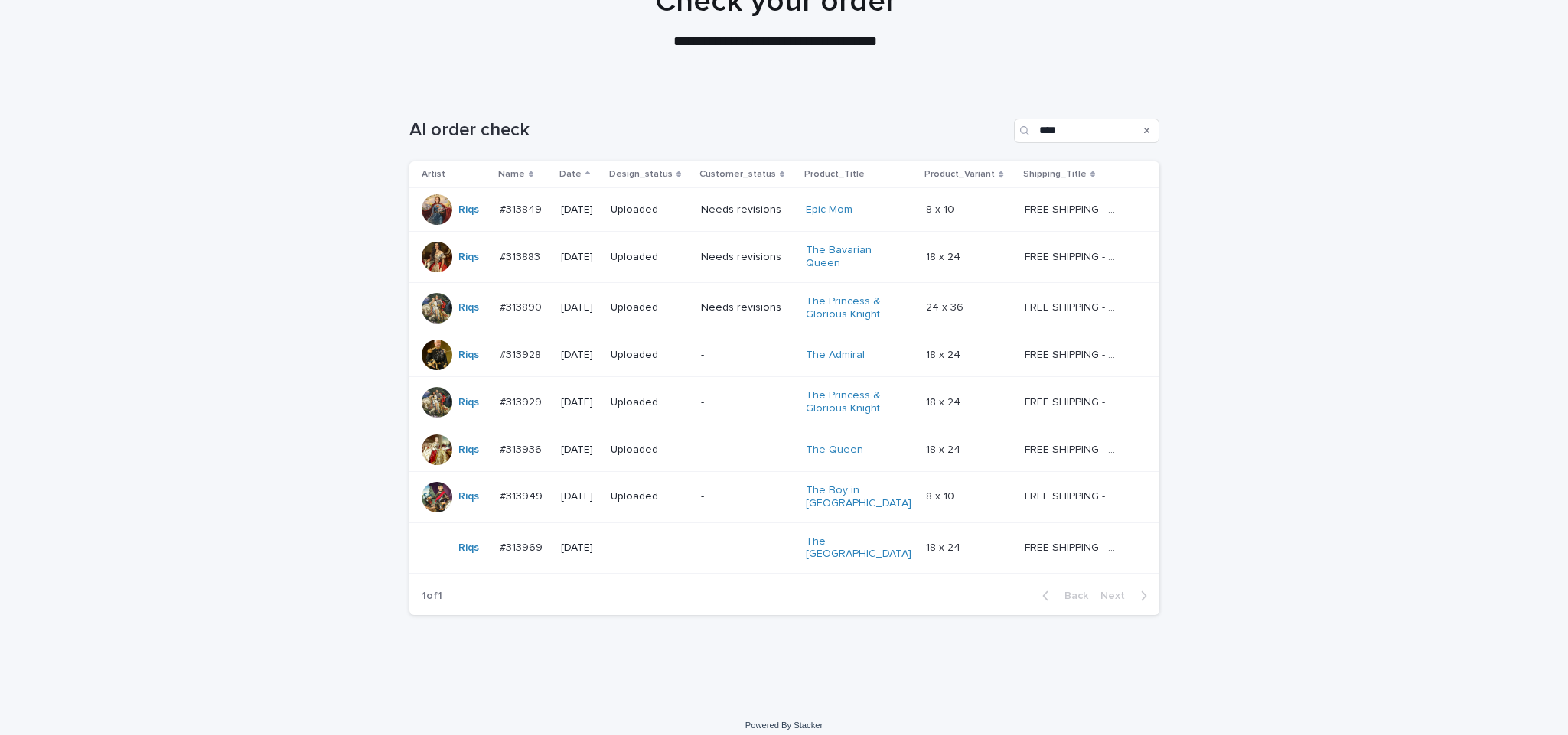
click at [683, 548] on div "-" at bounding box center [650, 548] width 78 height 26
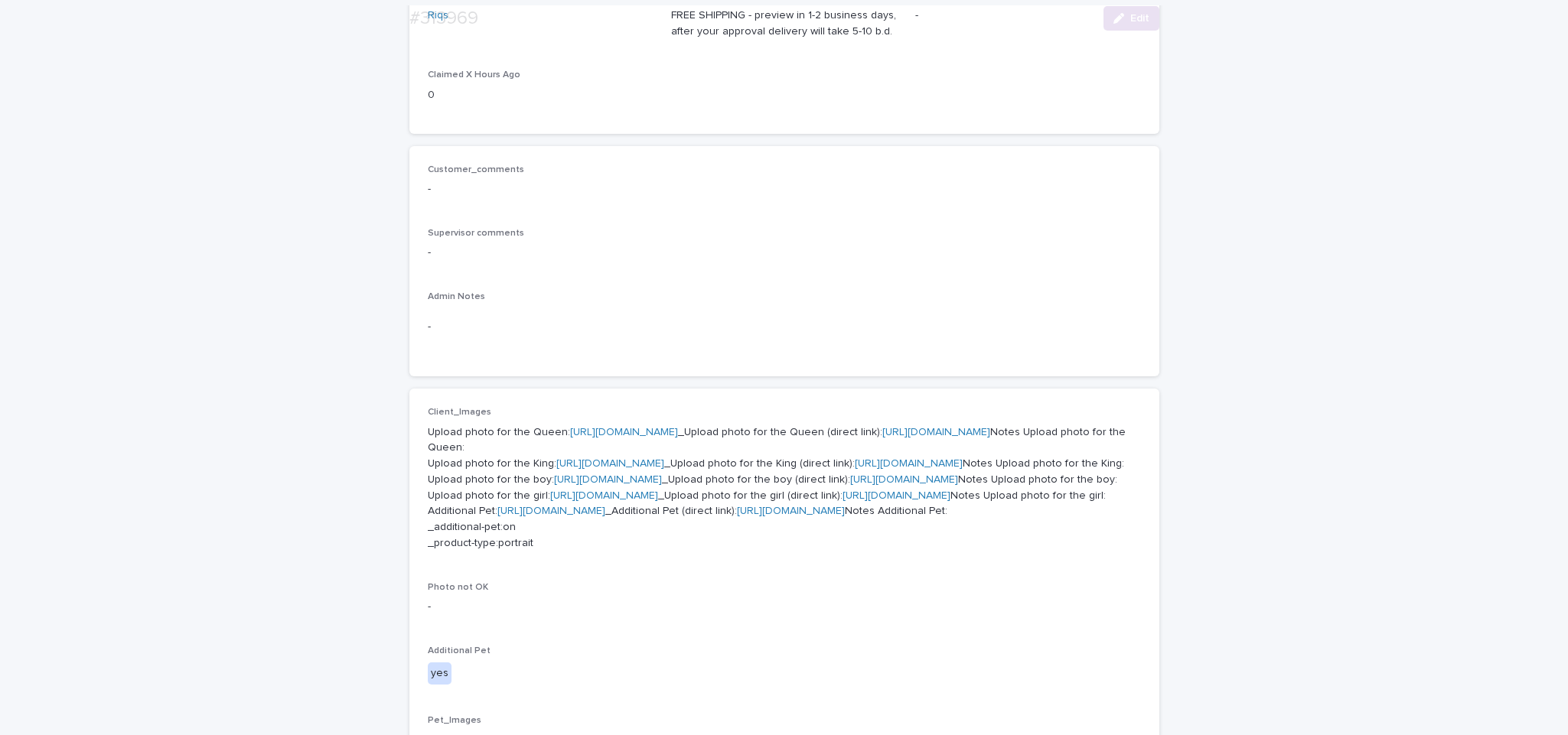
scroll to position [294, 0]
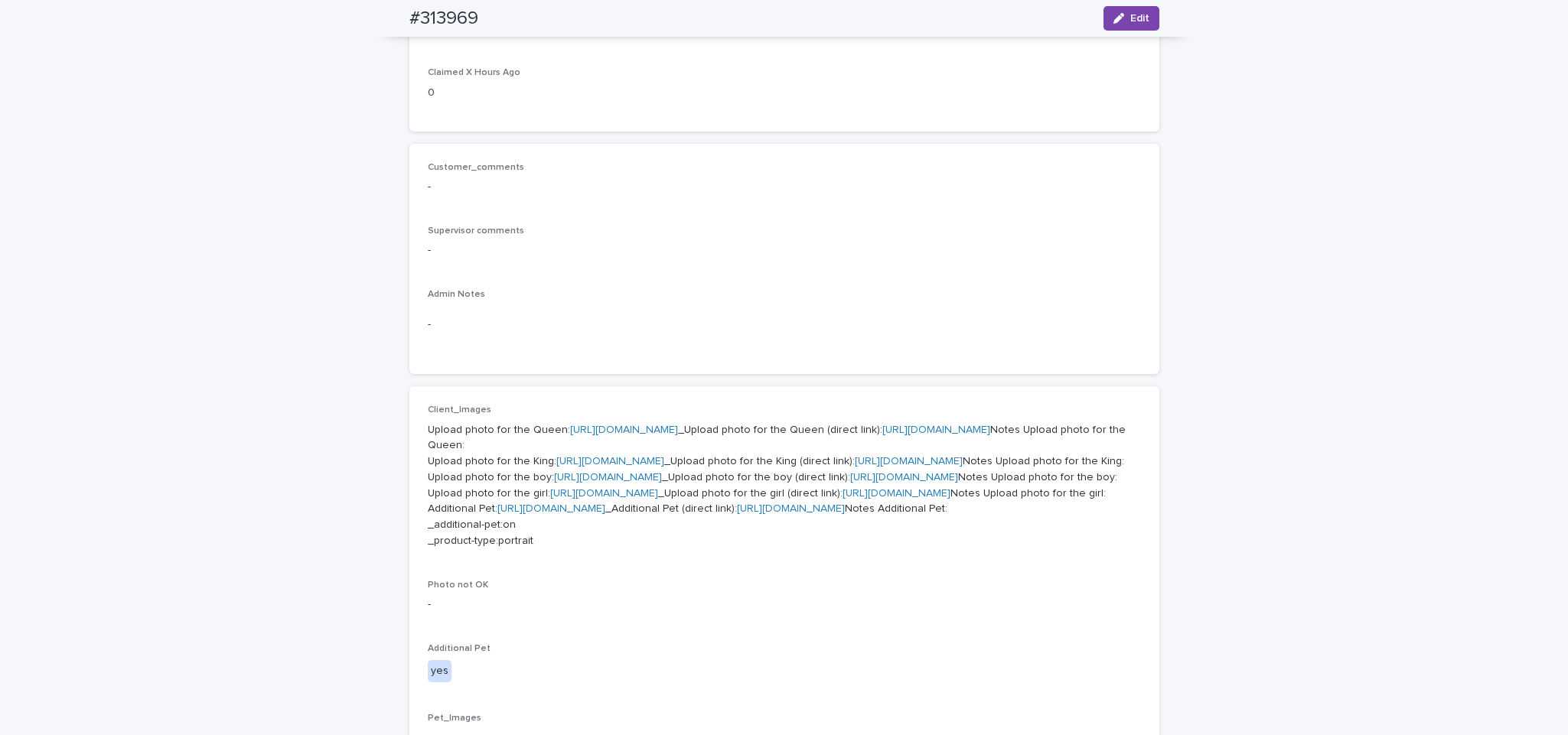
click at [650, 419] on div "Upload photo for the Queen: [URL][DOMAIN_NAME] _Upload photo for the Queen (dir…" at bounding box center [784, 484] width 713 height 130
click at [648, 430] on link "[URL][DOMAIN_NAME]" at bounding box center [624, 430] width 108 height 10
